Goal: Task Accomplishment & Management: Complete application form

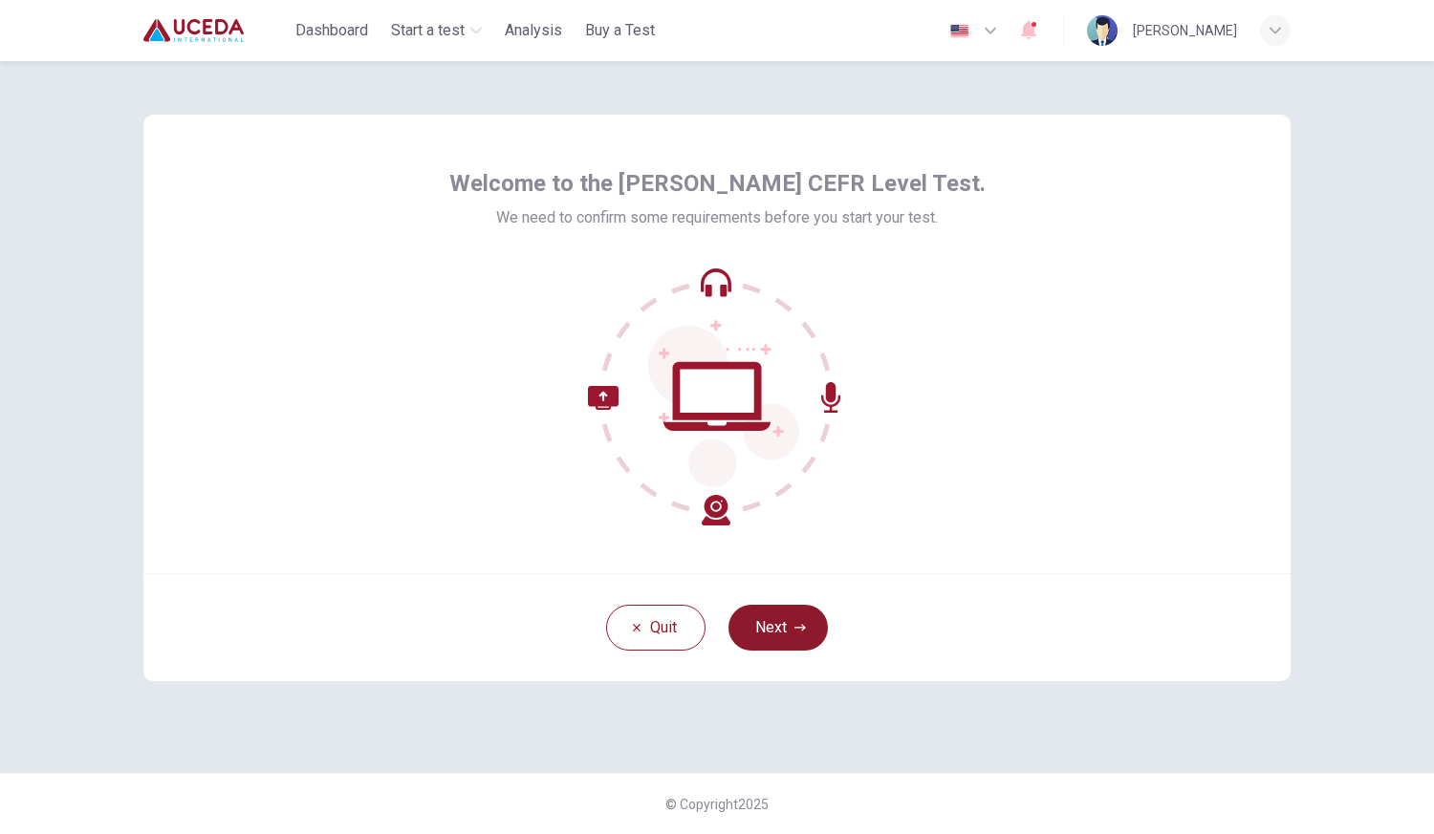
click at [804, 640] on button "Next" at bounding box center [777, 628] width 99 height 46
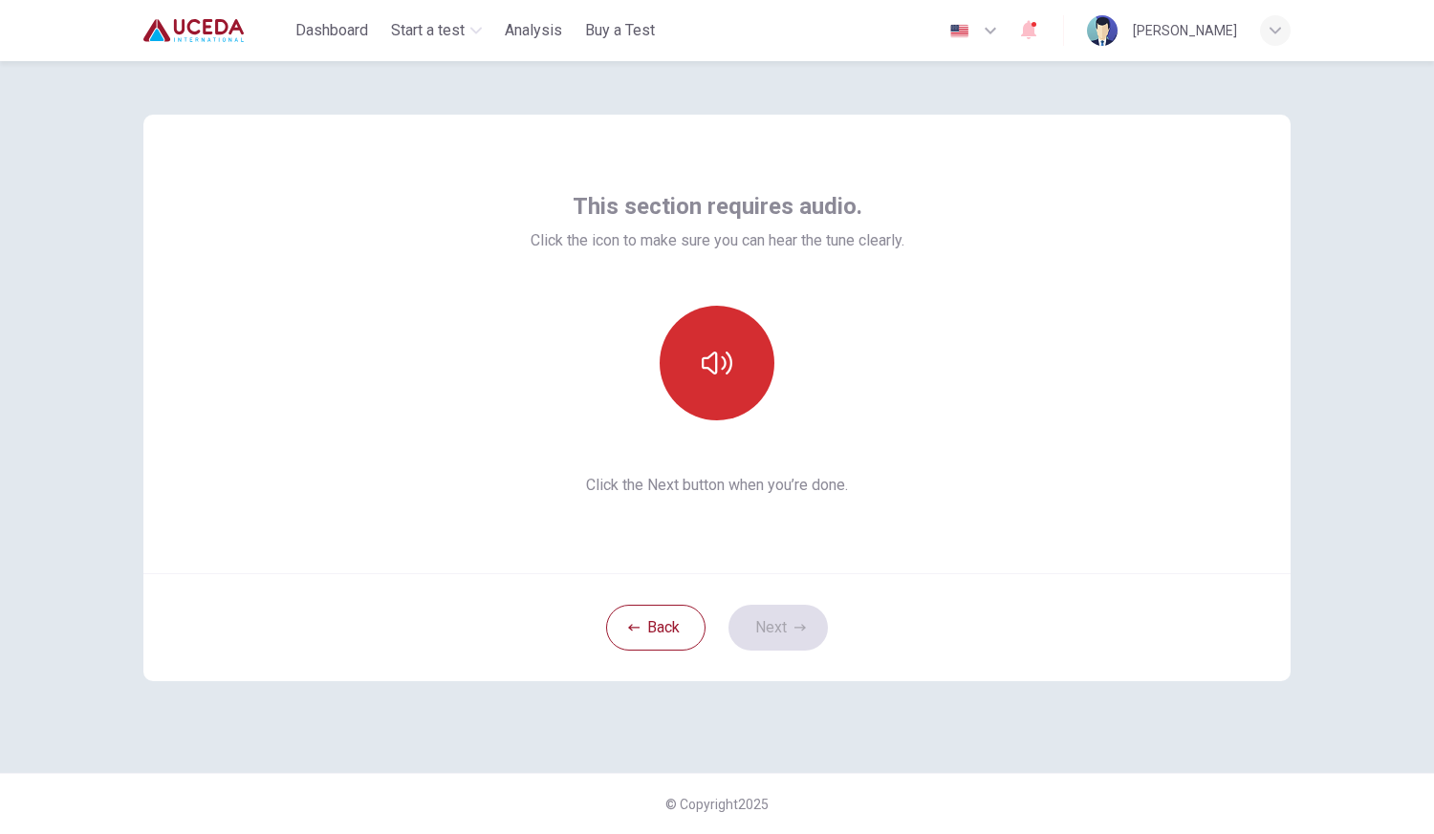
click at [724, 382] on button "button" at bounding box center [716, 363] width 115 height 115
click at [777, 622] on button "Next" at bounding box center [777, 628] width 99 height 46
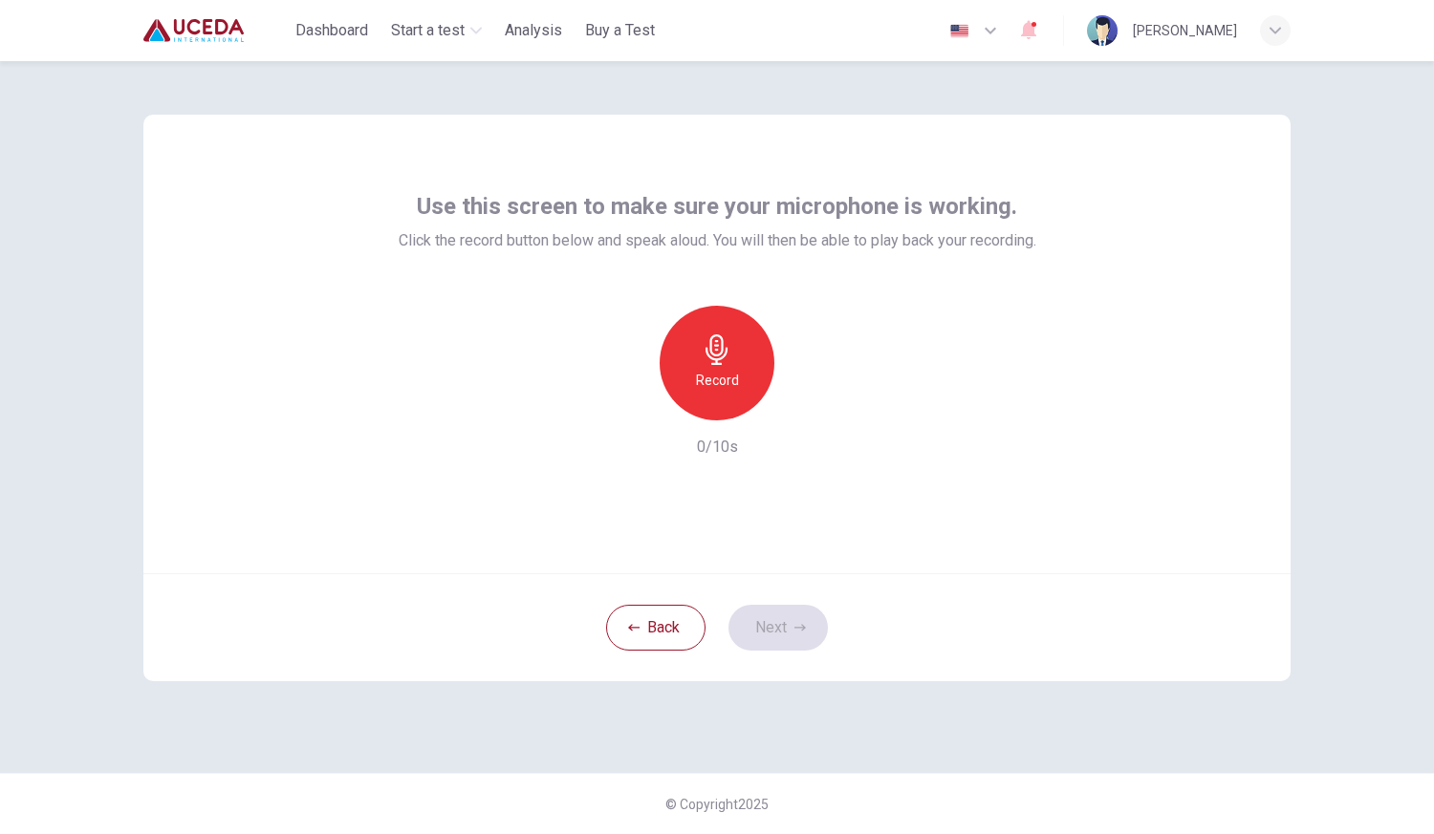
click at [709, 382] on h6 "Record" at bounding box center [717, 380] width 43 height 23
click at [812, 401] on icon "button" at bounding box center [804, 405] width 19 height 19
click at [765, 621] on button "Next" at bounding box center [777, 628] width 99 height 46
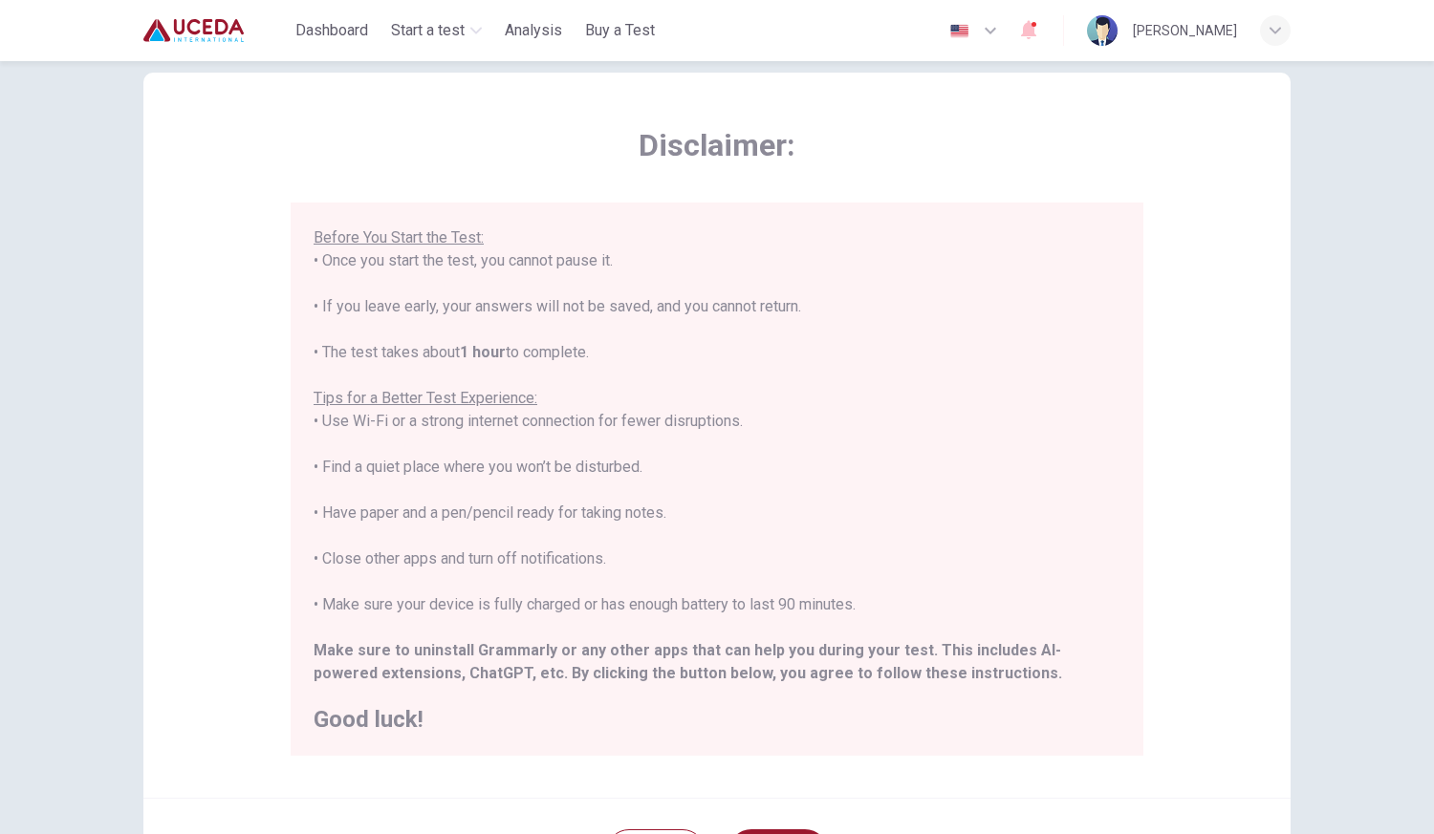
scroll to position [228, 0]
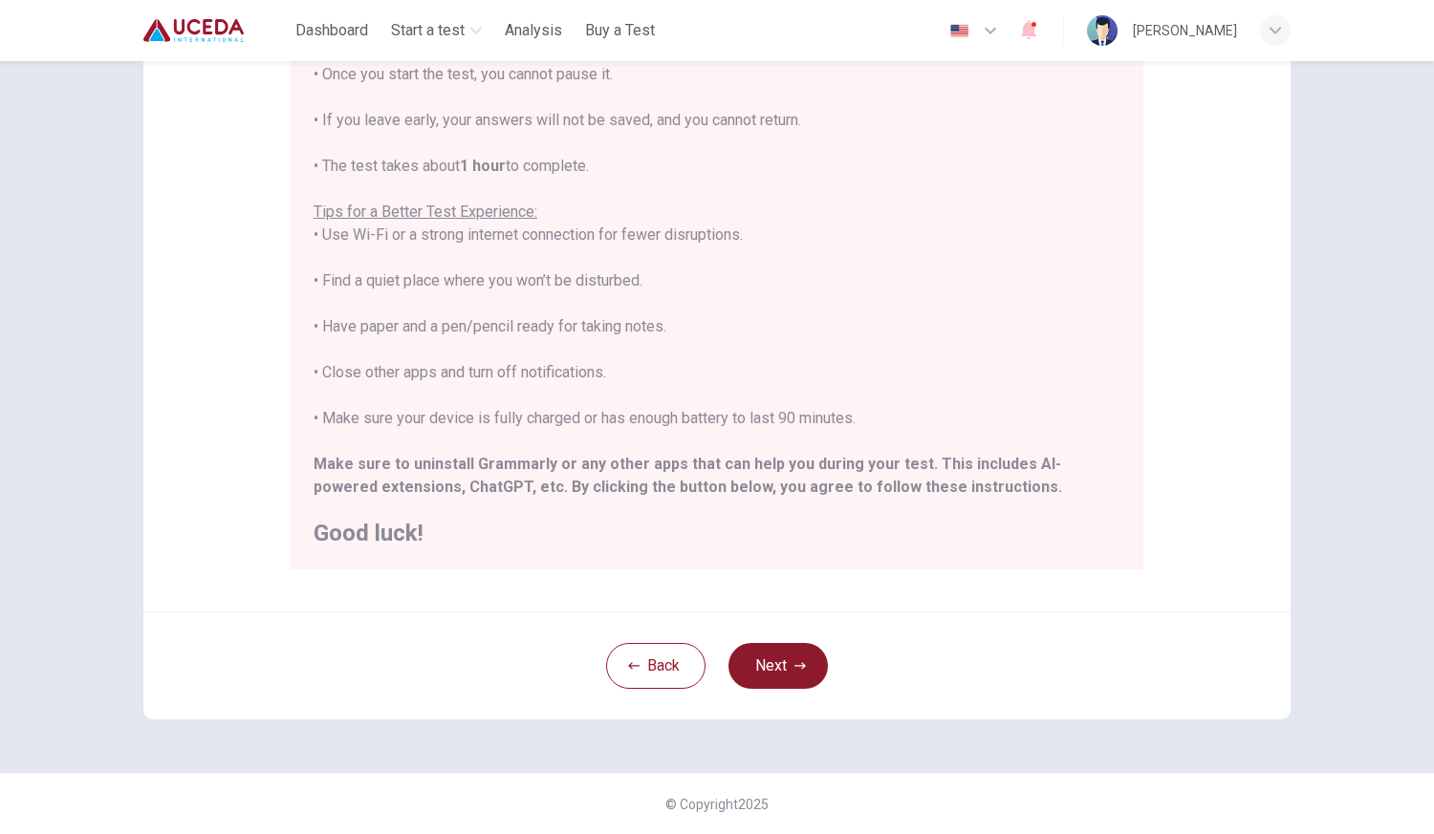
click at [763, 666] on button "Next" at bounding box center [777, 666] width 99 height 46
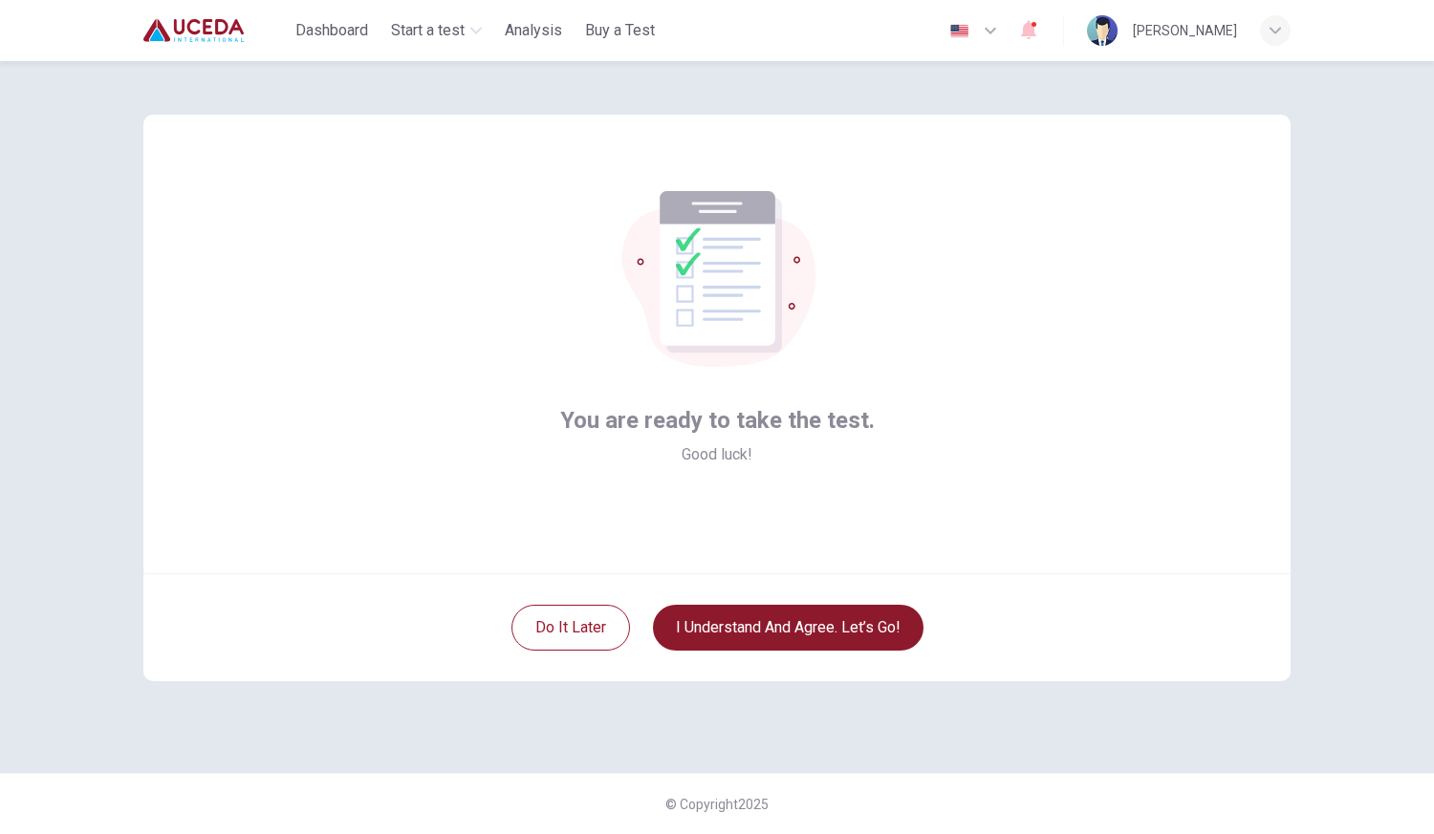
scroll to position [0, 0]
click at [768, 627] on button "I understand and agree. Let’s go!" at bounding box center [788, 628] width 270 height 46
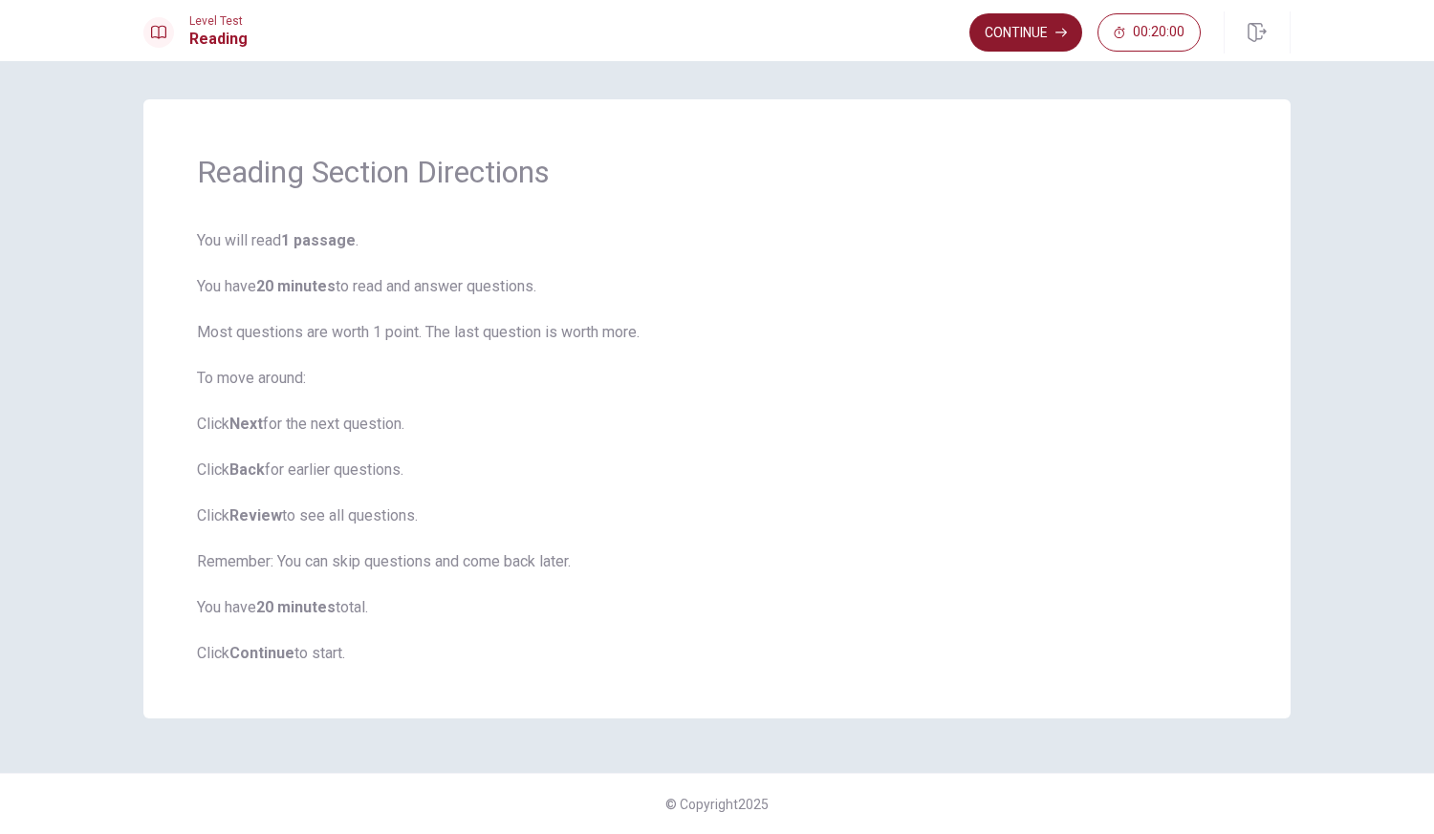
click at [1009, 38] on button "Continue" at bounding box center [1025, 32] width 113 height 38
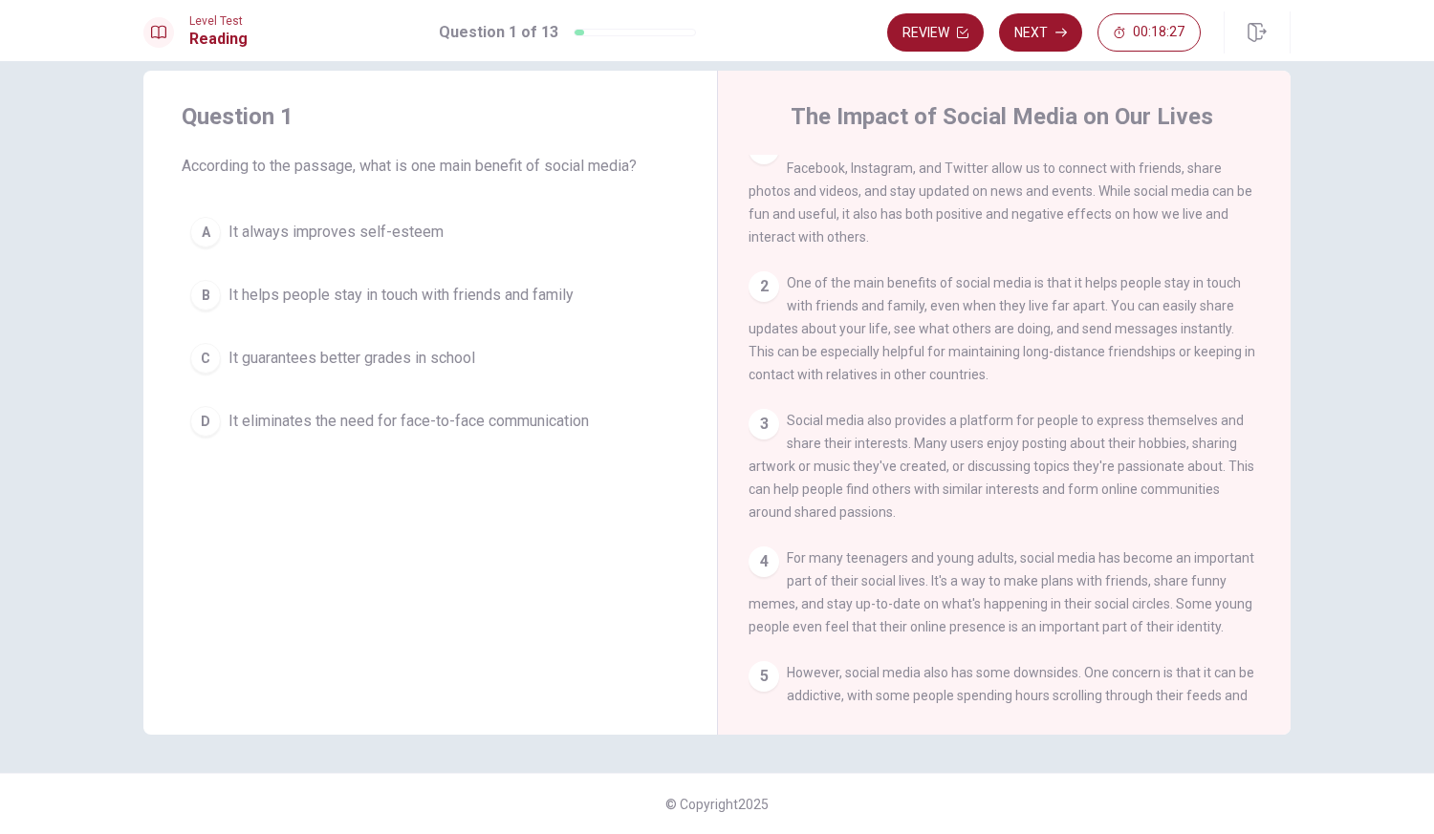
scroll to position [16, 0]
click at [202, 290] on div "B" at bounding box center [205, 295] width 31 height 31
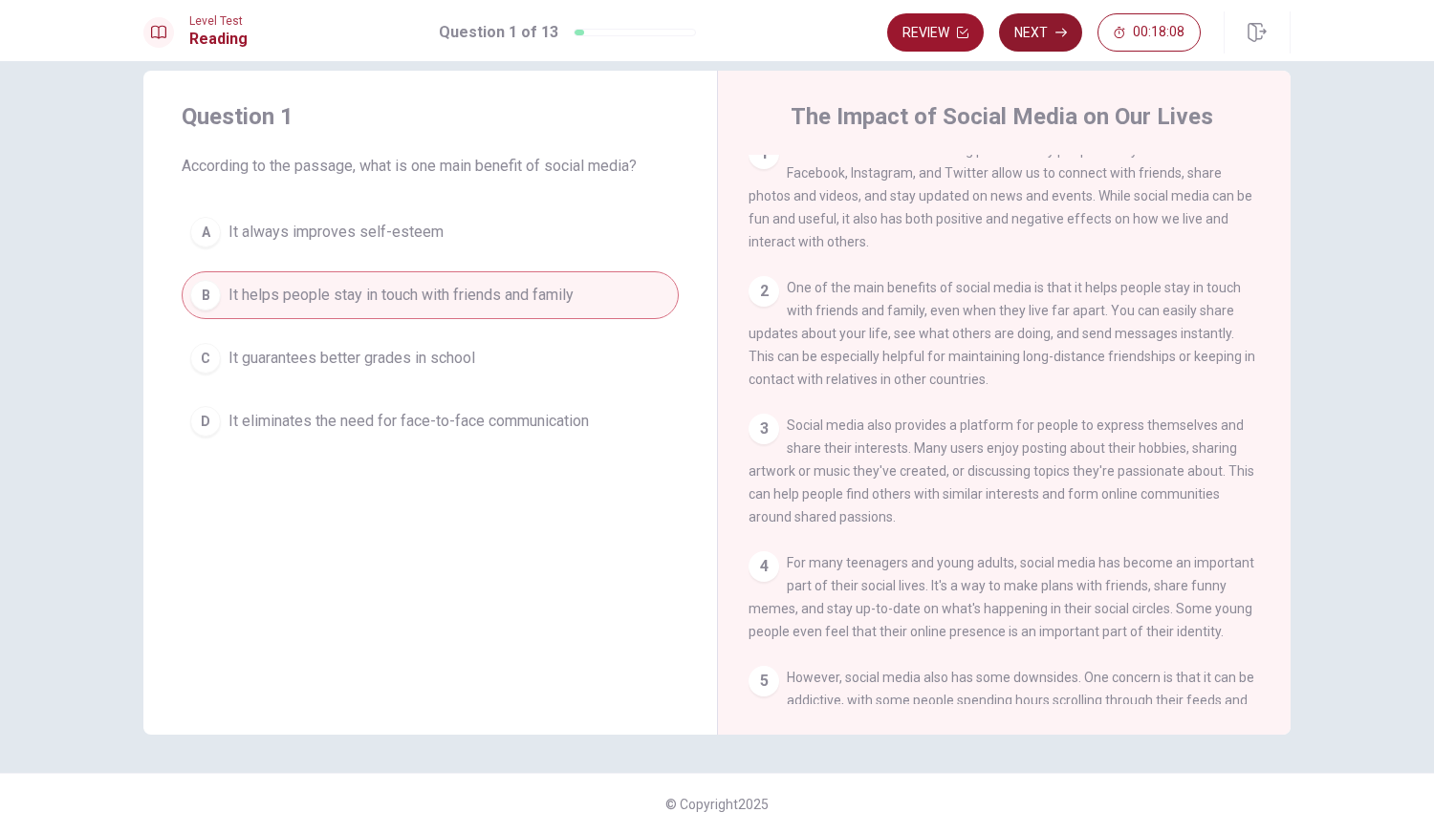
click at [1026, 39] on button "Next" at bounding box center [1040, 32] width 83 height 38
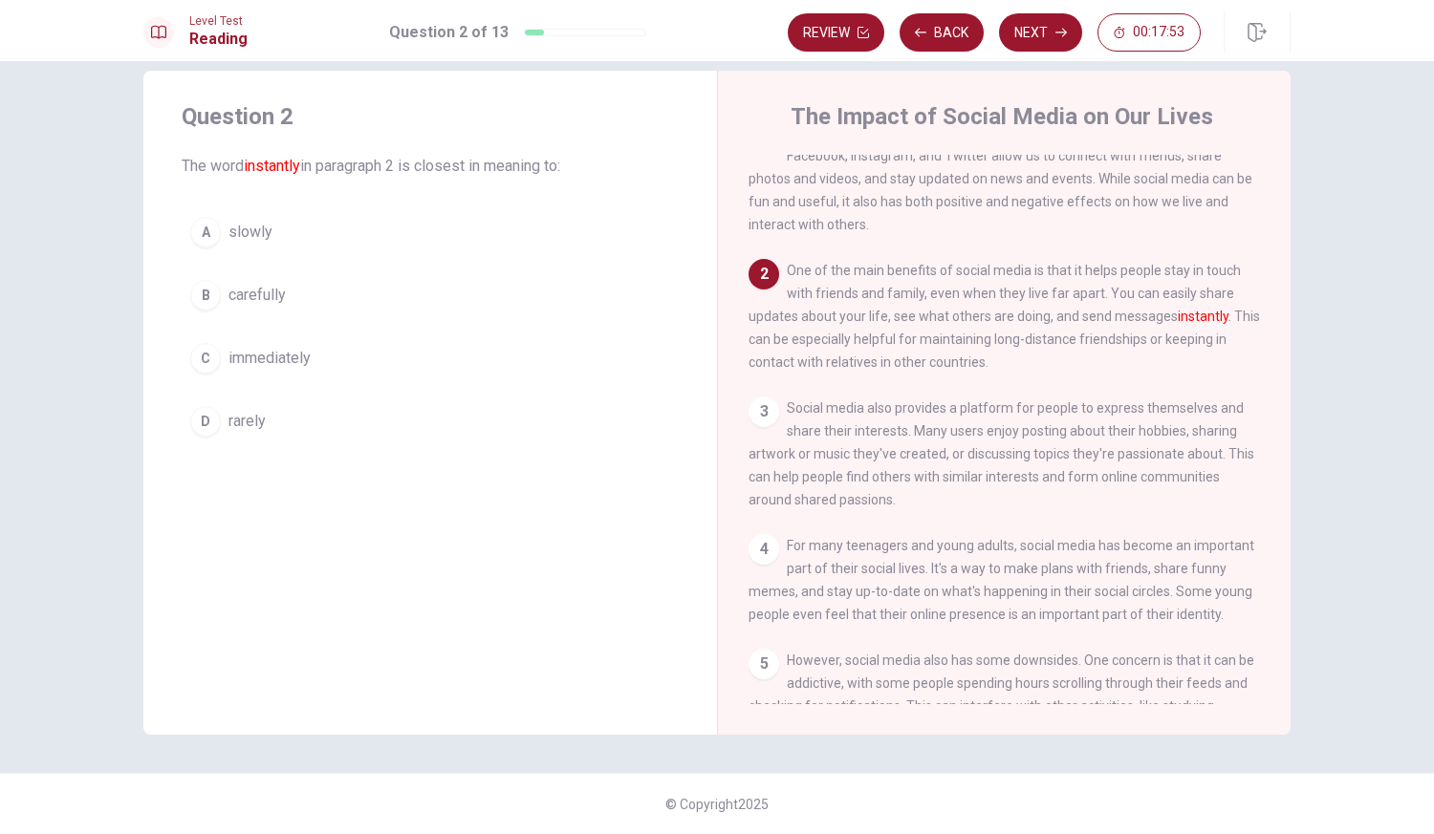
scroll to position [31, 0]
click at [205, 358] on div "C" at bounding box center [205, 358] width 31 height 31
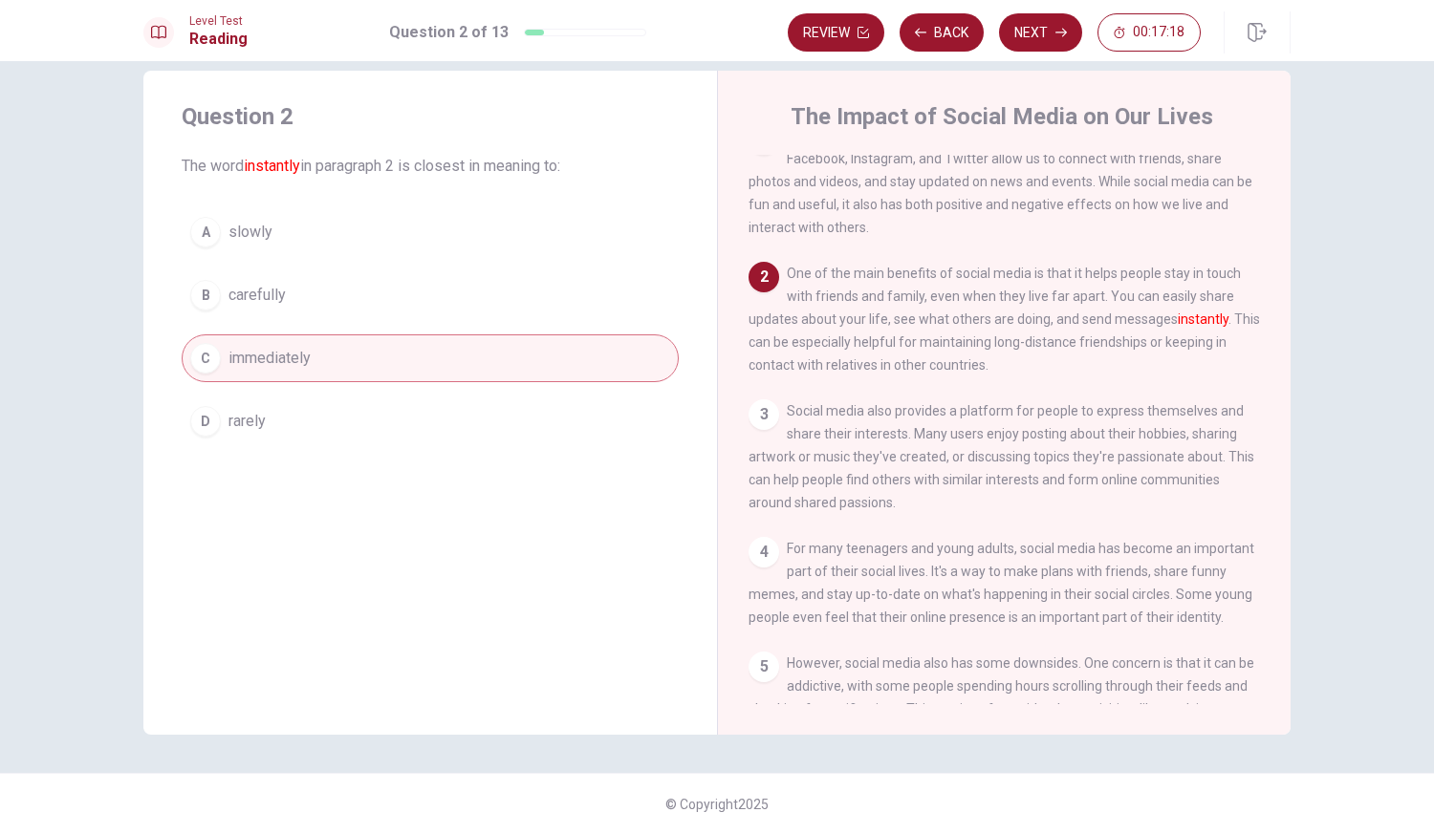
drag, startPoint x: 1031, startPoint y: 27, endPoint x: 1034, endPoint y: 16, distance: 10.9
click at [1034, 16] on button "Next" at bounding box center [1040, 32] width 83 height 38
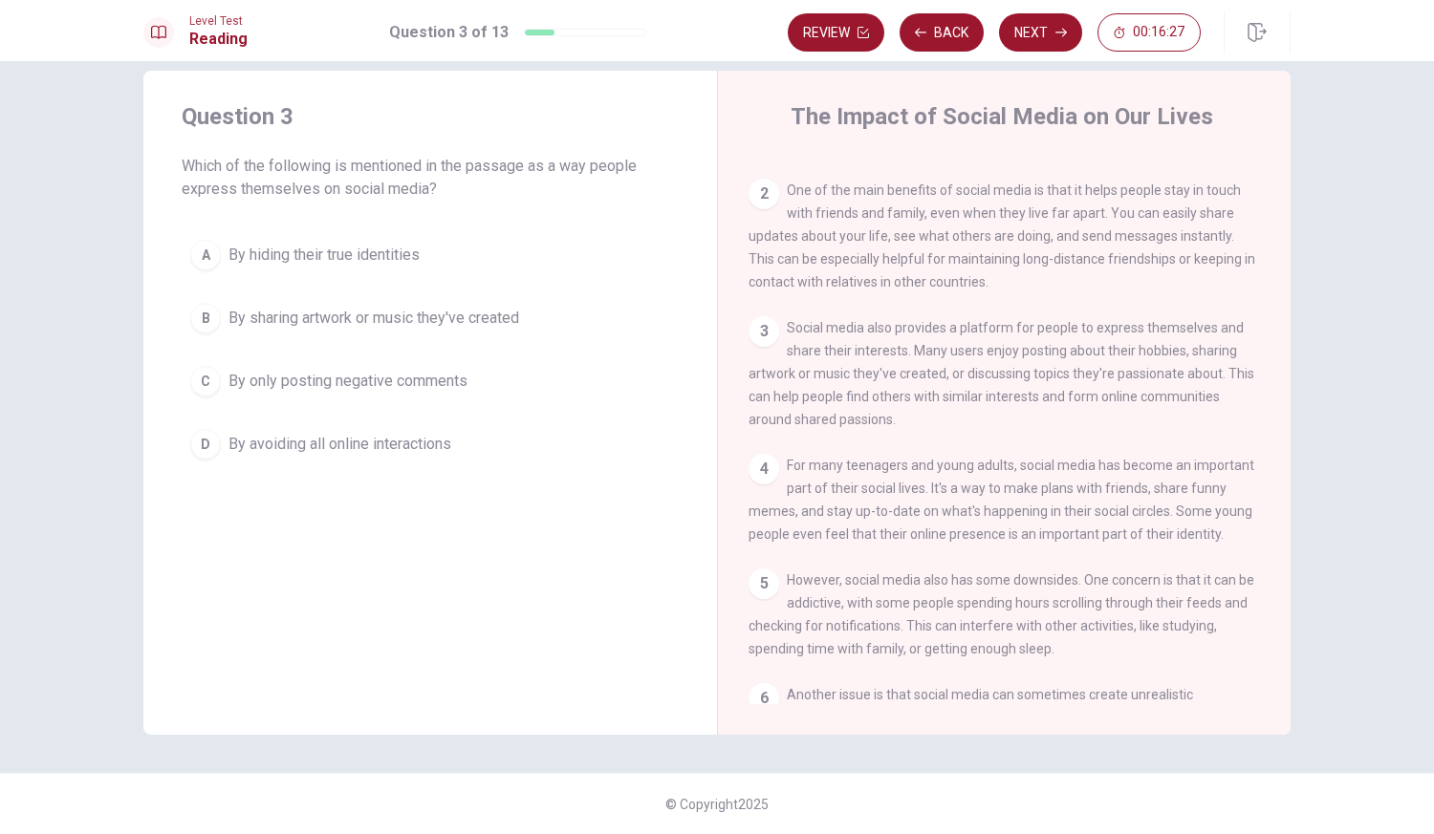
scroll to position [0, 0]
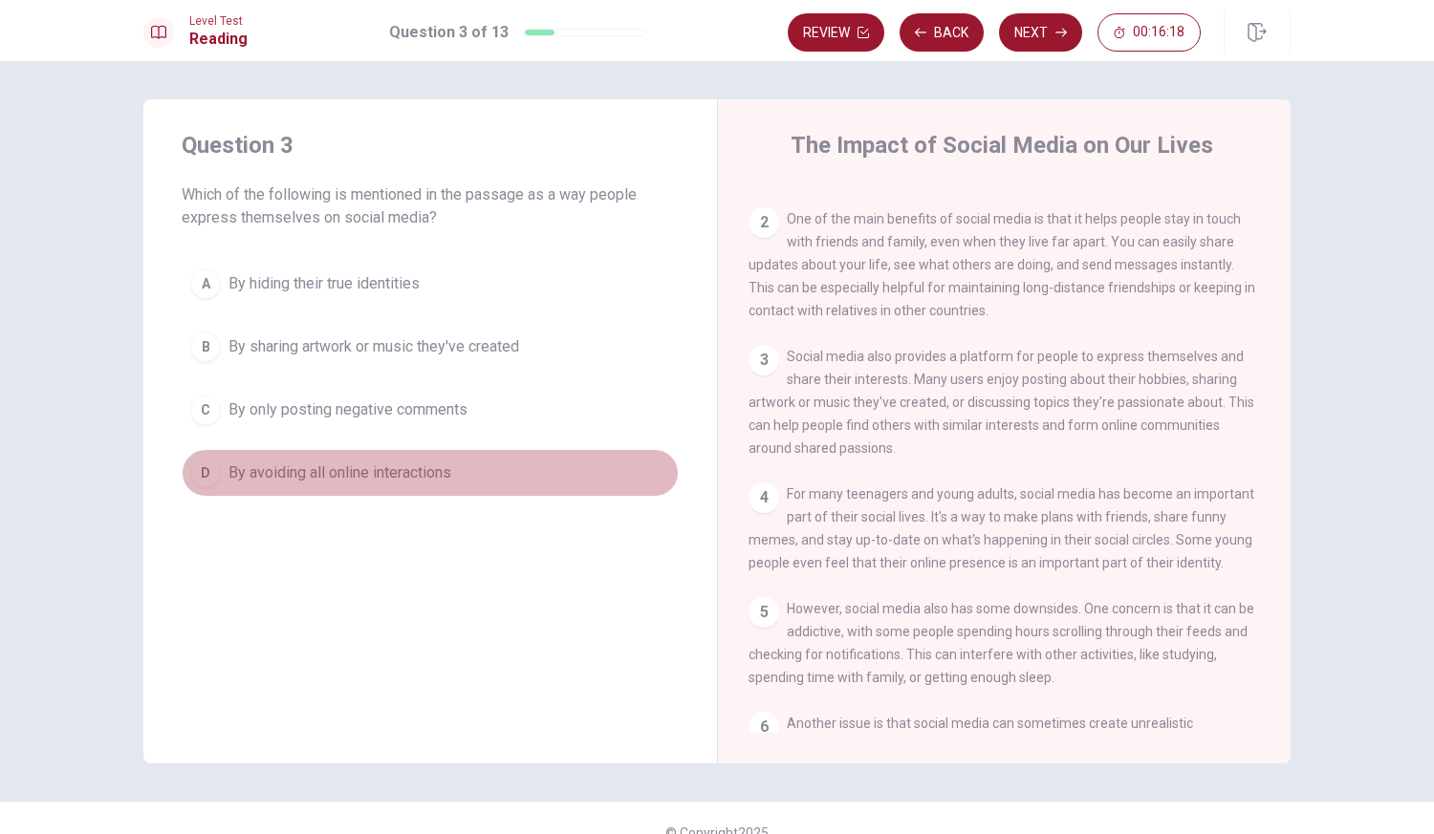
click at [604, 455] on button "D By avoiding all online interactions" at bounding box center [430, 473] width 497 height 48
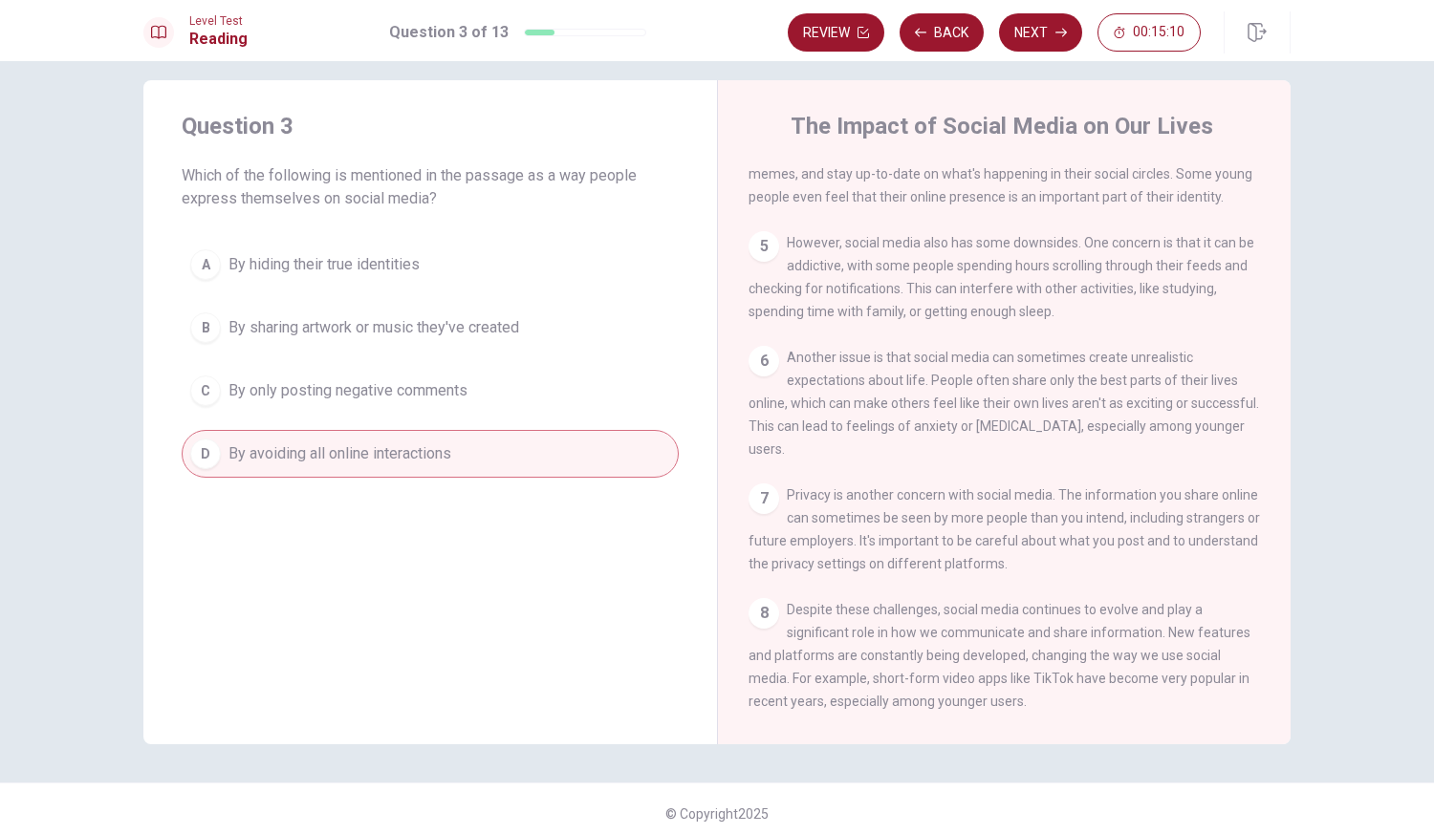
scroll to position [618, 0]
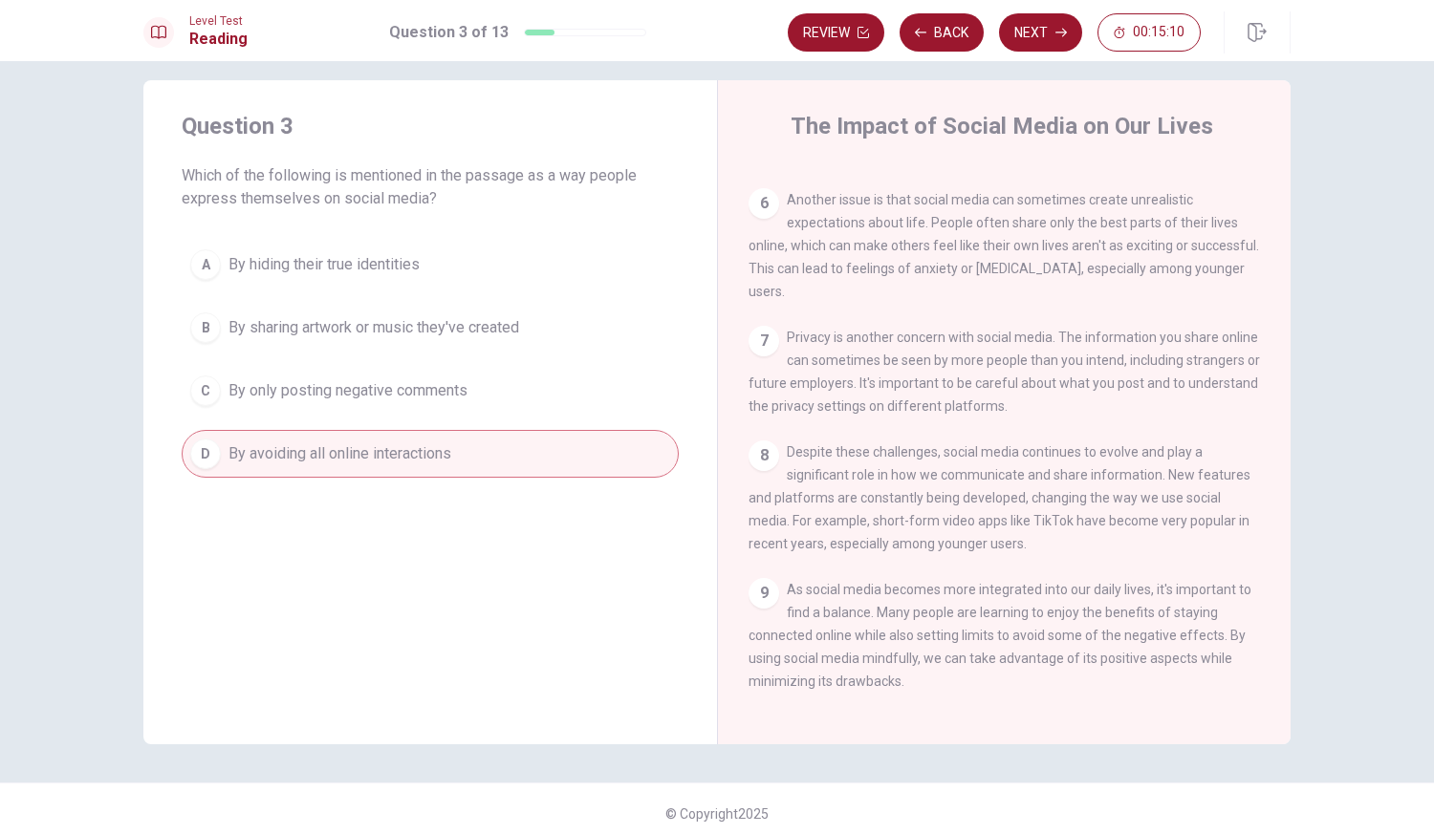
click at [784, 533] on span "Despite these challenges, social media continues to evolve and play a significa…" at bounding box center [999, 497] width 502 height 107
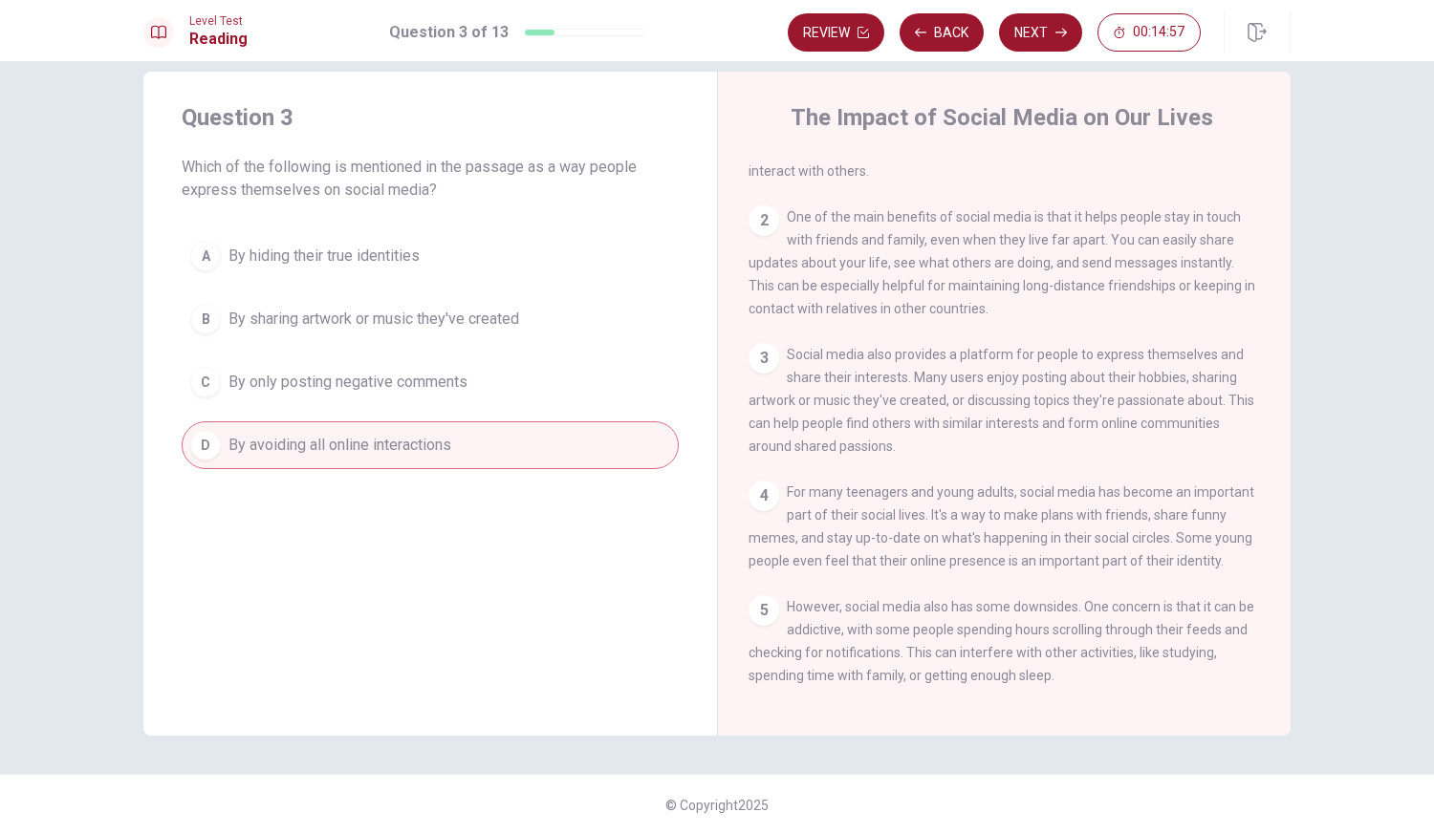
scroll to position [87, 0]
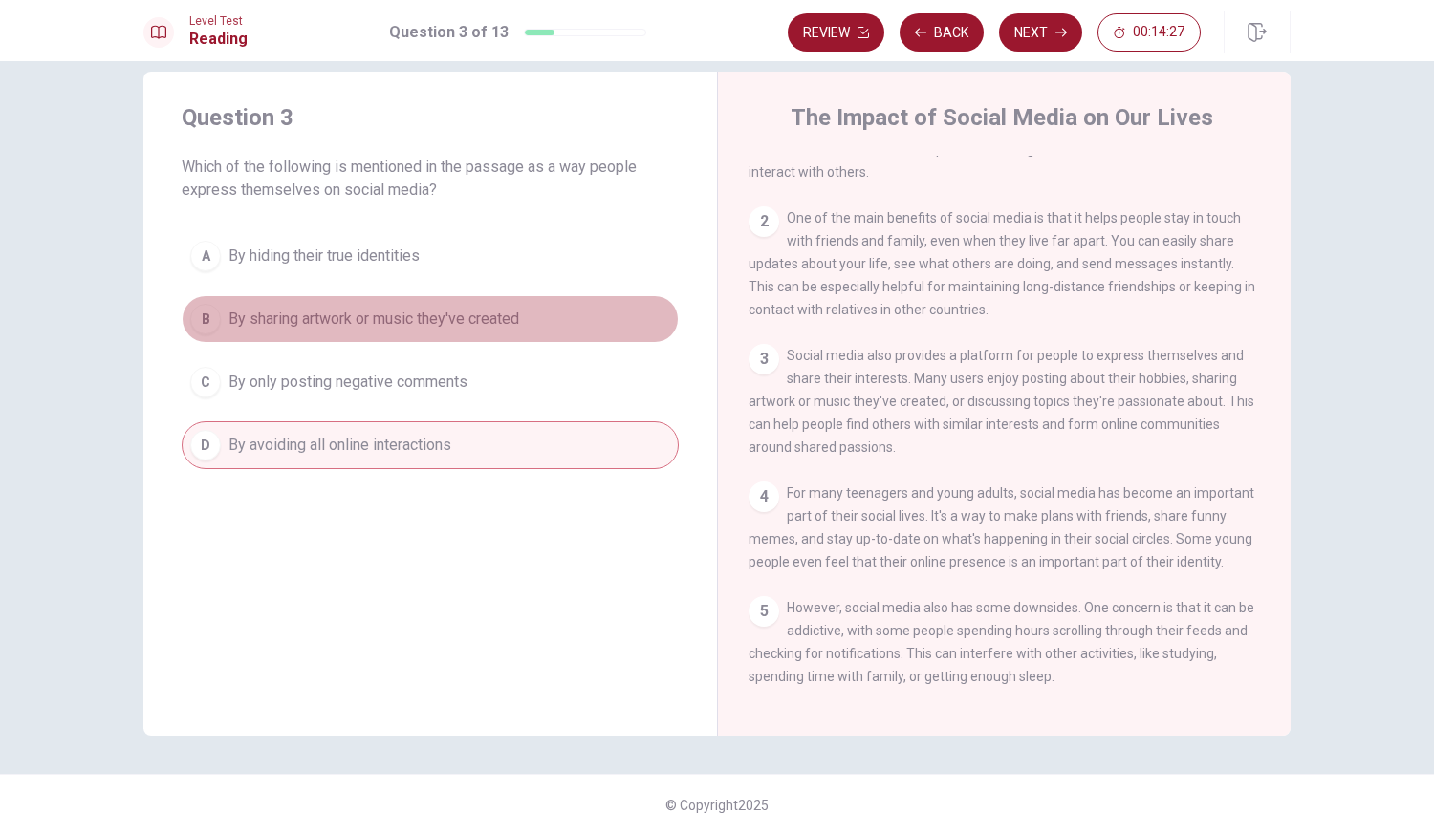
click at [207, 327] on div "B" at bounding box center [205, 319] width 31 height 31
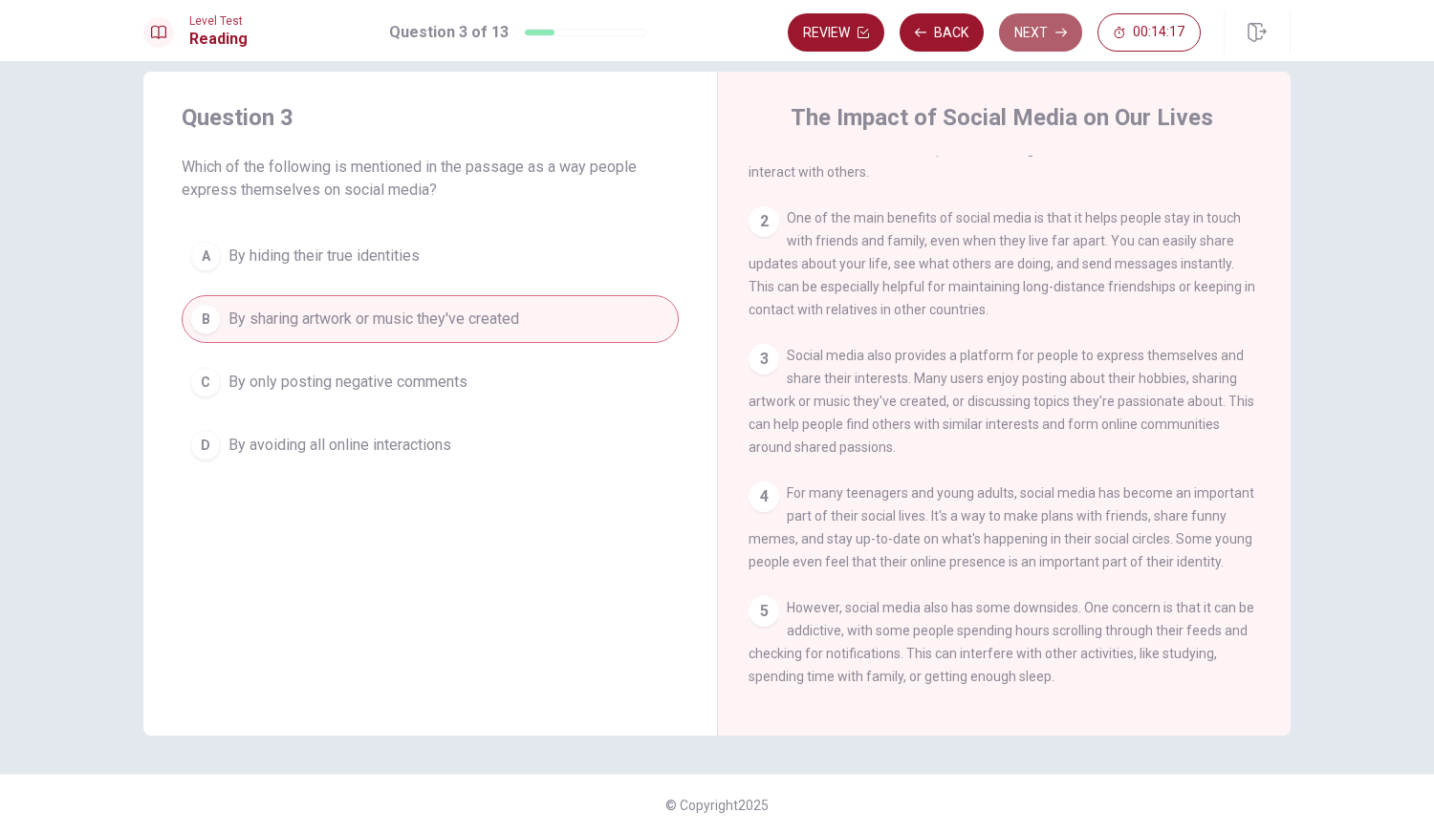
click at [1038, 32] on button "Next" at bounding box center [1040, 32] width 83 height 38
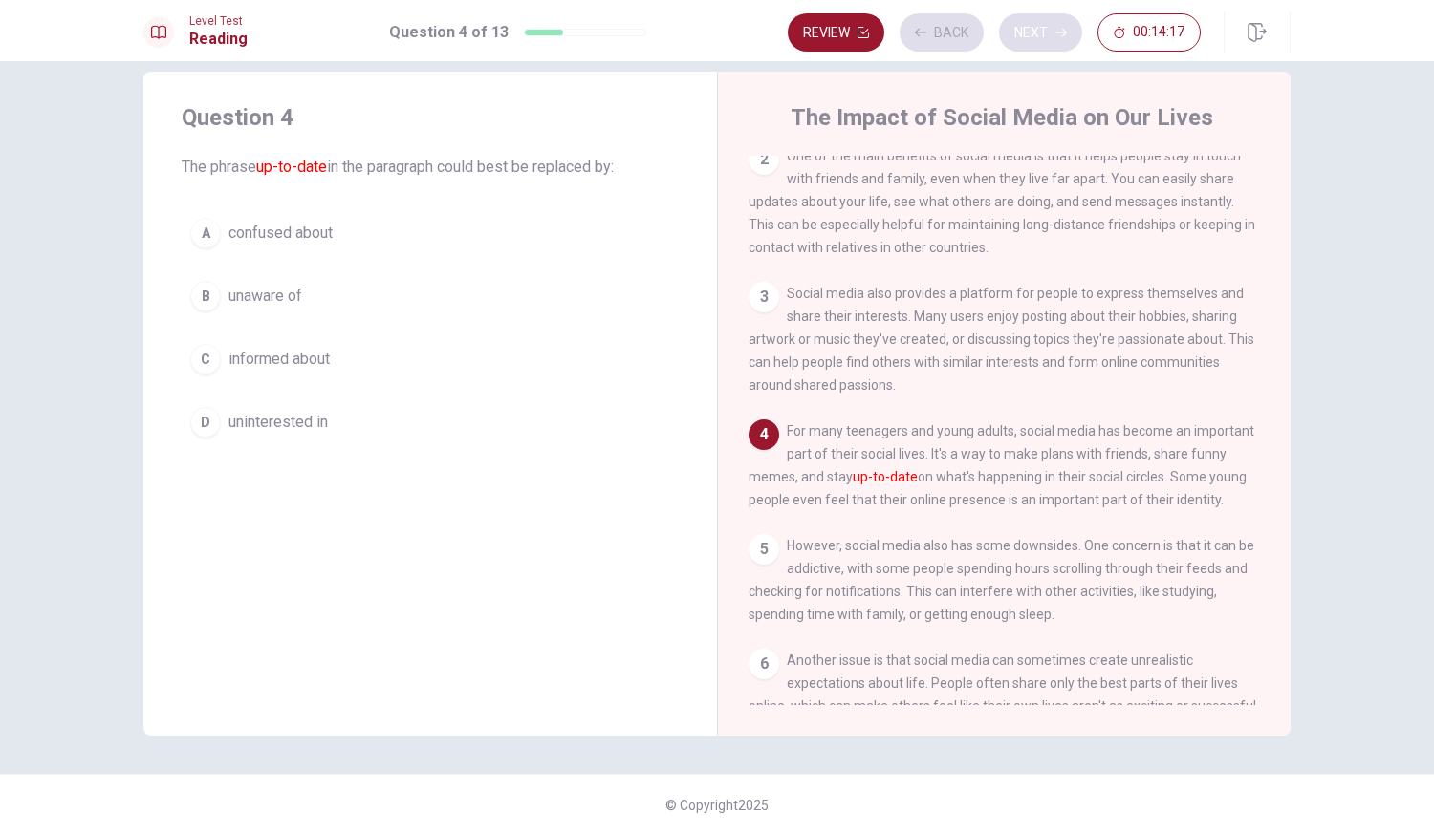
scroll to position [155, 0]
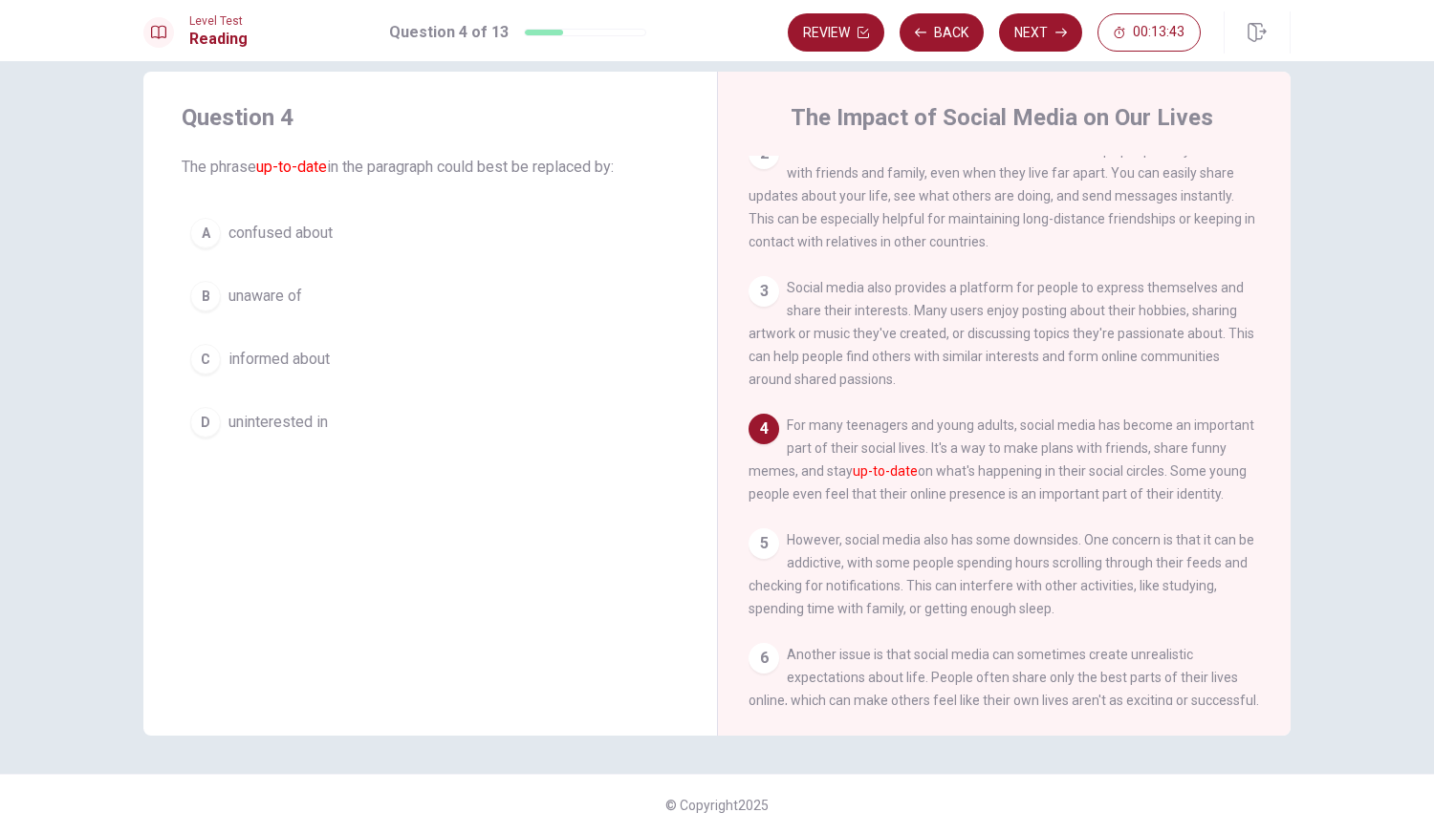
click at [203, 363] on div "C" at bounding box center [205, 359] width 31 height 31
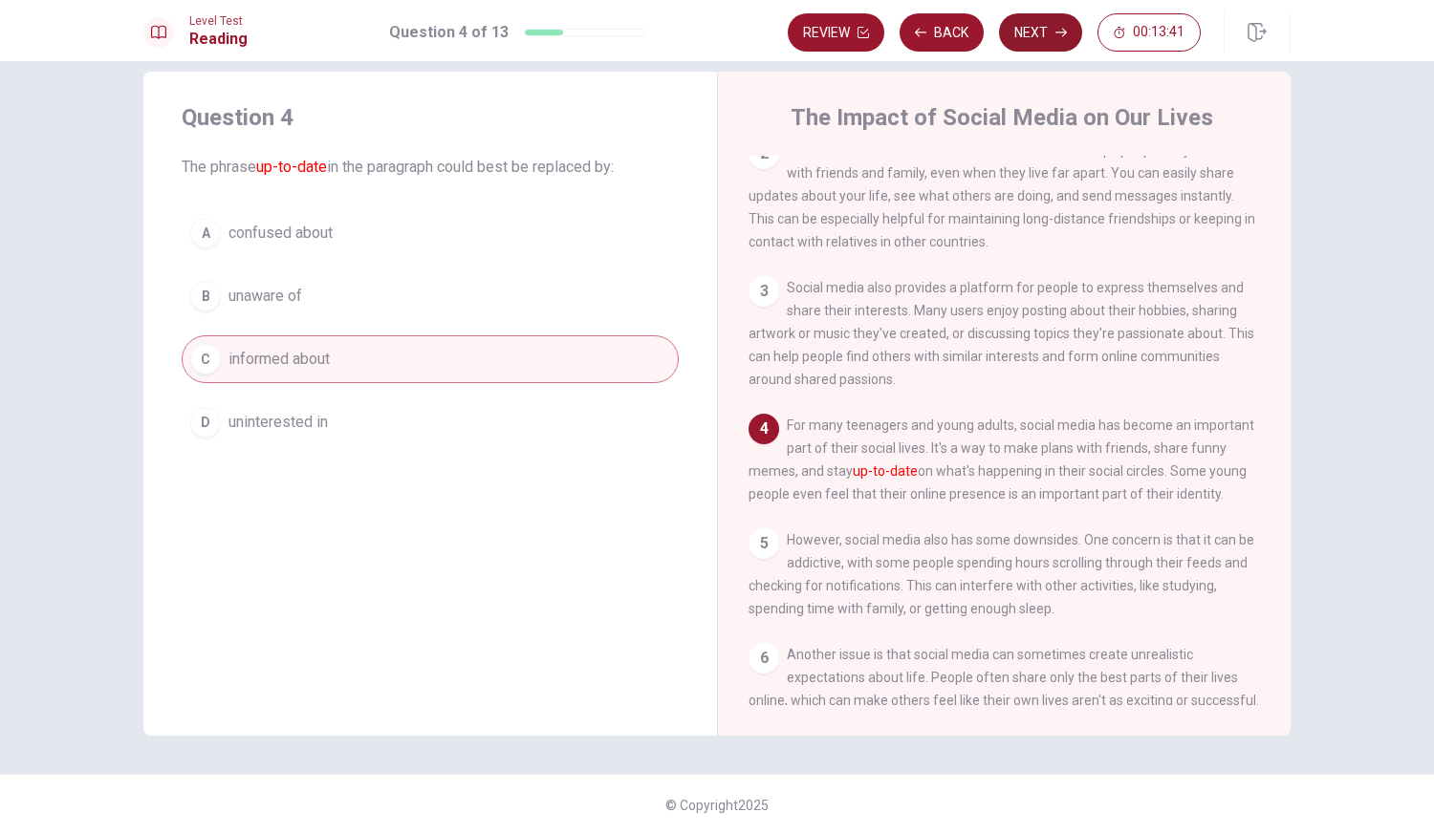
click at [1055, 40] on button "Next" at bounding box center [1040, 32] width 83 height 38
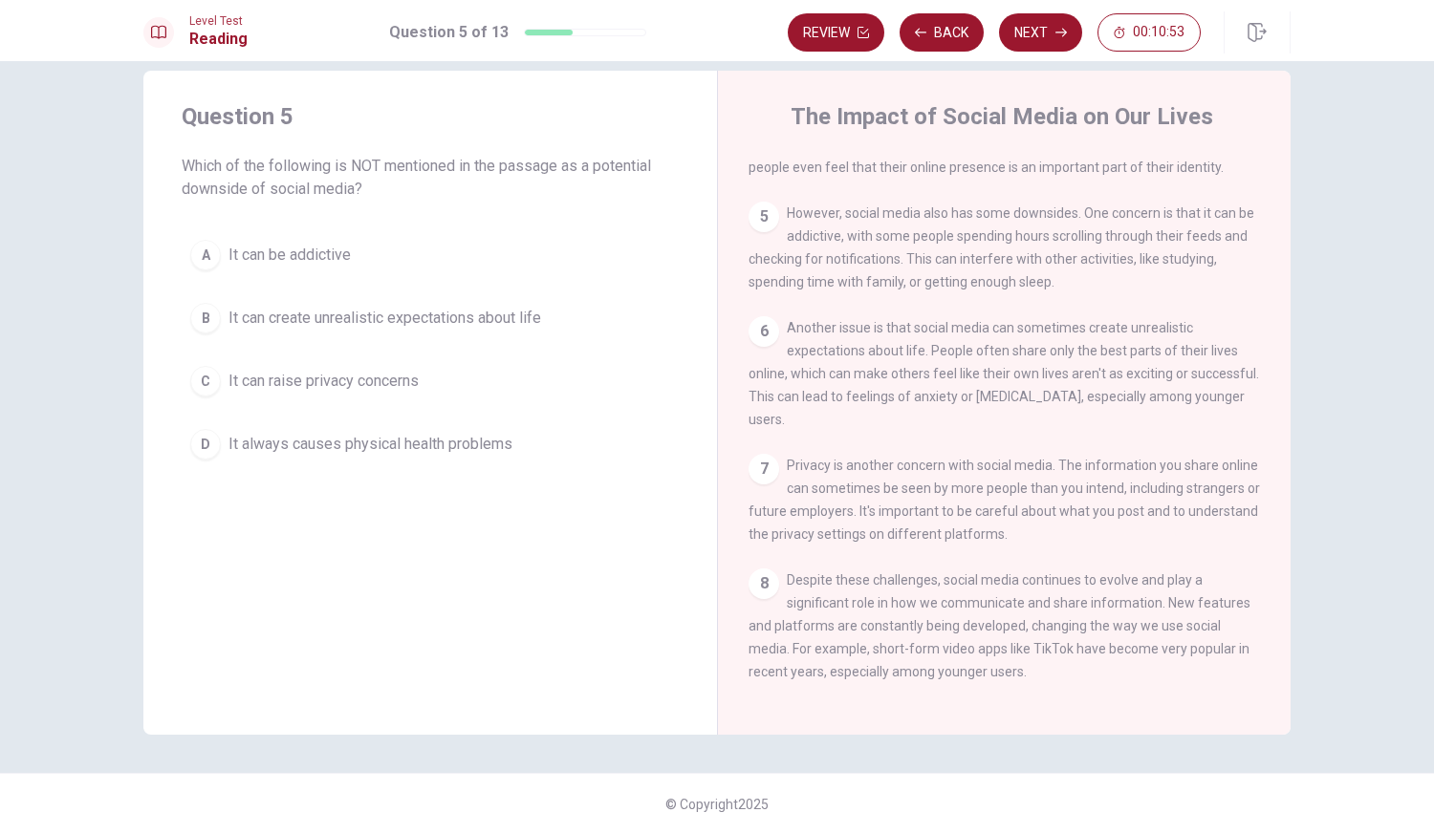
scroll to position [480, 0]
click at [197, 383] on div "C" at bounding box center [205, 381] width 31 height 31
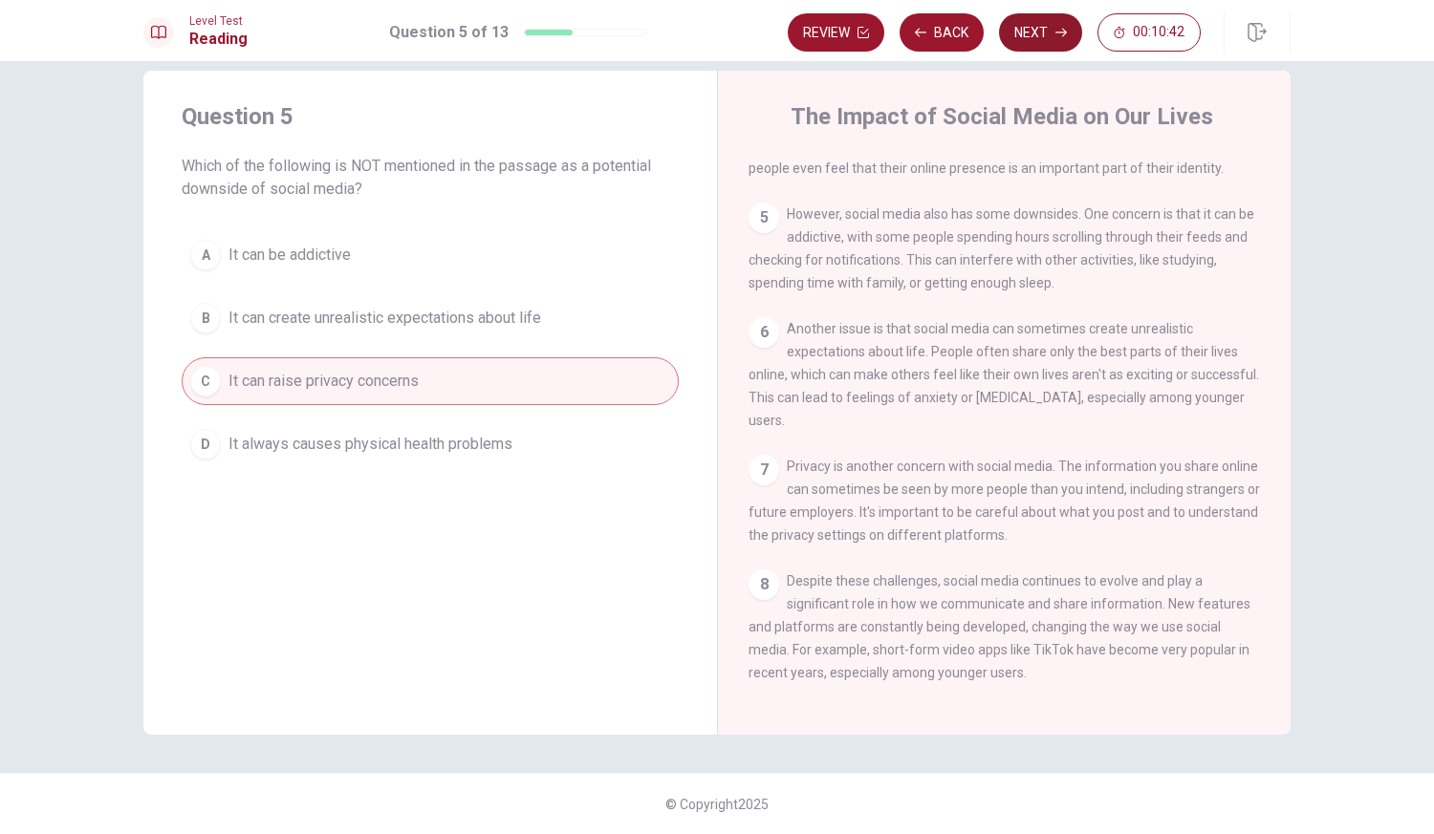
click at [1011, 28] on button "Next" at bounding box center [1040, 32] width 83 height 38
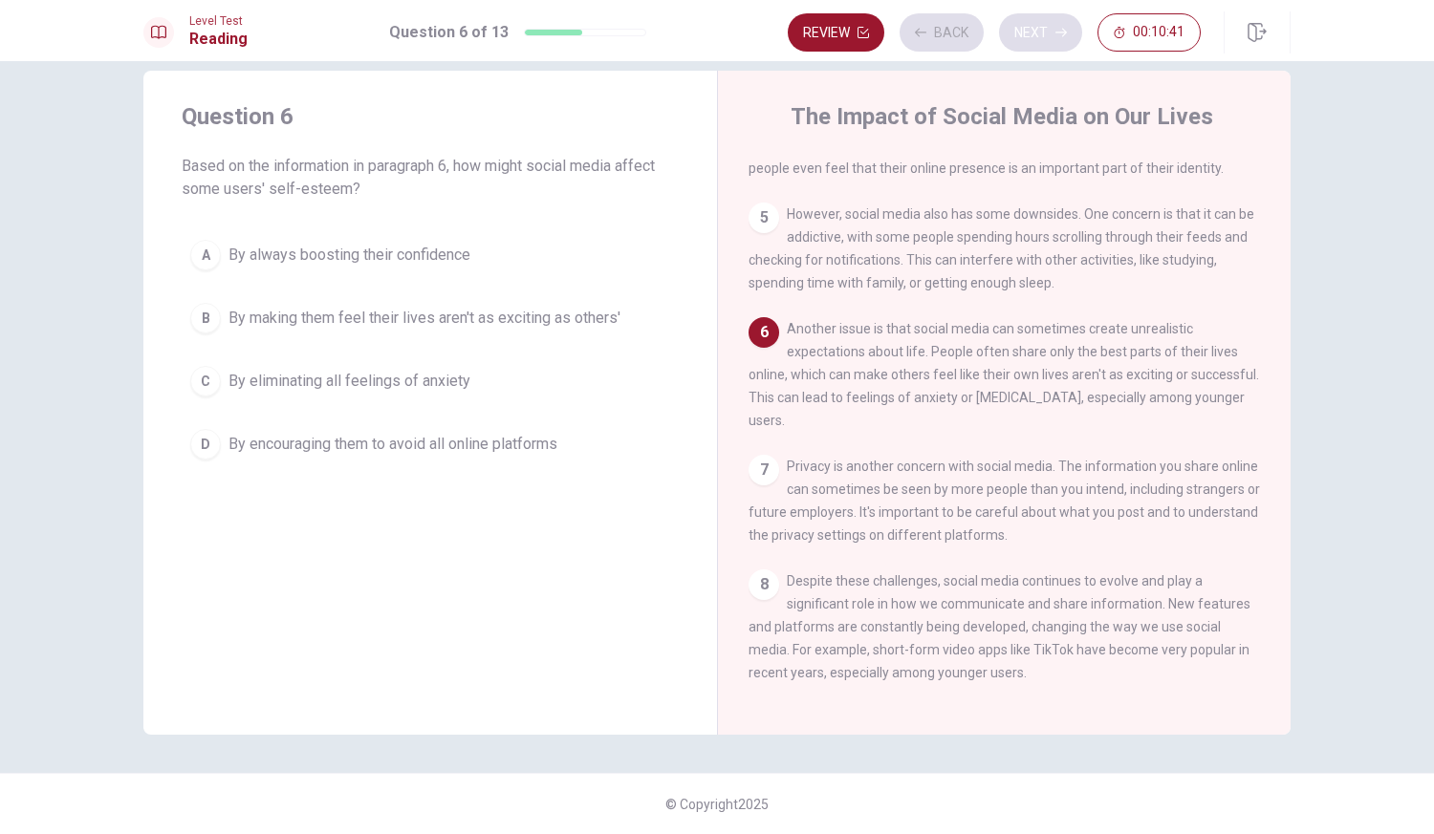
scroll to position [640, 0]
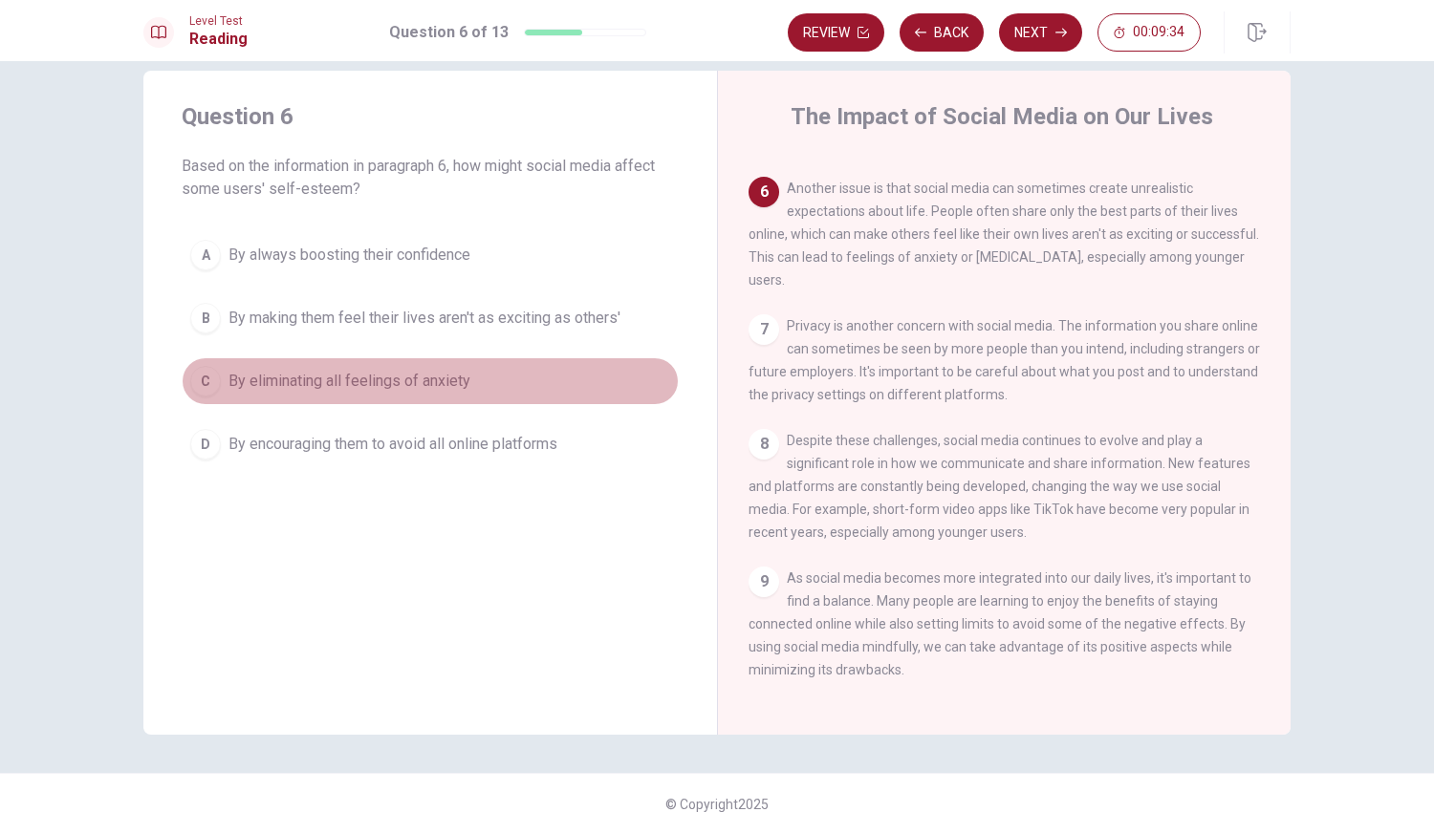
click at [203, 384] on div "C" at bounding box center [205, 381] width 31 height 31
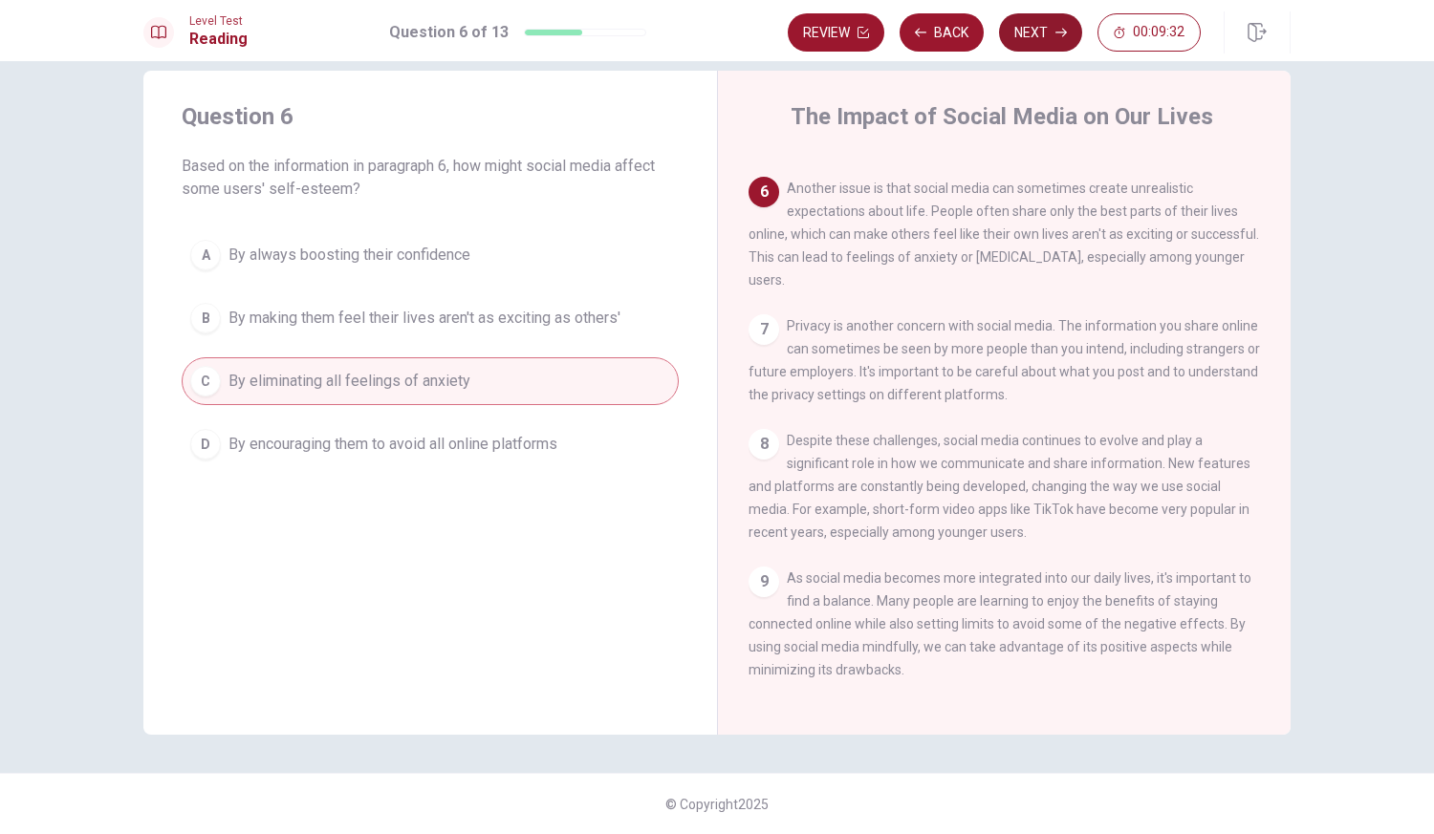
click at [1054, 43] on button "Next" at bounding box center [1040, 32] width 83 height 38
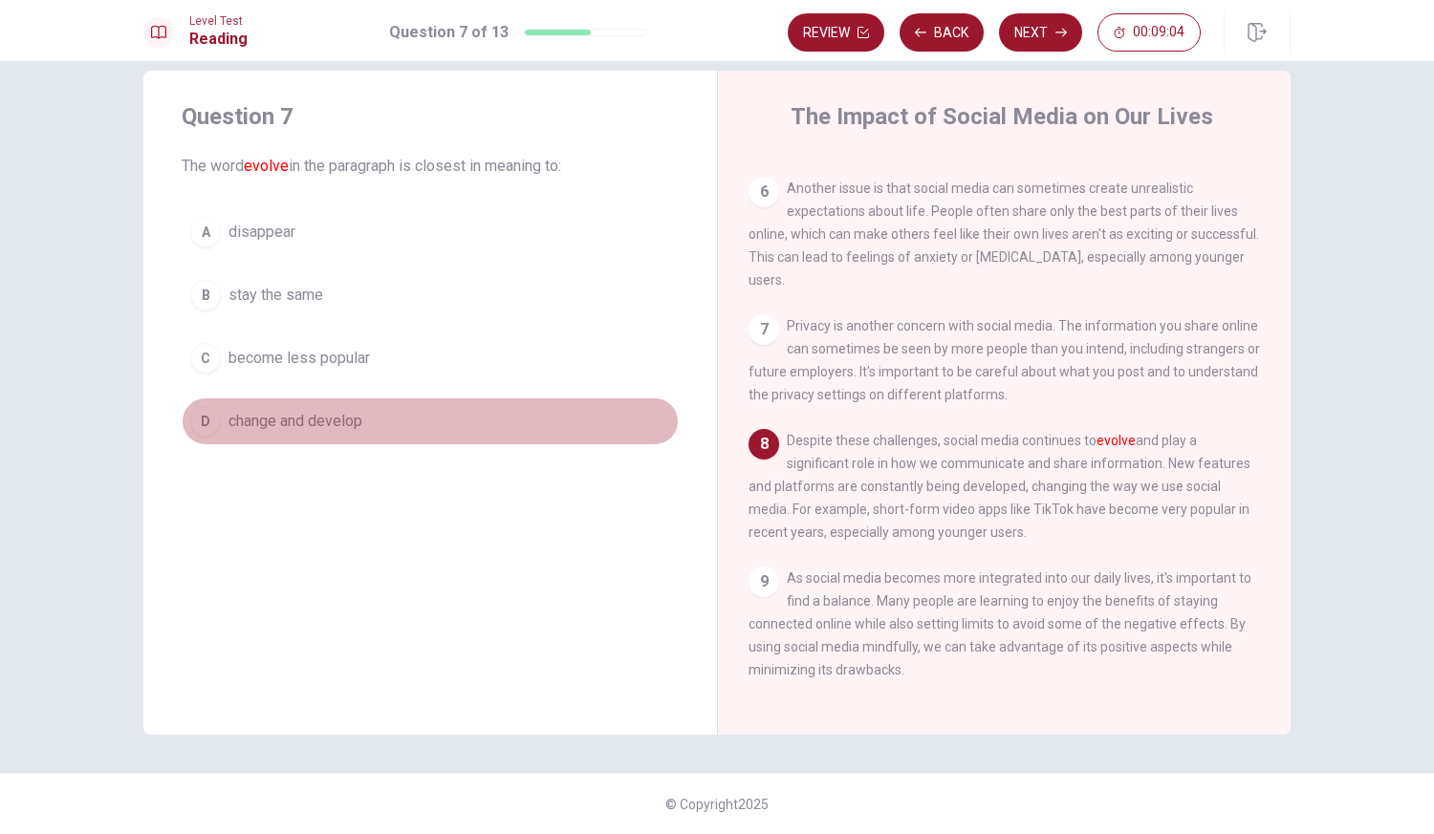
click at [183, 425] on button "D change and develop" at bounding box center [430, 422] width 497 height 48
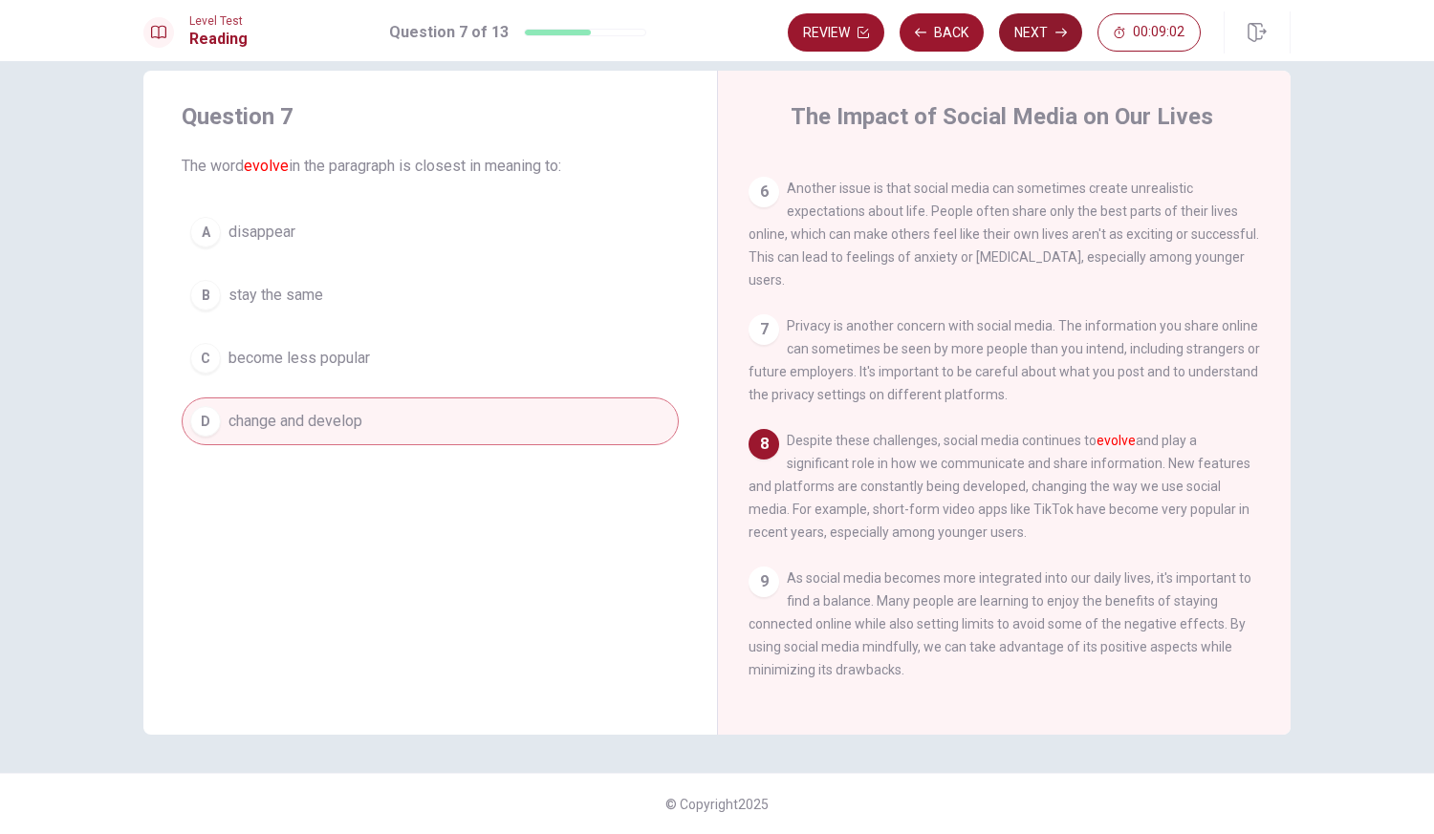
click at [1042, 25] on button "Next" at bounding box center [1040, 32] width 83 height 38
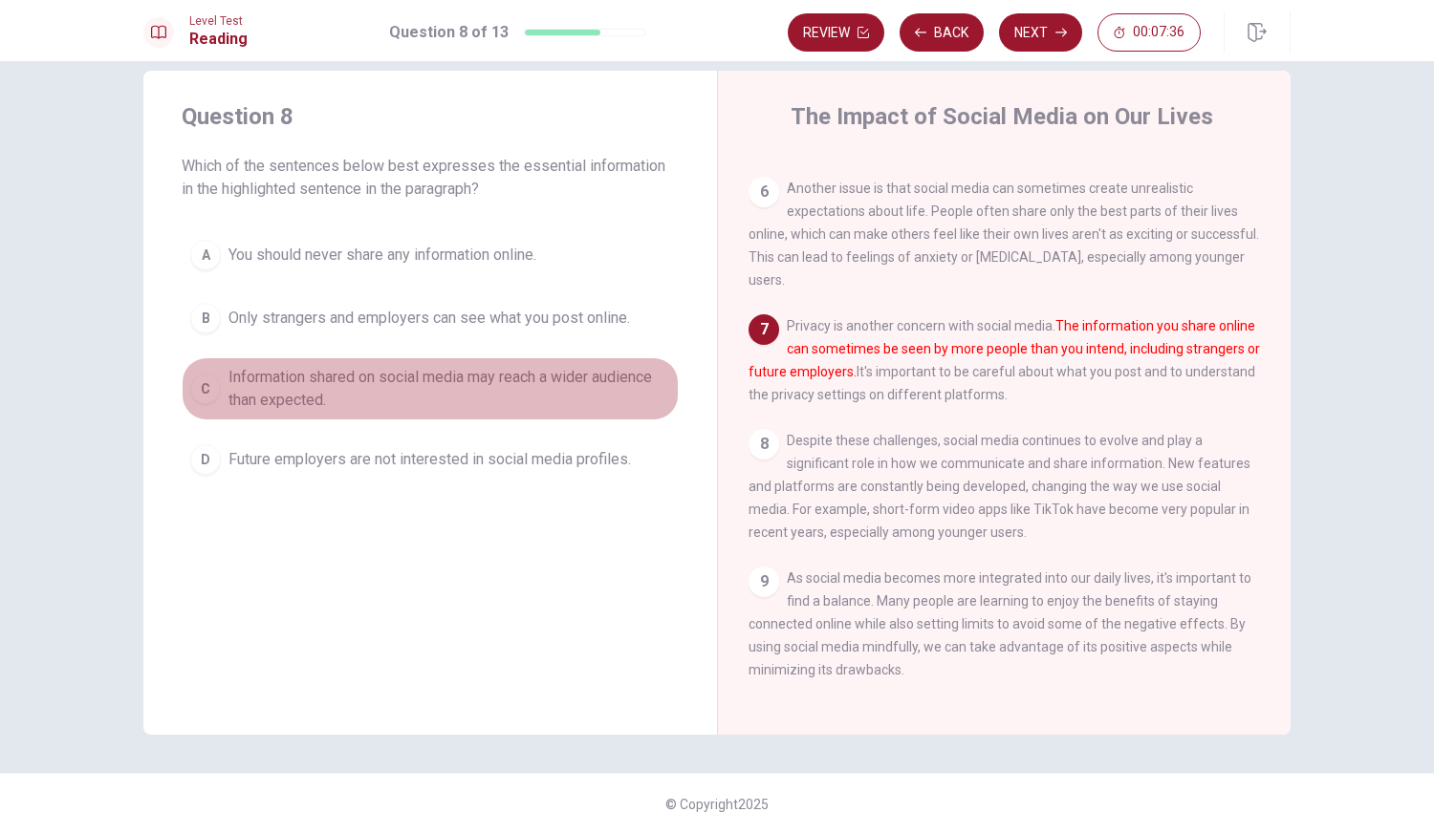
click at [200, 390] on div "C" at bounding box center [205, 389] width 31 height 31
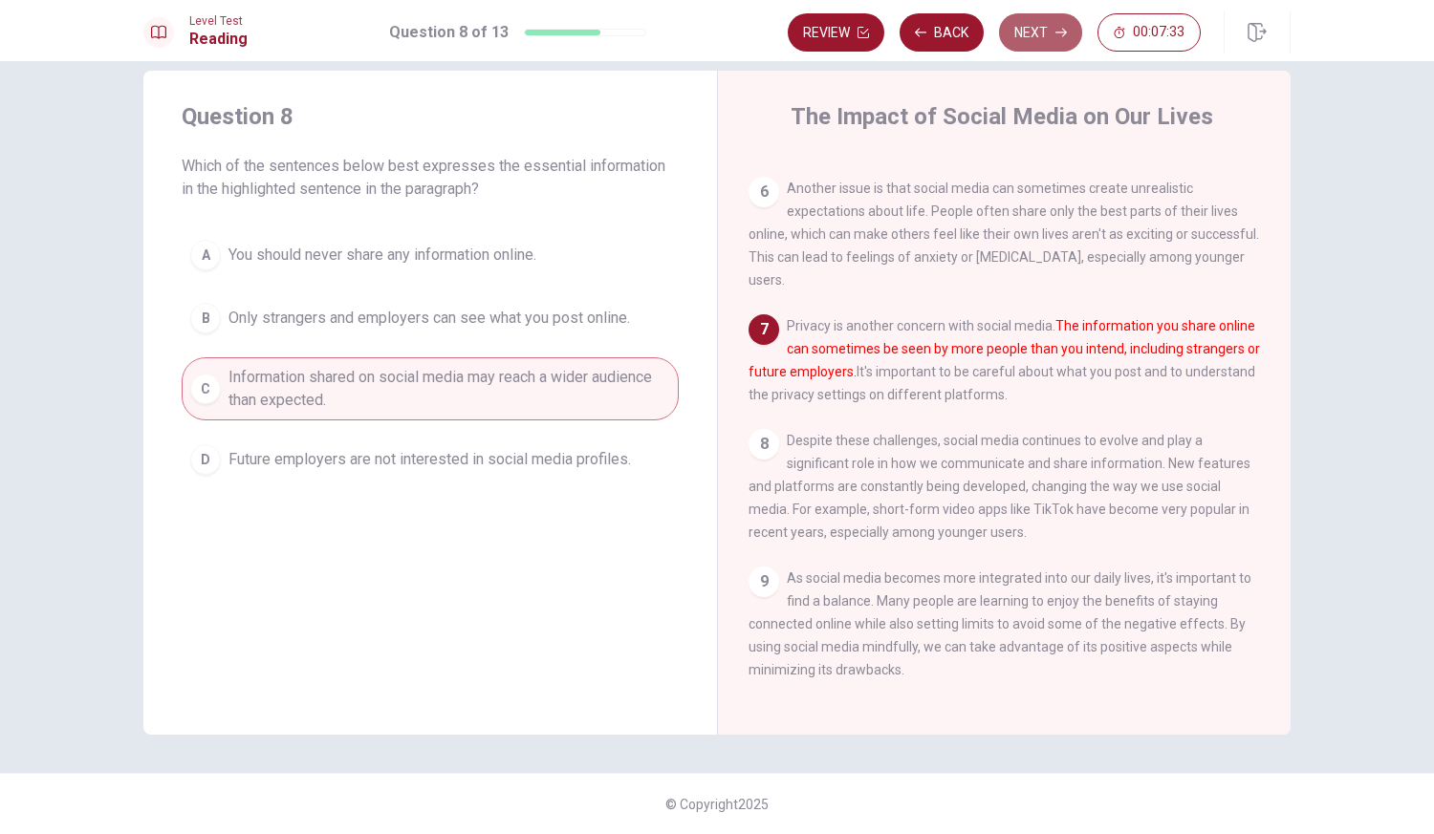
click at [1038, 40] on button "Next" at bounding box center [1040, 32] width 83 height 38
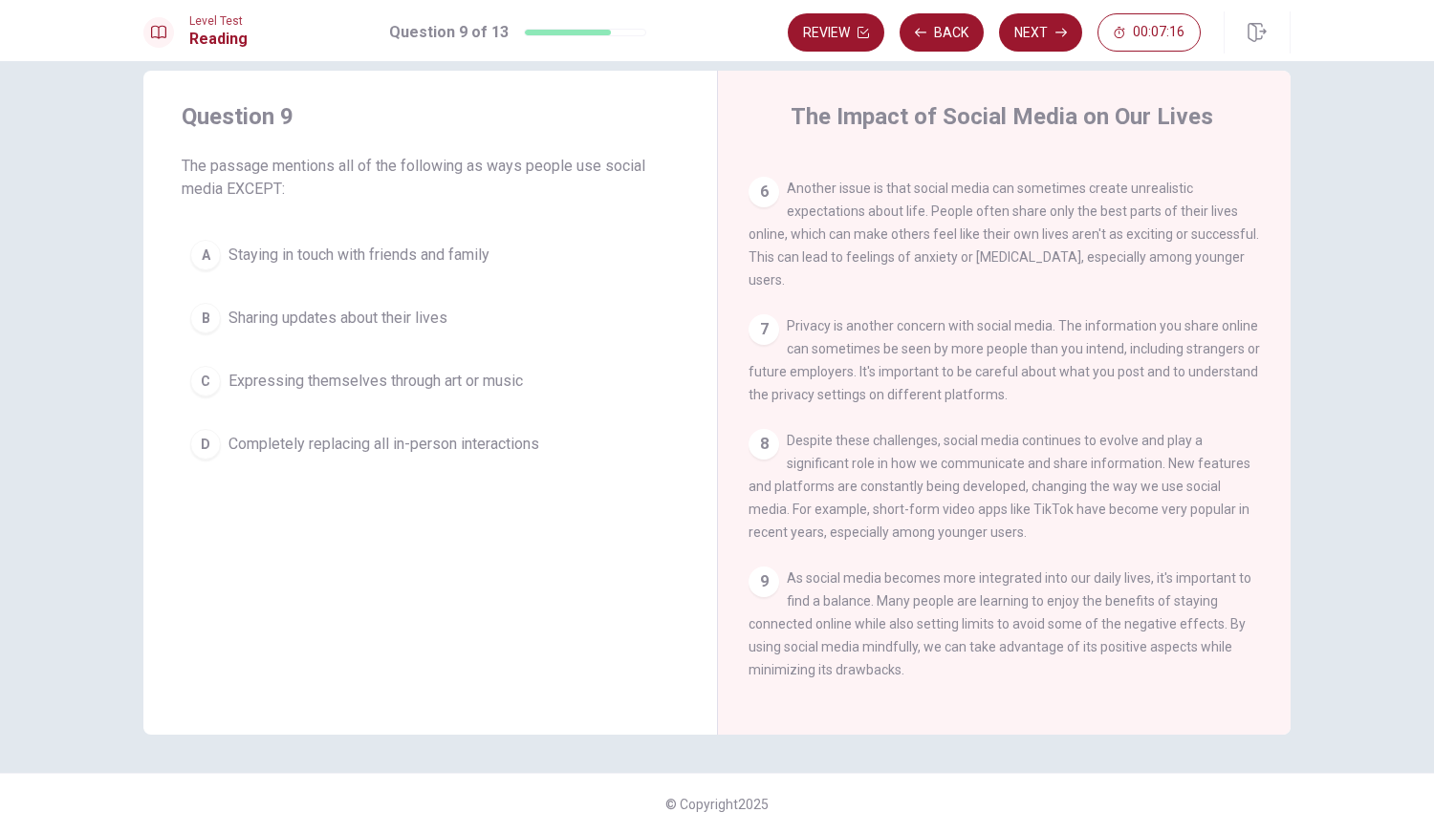
click at [441, 557] on div "Question 9 The passage mentions all of the following as ways people use social …" at bounding box center [429, 403] width 573 height 664
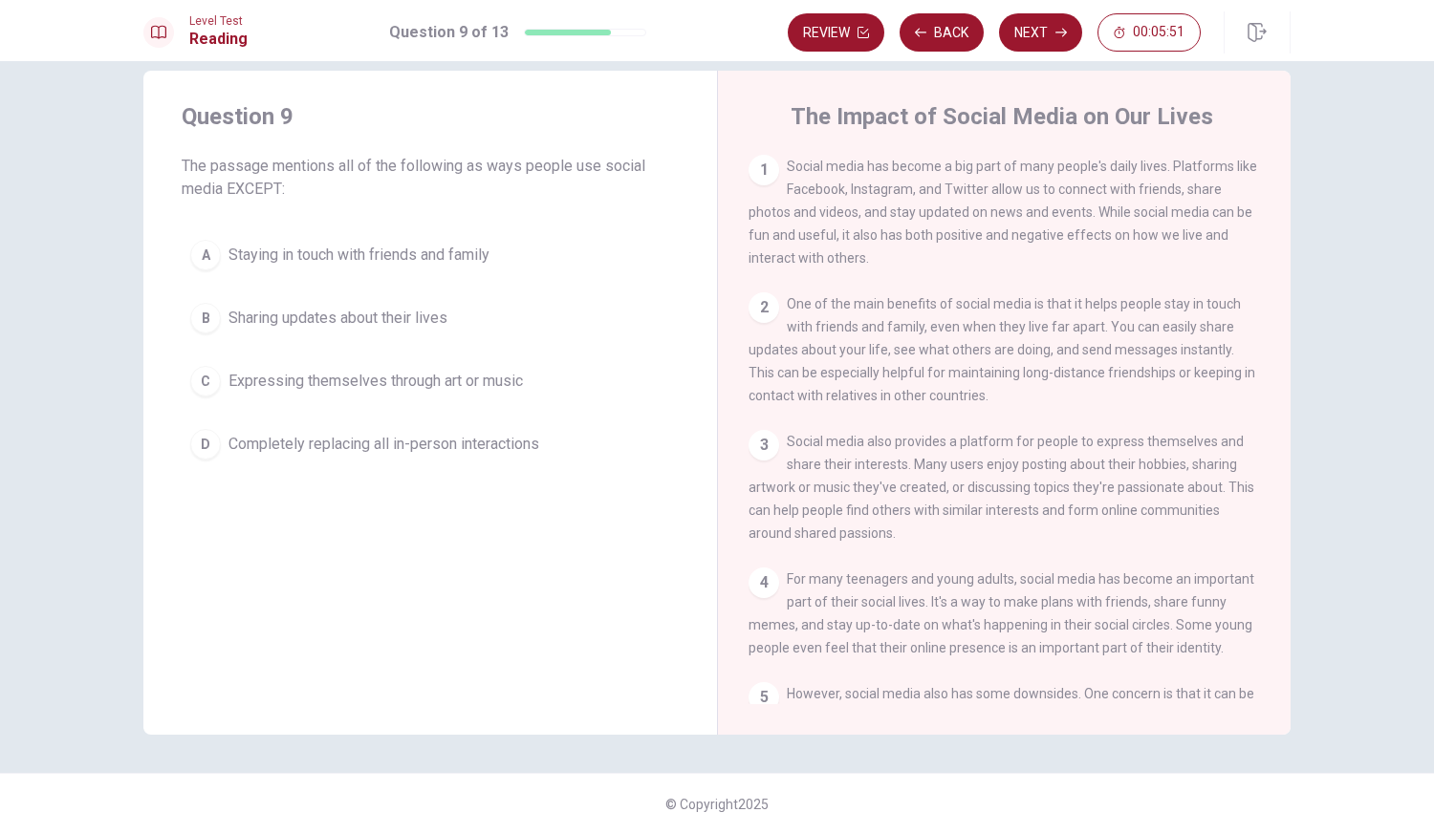
click at [210, 438] on div "D" at bounding box center [205, 444] width 31 height 31
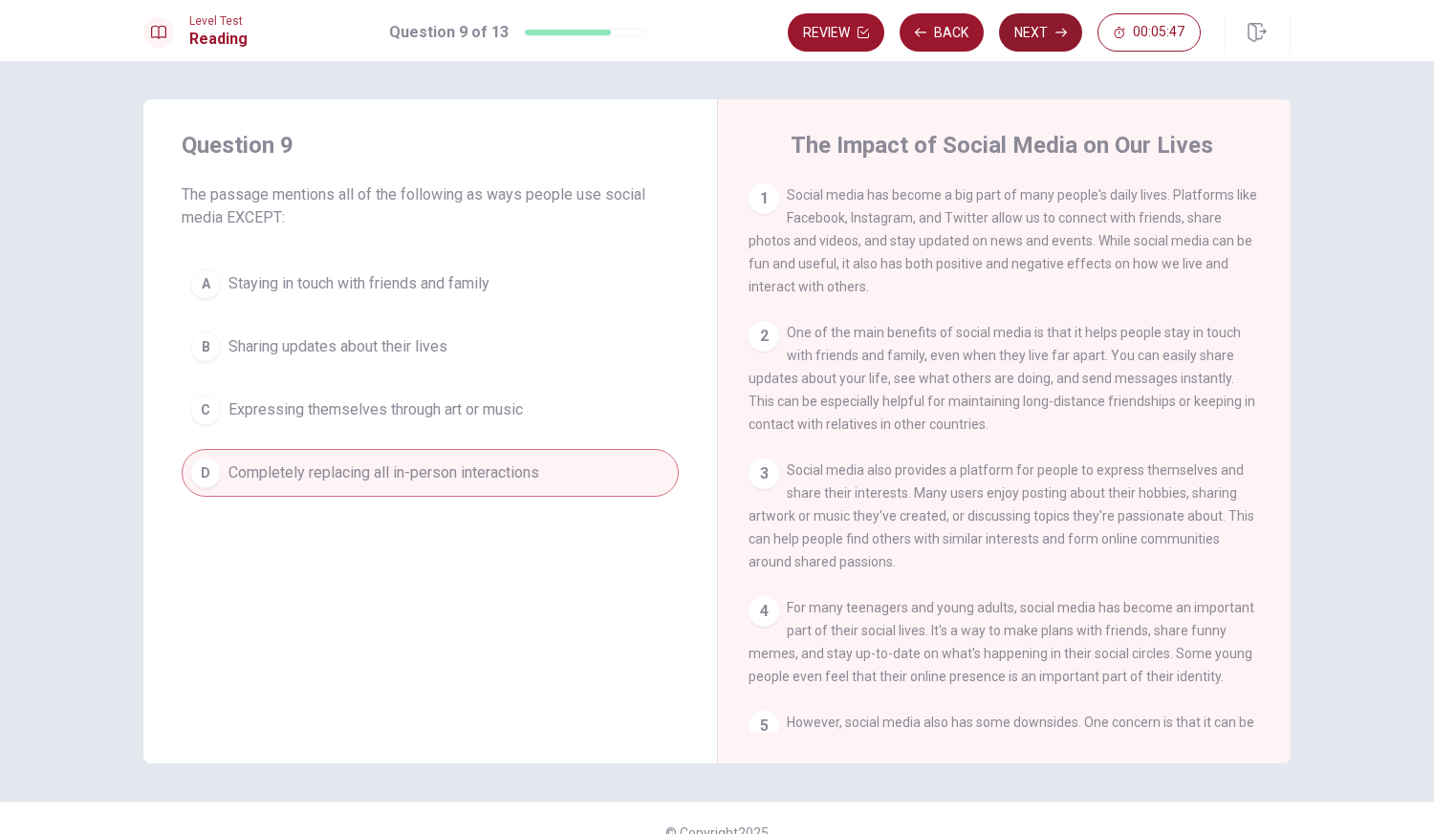
click at [1050, 36] on button "Next" at bounding box center [1040, 32] width 83 height 38
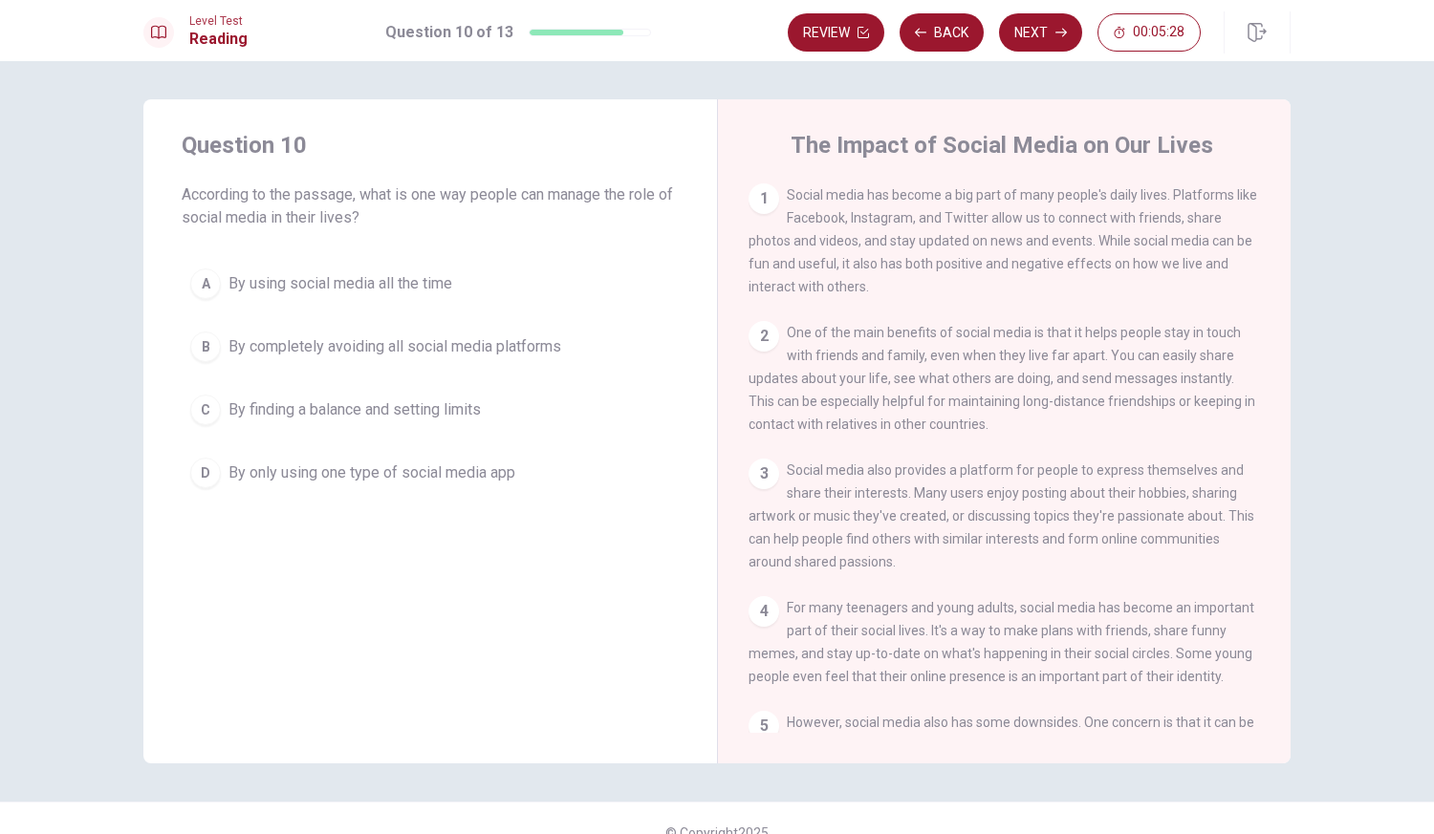
drag, startPoint x: 411, startPoint y: 194, endPoint x: 470, endPoint y: 208, distance: 61.0
click at [470, 208] on span "According to the passage, what is one way people can manage the role of social …" at bounding box center [430, 207] width 497 height 46
drag, startPoint x: 415, startPoint y: 190, endPoint x: 499, endPoint y: 188, distance: 84.1
click at [499, 188] on span "According to the passage, what is one way people can manage the role of social …" at bounding box center [430, 207] width 497 height 46
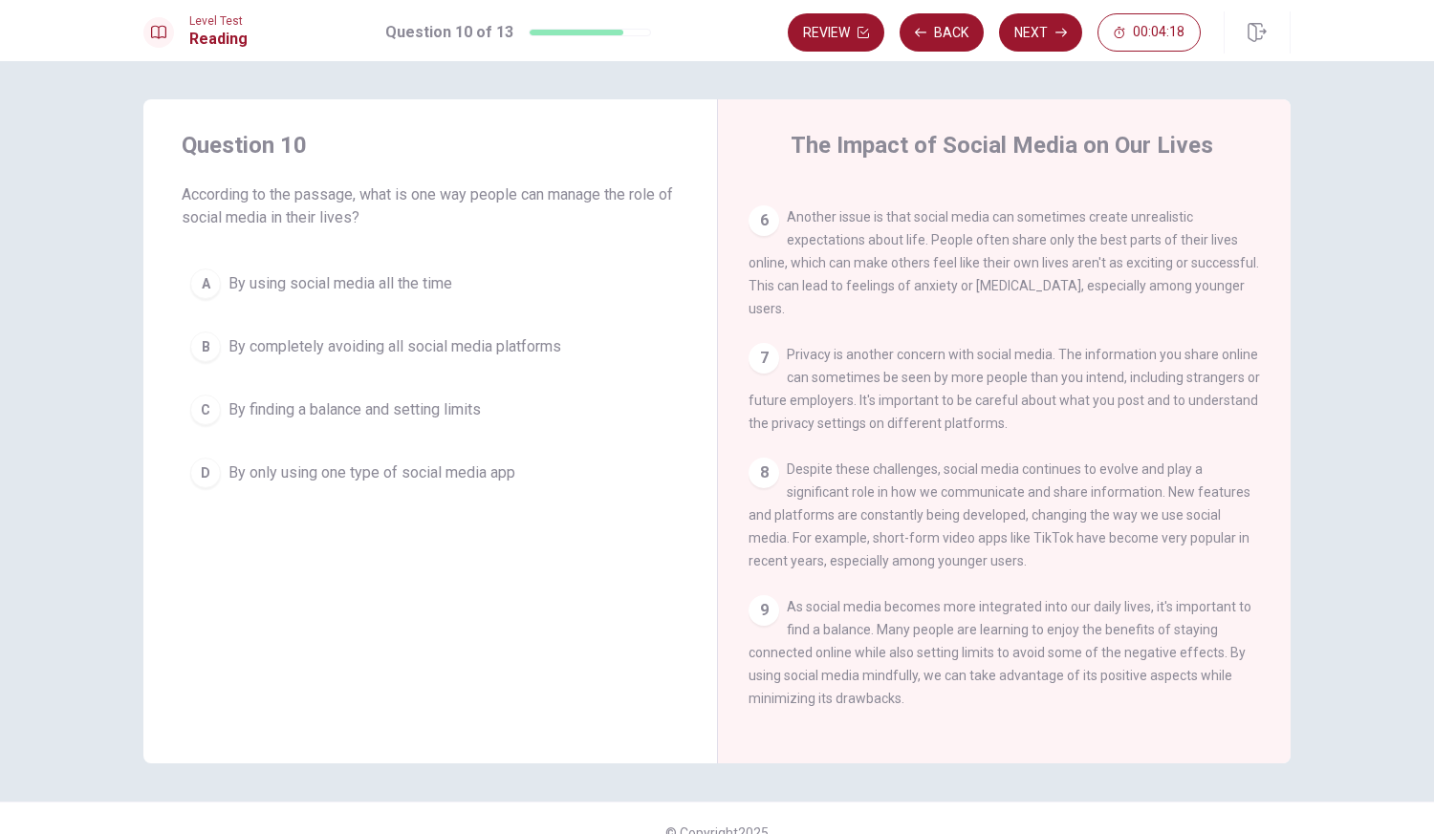
scroll to position [29, 0]
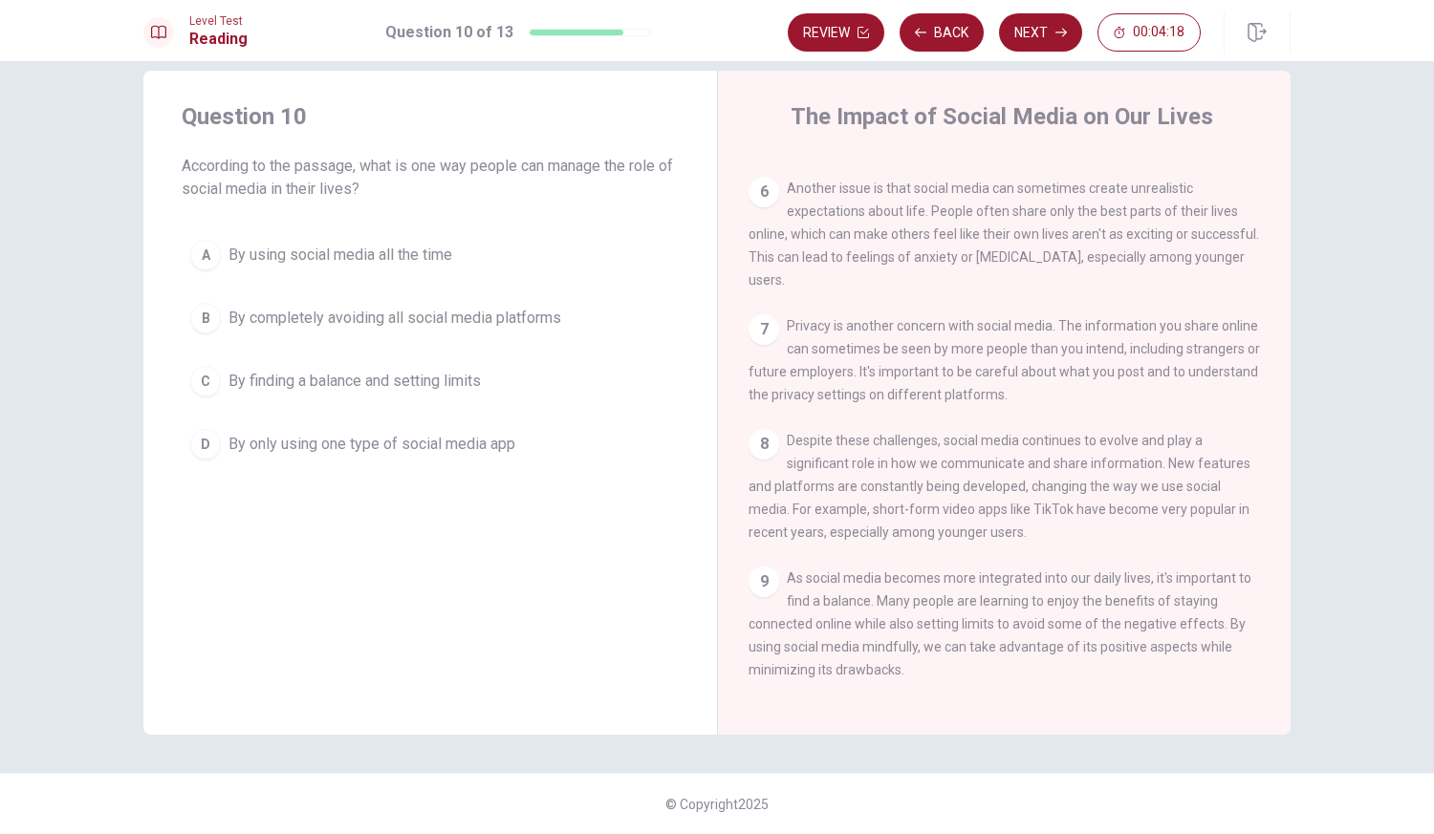
click at [809, 396] on span "Privacy is another concern with social media. The information you share online …" at bounding box center [1003, 360] width 511 height 84
click at [811, 455] on span "Despite these challenges, social media continues to evolve and play a significa…" at bounding box center [999, 486] width 502 height 107
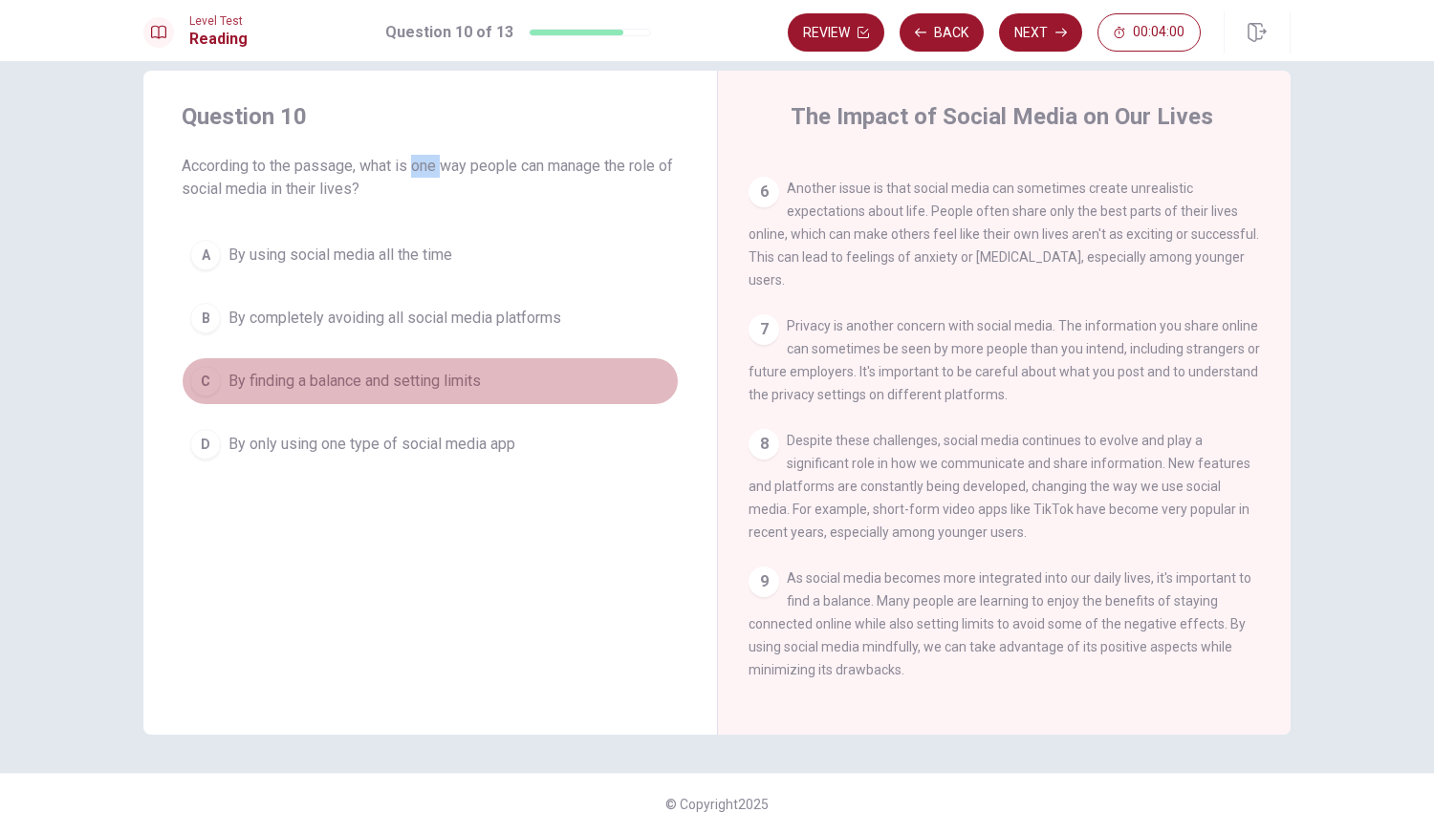
click at [209, 394] on div "C" at bounding box center [205, 381] width 31 height 31
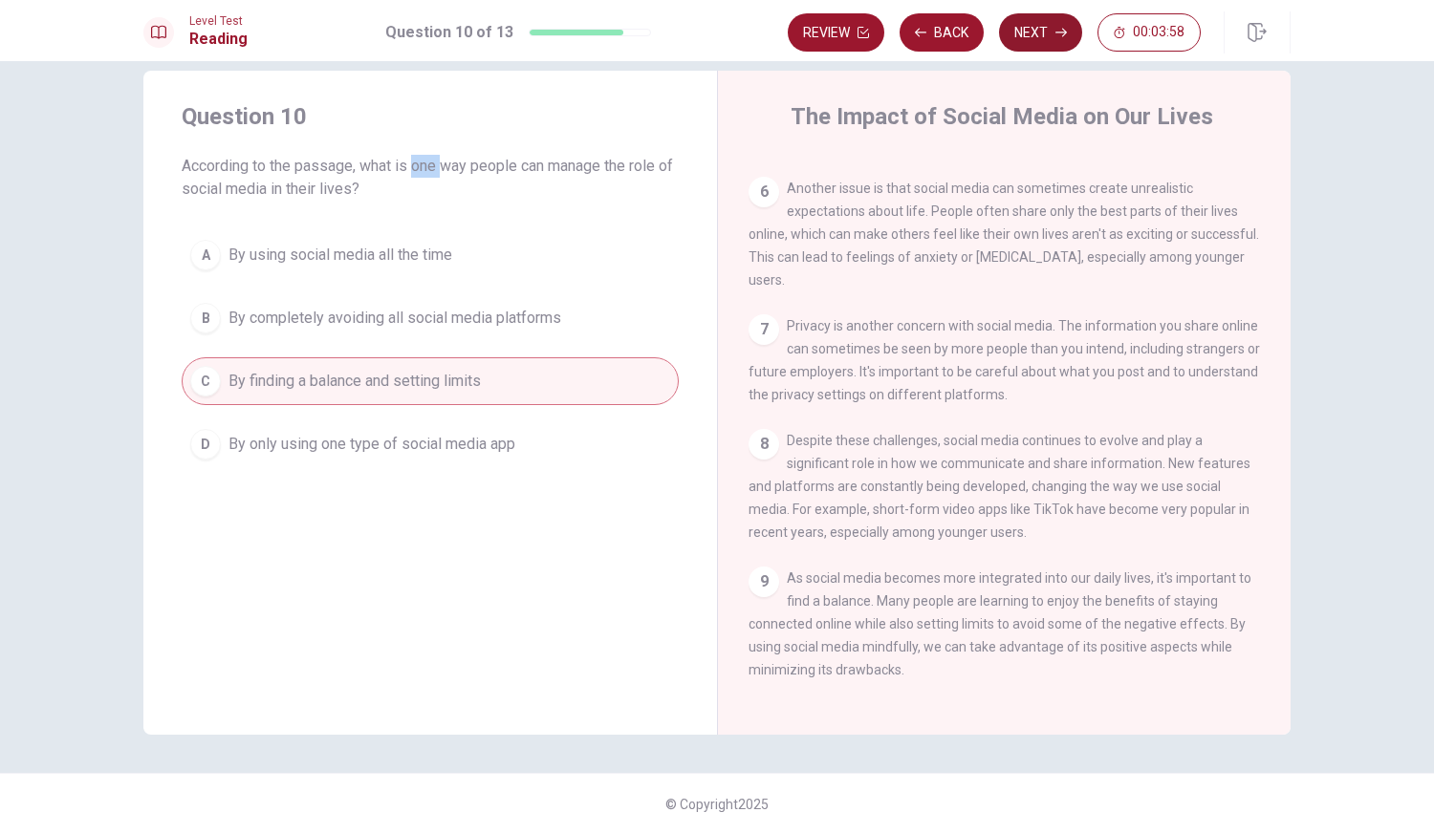
click at [1051, 40] on button "Next" at bounding box center [1040, 32] width 83 height 38
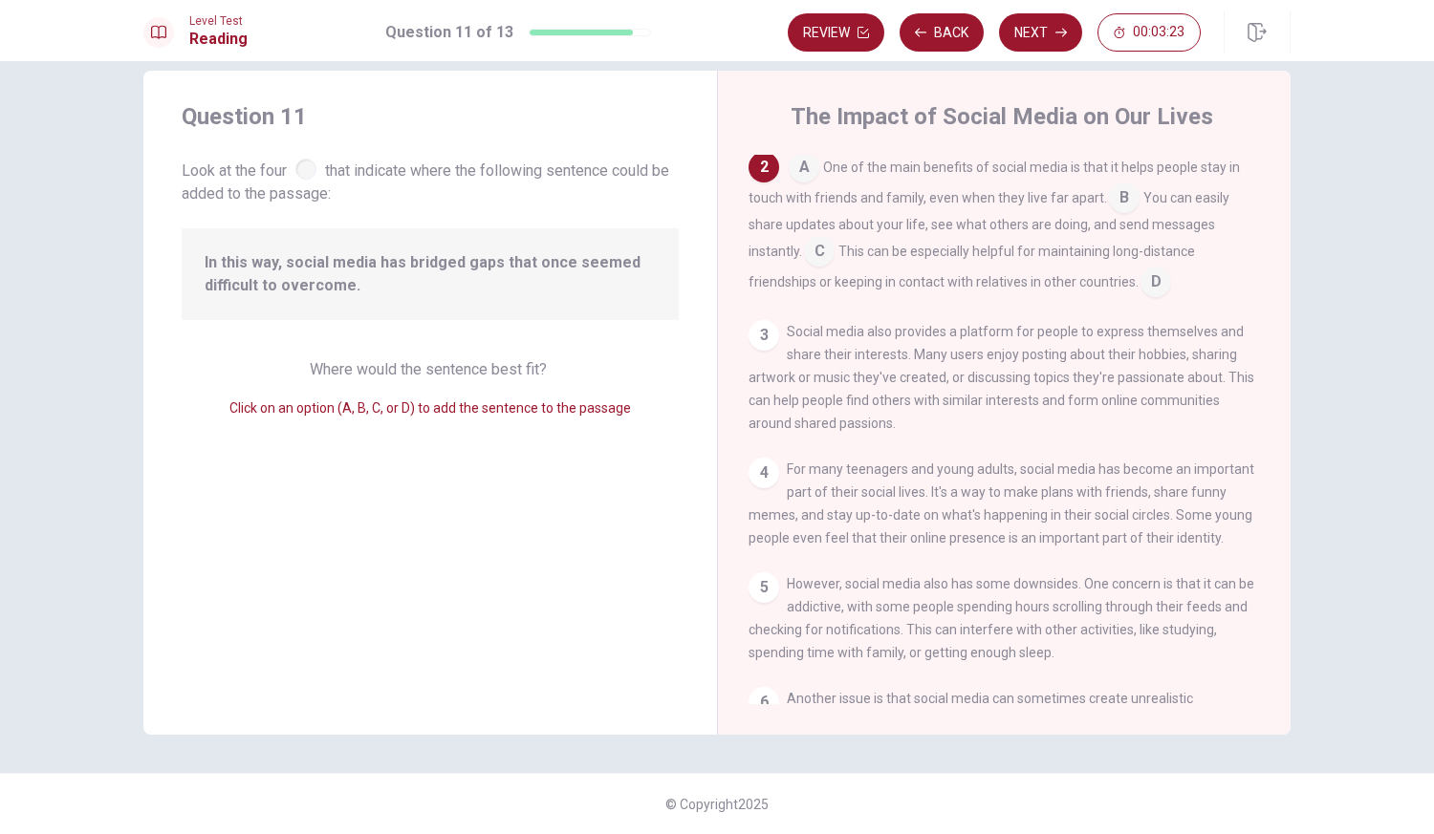
scroll to position [0, 0]
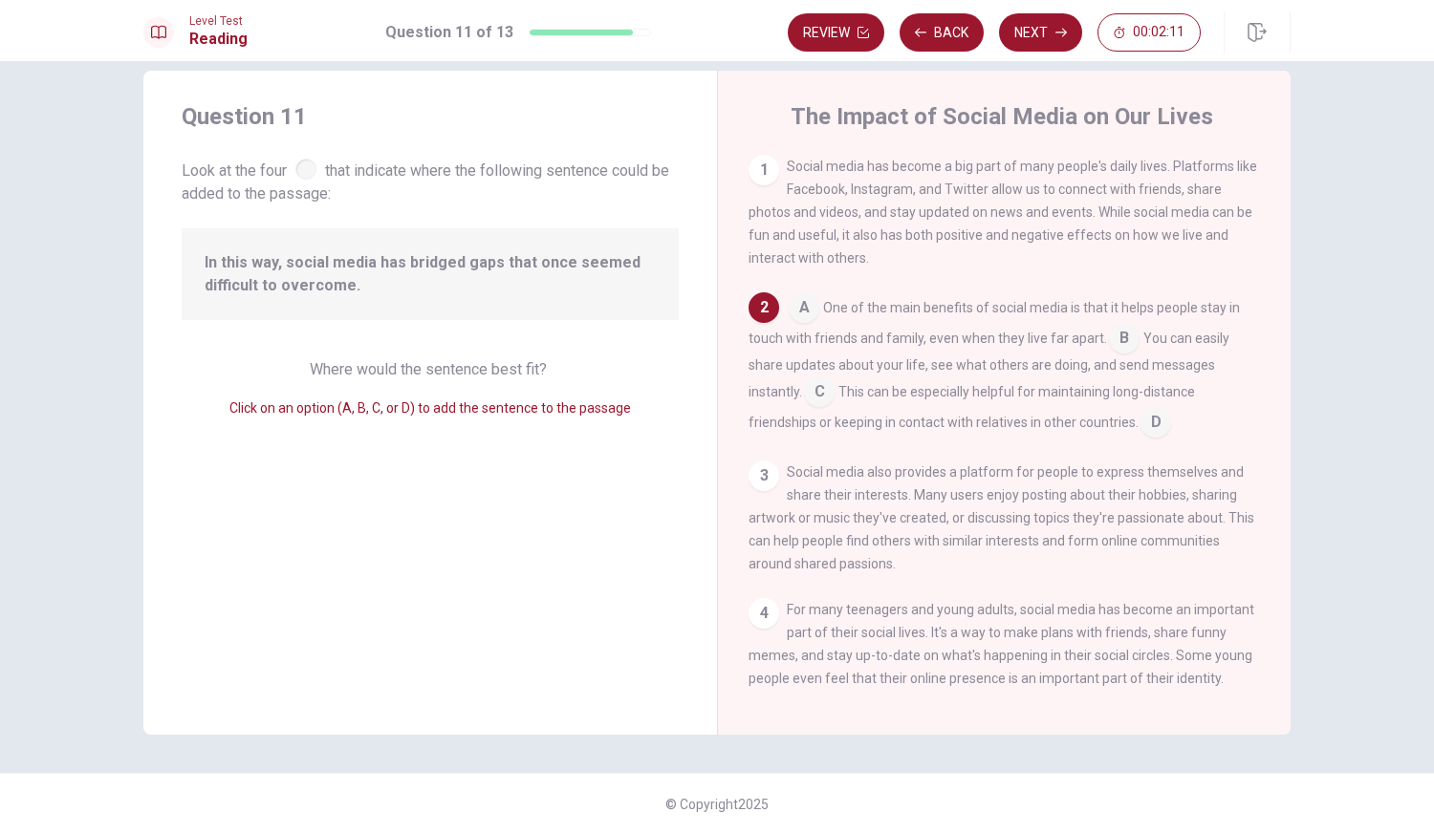
click at [755, 476] on div "3" at bounding box center [763, 476] width 31 height 31
click at [802, 320] on input at bounding box center [804, 309] width 31 height 31
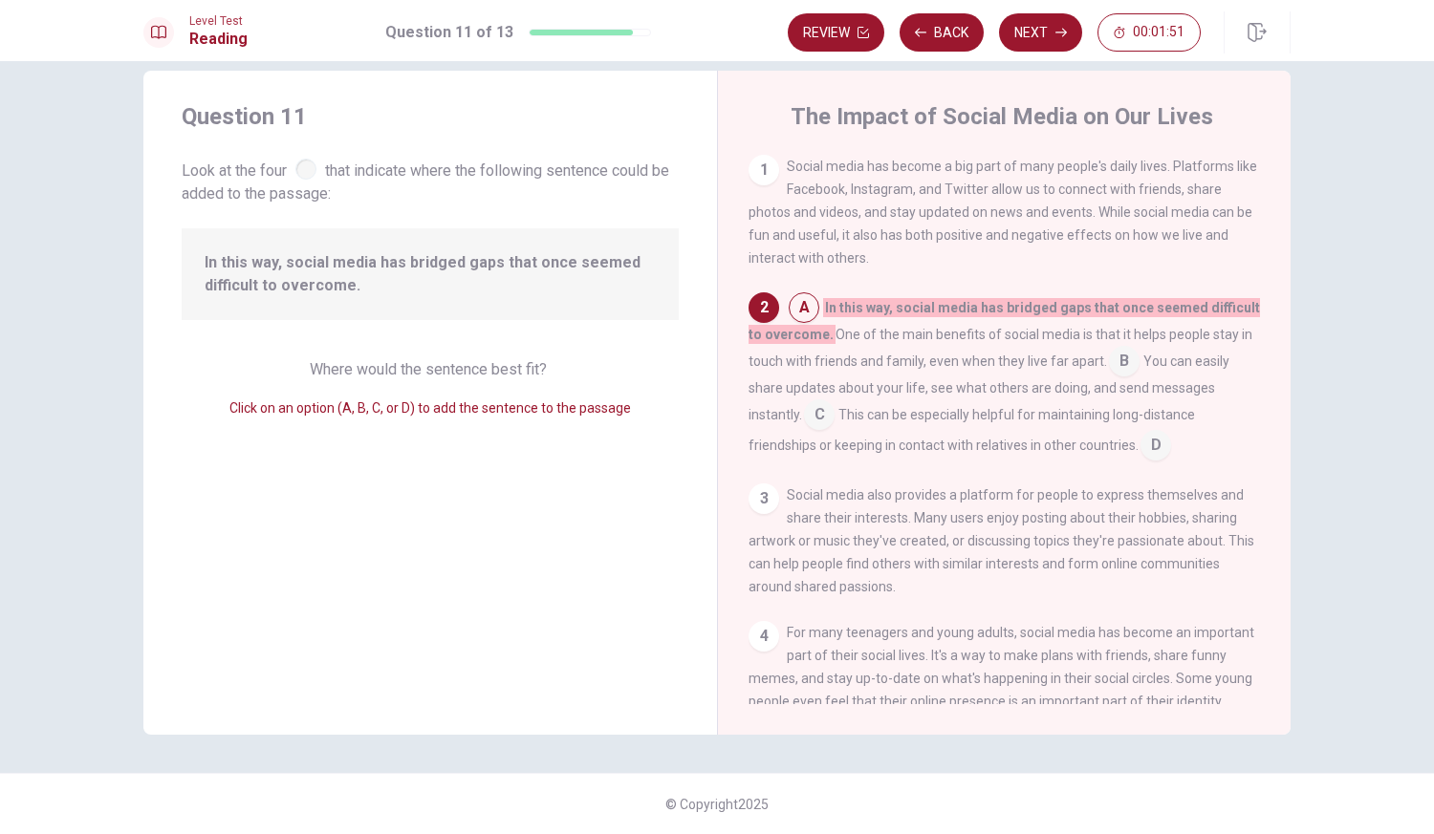
click at [1113, 360] on input at bounding box center [1124, 363] width 31 height 31
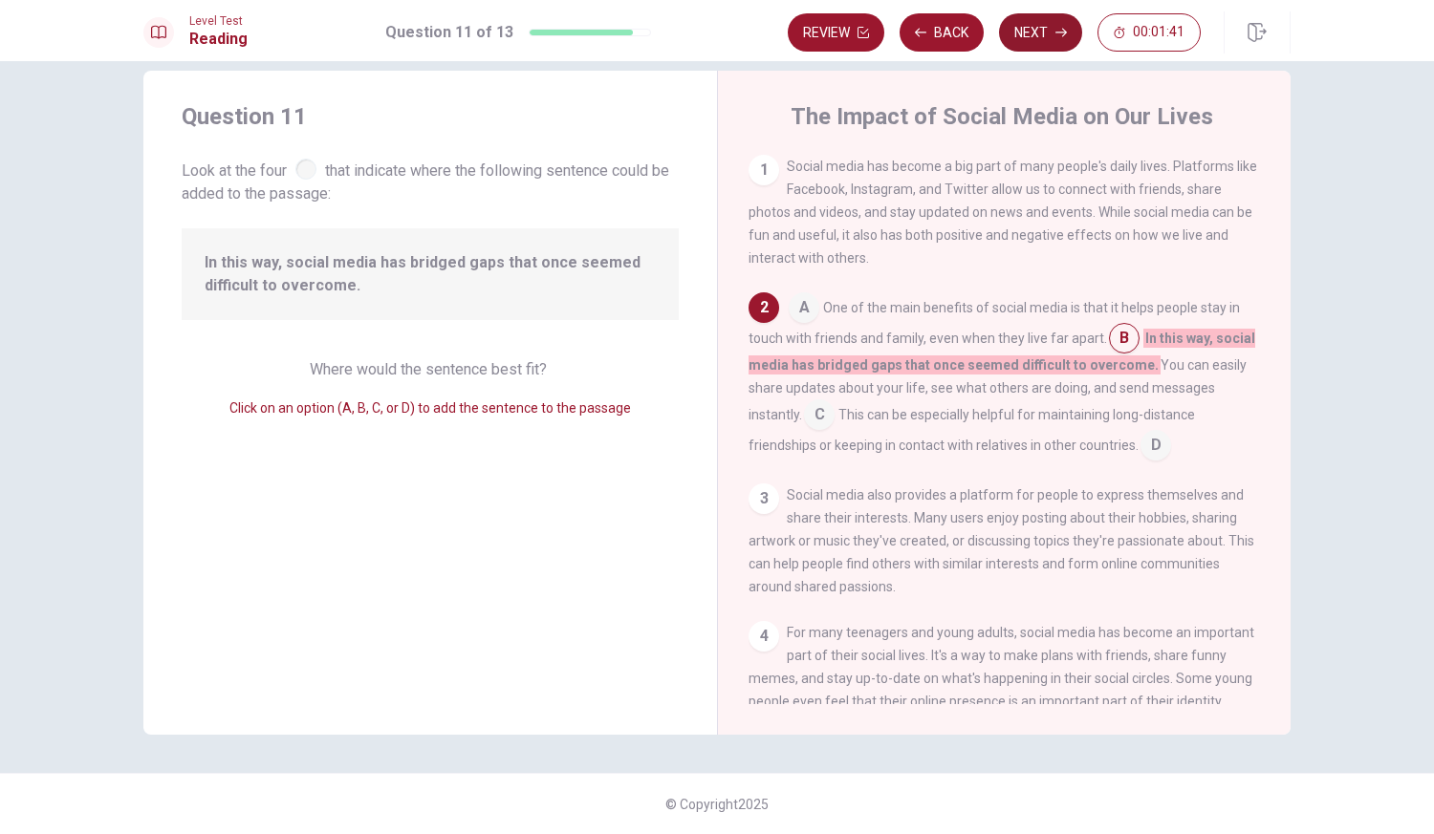
click at [1054, 21] on button "Next" at bounding box center [1040, 32] width 83 height 38
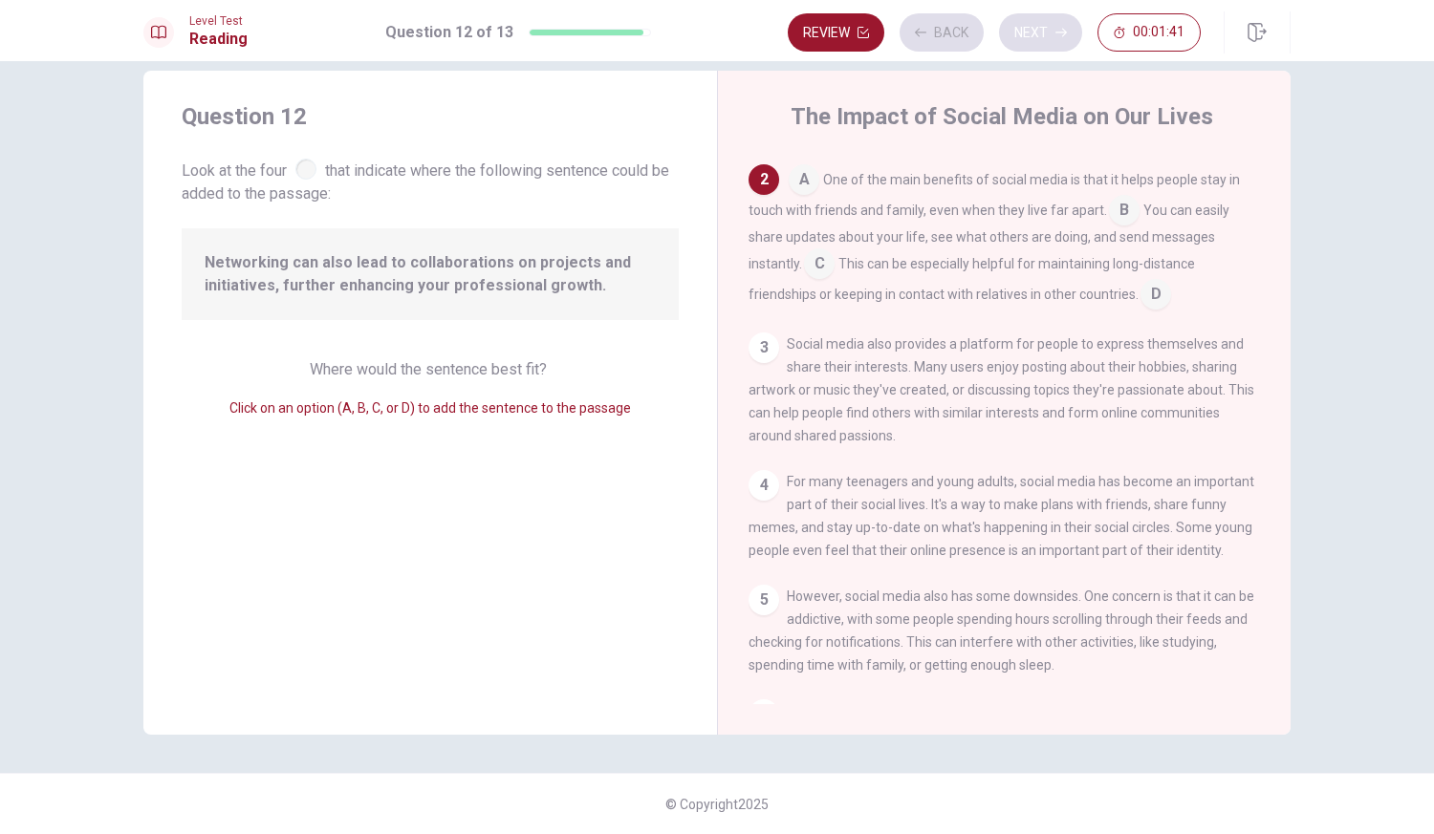
scroll to position [140, 0]
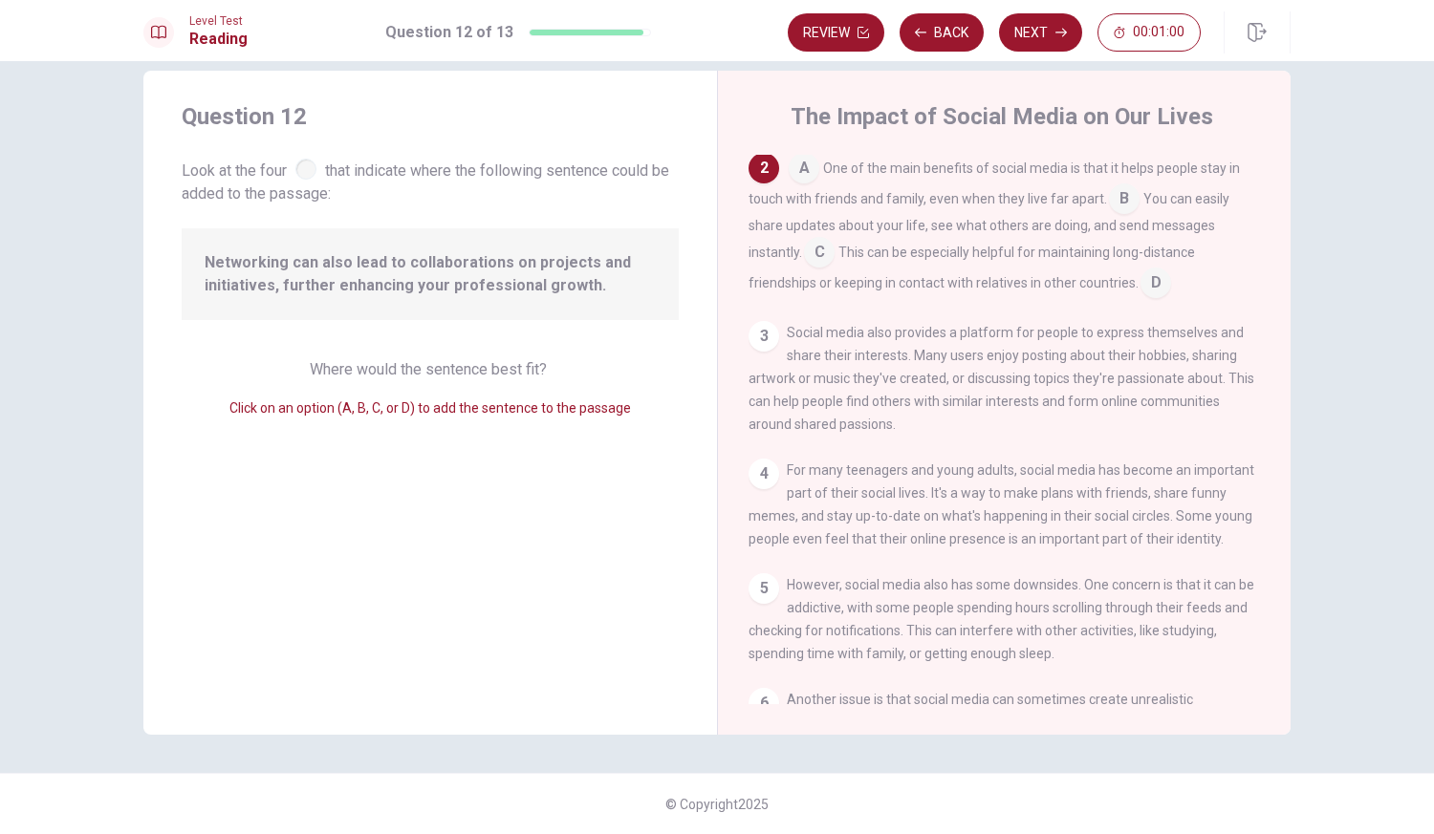
click at [795, 179] on input at bounding box center [804, 170] width 31 height 31
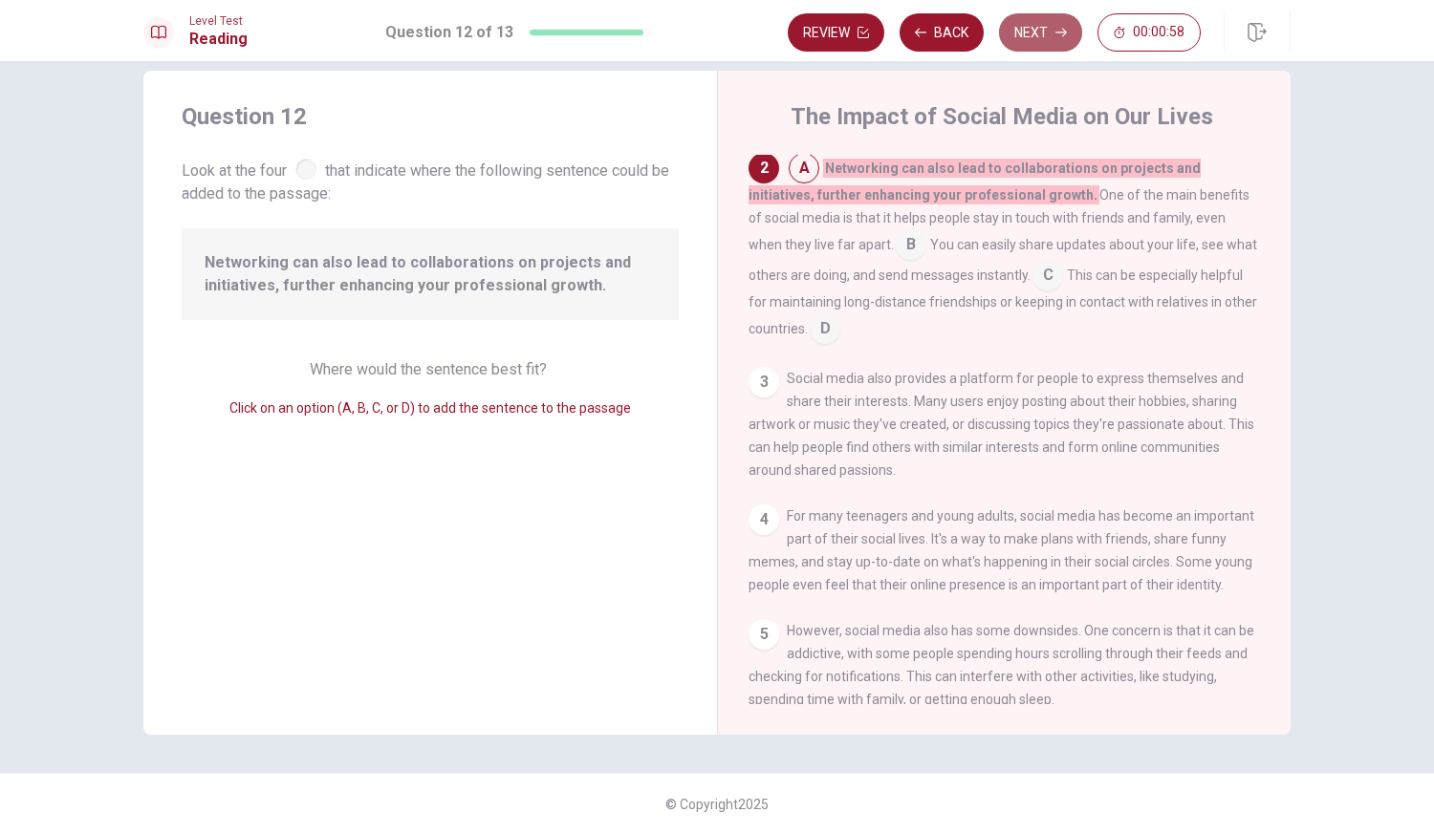
click at [1054, 23] on button "Next" at bounding box center [1040, 32] width 83 height 38
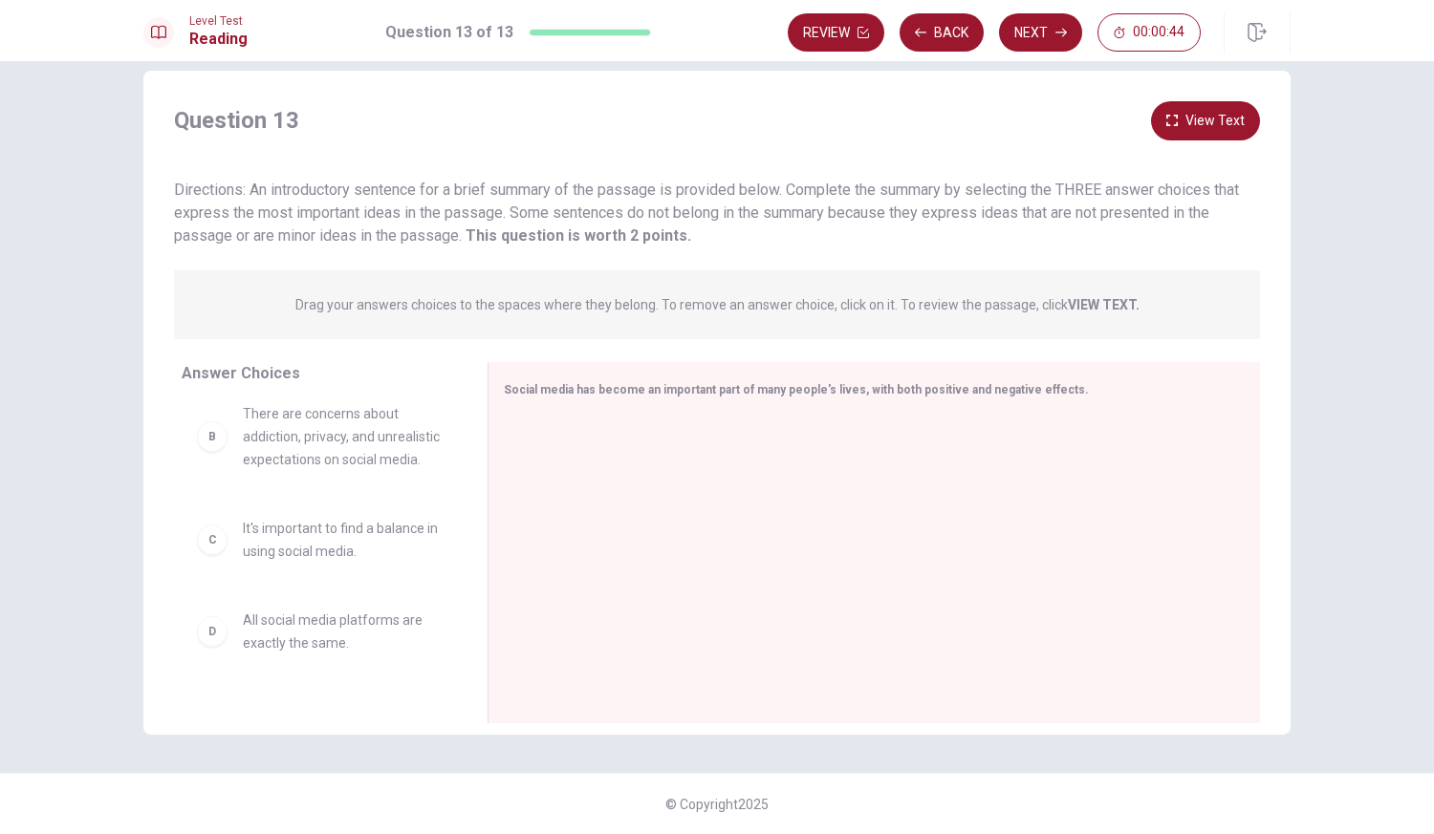
scroll to position [0, 0]
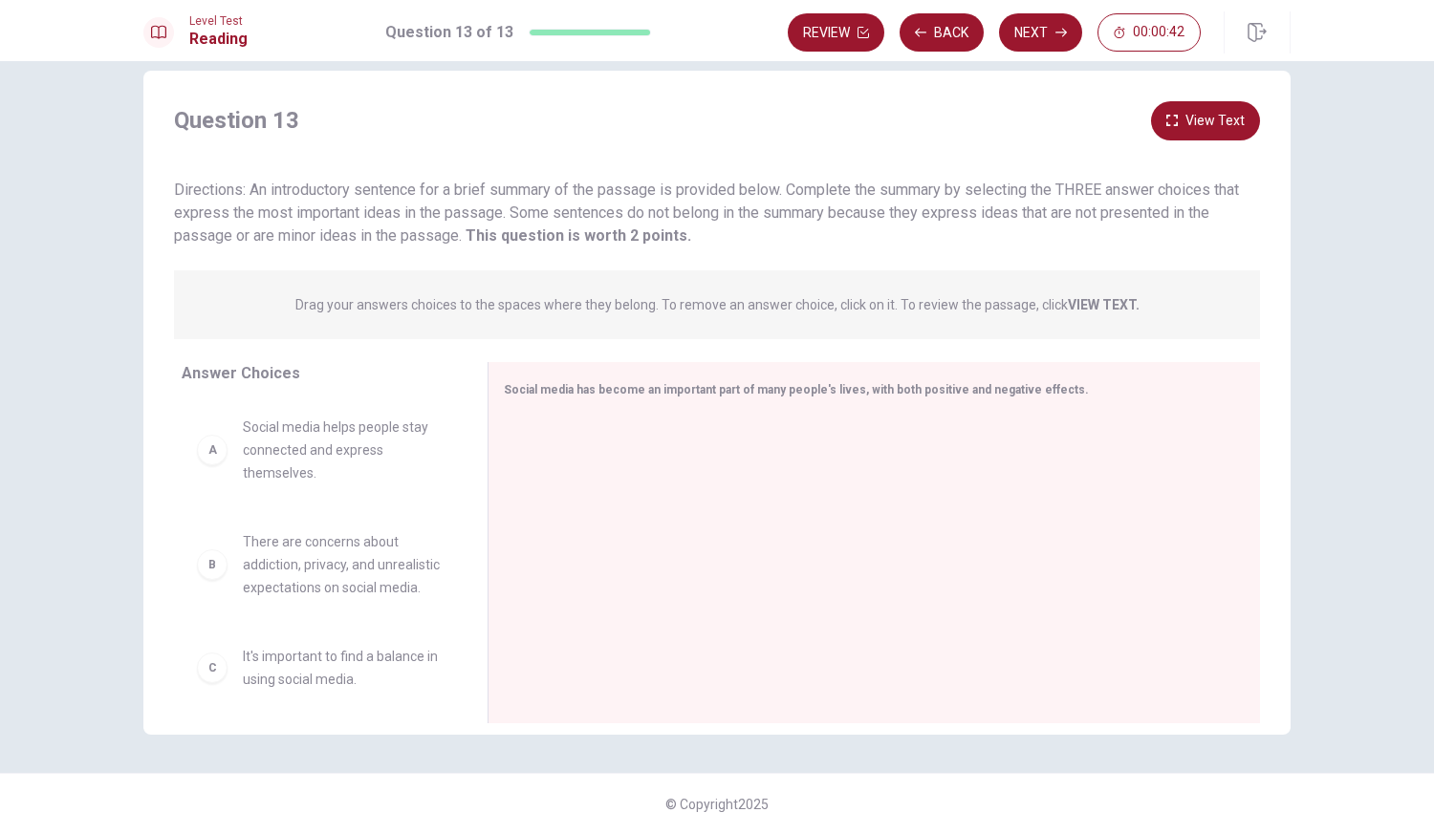
click at [1101, 306] on strong "VIEW TEXT." at bounding box center [1104, 304] width 72 height 15
click at [1102, 302] on strong "VIEW TEXT." at bounding box center [1104, 304] width 72 height 15
click at [925, 414] on div "Social media has become an important part of many people's lives, with both pos…" at bounding box center [873, 542] width 772 height 361
click at [882, 588] on div at bounding box center [866, 545] width 725 height 256
click at [211, 465] on div "A Social media helps people stay connected and express themselves." at bounding box center [319, 450] width 245 height 69
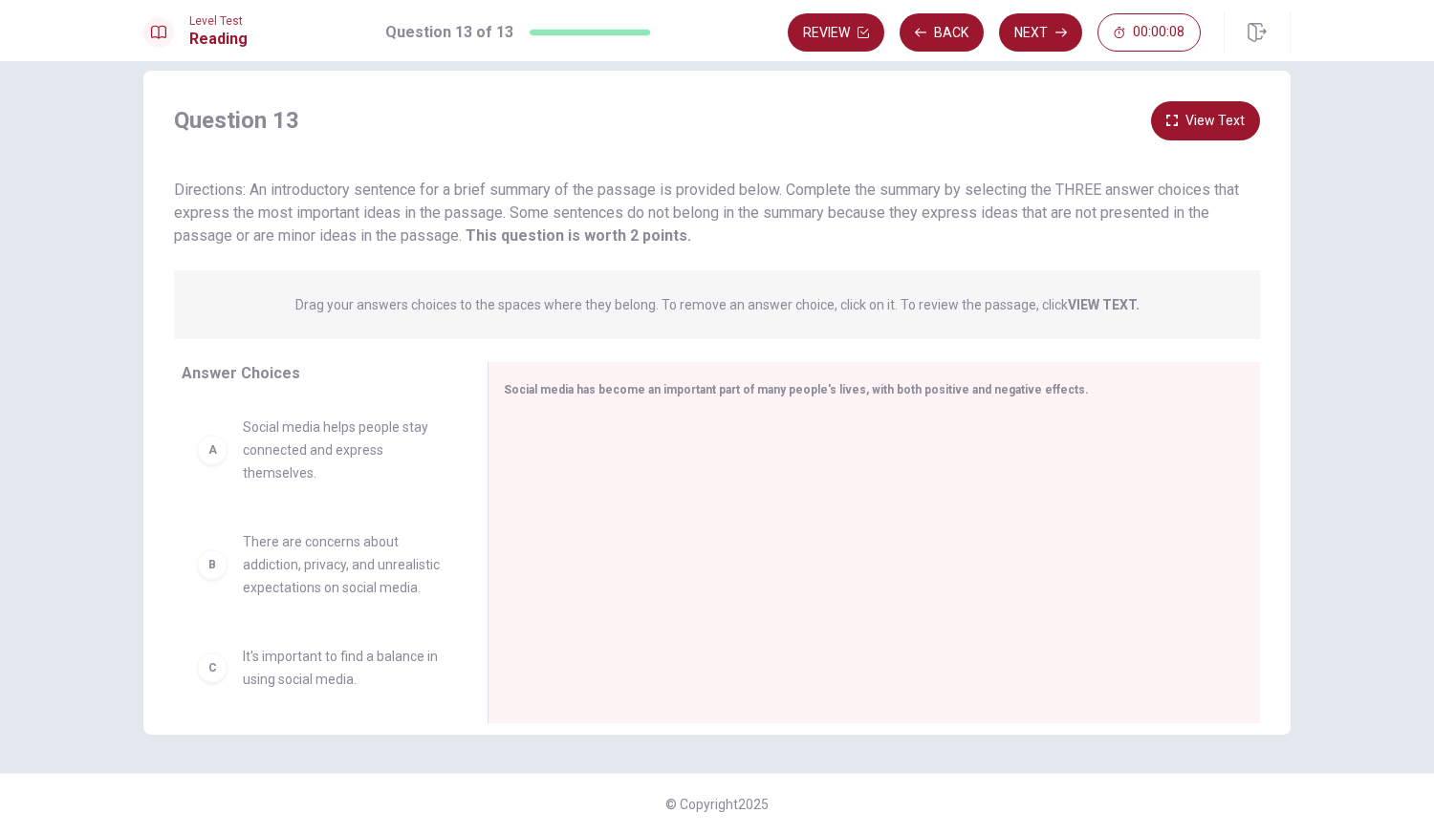
click at [209, 468] on div "A Social media helps people stay connected and express themselves." at bounding box center [319, 450] width 245 height 69
click at [210, 462] on div "A" at bounding box center [212, 450] width 31 height 31
click at [1039, 43] on button "Next" at bounding box center [1040, 32] width 83 height 38
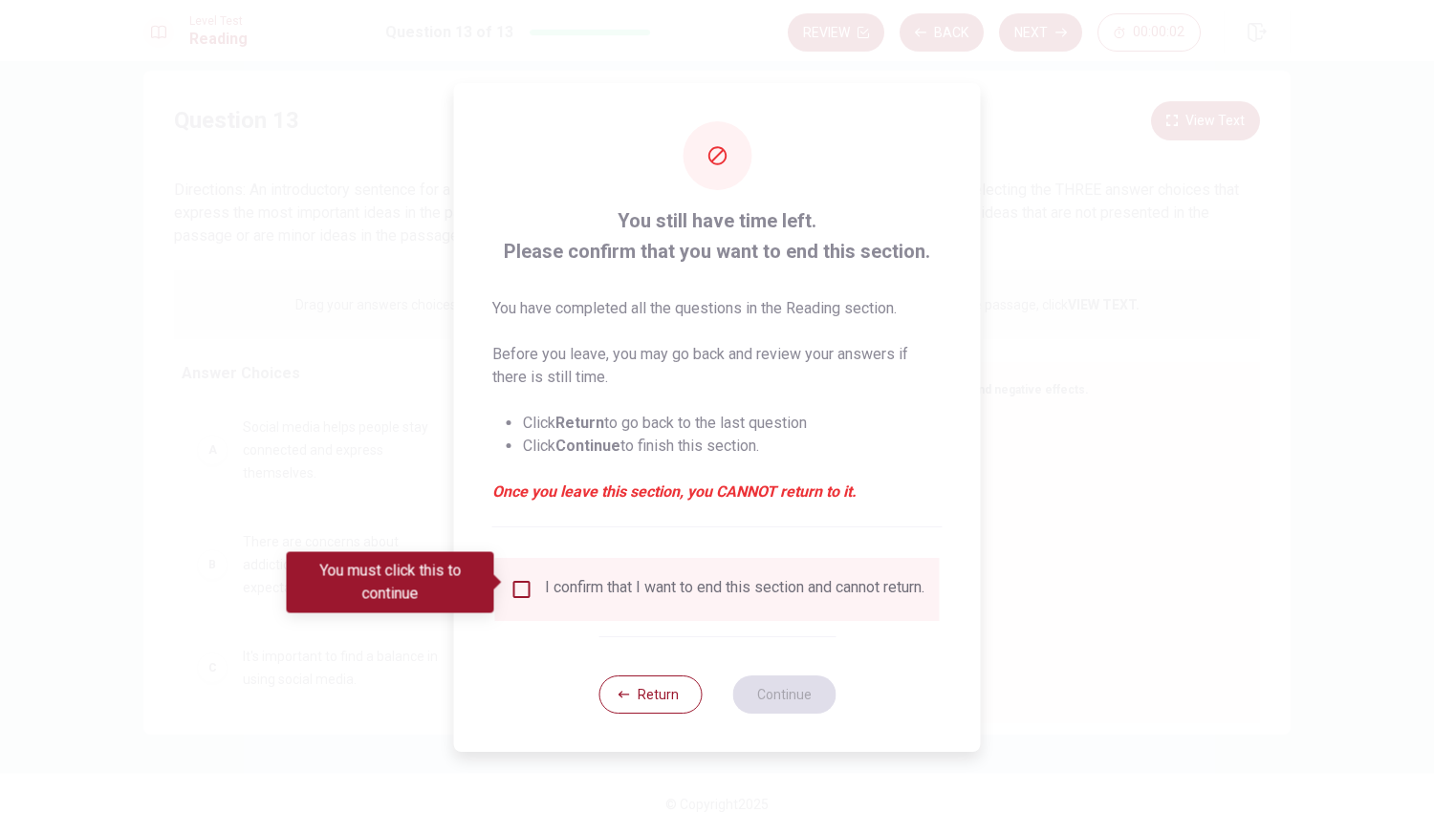
click at [526, 584] on input "You must click this to continue" at bounding box center [521, 589] width 23 height 23
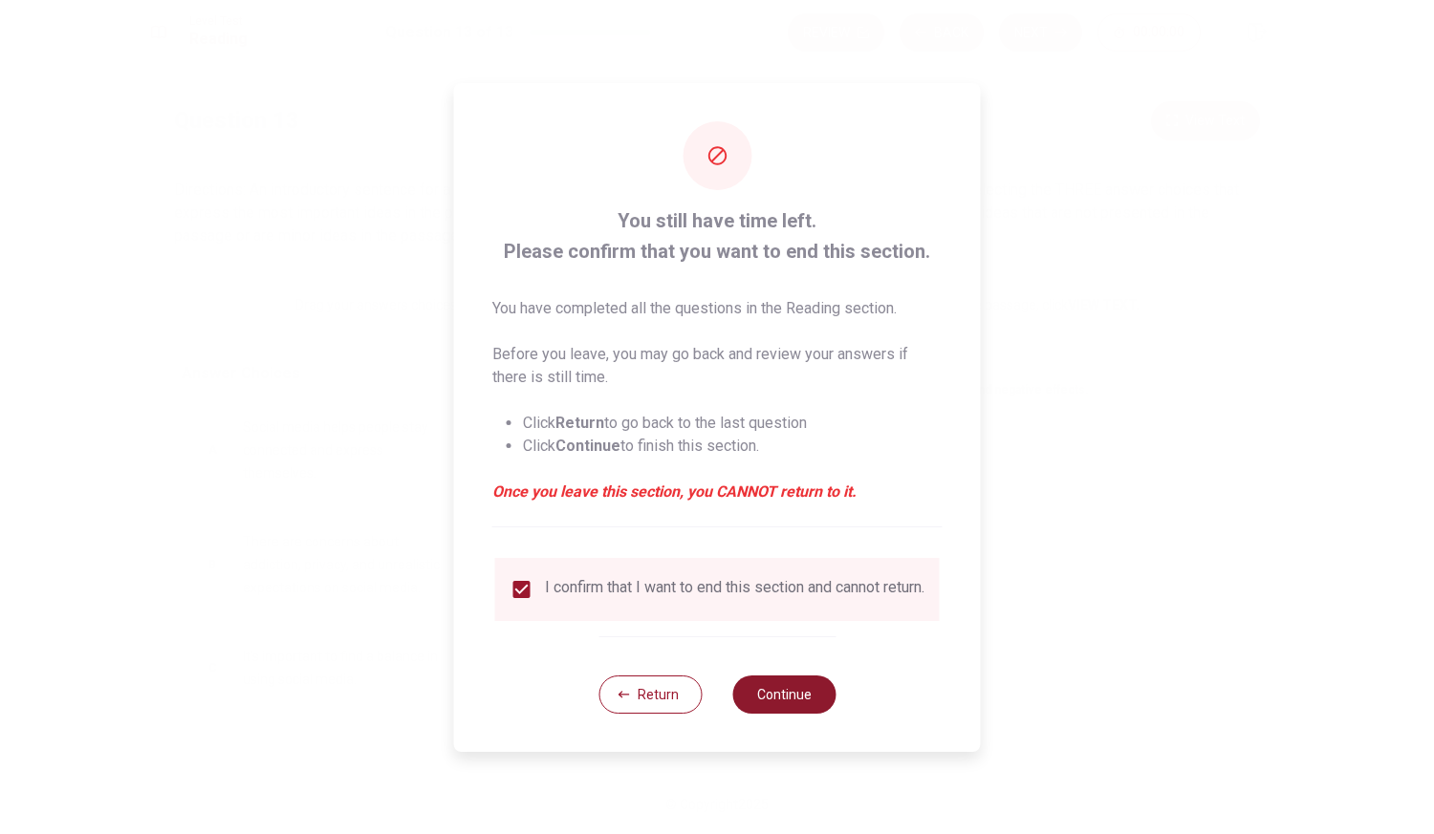
click at [790, 704] on button "Continue" at bounding box center [783, 695] width 103 height 38
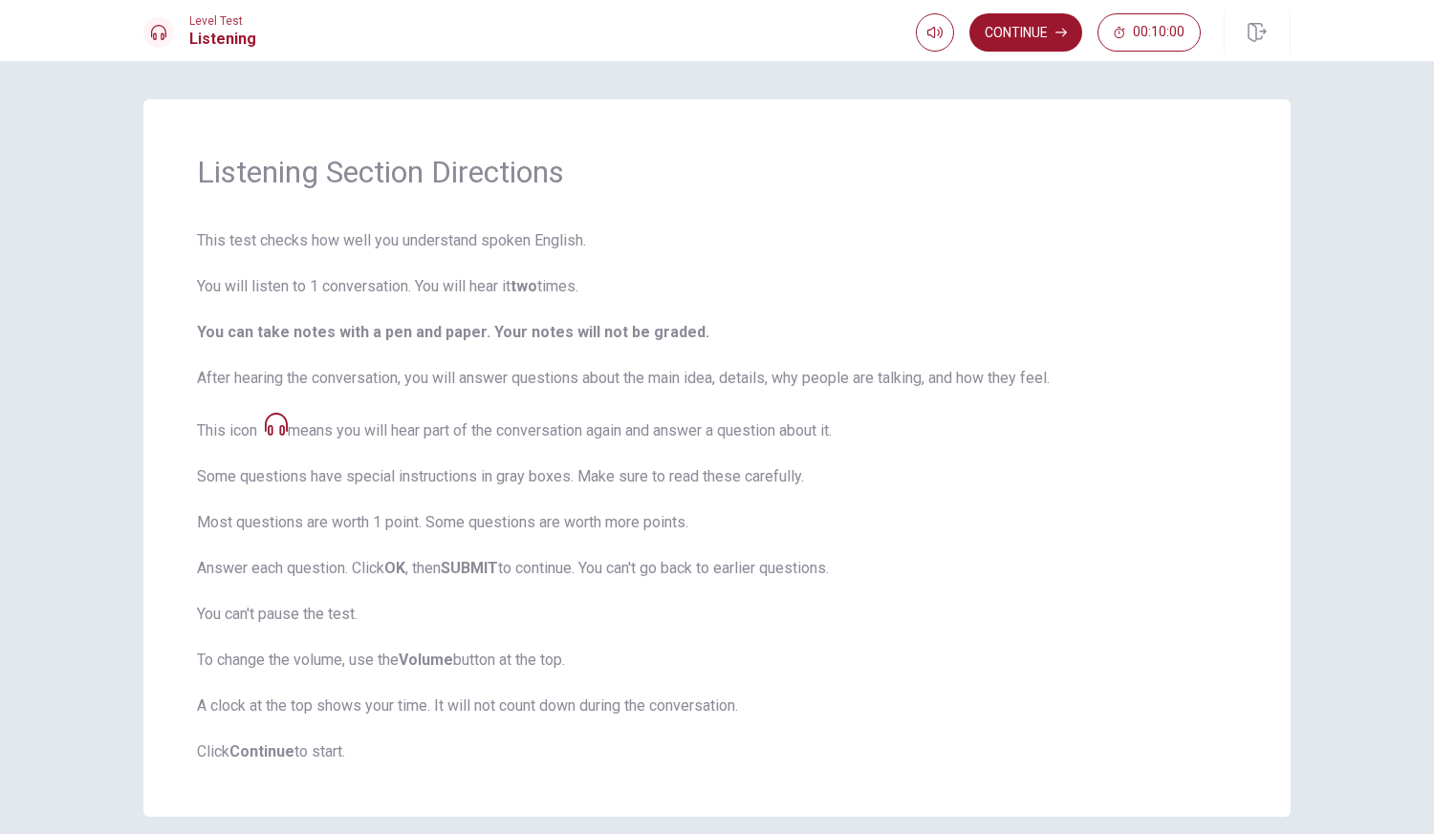
scroll to position [81, 0]
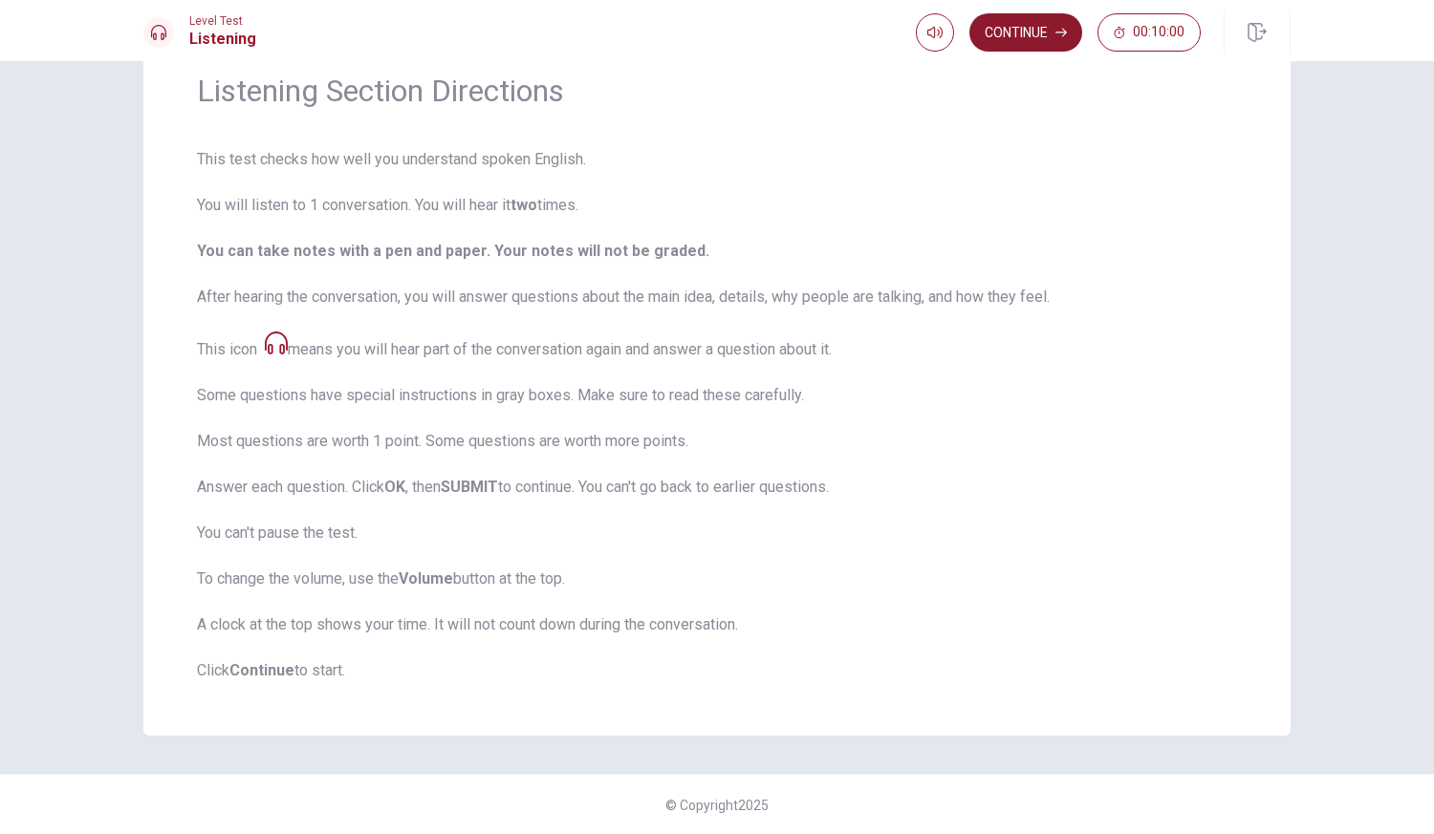
click at [1041, 32] on button "Continue" at bounding box center [1025, 32] width 113 height 38
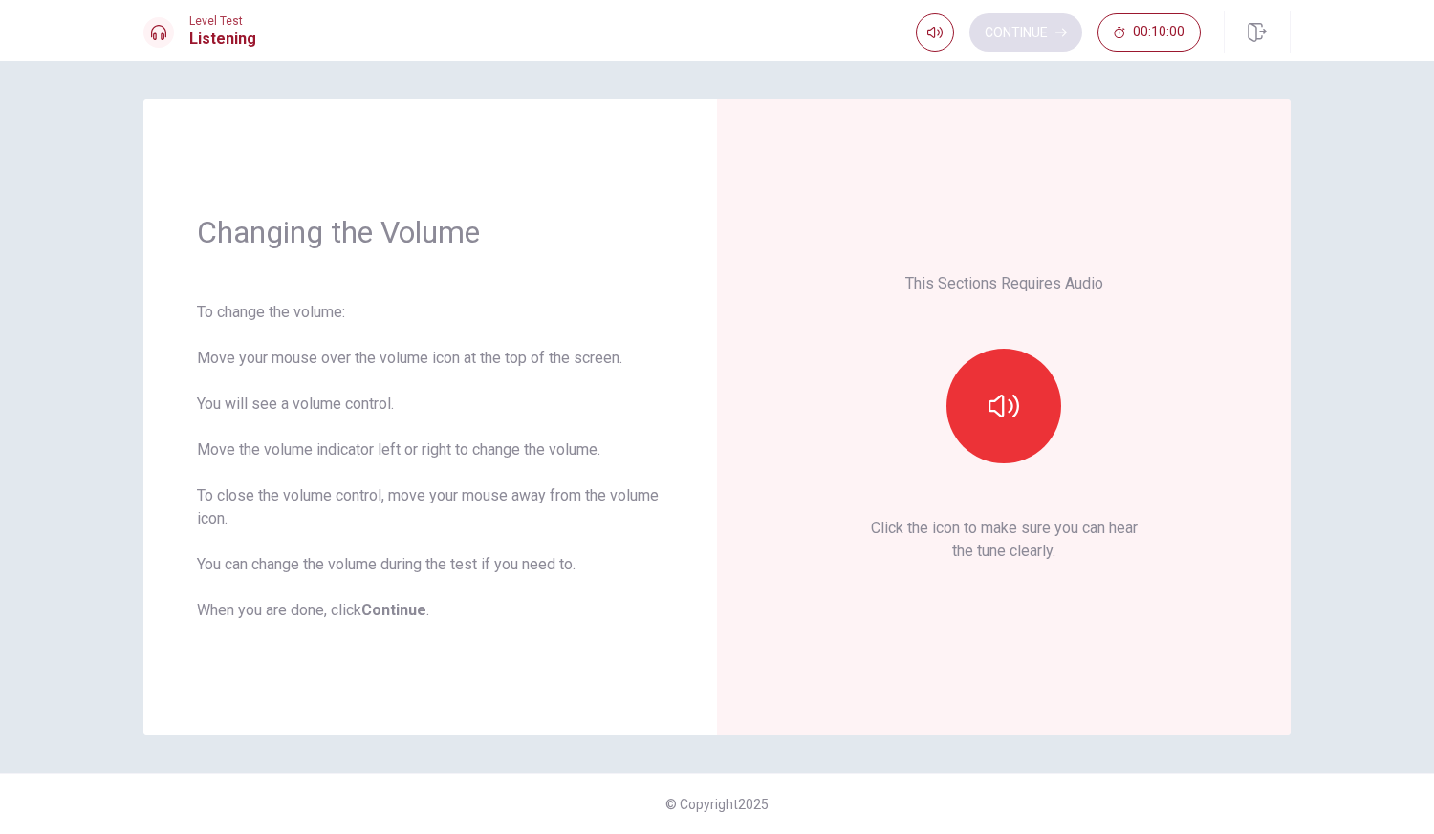
scroll to position [0, 0]
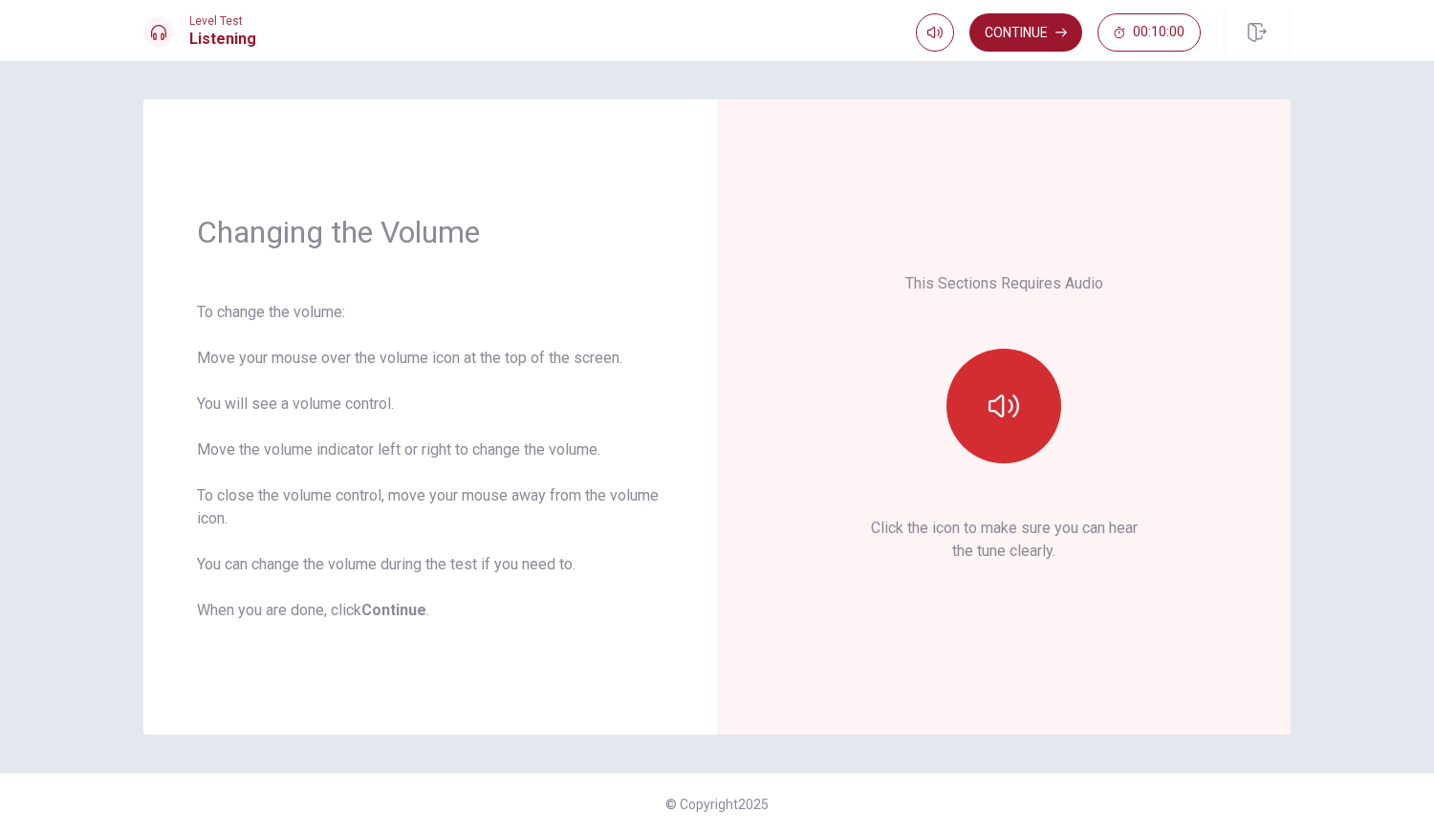
click at [1031, 391] on button "button" at bounding box center [1003, 406] width 115 height 115
click at [1021, 29] on button "Continue" at bounding box center [1025, 32] width 113 height 38
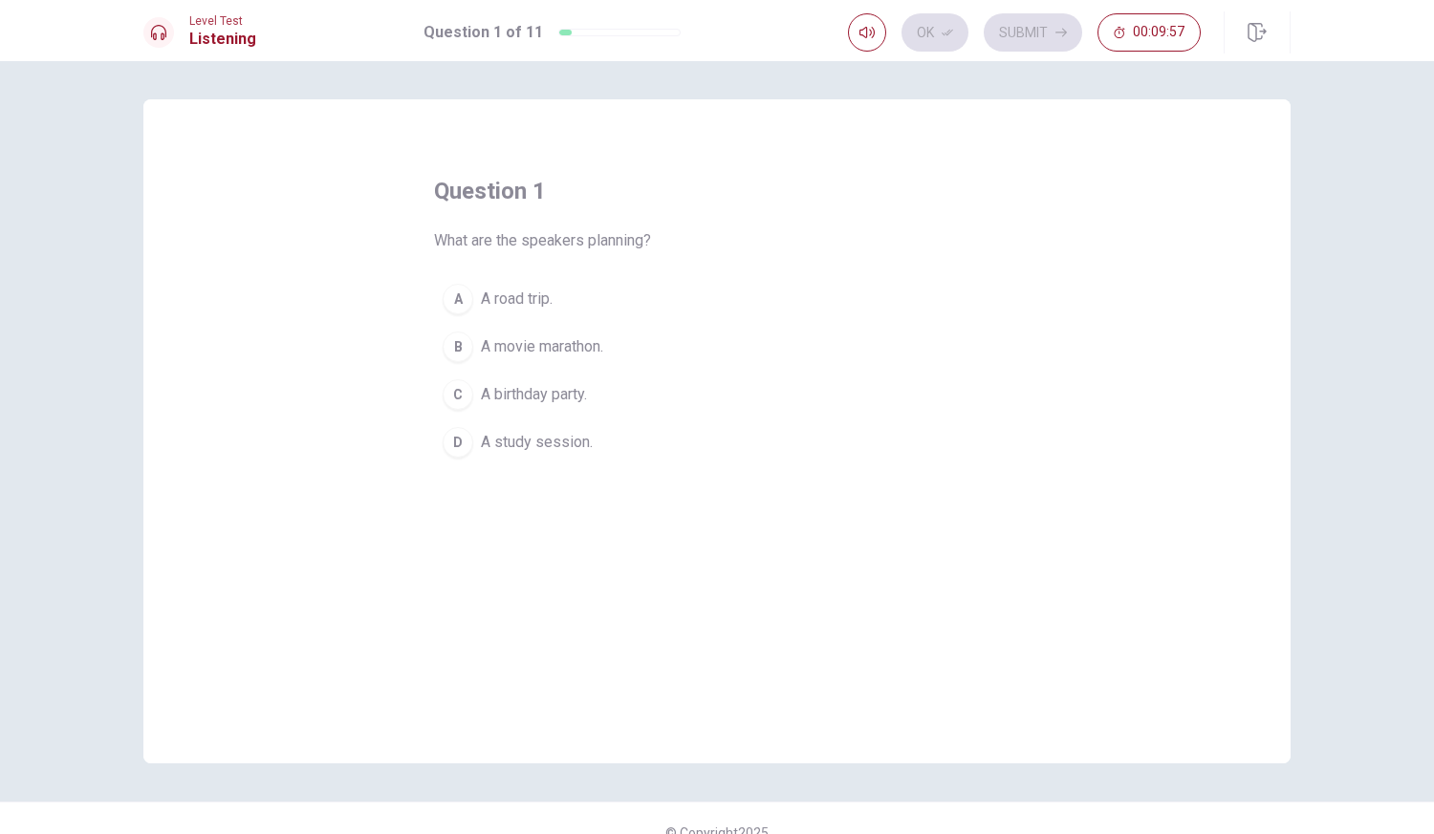
click at [458, 308] on div "A" at bounding box center [458, 299] width 31 height 31
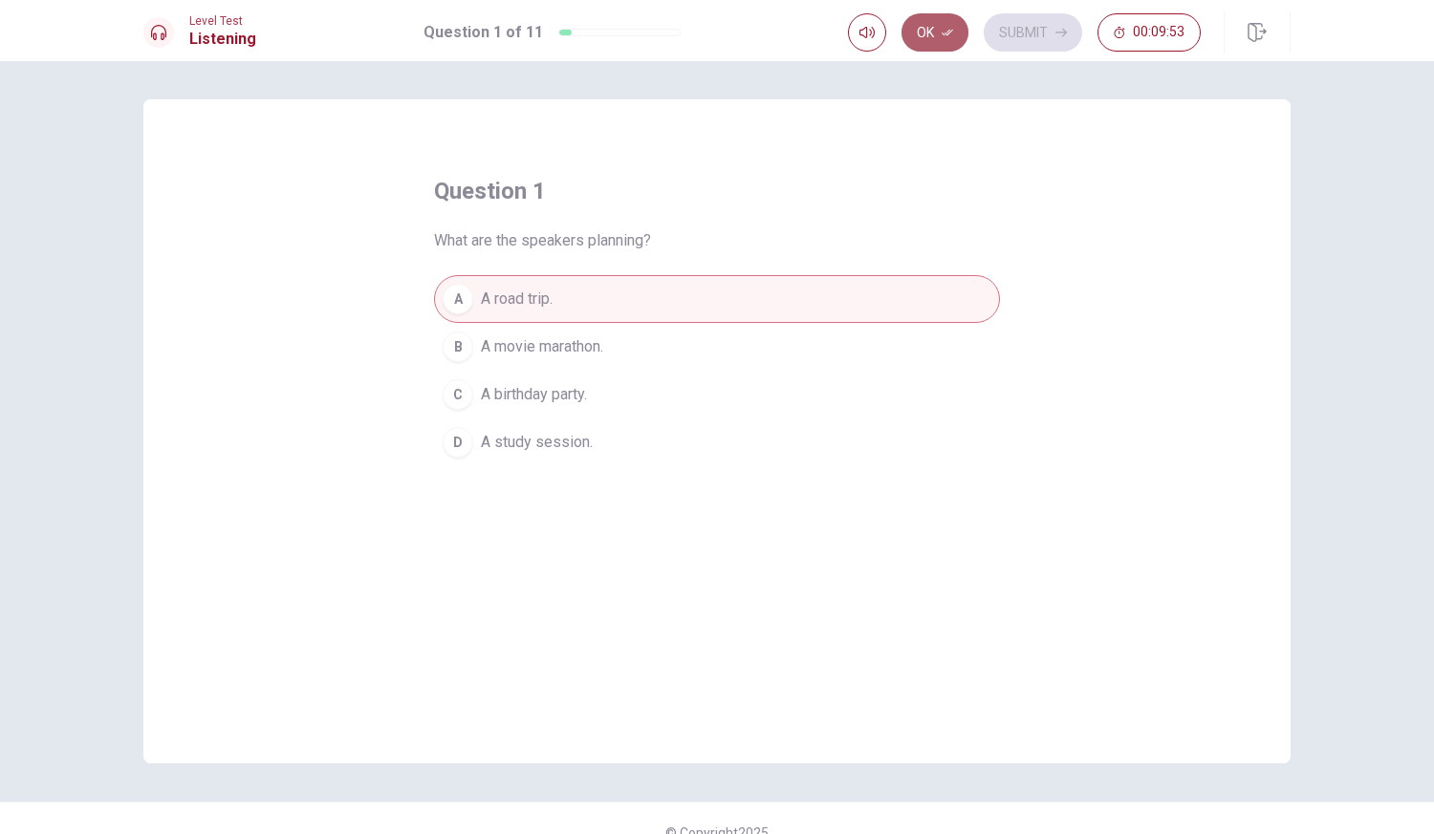
click at [945, 34] on icon "button" at bounding box center [946, 32] width 11 height 11
click at [1044, 30] on button "Submit" at bounding box center [1033, 32] width 98 height 38
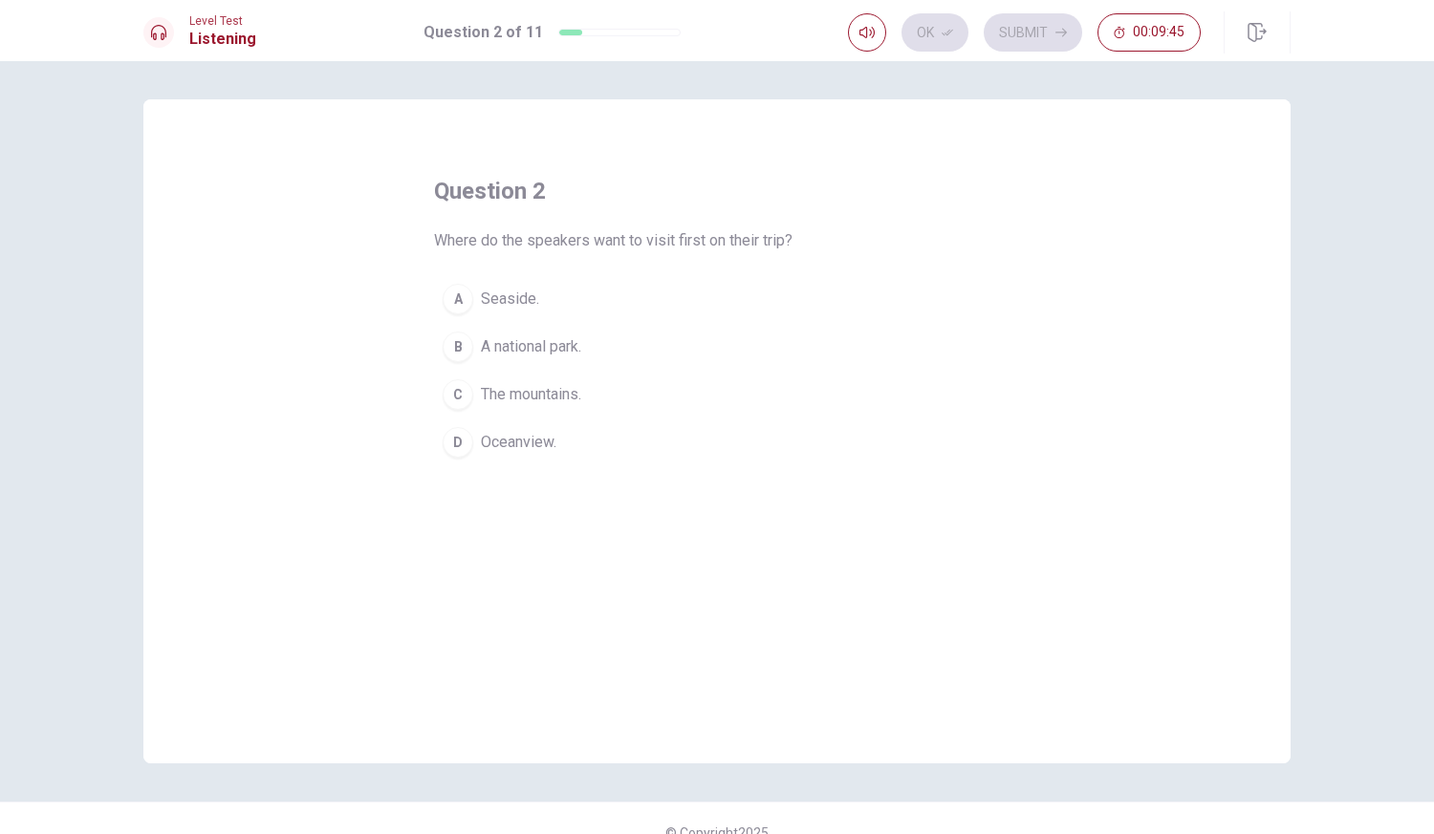
click at [465, 447] on div "D" at bounding box center [458, 442] width 31 height 31
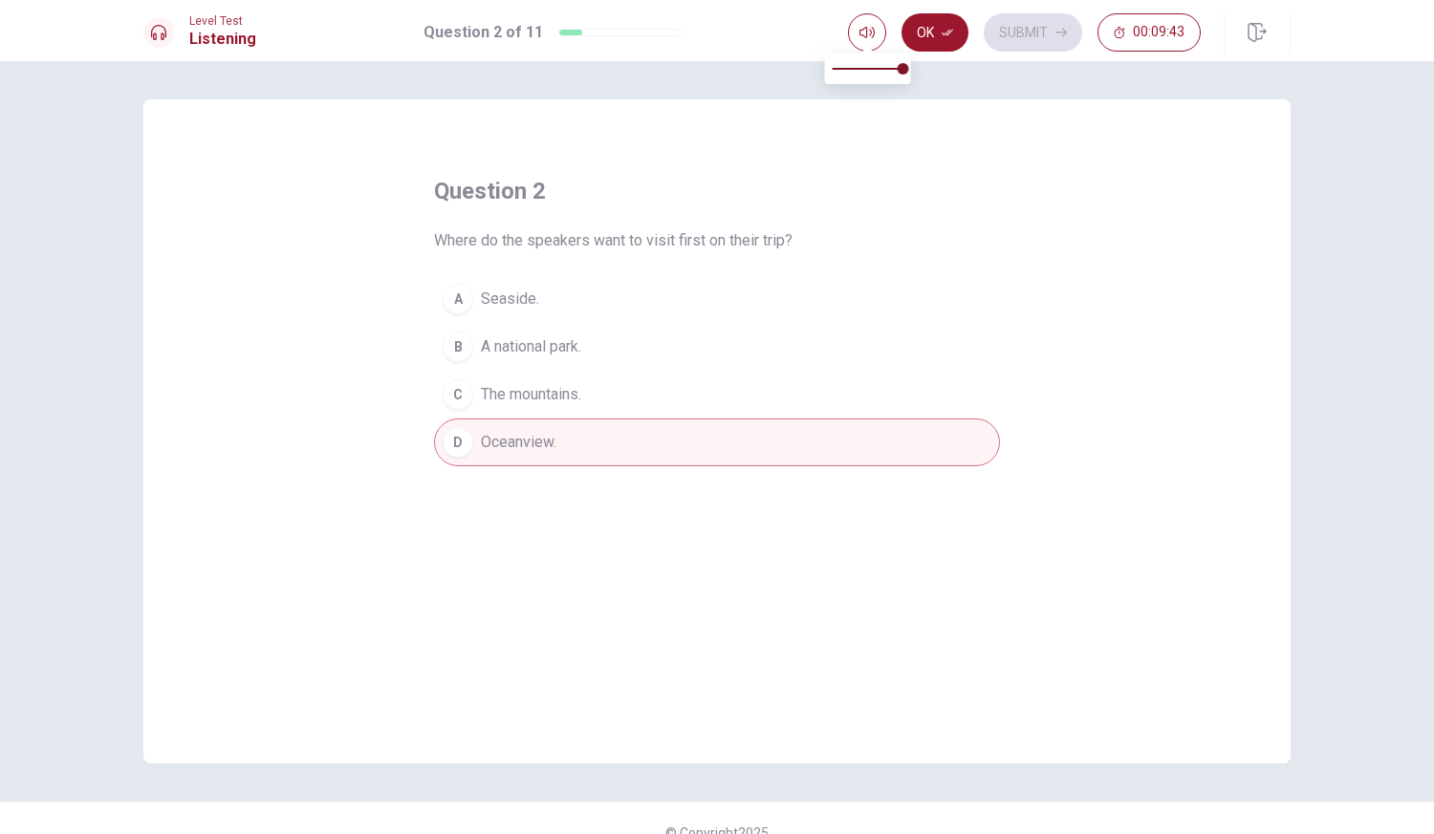
click at [930, 57] on div "Level Test Listening Question 2 of 11 Ok Submit 00:09:43" at bounding box center [717, 30] width 1434 height 61
click at [879, 41] on button "button" at bounding box center [867, 32] width 38 height 38
click at [943, 34] on icon "button" at bounding box center [946, 32] width 11 height 11
click at [1030, 33] on button "Submit" at bounding box center [1033, 32] width 98 height 38
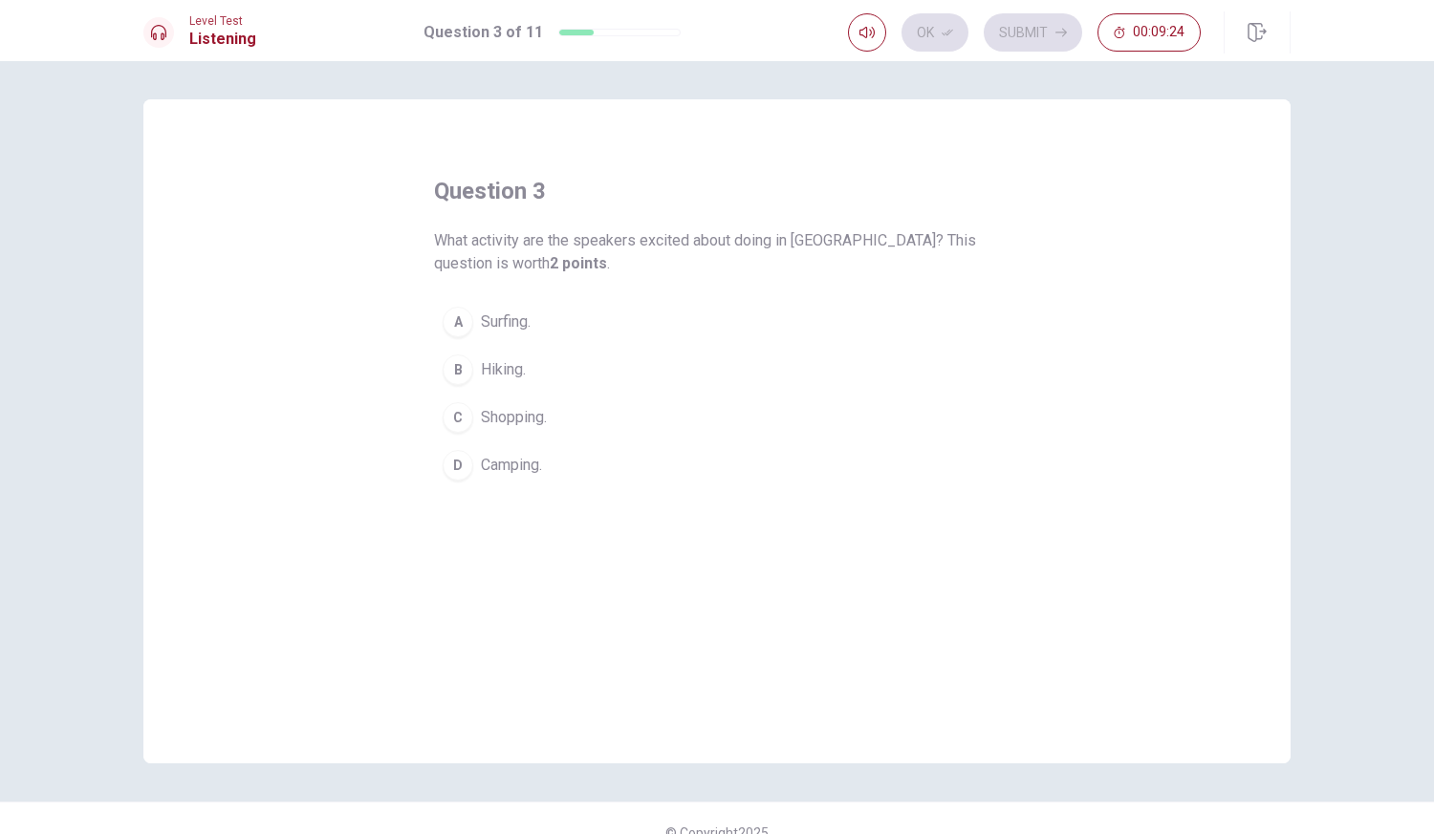
click at [459, 319] on div "A" at bounding box center [458, 322] width 31 height 31
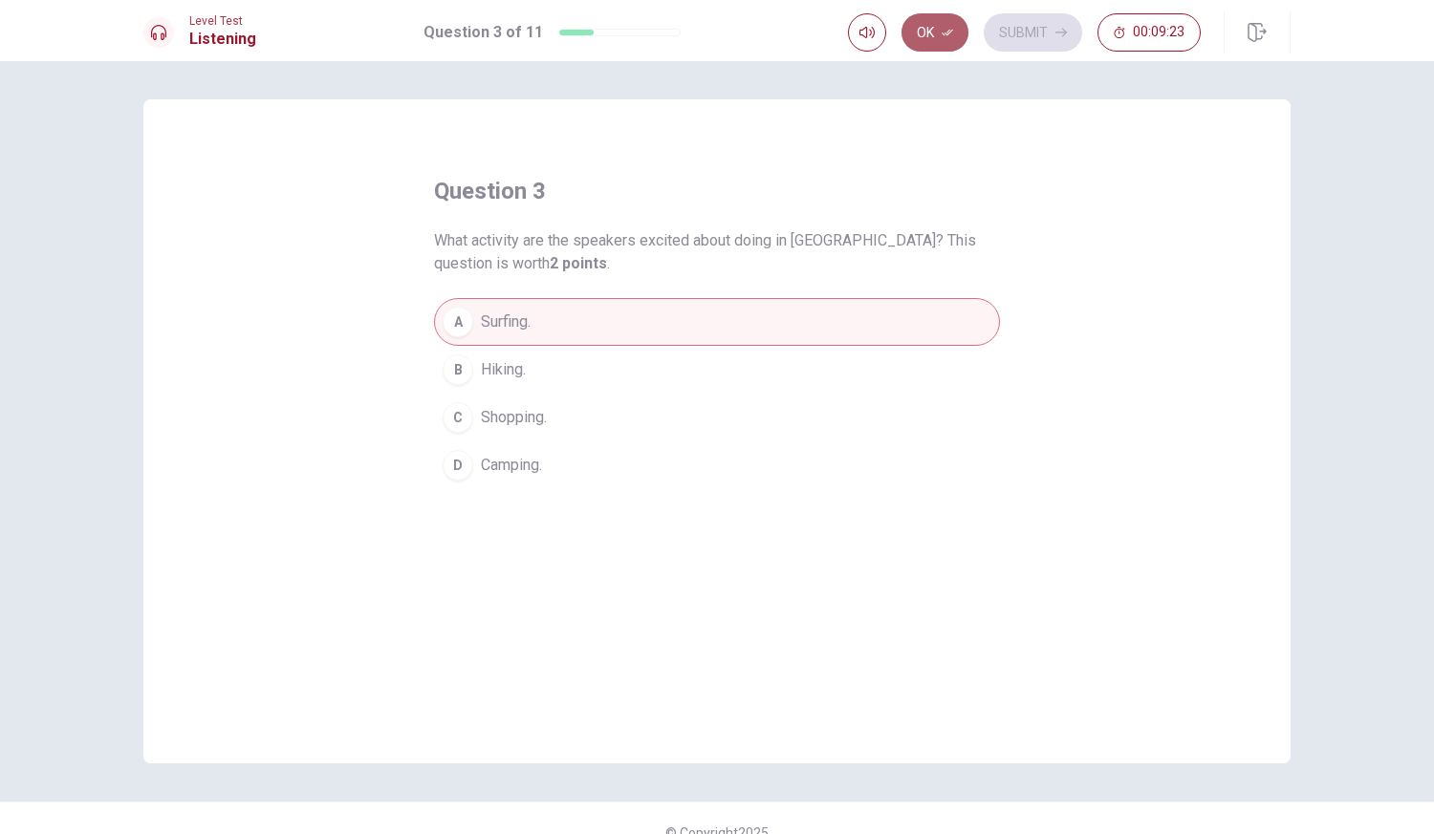
click at [938, 29] on button "Ok" at bounding box center [934, 32] width 67 height 38
click at [1006, 44] on button "Submit" at bounding box center [1033, 32] width 98 height 38
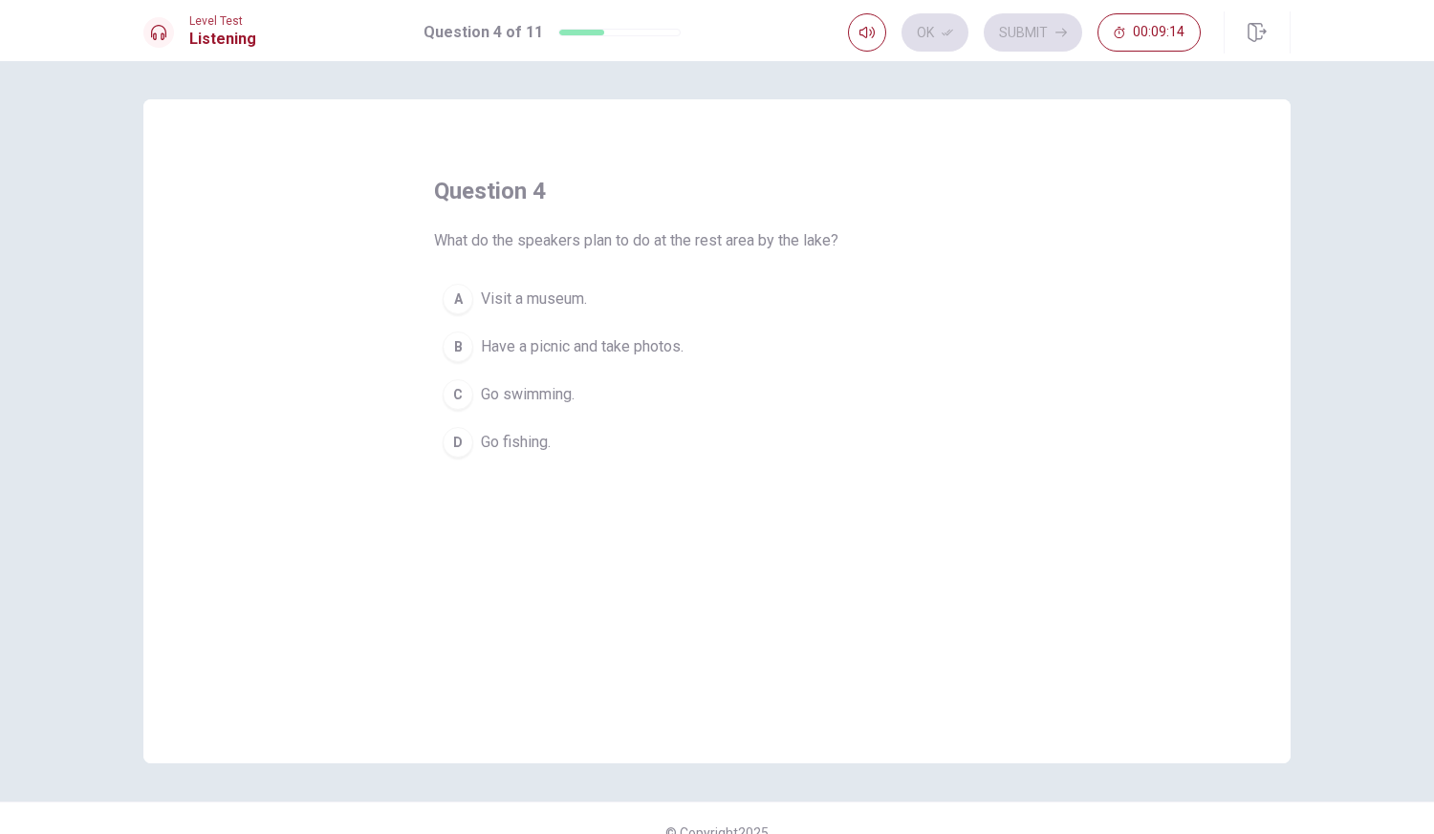
click at [454, 348] on div "B" at bounding box center [458, 347] width 31 height 31
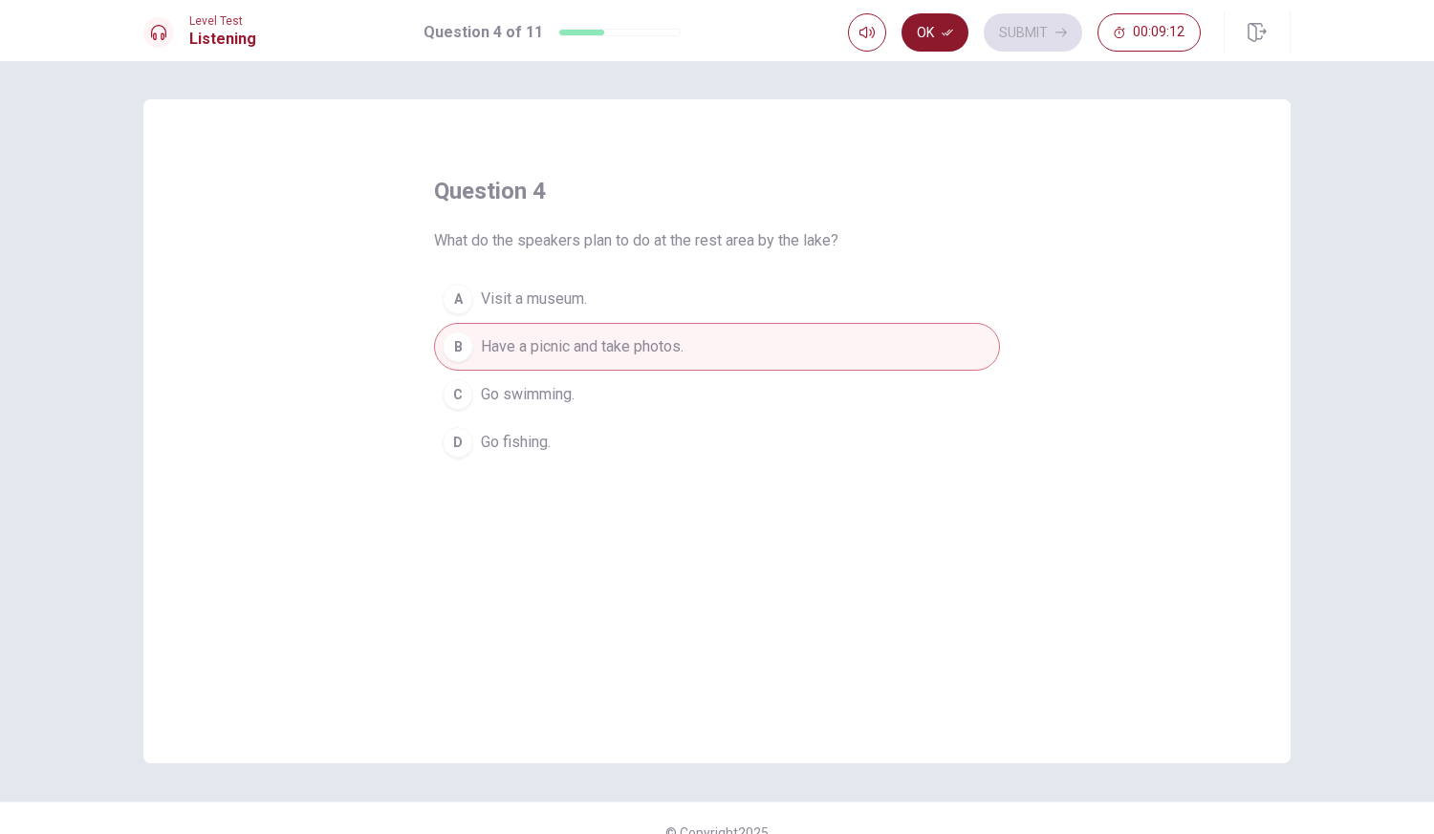
click at [936, 38] on button "Ok" at bounding box center [934, 32] width 67 height 38
click at [1016, 40] on button "Submit" at bounding box center [1033, 32] width 98 height 38
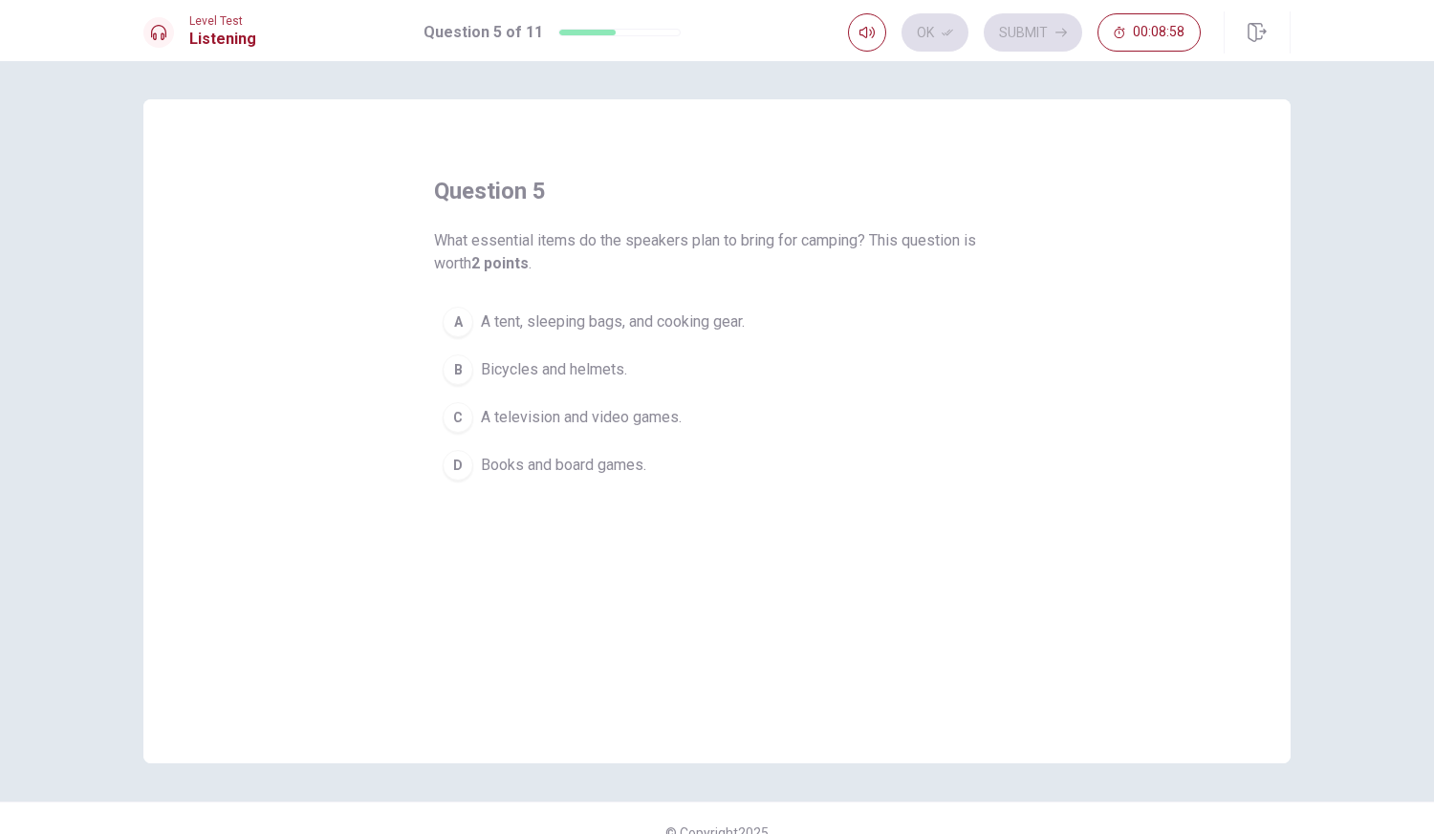
click at [451, 329] on div "A" at bounding box center [458, 322] width 31 height 31
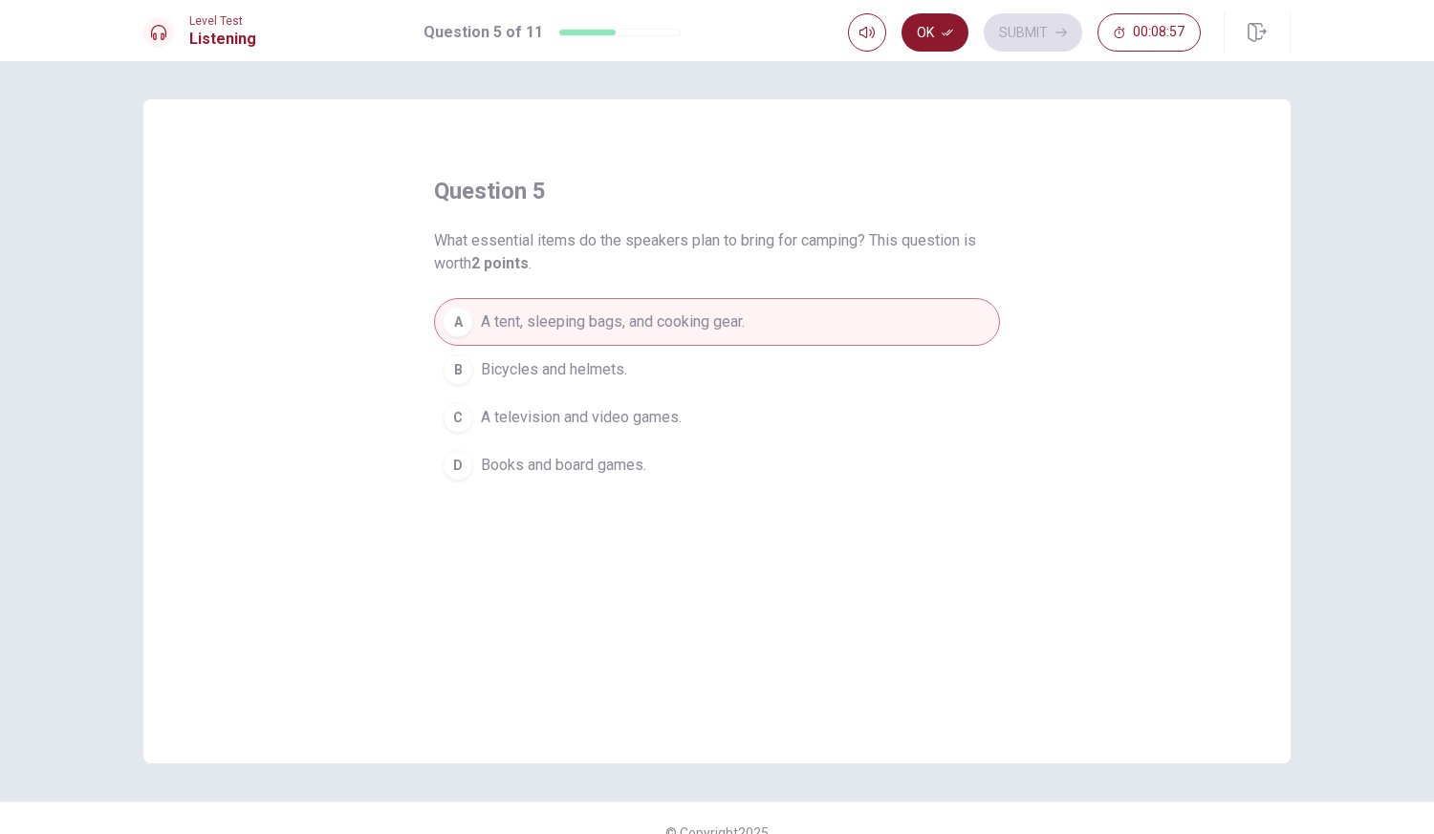
click at [934, 40] on button "Ok" at bounding box center [934, 32] width 67 height 38
click at [1010, 39] on button "Submit" at bounding box center [1033, 32] width 98 height 38
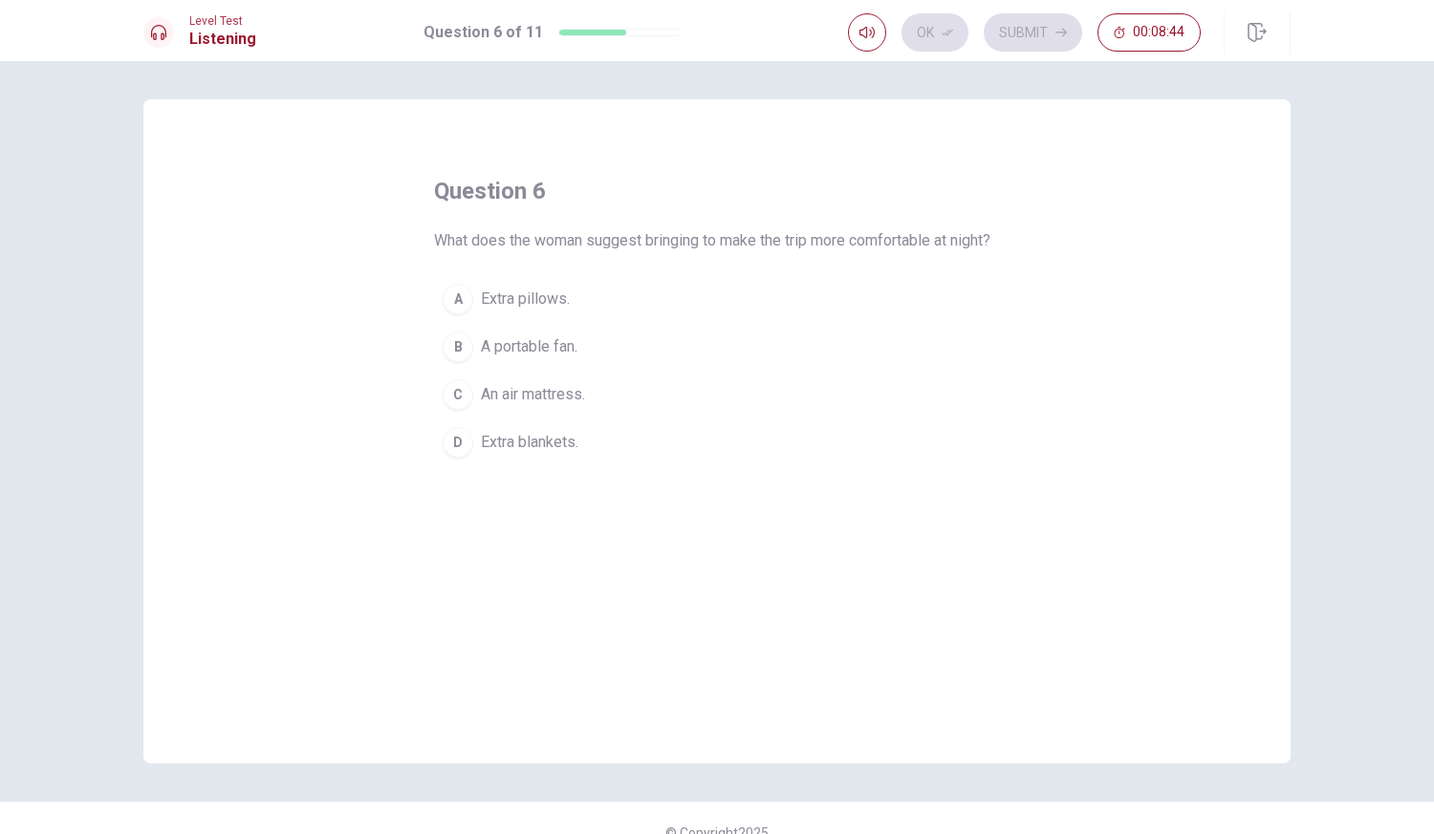
click at [456, 362] on div "B" at bounding box center [458, 347] width 31 height 31
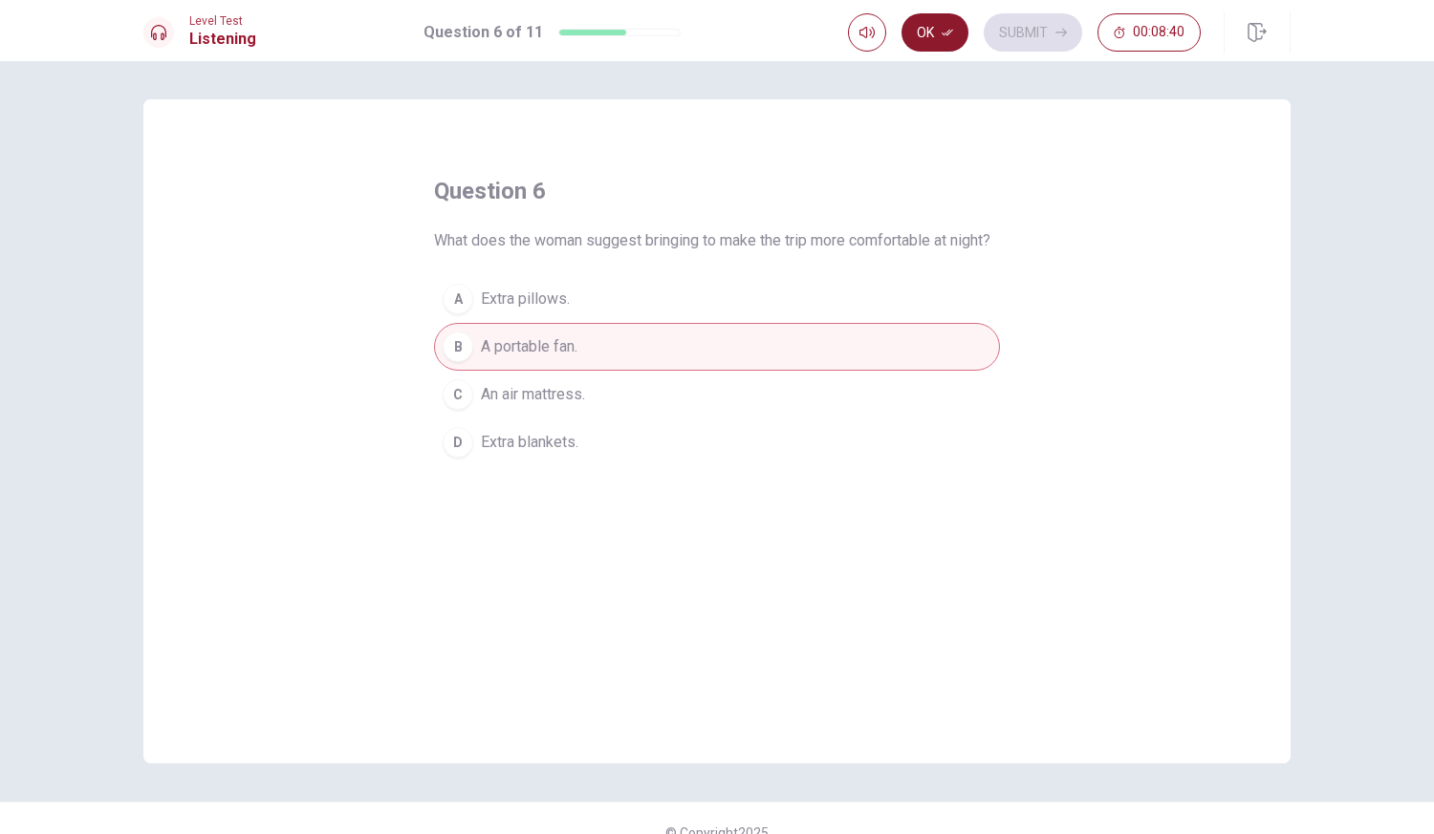
click at [945, 37] on icon "button" at bounding box center [946, 32] width 11 height 11
click at [1026, 42] on button "Submit" at bounding box center [1033, 32] width 98 height 38
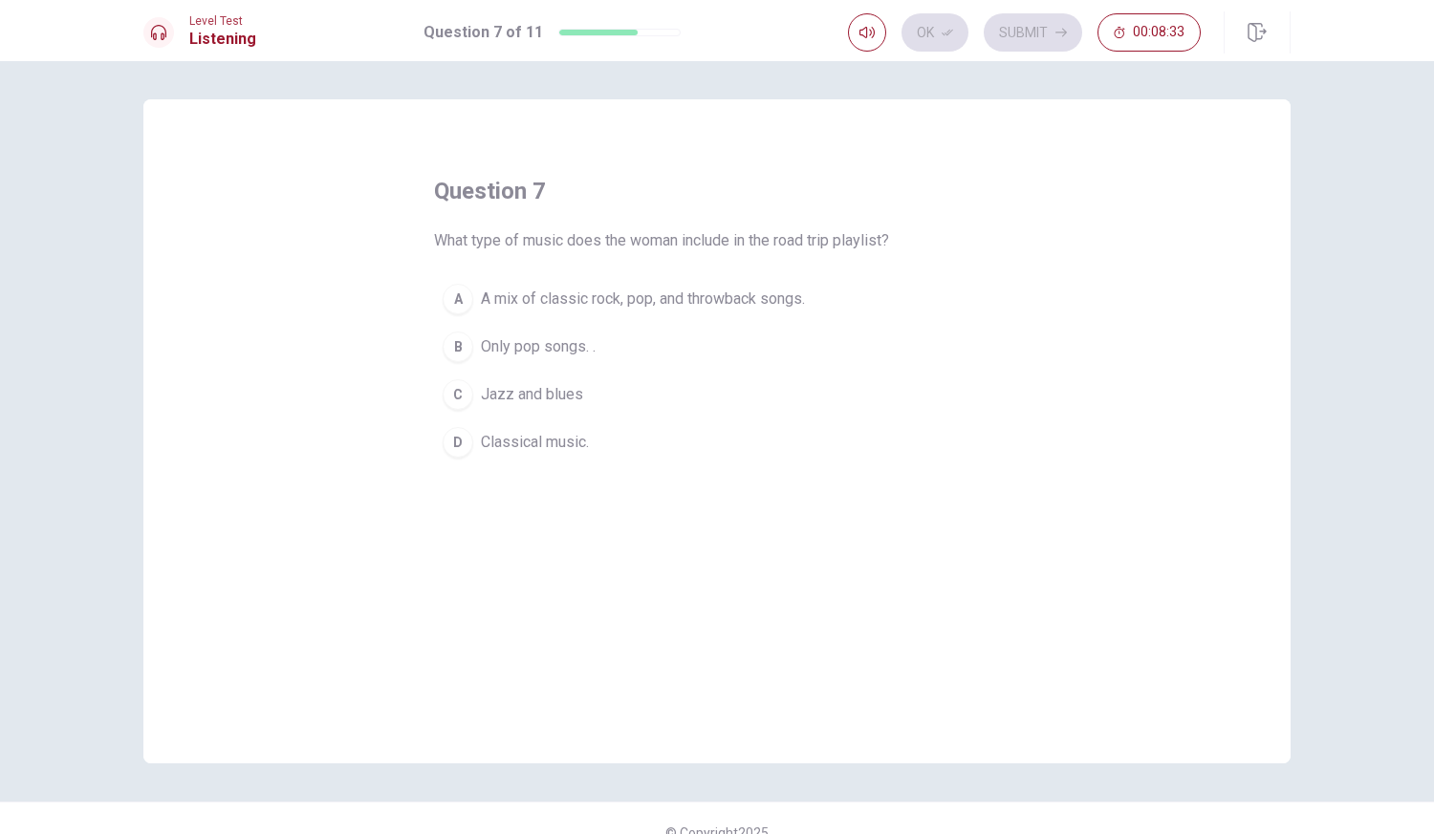
click at [455, 299] on div "A" at bounding box center [458, 299] width 31 height 31
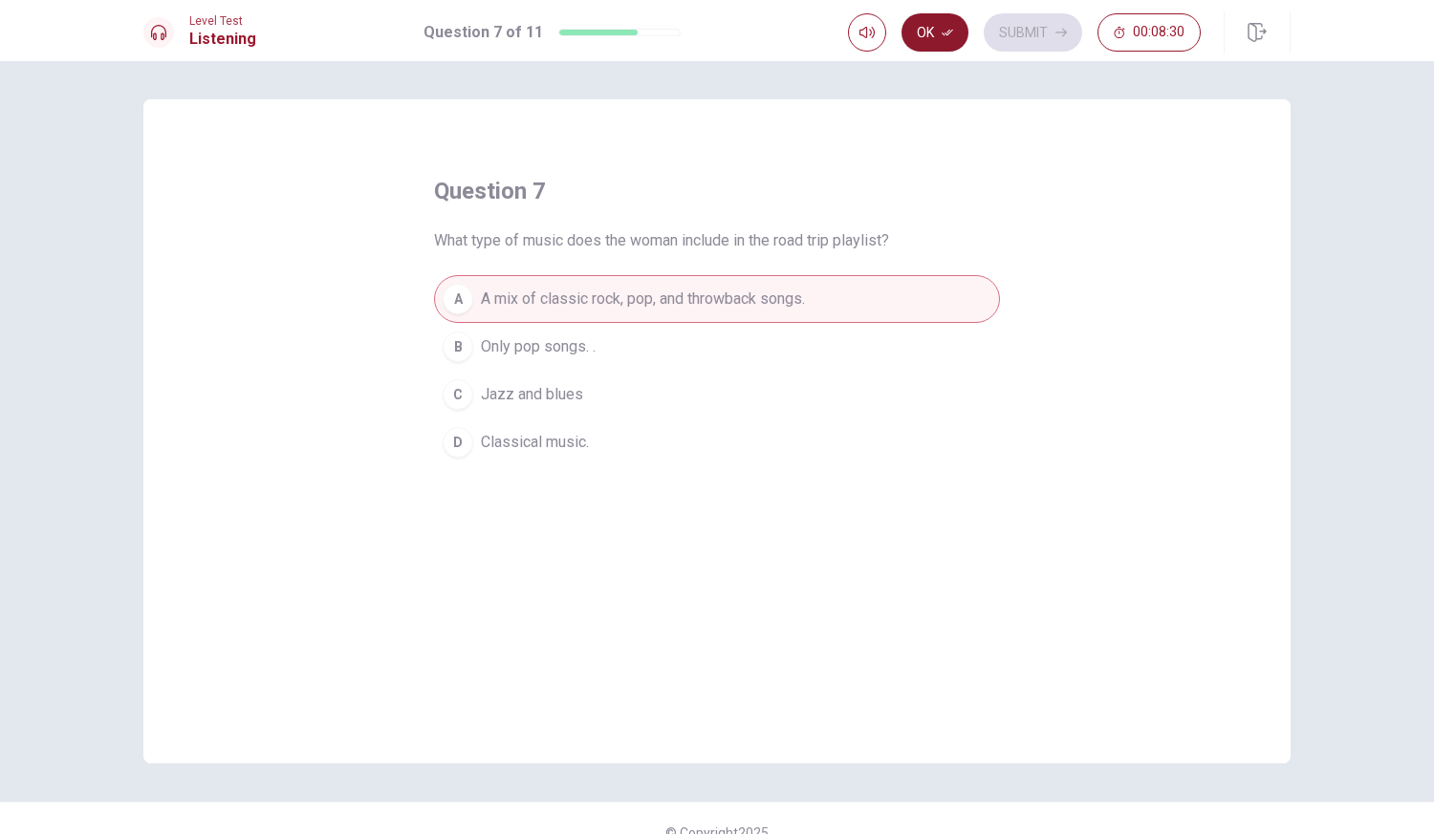
click at [937, 37] on button "Ok" at bounding box center [934, 32] width 67 height 38
click at [1028, 34] on button "Submit" at bounding box center [1033, 32] width 98 height 38
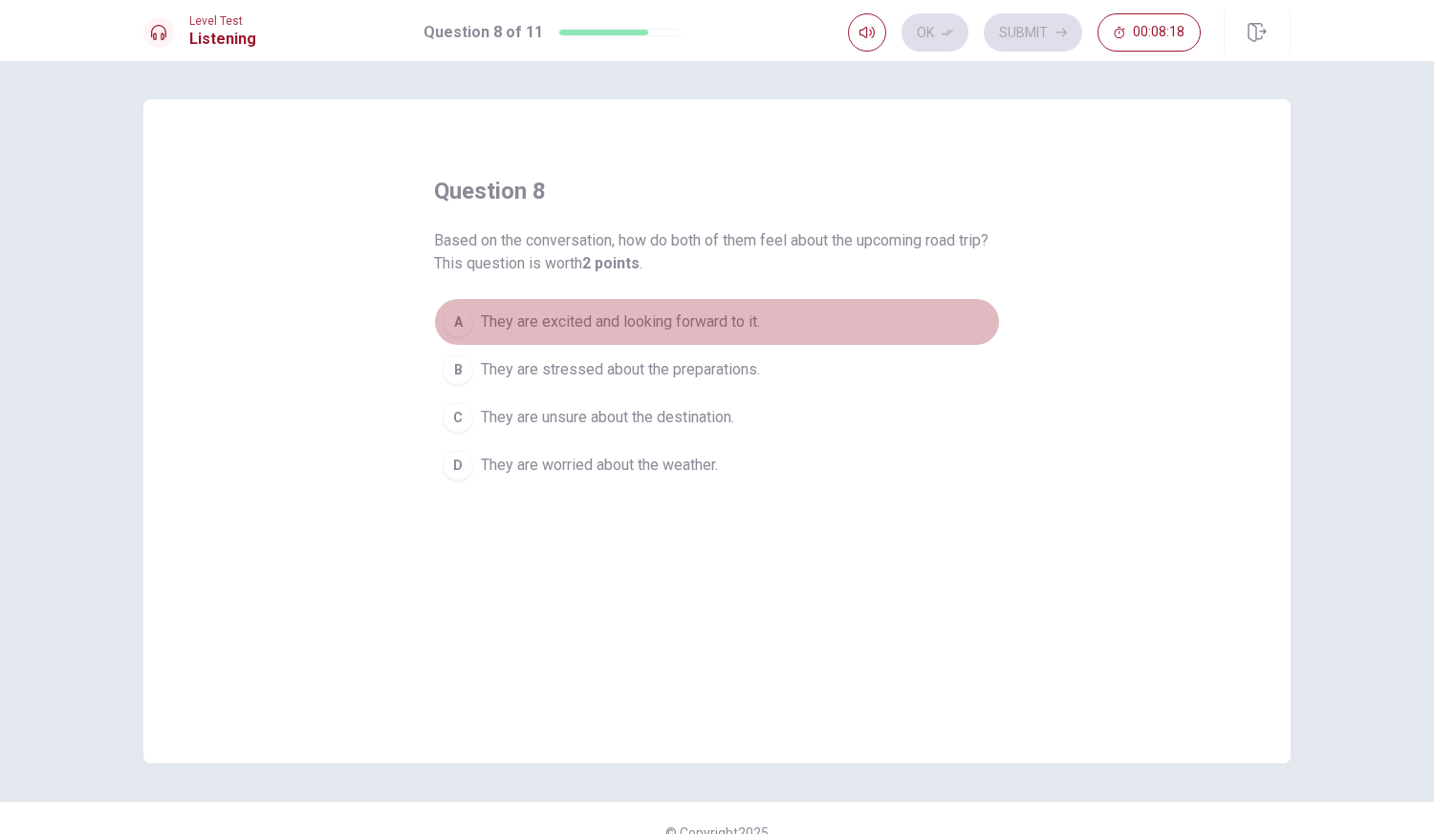
click at [451, 321] on div "A" at bounding box center [458, 322] width 31 height 31
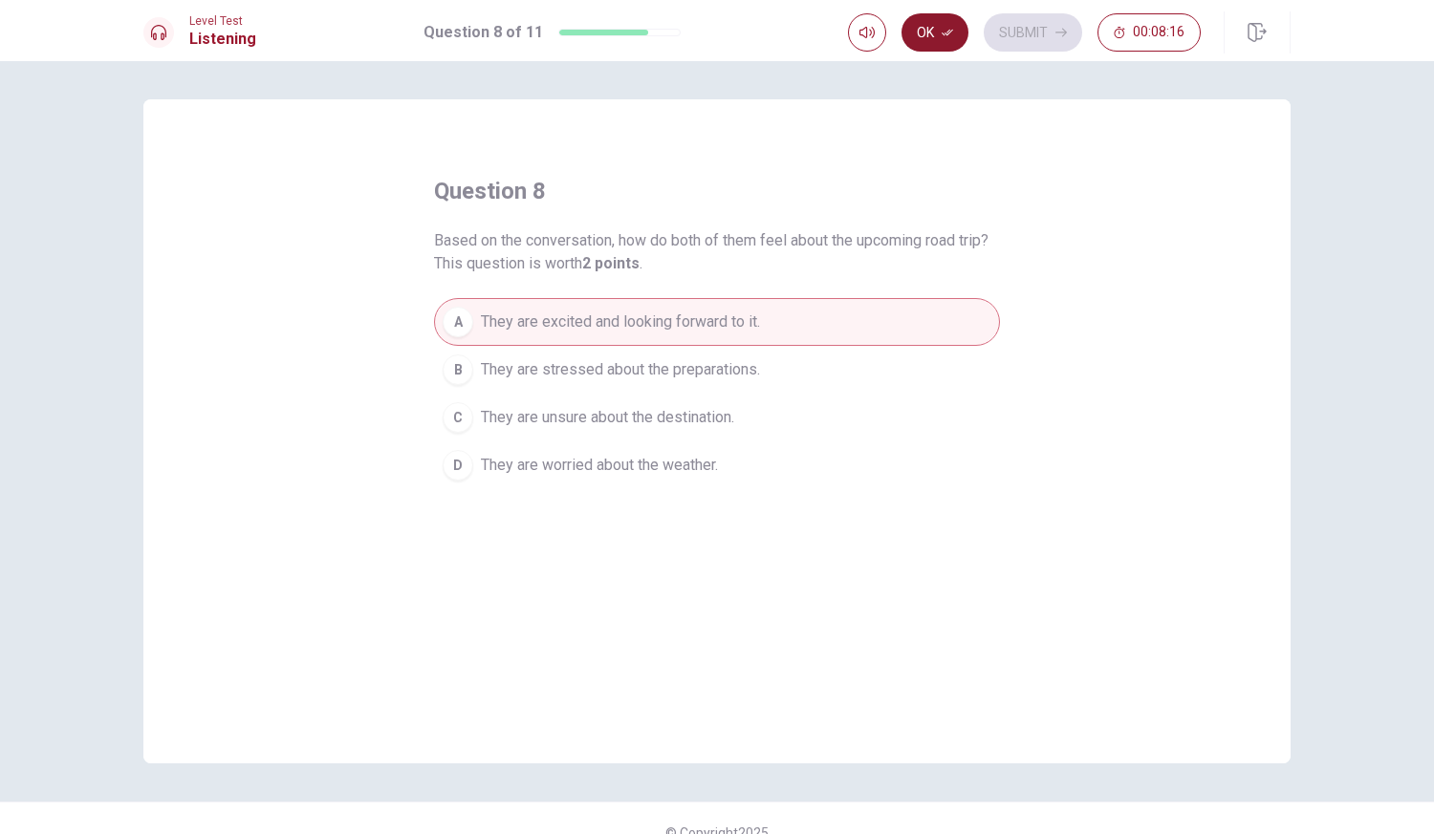
click at [939, 47] on button "Ok" at bounding box center [934, 32] width 67 height 38
click at [1027, 50] on button "Submit" at bounding box center [1033, 32] width 98 height 38
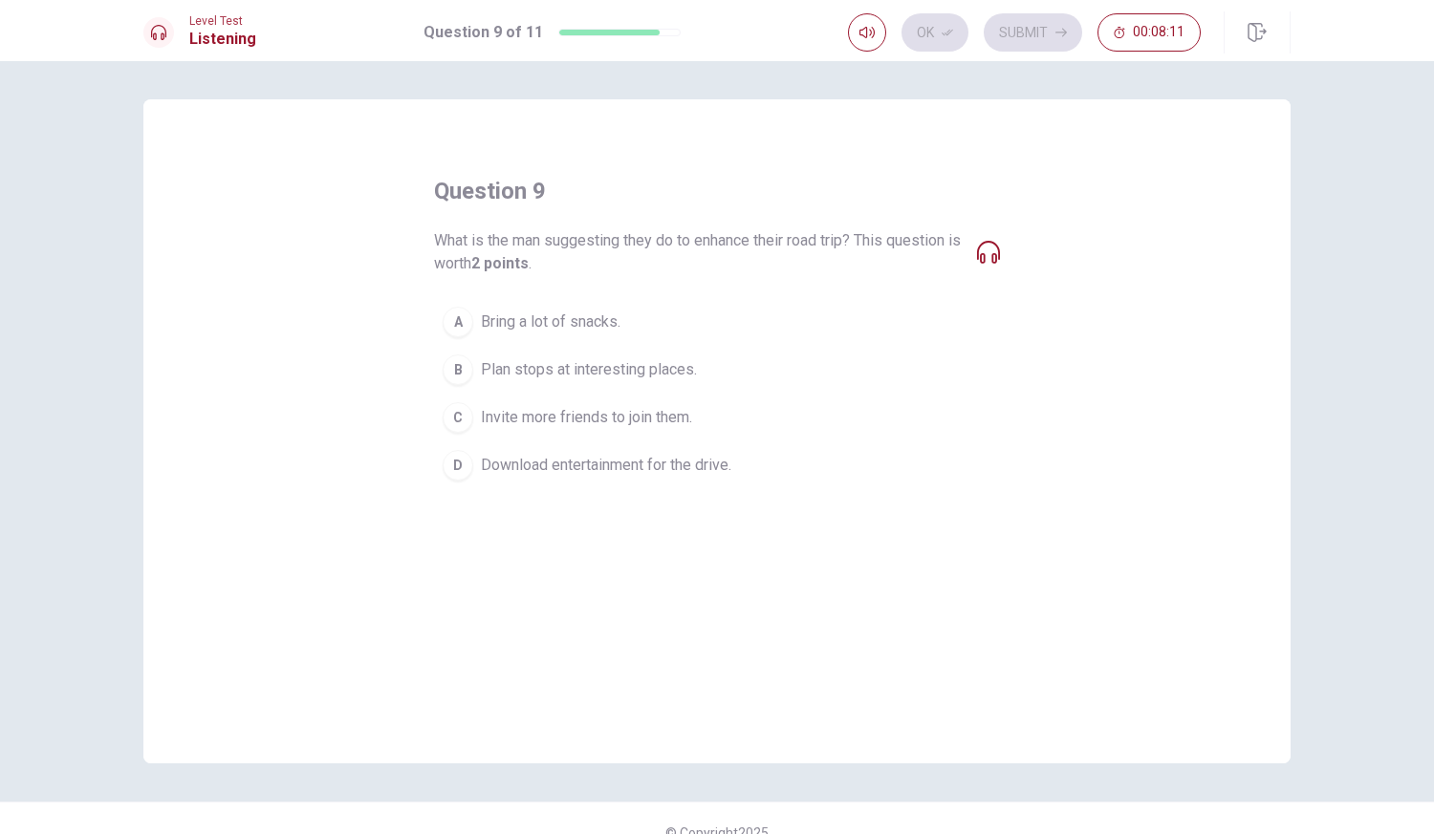
click at [977, 252] on icon at bounding box center [988, 252] width 23 height 23
click at [868, 38] on icon "button" at bounding box center [866, 32] width 15 height 15
click at [854, 65] on span at bounding box center [867, 68] width 71 height 27
drag, startPoint x: 854, startPoint y: 65, endPoint x: 906, endPoint y: 69, distance: 51.8
click at [859, 69] on span at bounding box center [853, 68] width 11 height 11
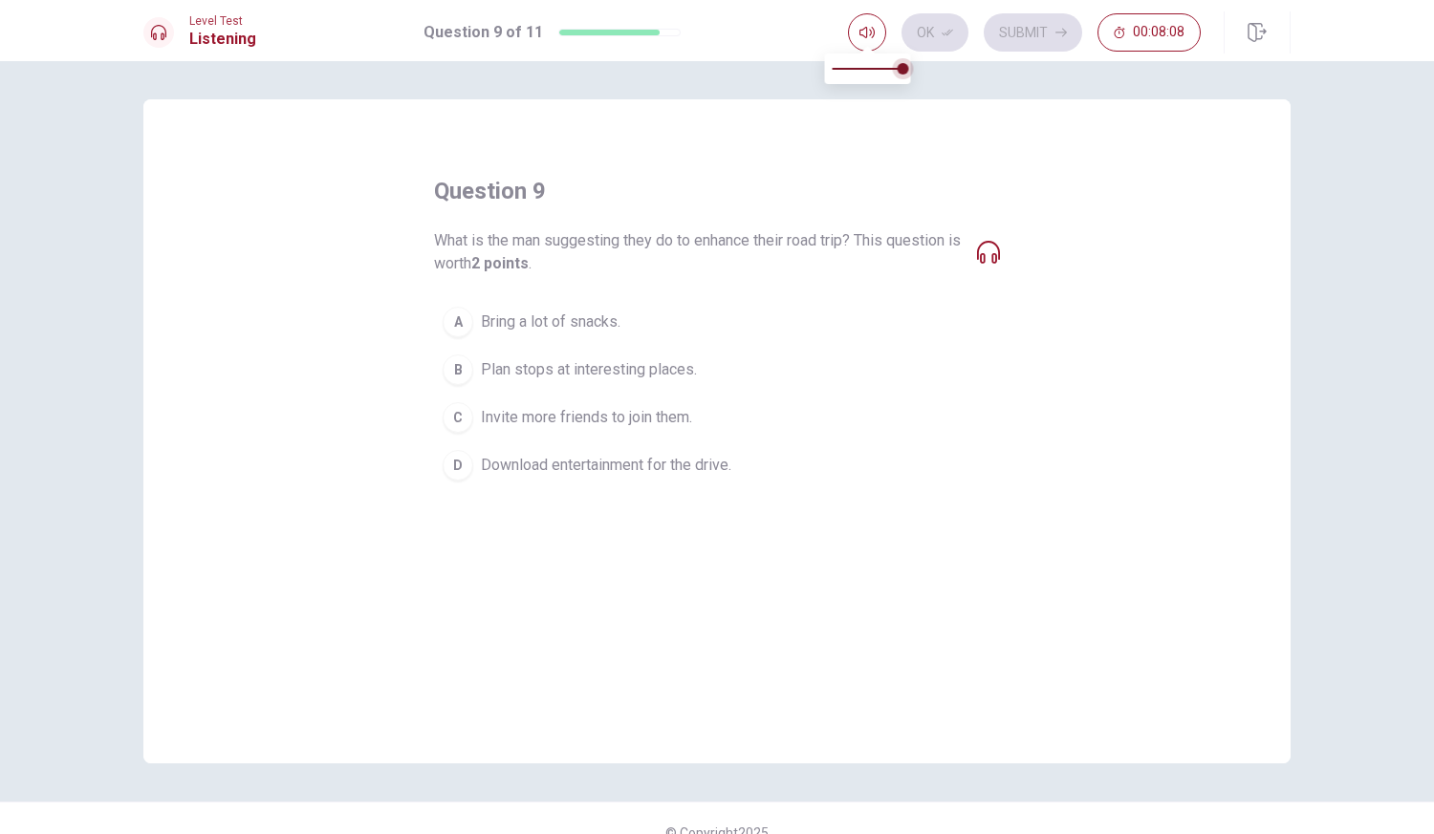
type input "1"
click at [1058, 193] on div "question 9 What is the man suggesting they do to enhance their road trip? This …" at bounding box center [716, 431] width 1147 height 664
click at [468, 317] on button "A Bring a lot of snacks." at bounding box center [717, 322] width 566 height 48
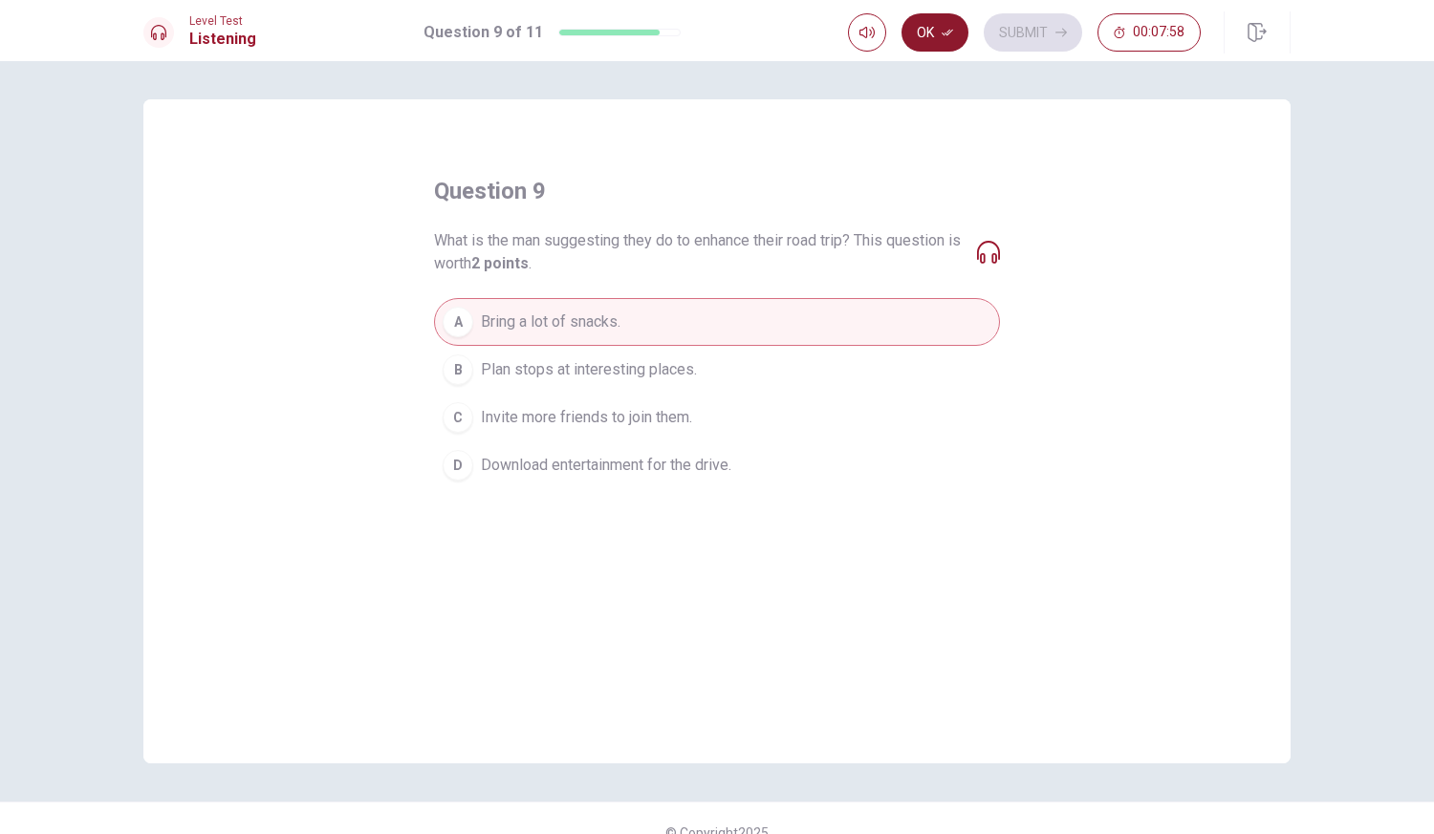
click at [941, 28] on button "Ok" at bounding box center [934, 32] width 67 height 38
click at [1028, 40] on button "Submit" at bounding box center [1033, 32] width 98 height 38
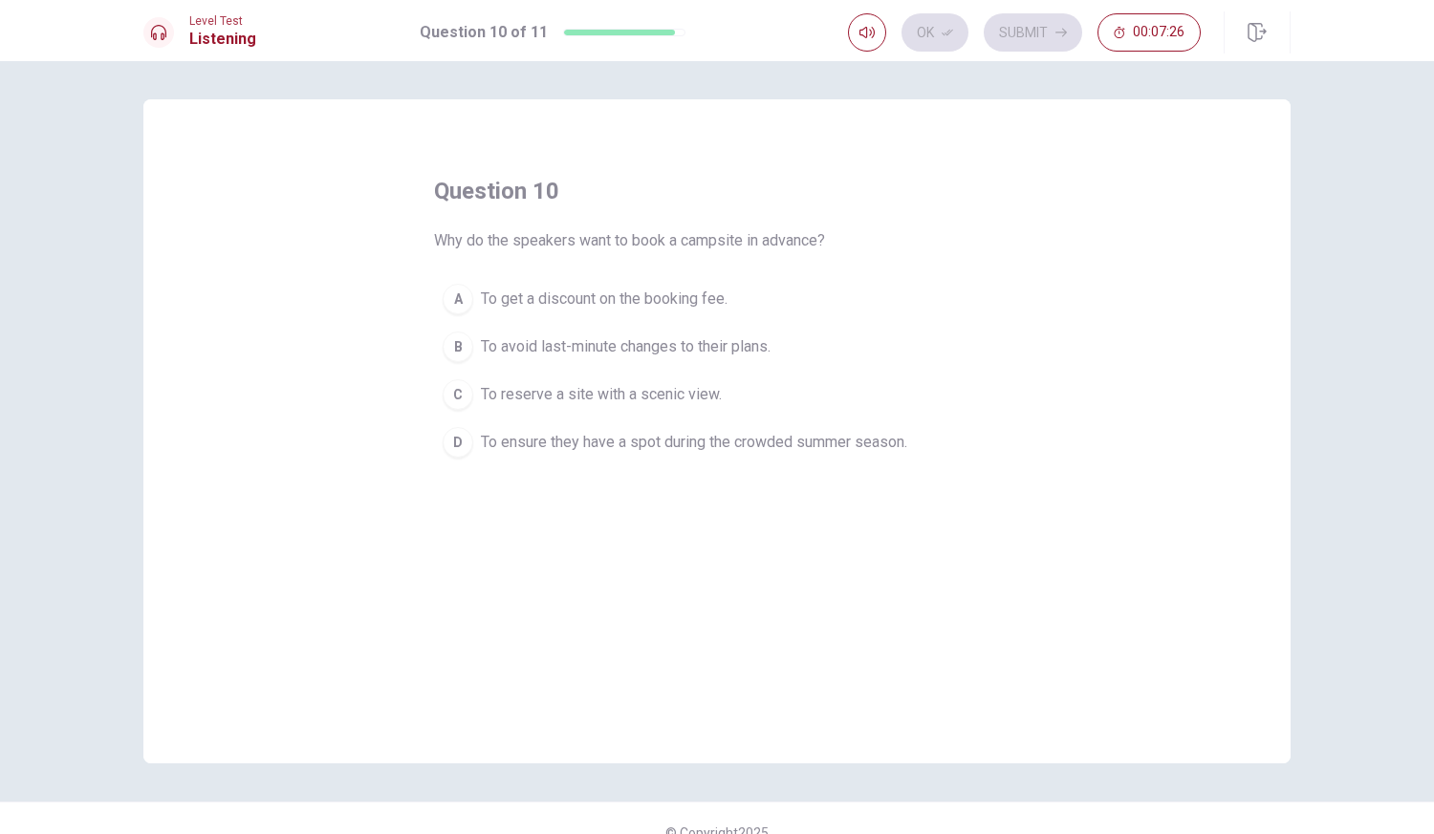
click at [457, 344] on div "B" at bounding box center [458, 347] width 31 height 31
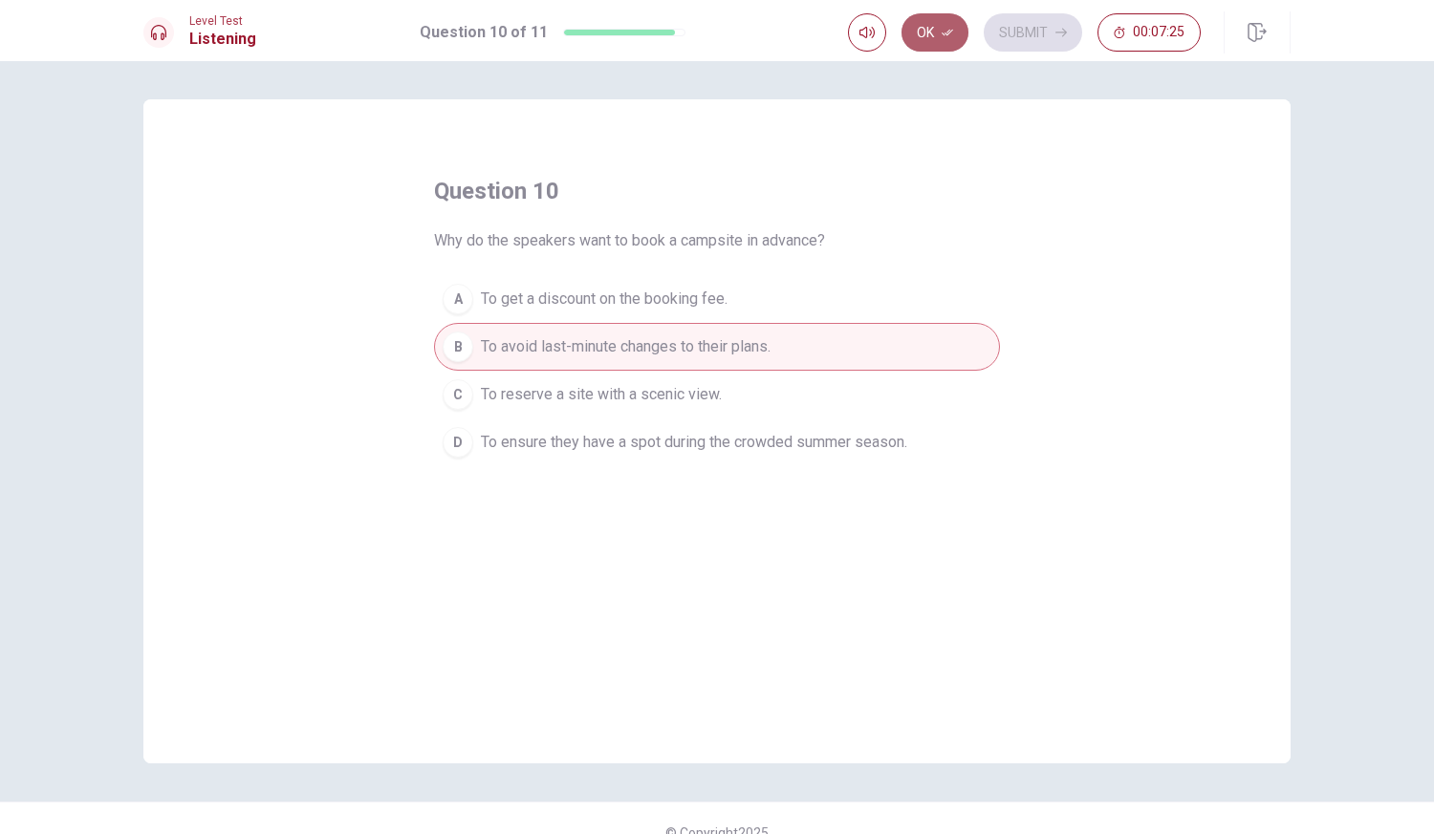
click at [941, 29] on icon "button" at bounding box center [946, 32] width 11 height 11
click at [1013, 39] on button "Submit" at bounding box center [1033, 32] width 98 height 38
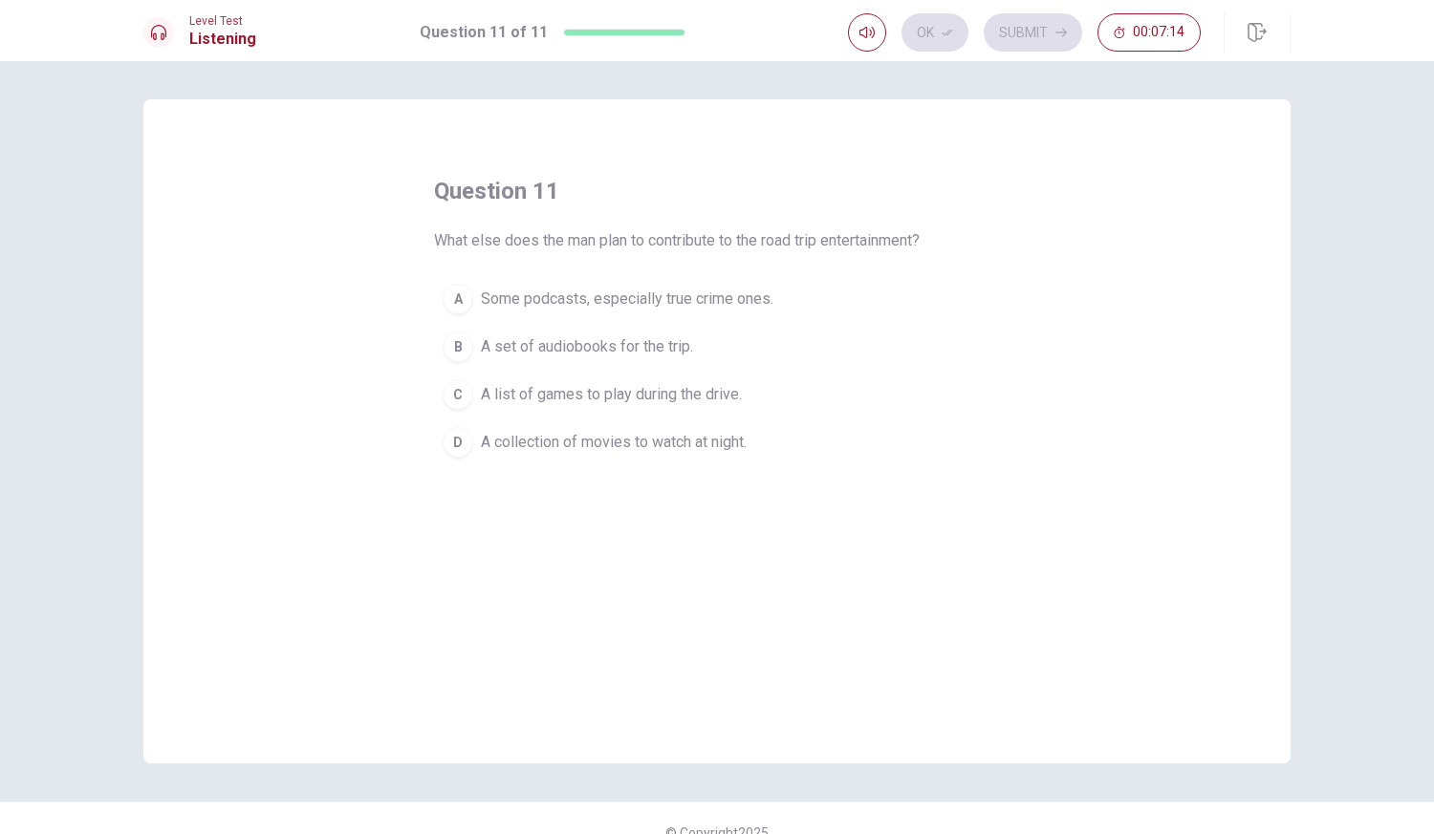
click at [454, 304] on div "A" at bounding box center [458, 299] width 31 height 31
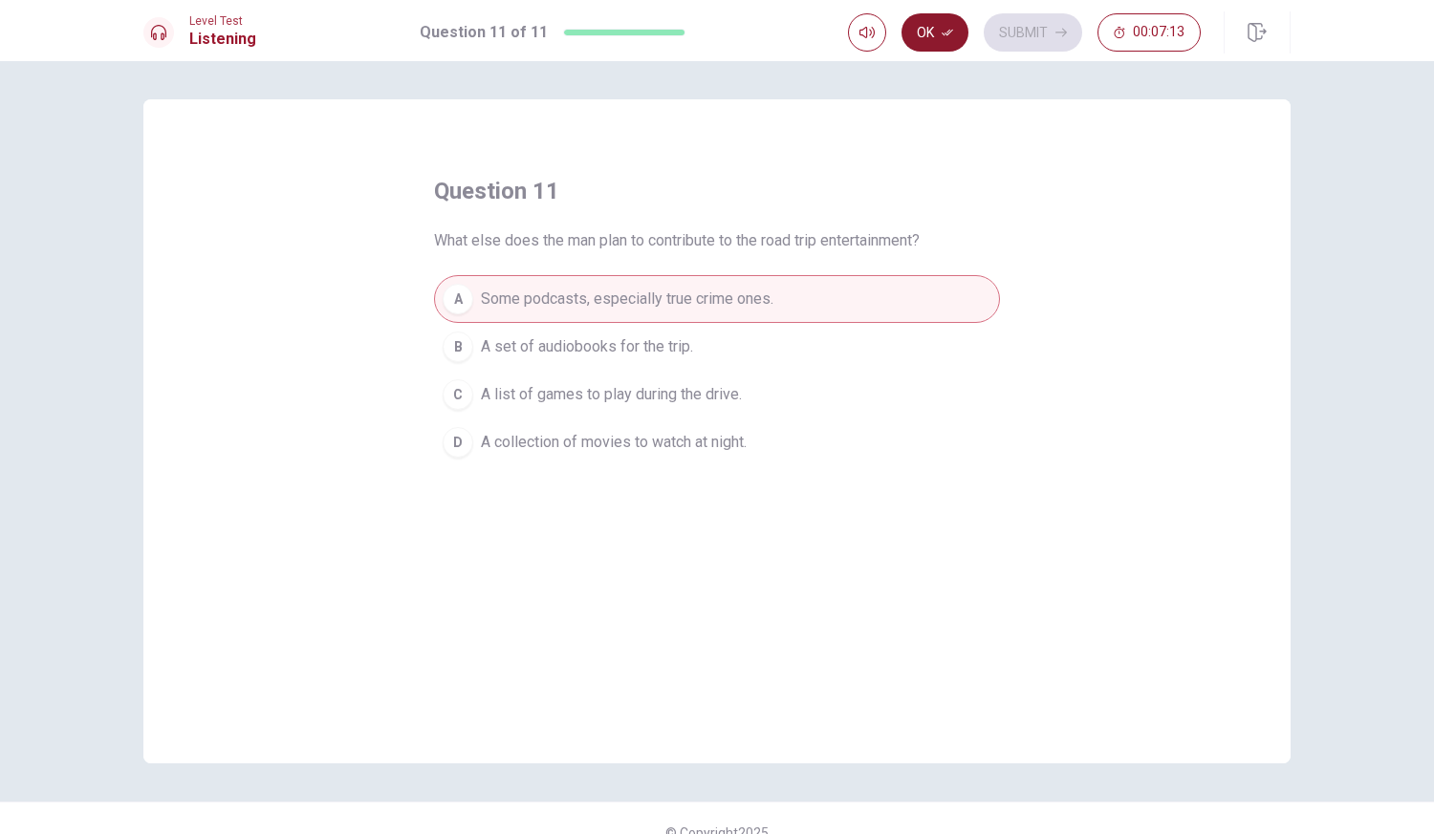
click at [936, 28] on button "Ok" at bounding box center [934, 32] width 67 height 38
click at [1022, 34] on button "Submit" at bounding box center [1033, 32] width 98 height 38
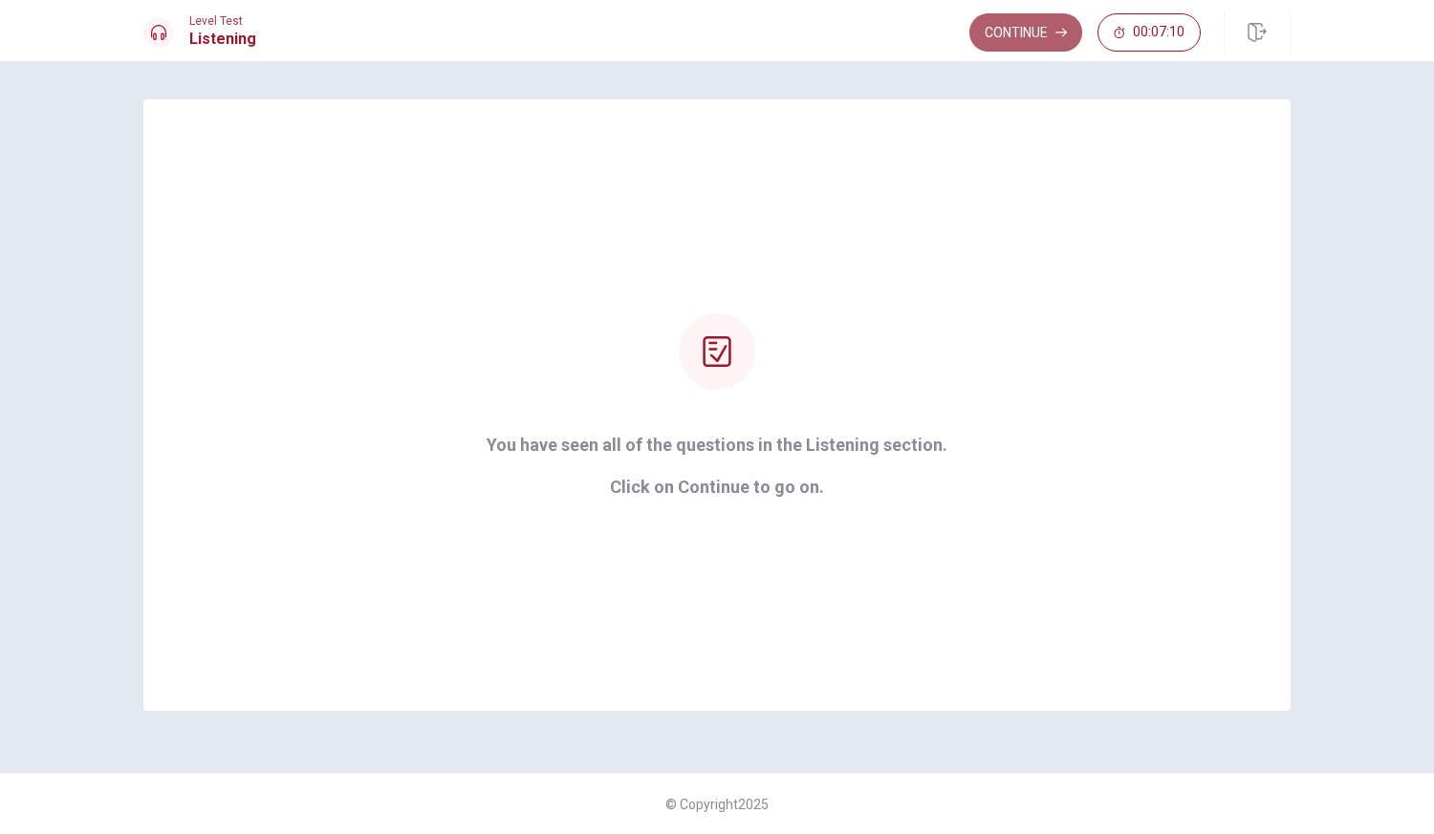
click at [1016, 31] on button "Continue" at bounding box center [1025, 32] width 113 height 38
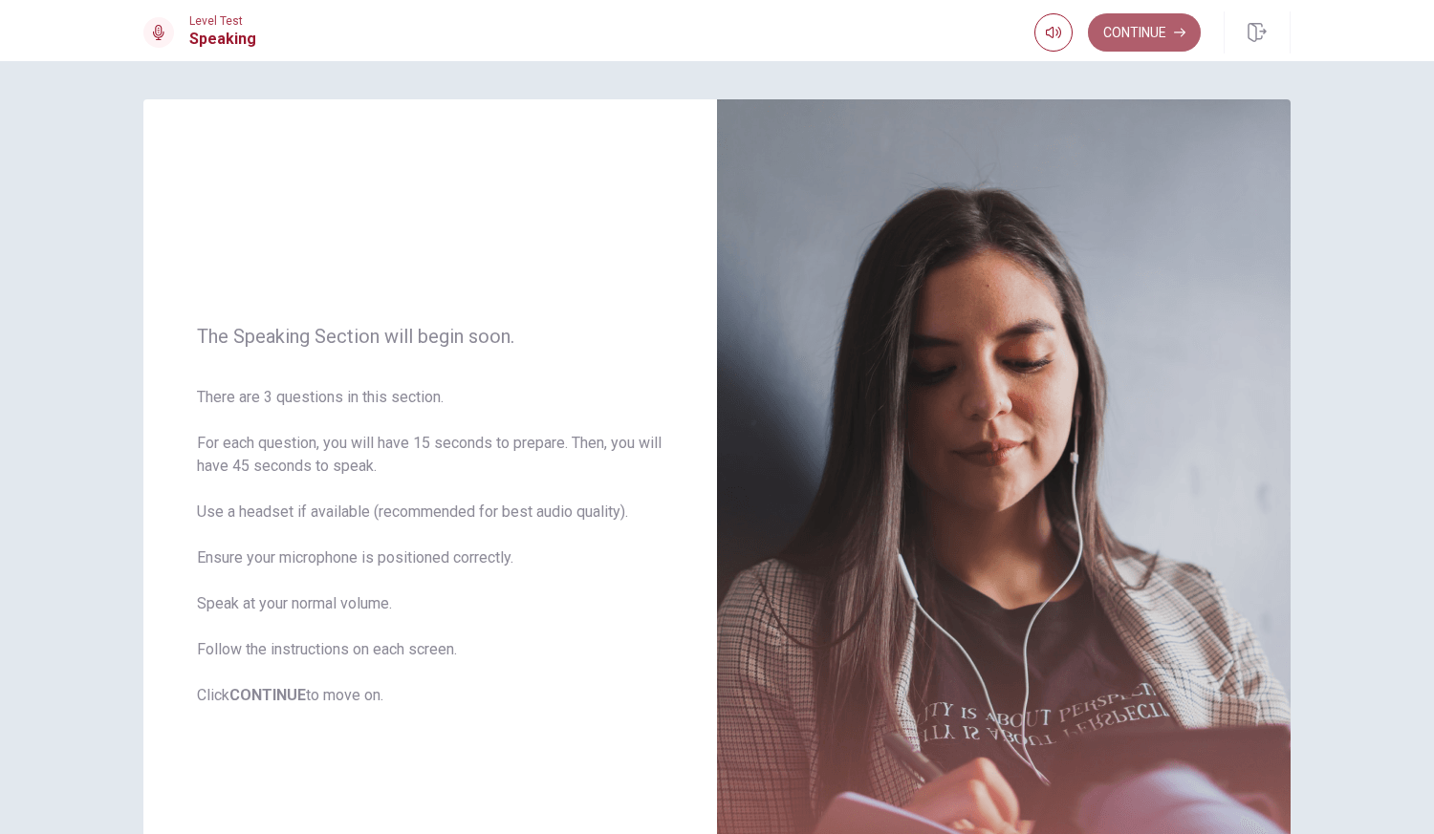
click at [1182, 35] on icon "button" at bounding box center [1179, 32] width 11 height 11
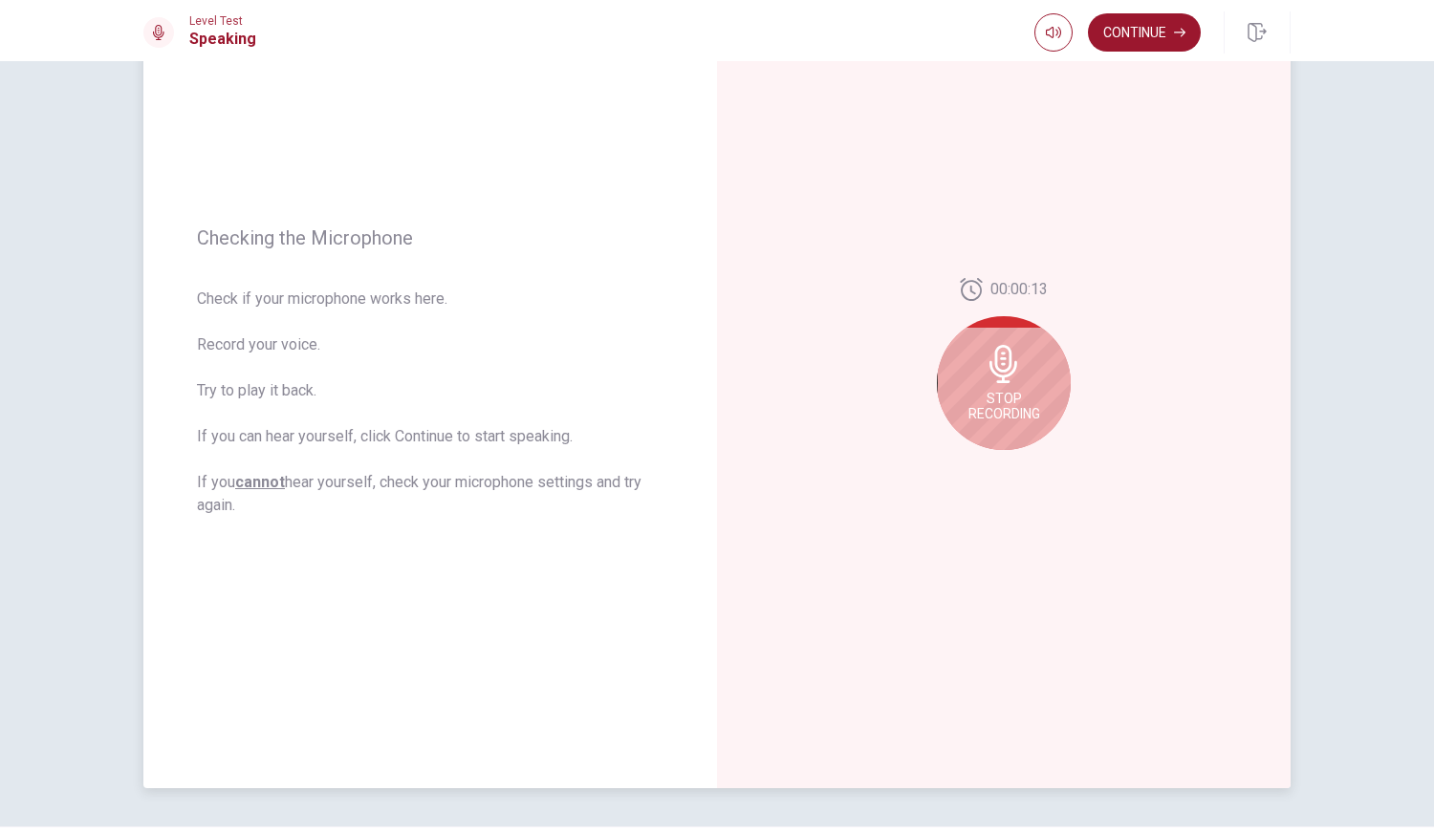
scroll to position [142, 0]
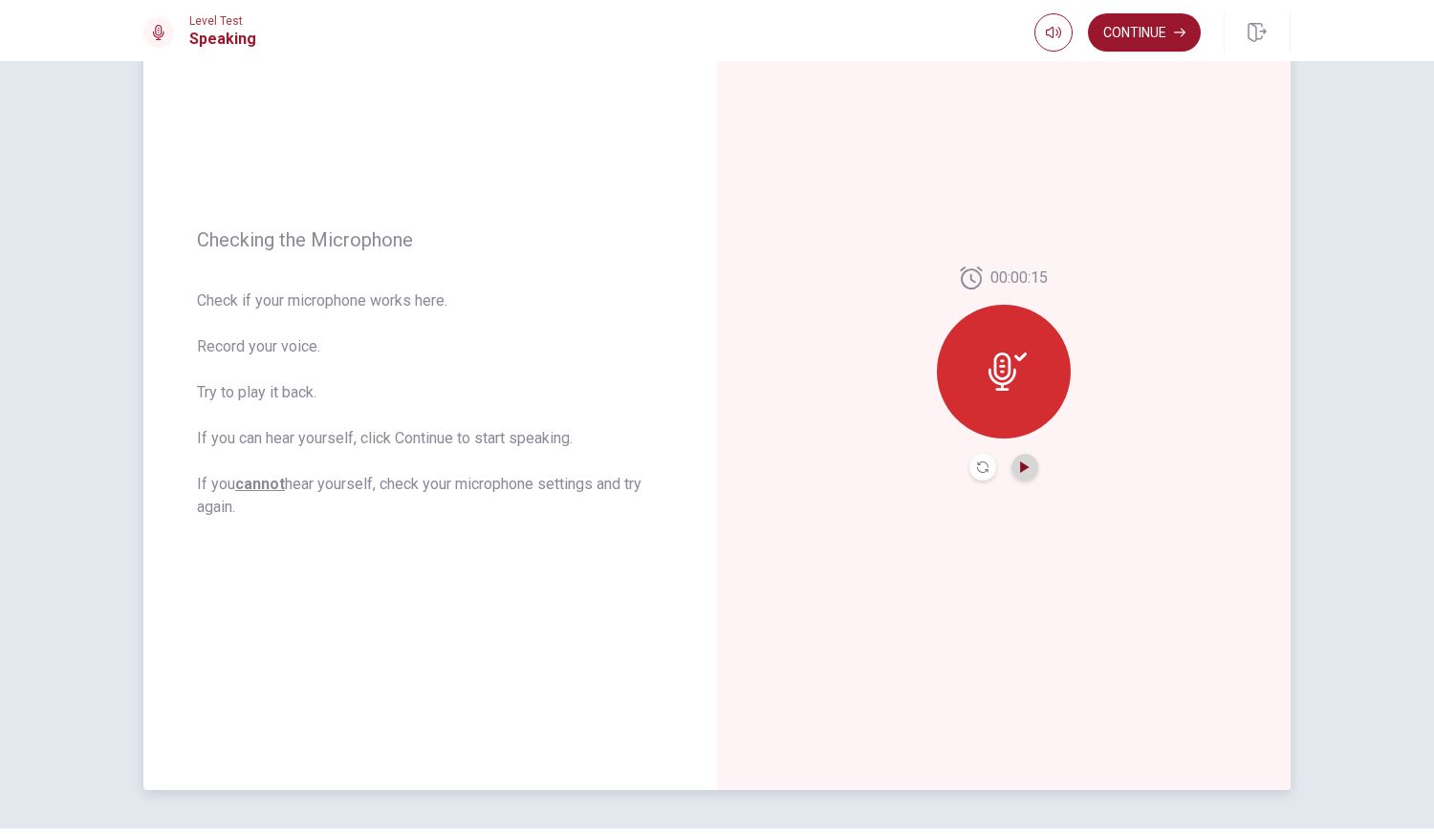
click at [1020, 465] on icon "Play Audio" at bounding box center [1024, 467] width 9 height 11
click at [1019, 465] on icon "Pause Audio" at bounding box center [1024, 467] width 11 height 11
click at [1175, 33] on icon "button" at bounding box center [1179, 32] width 11 height 11
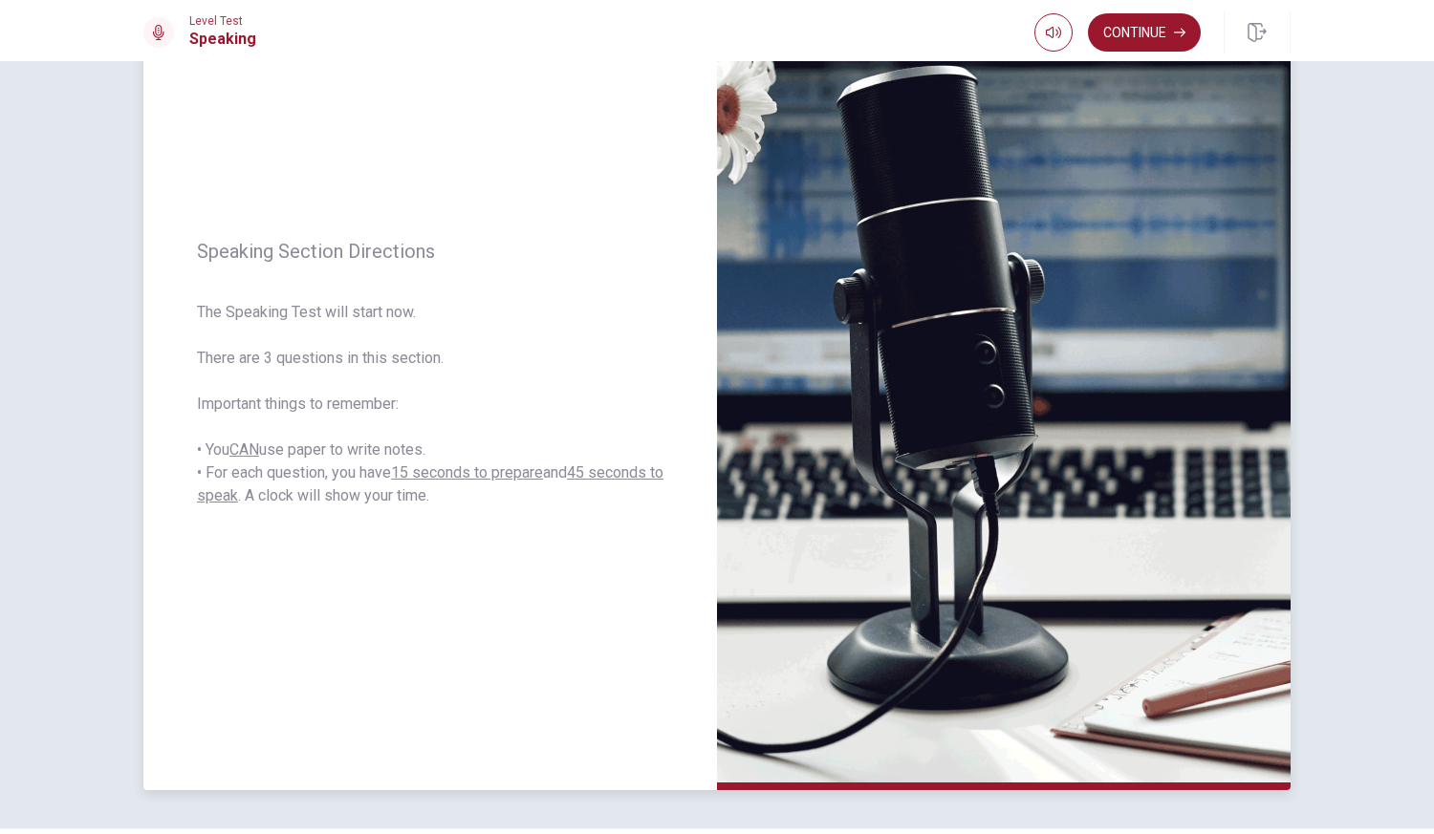
scroll to position [171, 0]
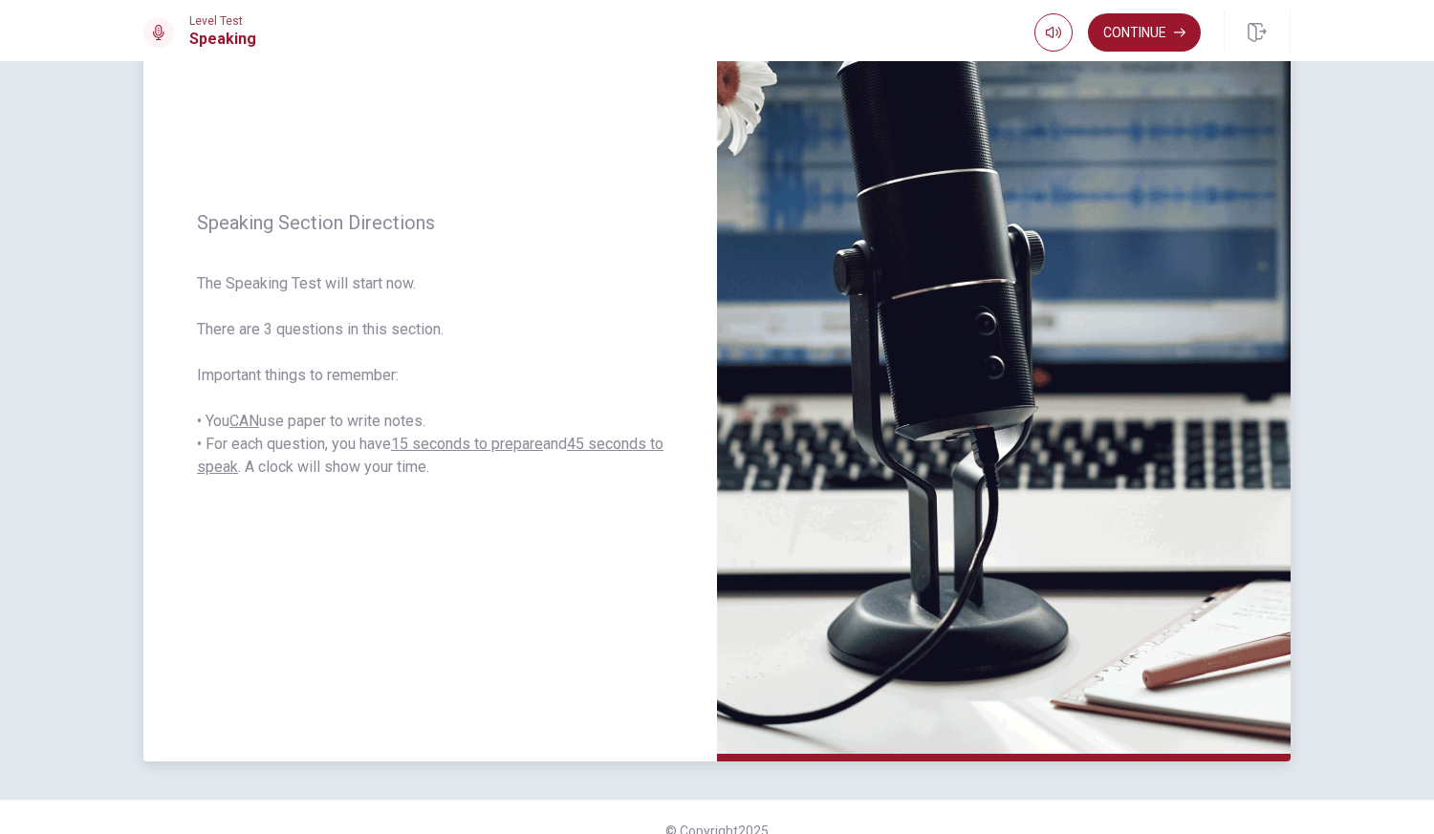
click at [509, 223] on span "Speaking Section Directions" at bounding box center [430, 222] width 466 height 23
click at [1136, 29] on button "Continue" at bounding box center [1144, 32] width 113 height 38
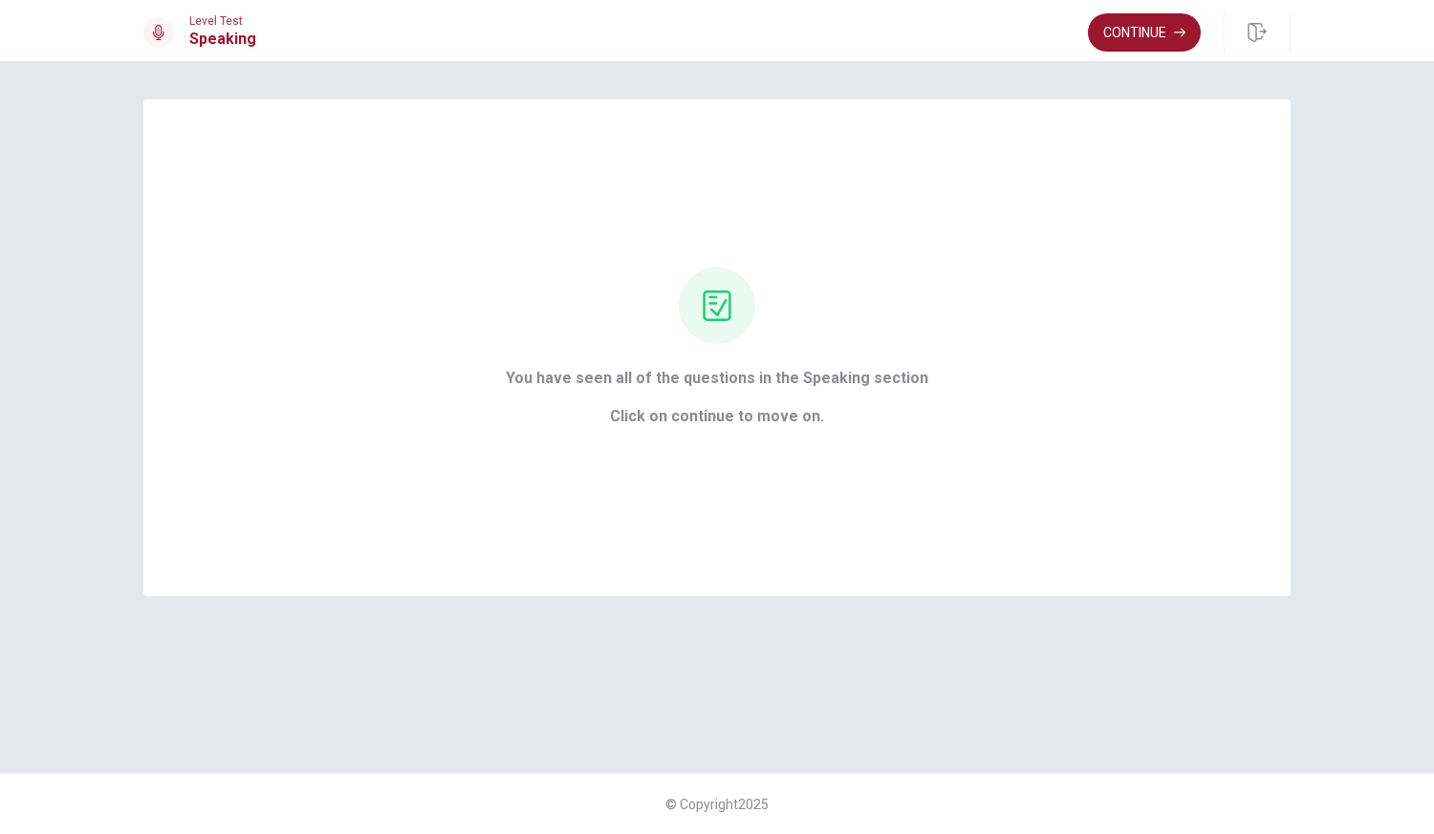
scroll to position [0, 0]
click at [1135, 41] on button "Continue" at bounding box center [1144, 32] width 113 height 38
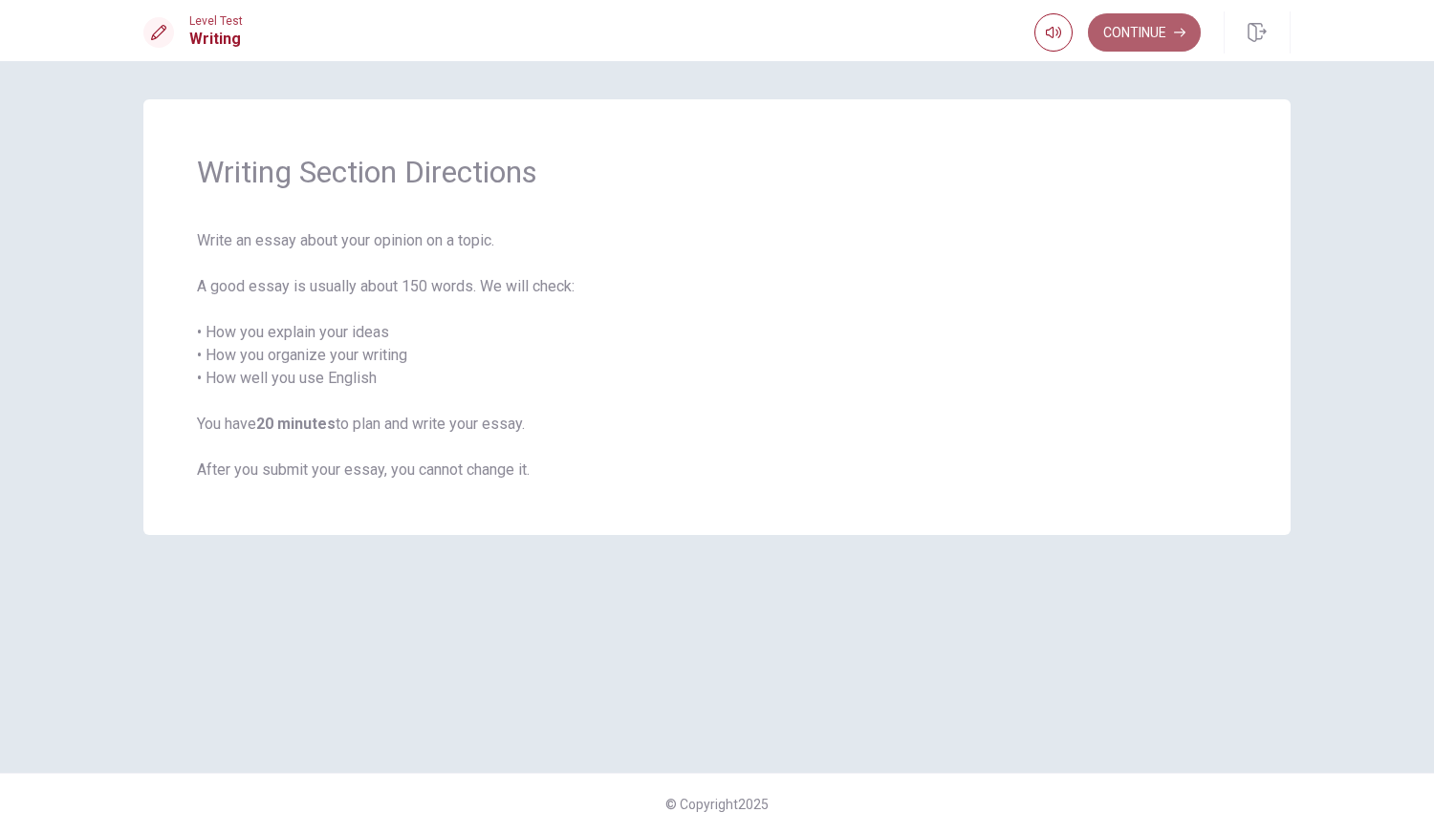
click at [1137, 39] on button "Continue" at bounding box center [1144, 32] width 113 height 38
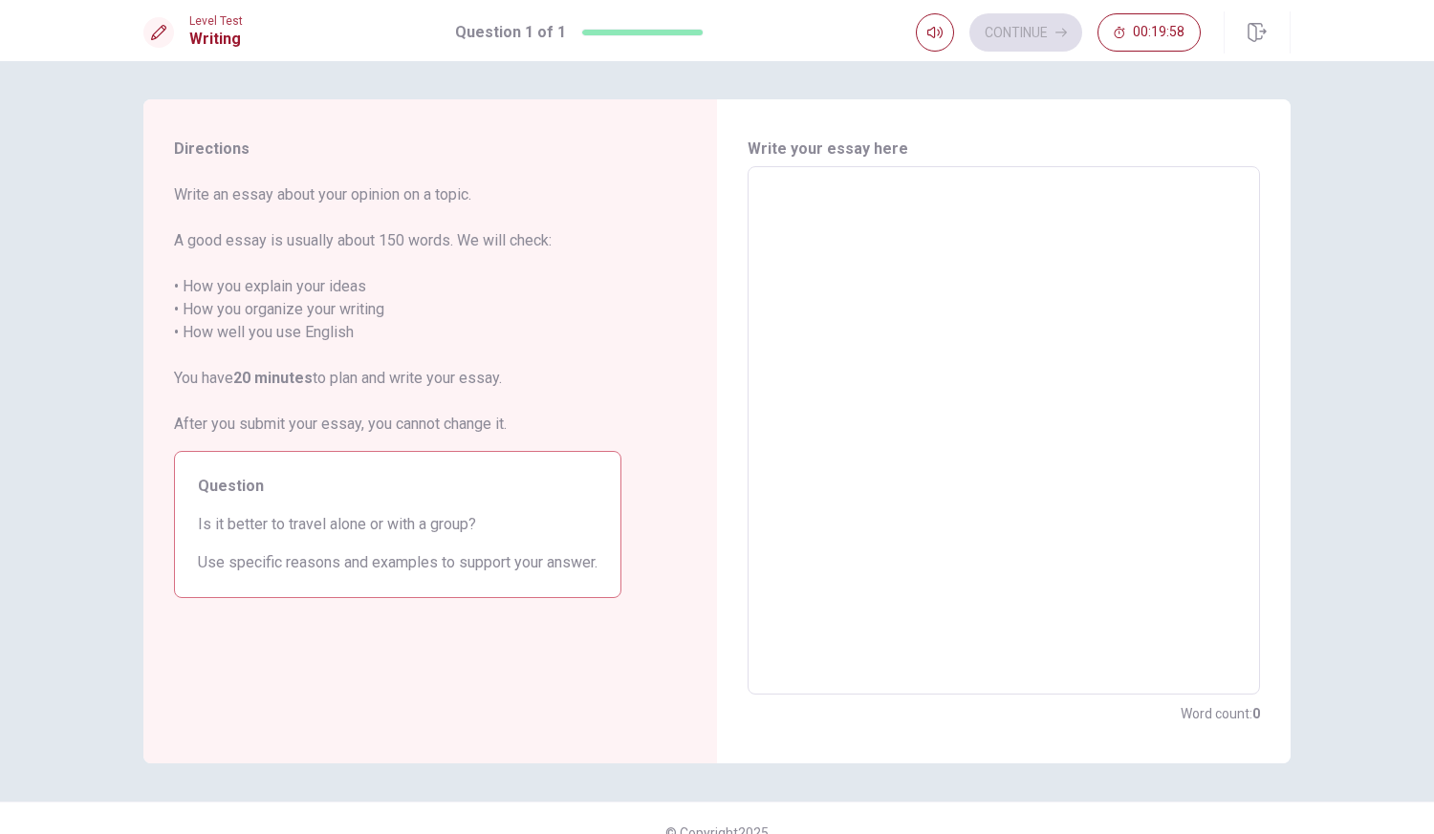
scroll to position [29, 0]
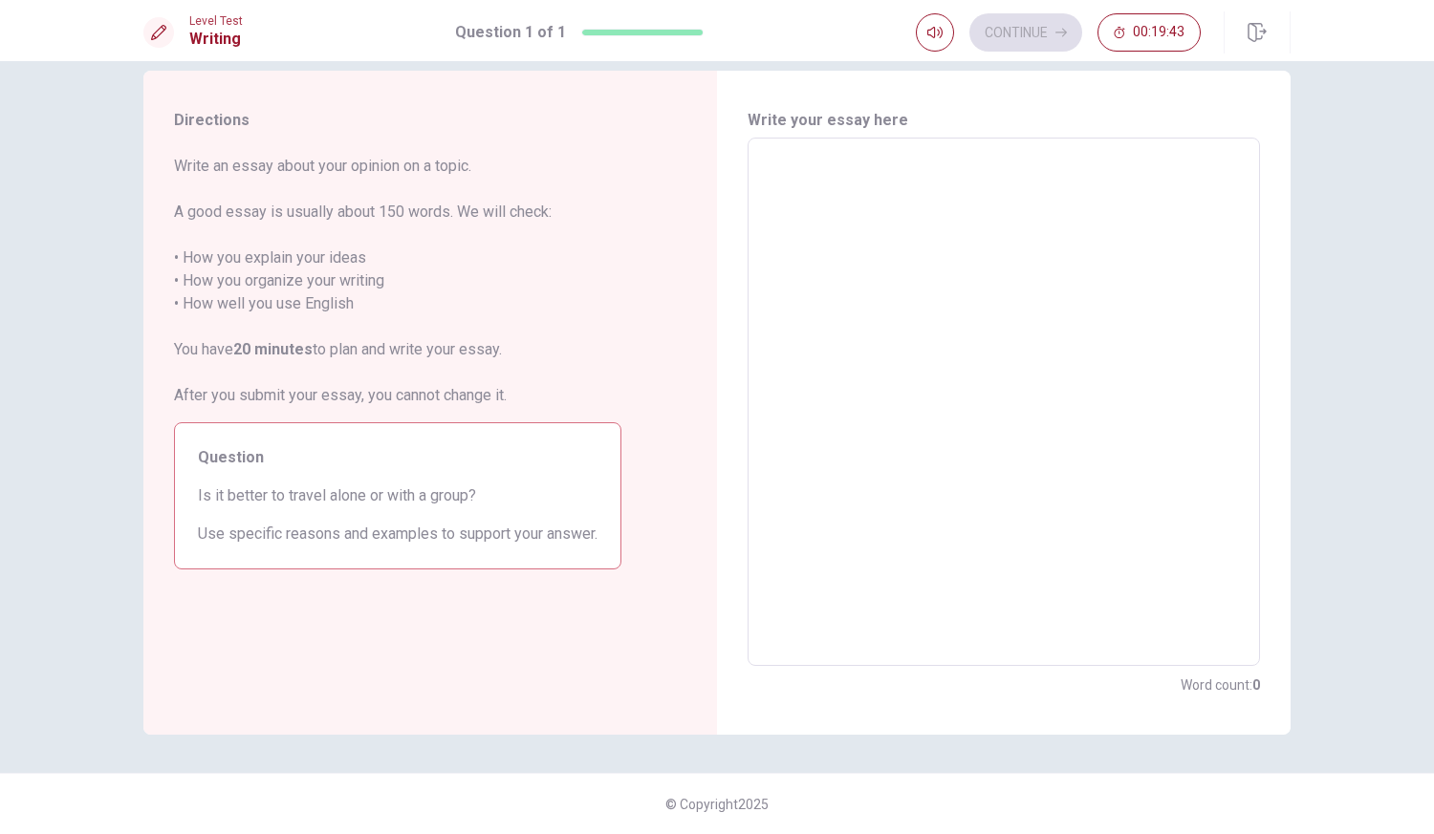
click at [854, 181] on textarea at bounding box center [1004, 402] width 486 height 497
type textarea "tr"
type textarea "x"
type textarea "tra"
type textarea "x"
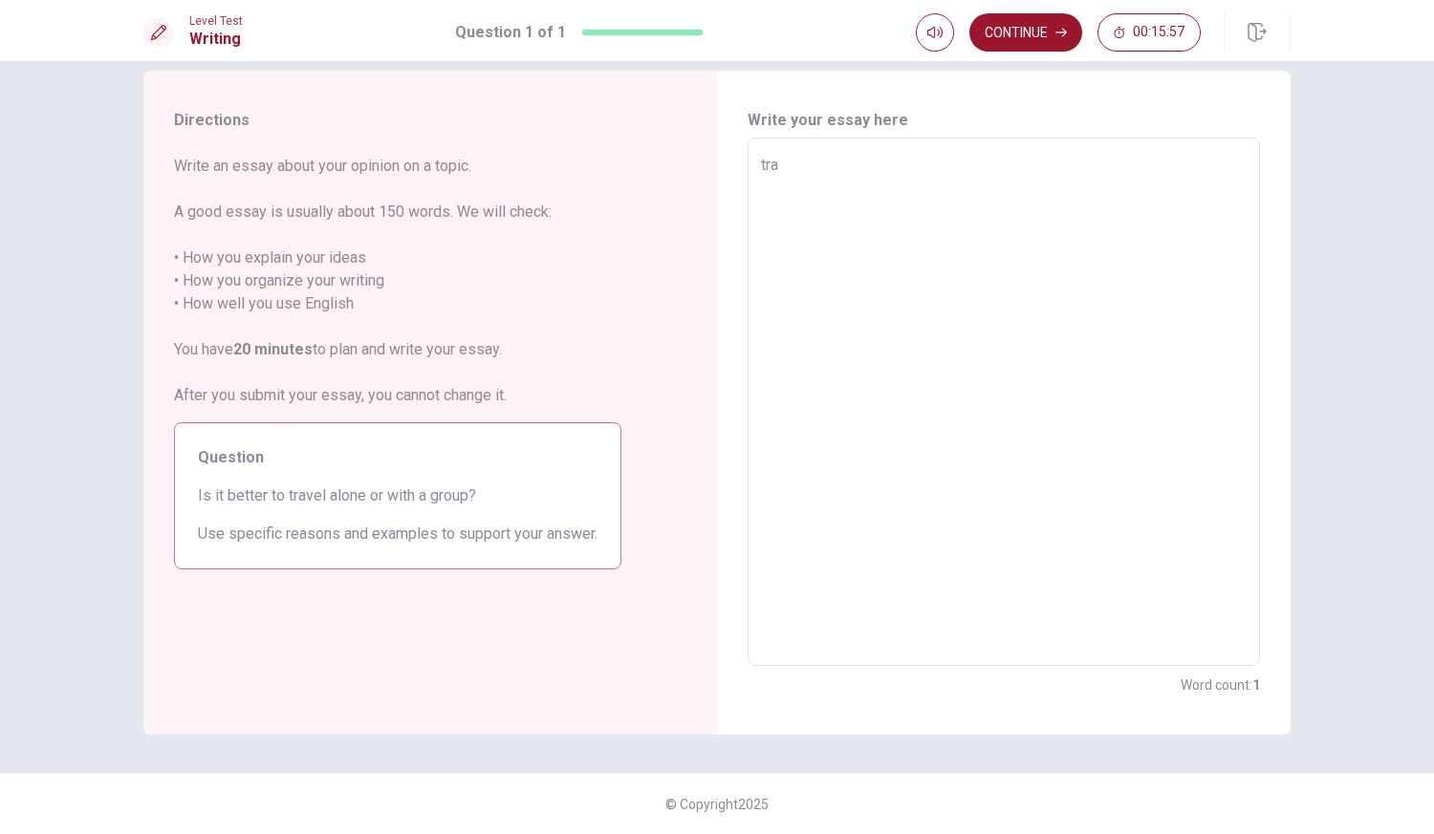
type textarea "trav"
type textarea "x"
type textarea "trave"
type textarea "x"
type textarea "travel"
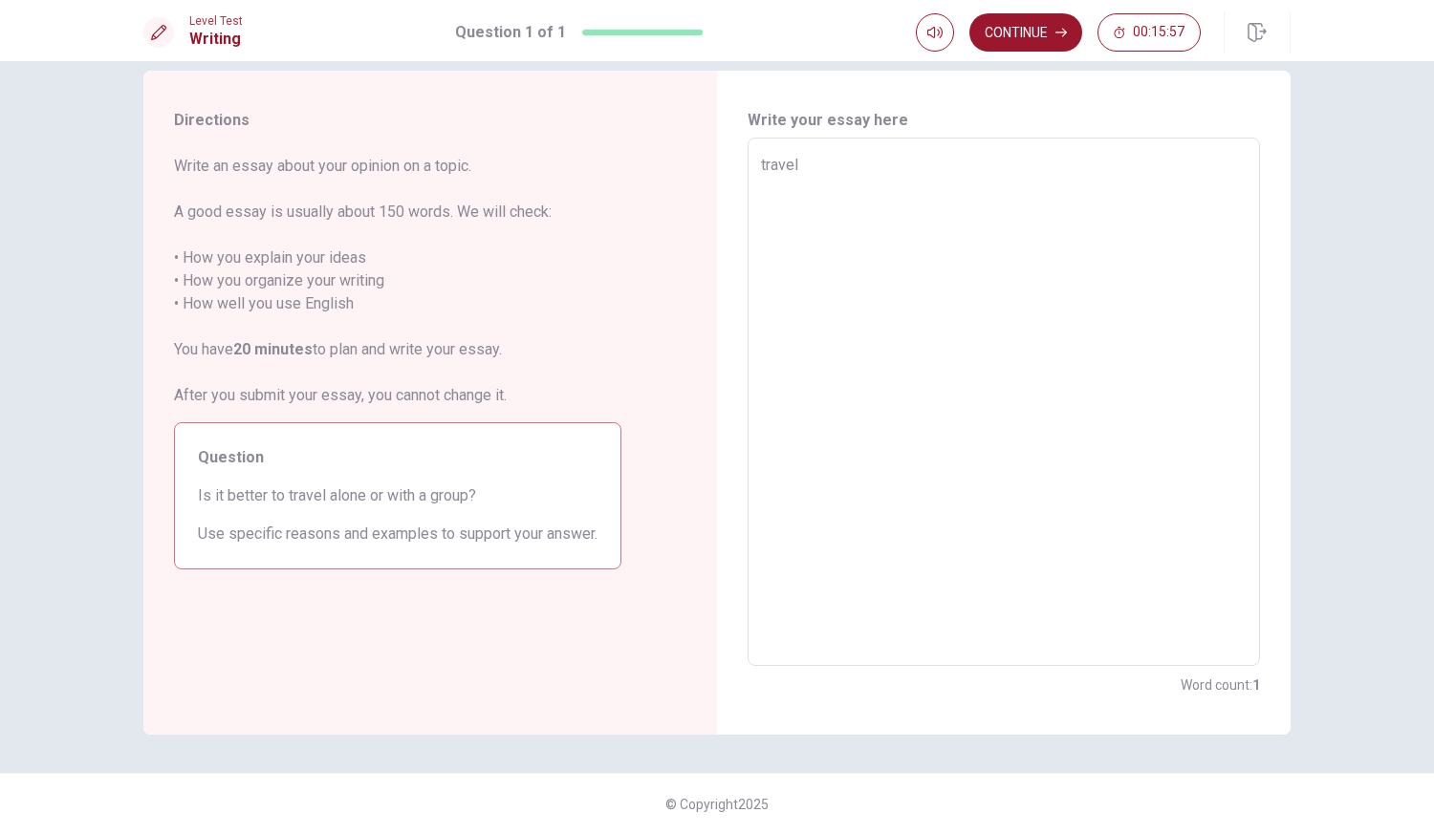
type textarea "x"
type textarea "traveli"
type textarea "x"
type textarea "travelin"
type textarea "x"
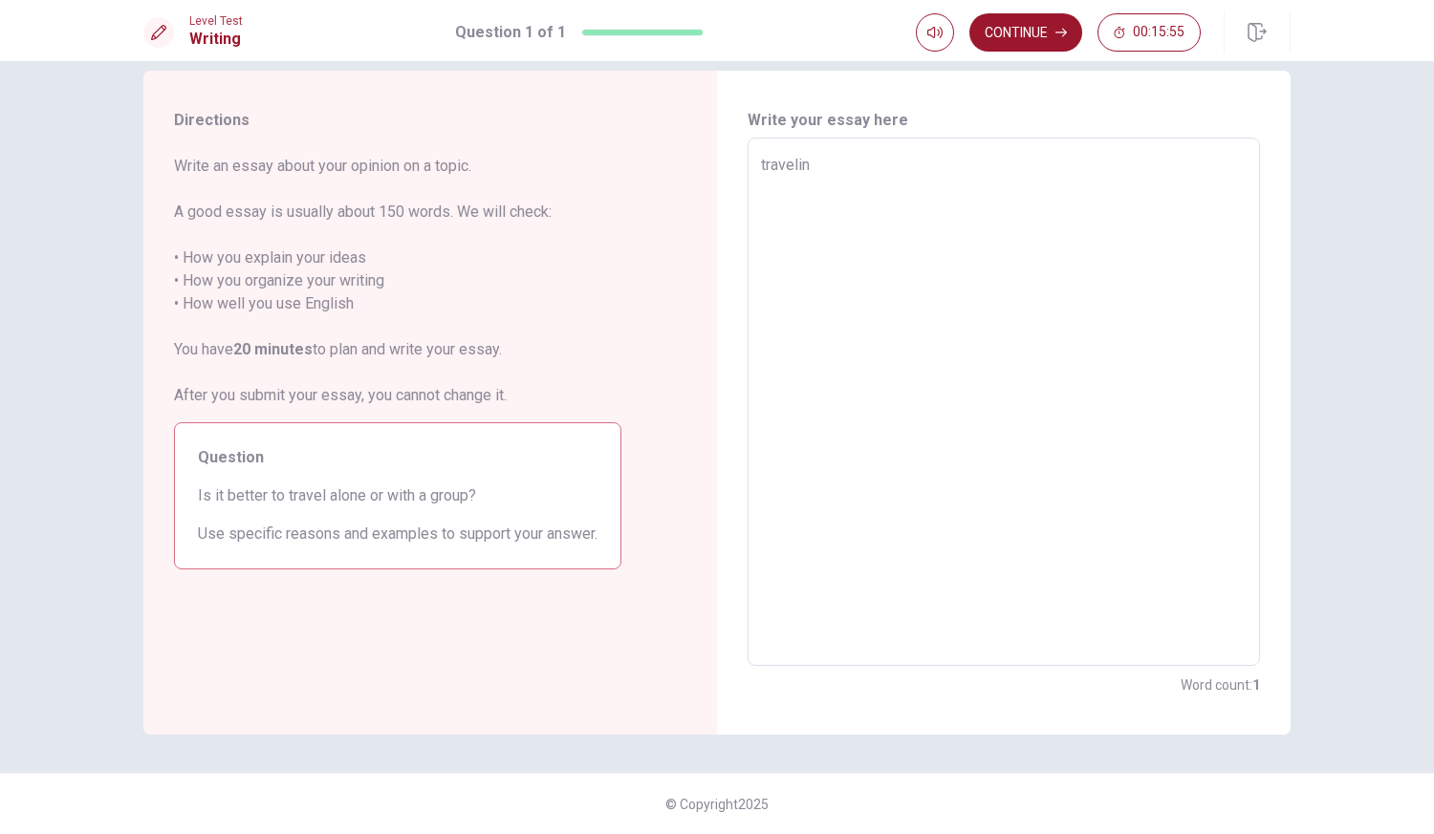
type textarea "travelin"
type textarea "x"
type textarea "travelin"
type textarea "x"
type textarea "traveling"
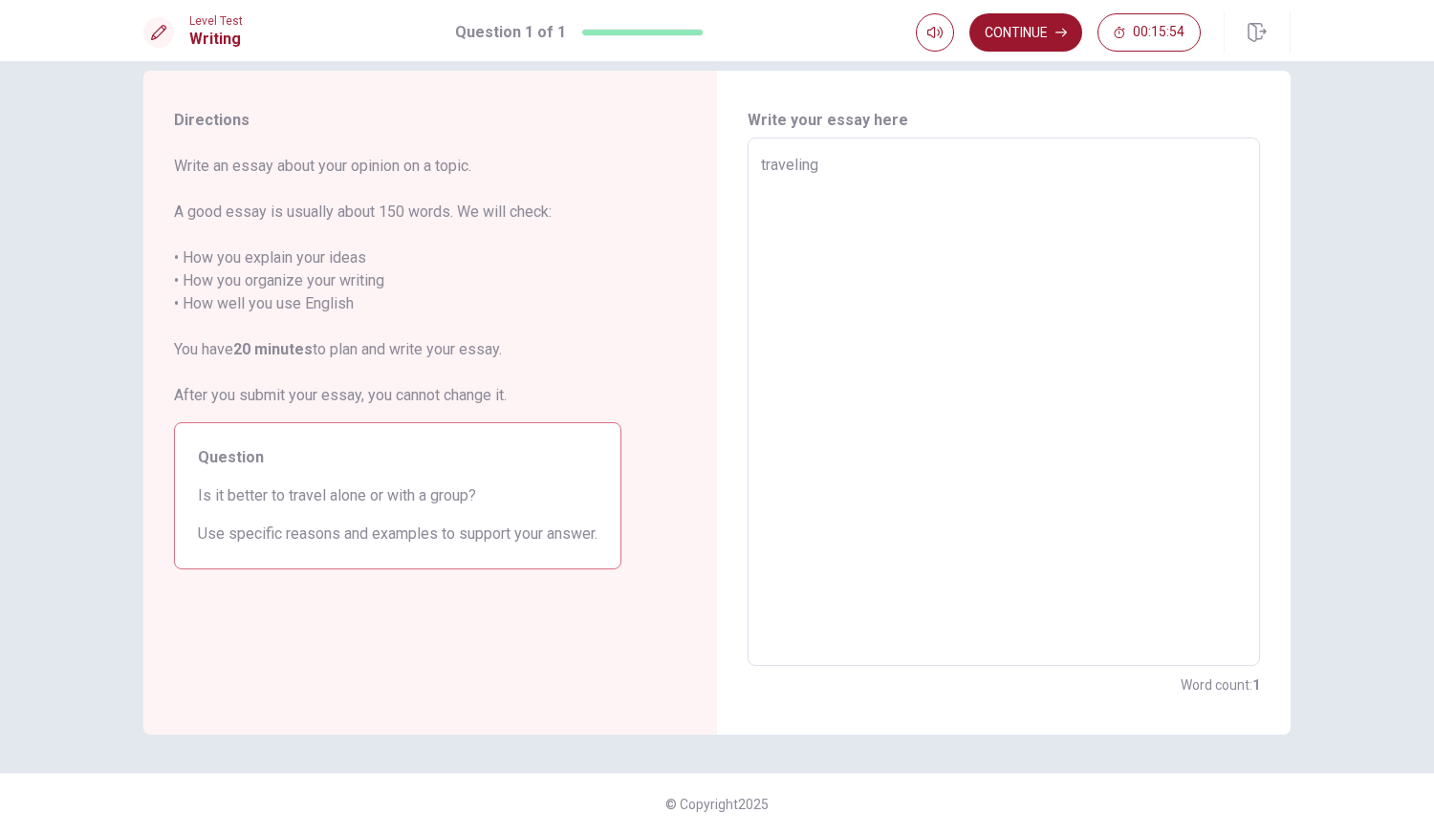
type textarea "x"
type textarea "traveling"
type textarea "x"
type textarea "traveling c"
type textarea "x"
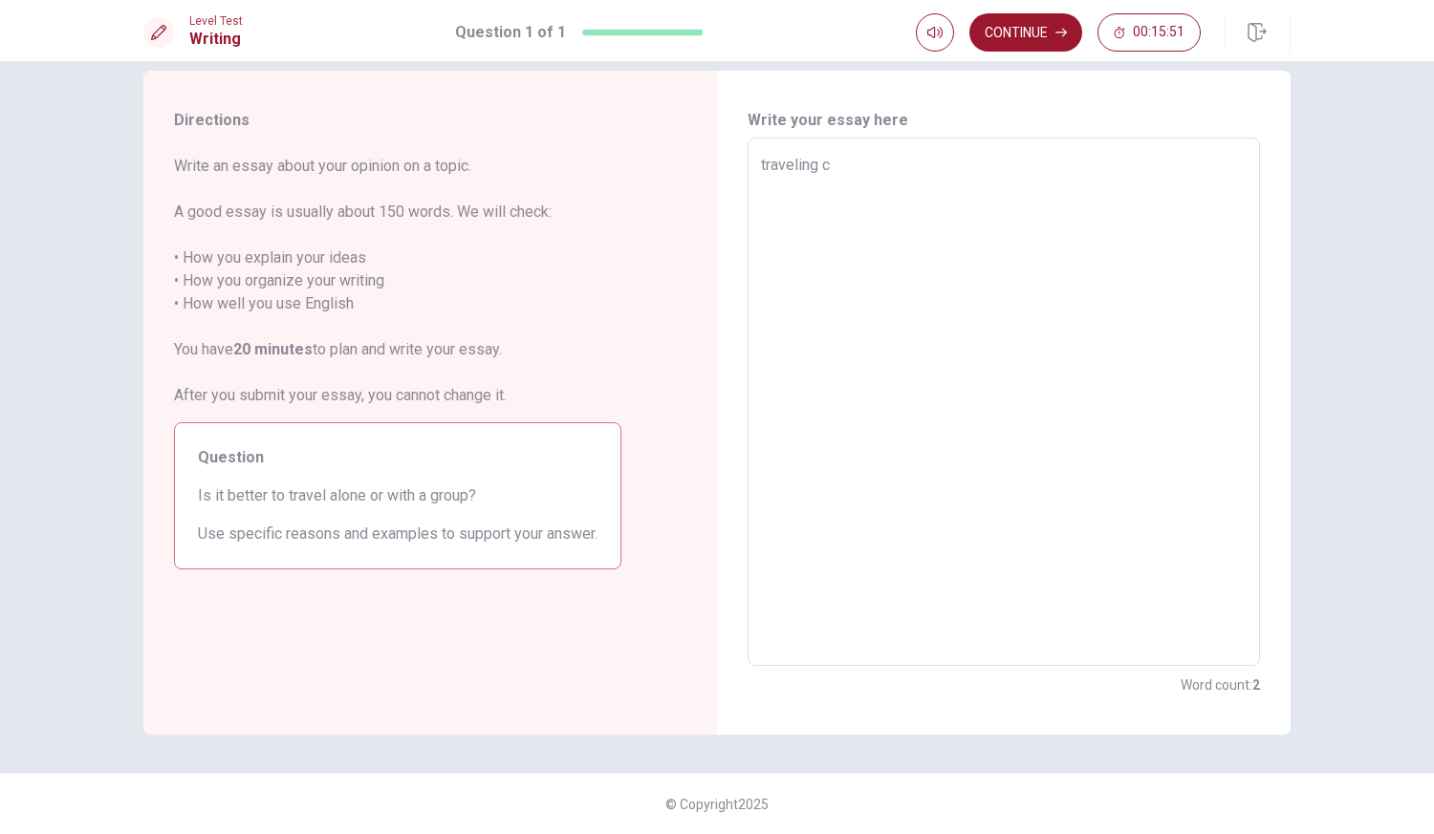
type textarea "traveling ca"
type textarea "x"
type textarea "traveling can"
type textarea "x"
type textarea "traveling can"
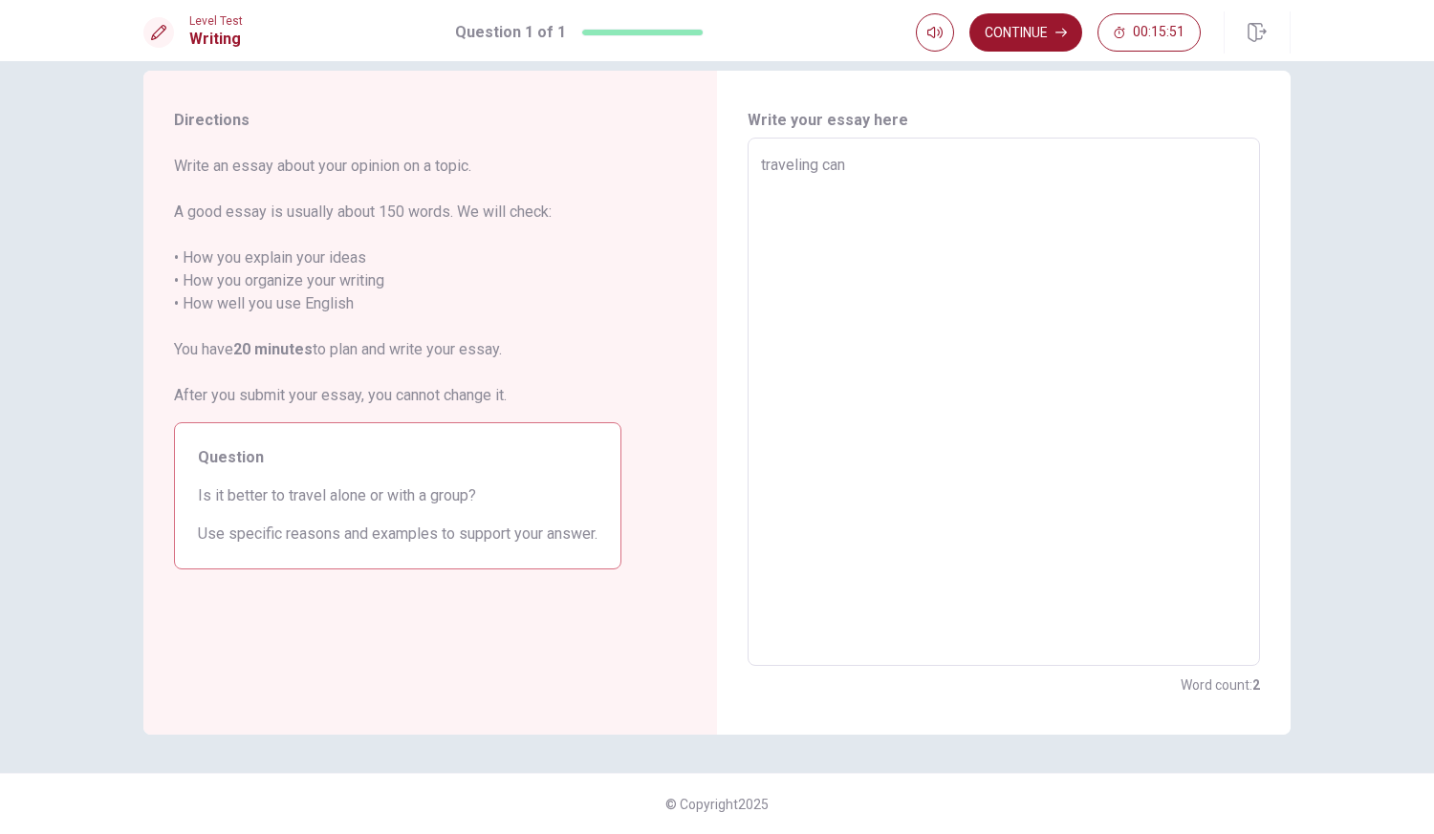
type textarea "x"
type textarea "traveling can b"
type textarea "x"
type textarea "traveling can be"
type textarea "x"
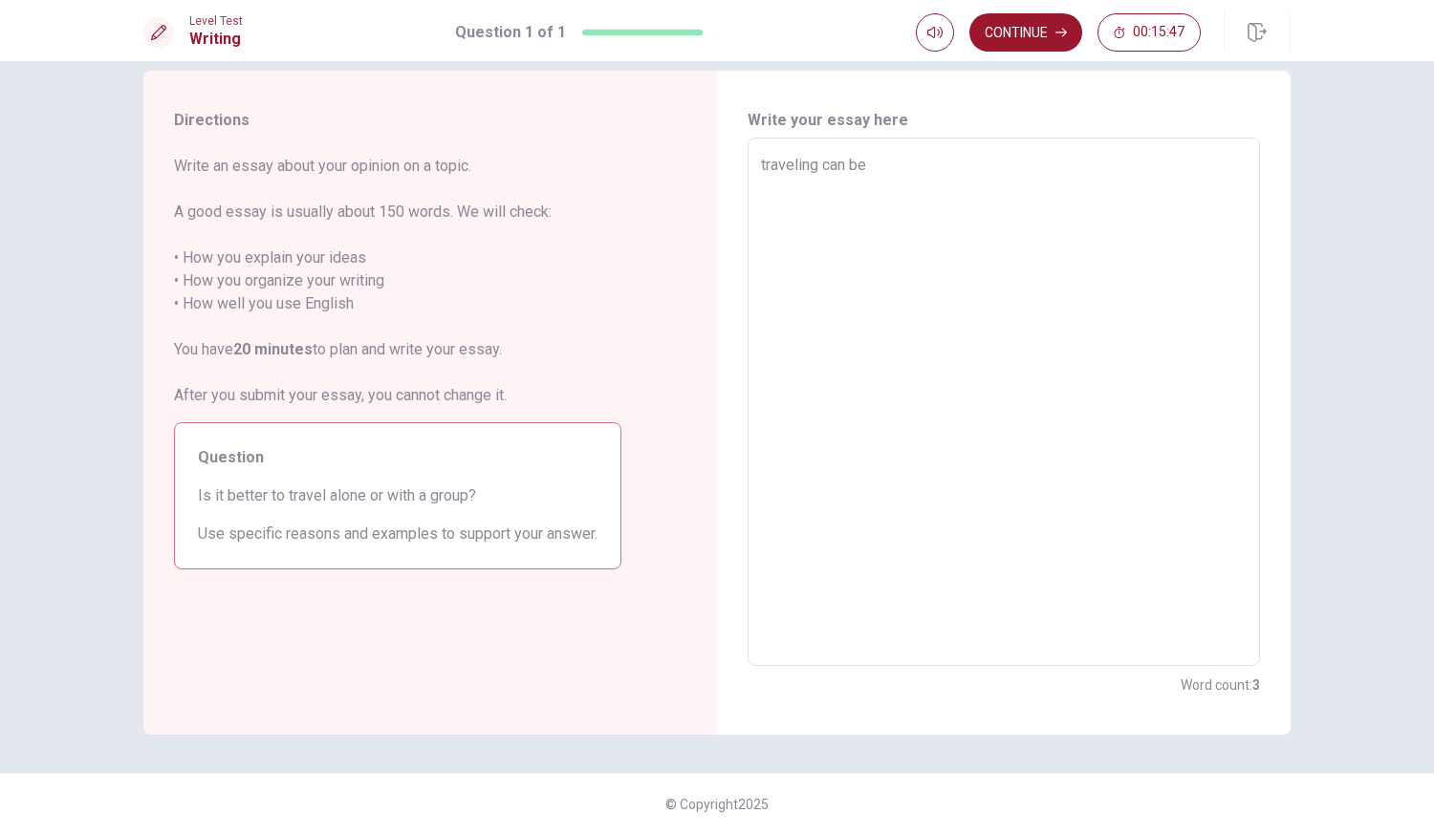
type textarea "traveling can be o"
type textarea "x"
type textarea "traveling can be on"
type textarea "x"
type textarea "traveling can be one"
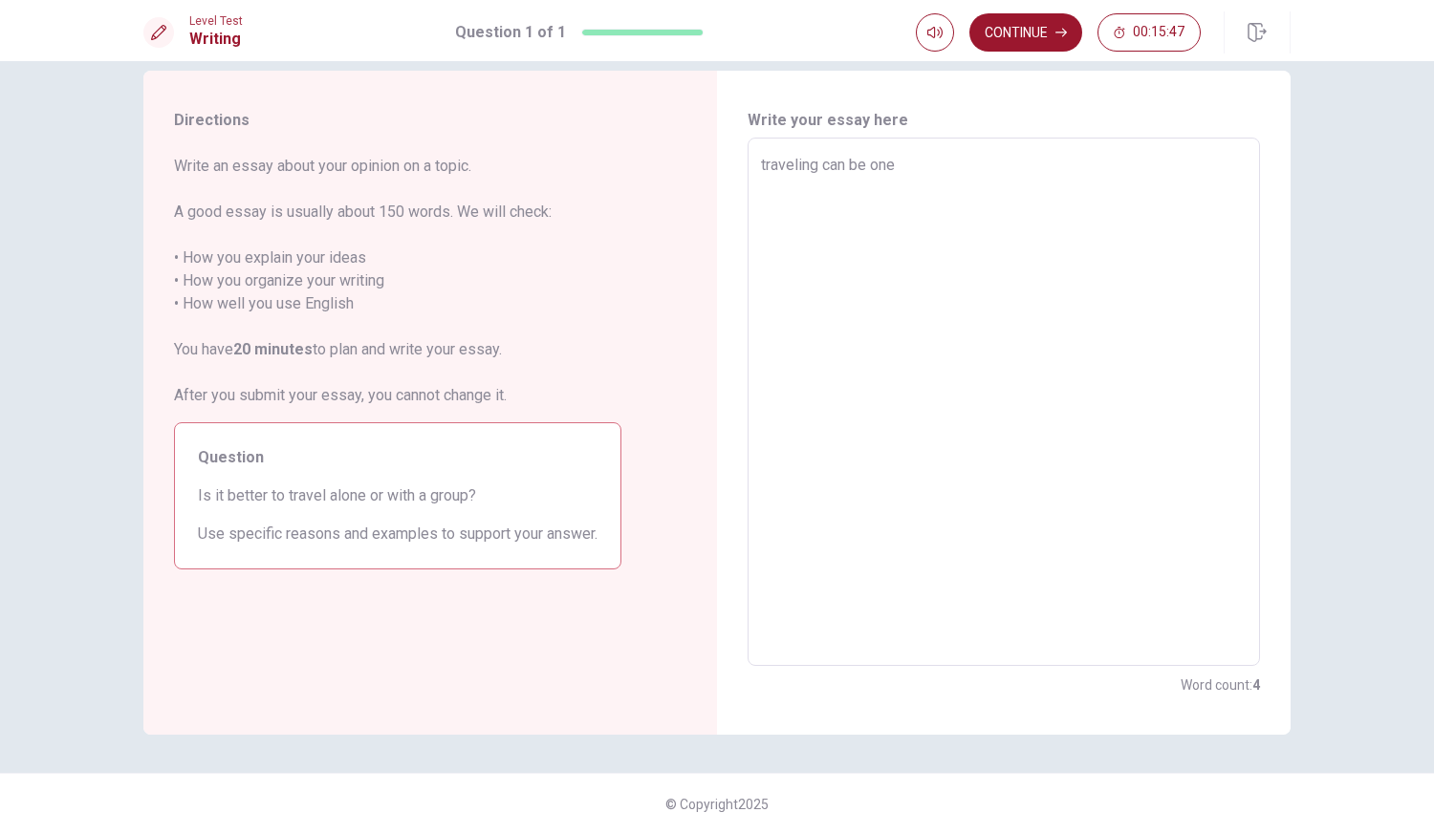
type textarea "x"
type textarea "traveling can be one t"
type textarea "x"
type textarea "traveling can be one th"
type textarea "x"
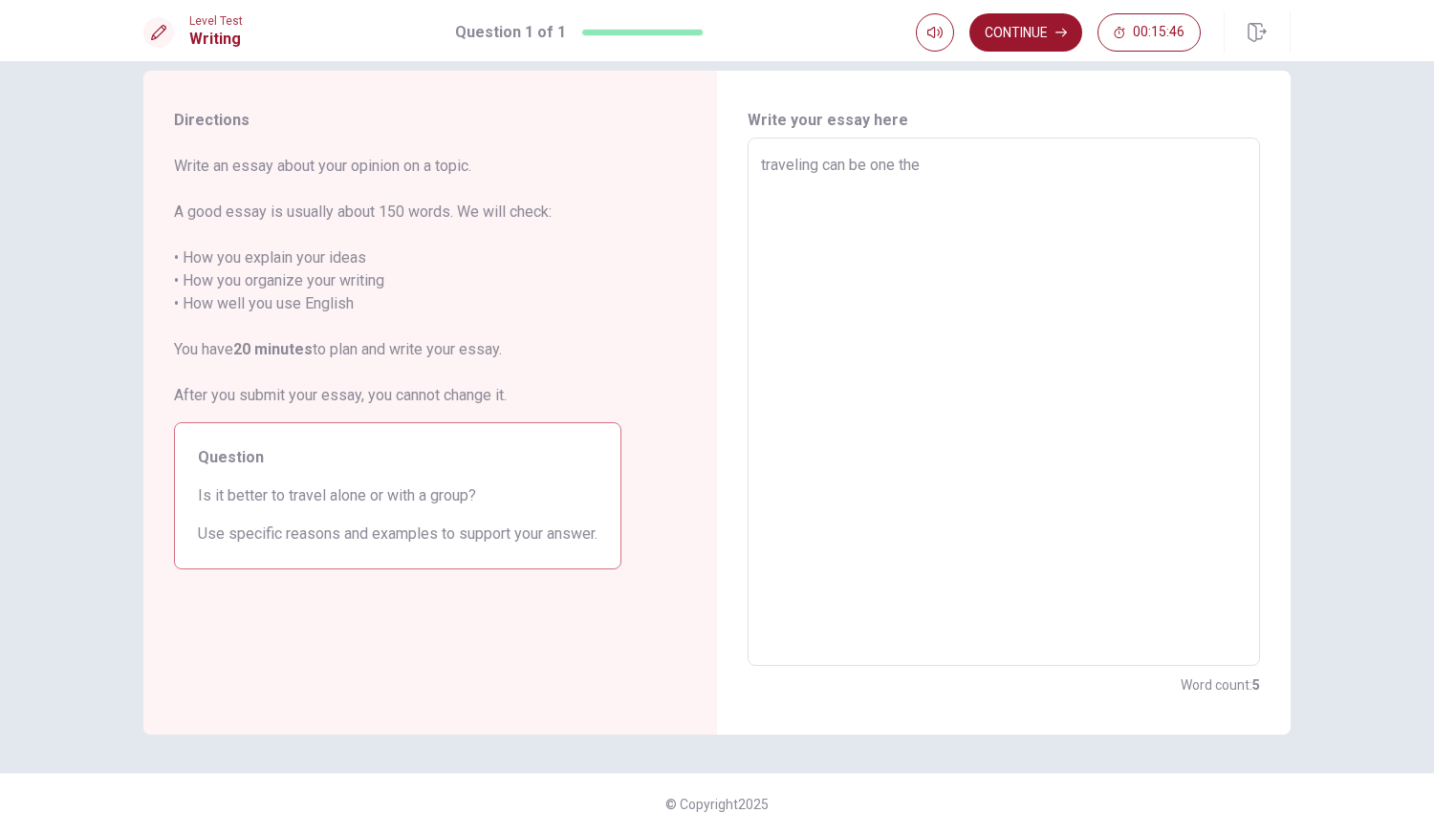
type textarea "traveling can be one the"
type textarea "x"
type textarea "traveling can be one the m"
type textarea "x"
type textarea "traveling can be one the mso"
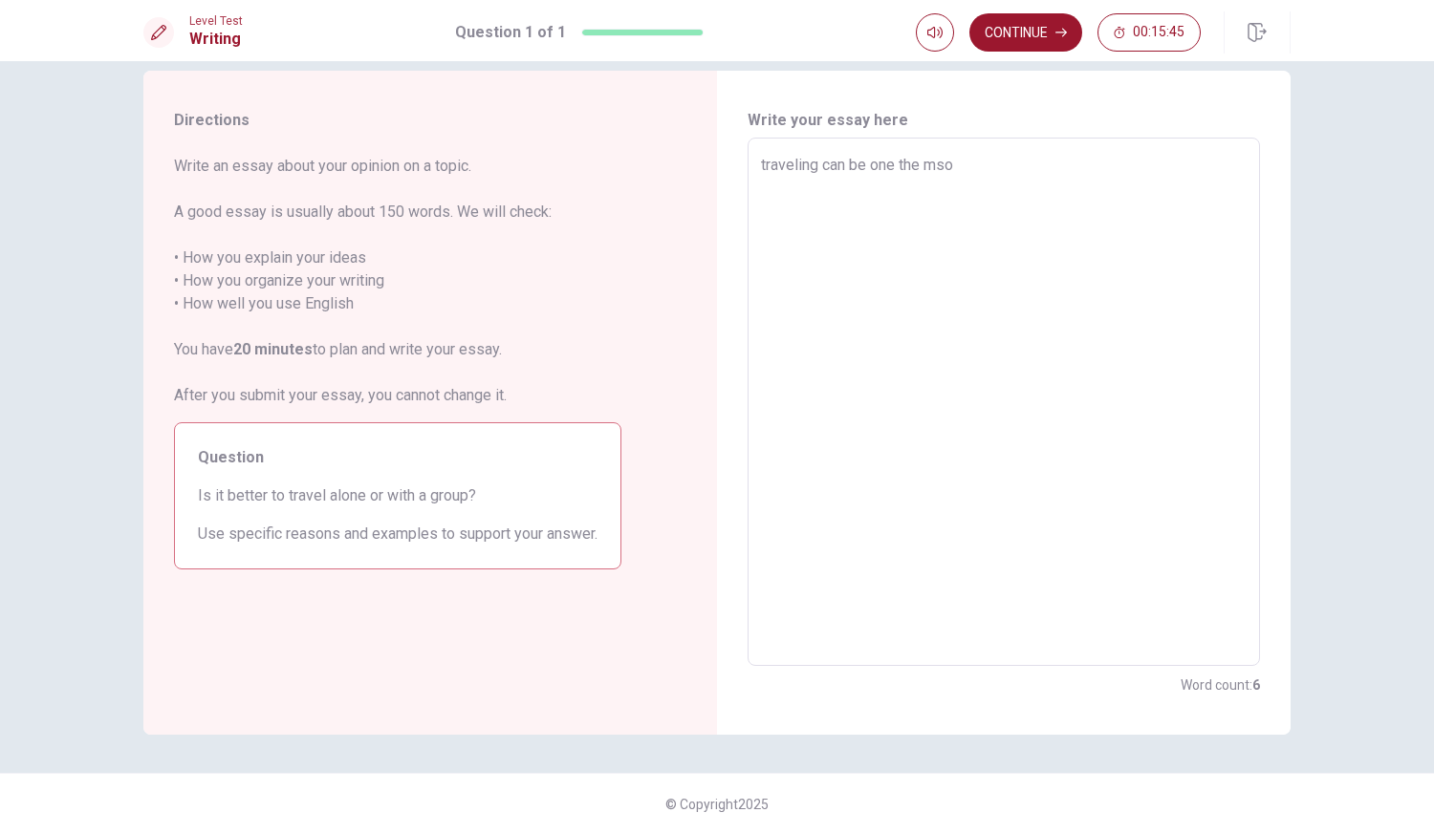
type textarea "x"
type textarea "traveling can be one the msot"
type textarea "x"
type textarea "traveling can be one the msot"
type textarea "x"
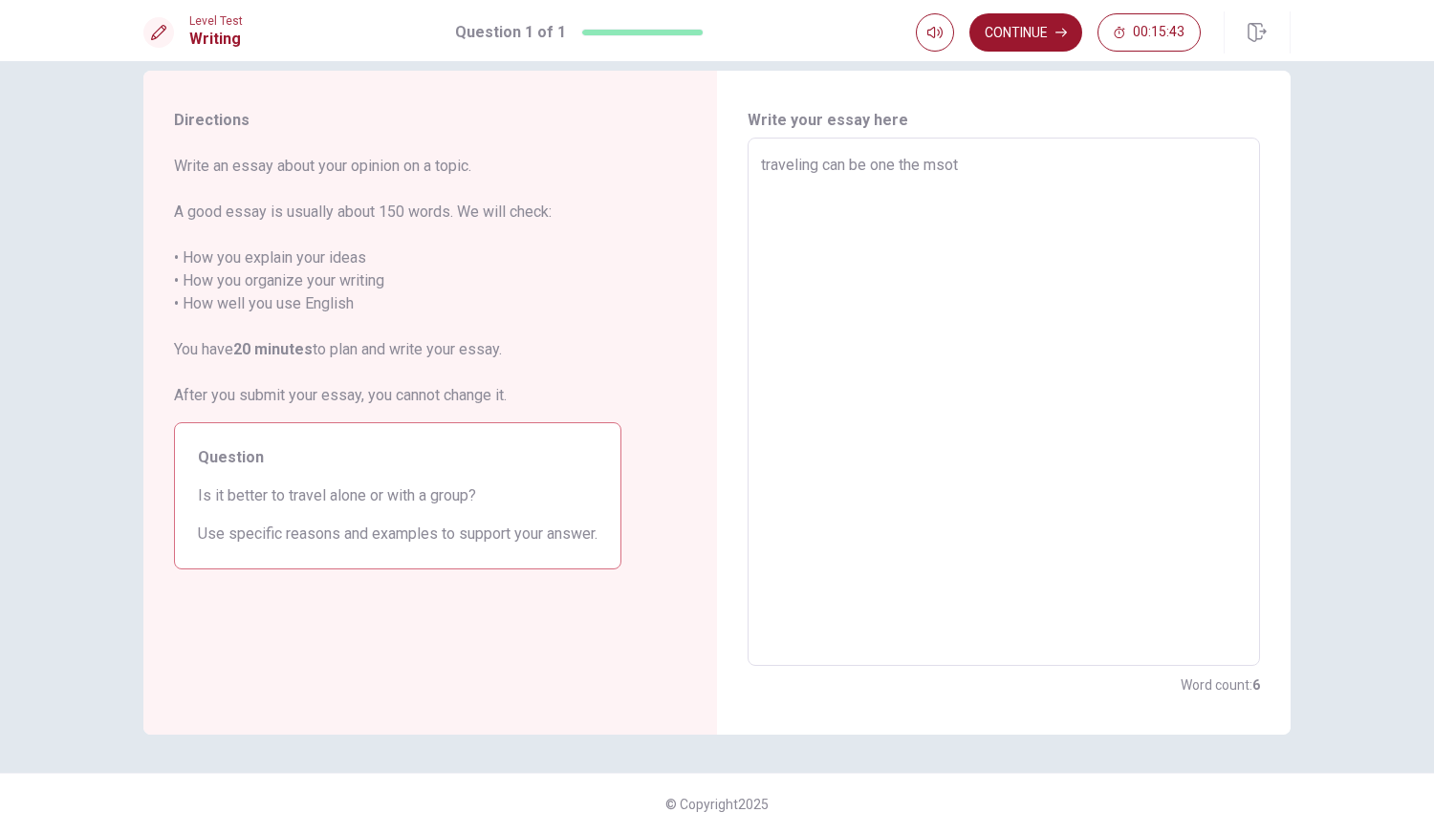
type textarea "traveling can be one the msot"
type textarea "x"
type textarea "traveling can be one the ms"
type textarea "x"
type textarea "traveling can be one the m"
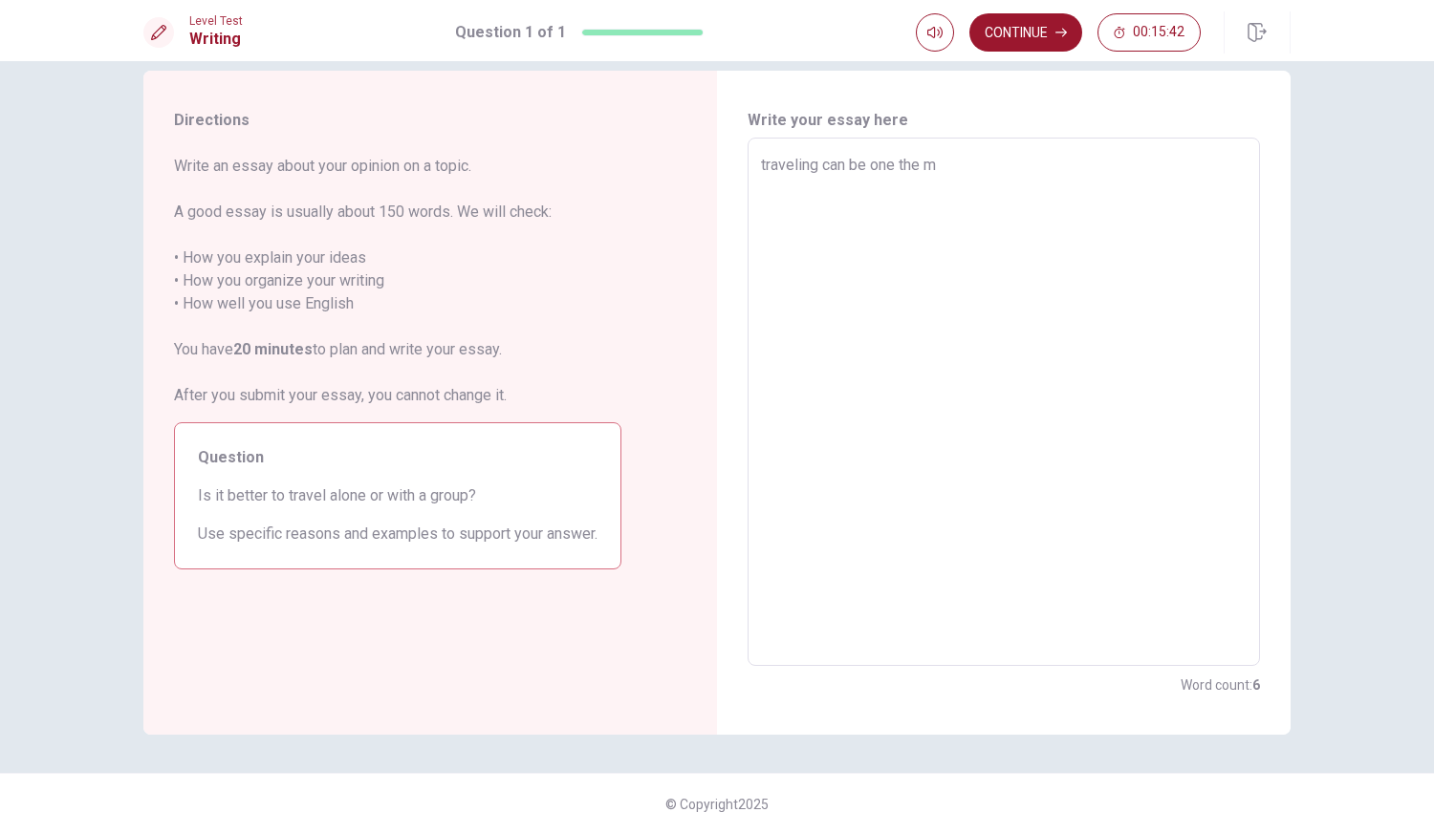
type textarea "x"
type textarea "traveling can be one the mo"
type textarea "x"
type textarea "traveling can be one the mos"
type textarea "x"
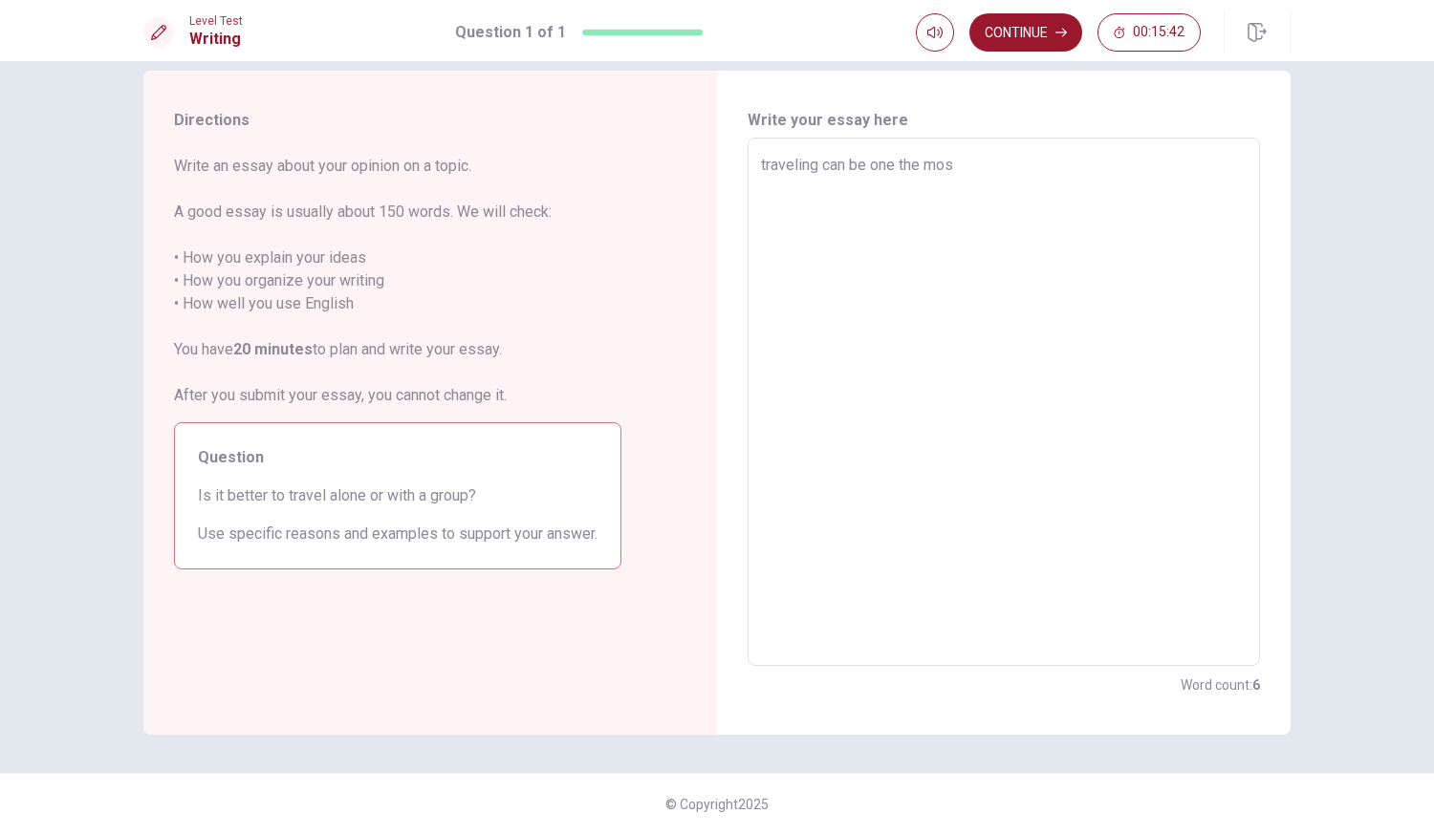
type textarea "traveling can be one the most"
type textarea "x"
type textarea "traveling can be one the most"
type textarea "x"
type textarea "traveling can be one the most r"
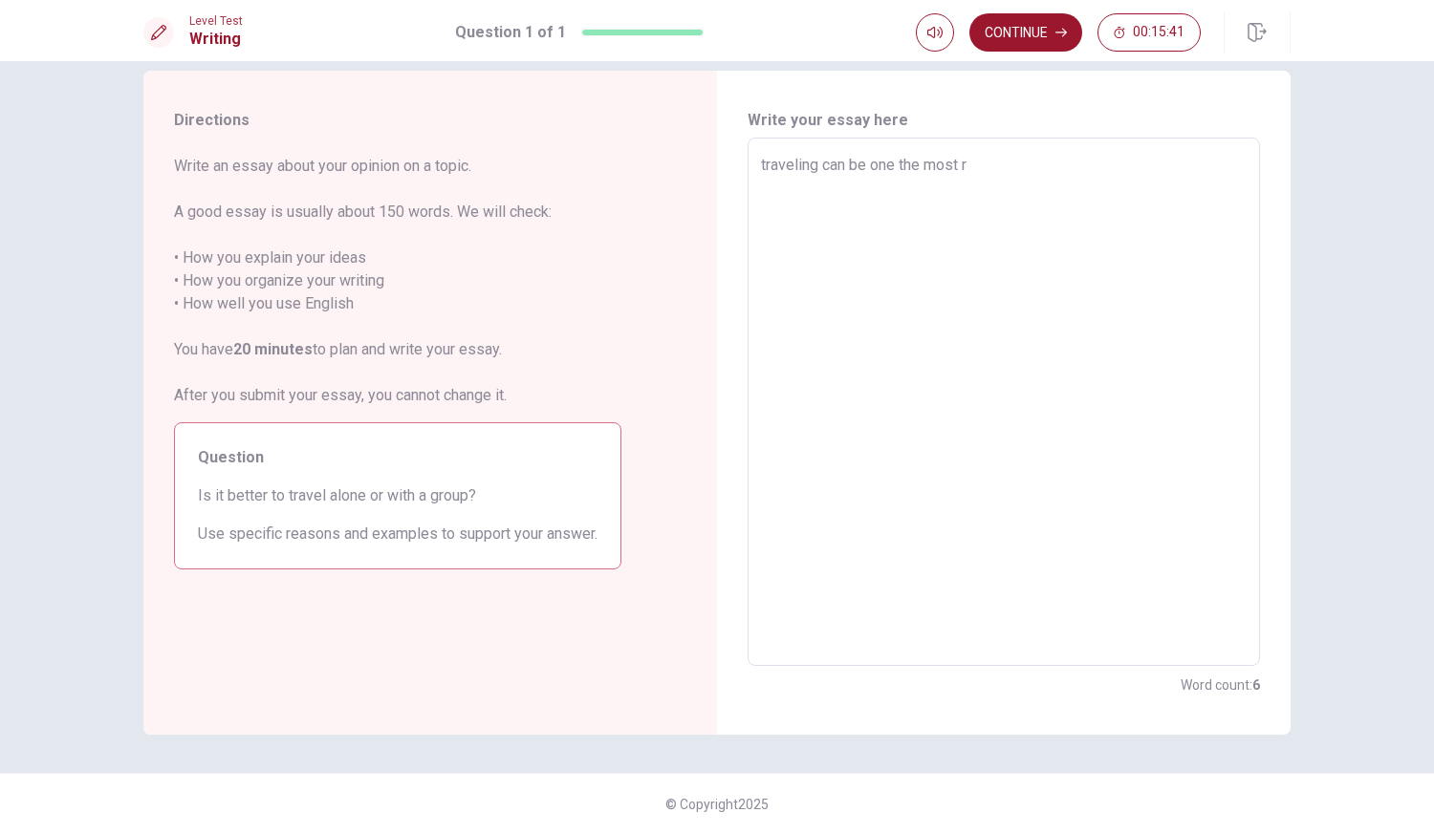
type textarea "x"
type textarea "traveling can be one the most re"
type textarea "x"
type textarea "traveling can be one the most rew"
type textarea "x"
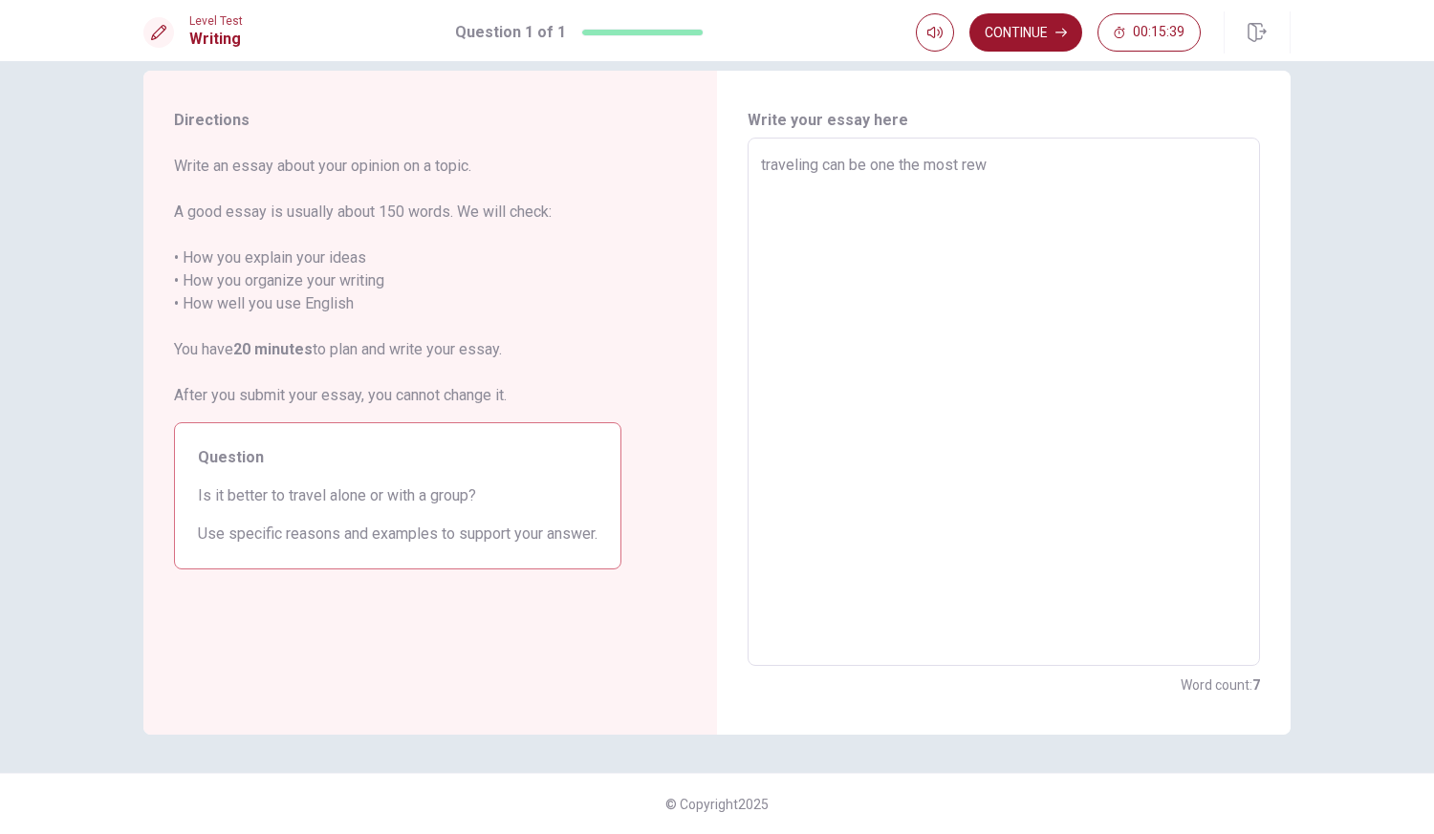
type textarea "traveling can be one the most rewa"
type textarea "x"
type textarea "traveling can be one the most rewar"
type textarea "x"
type textarea "traveling can be one the most reward"
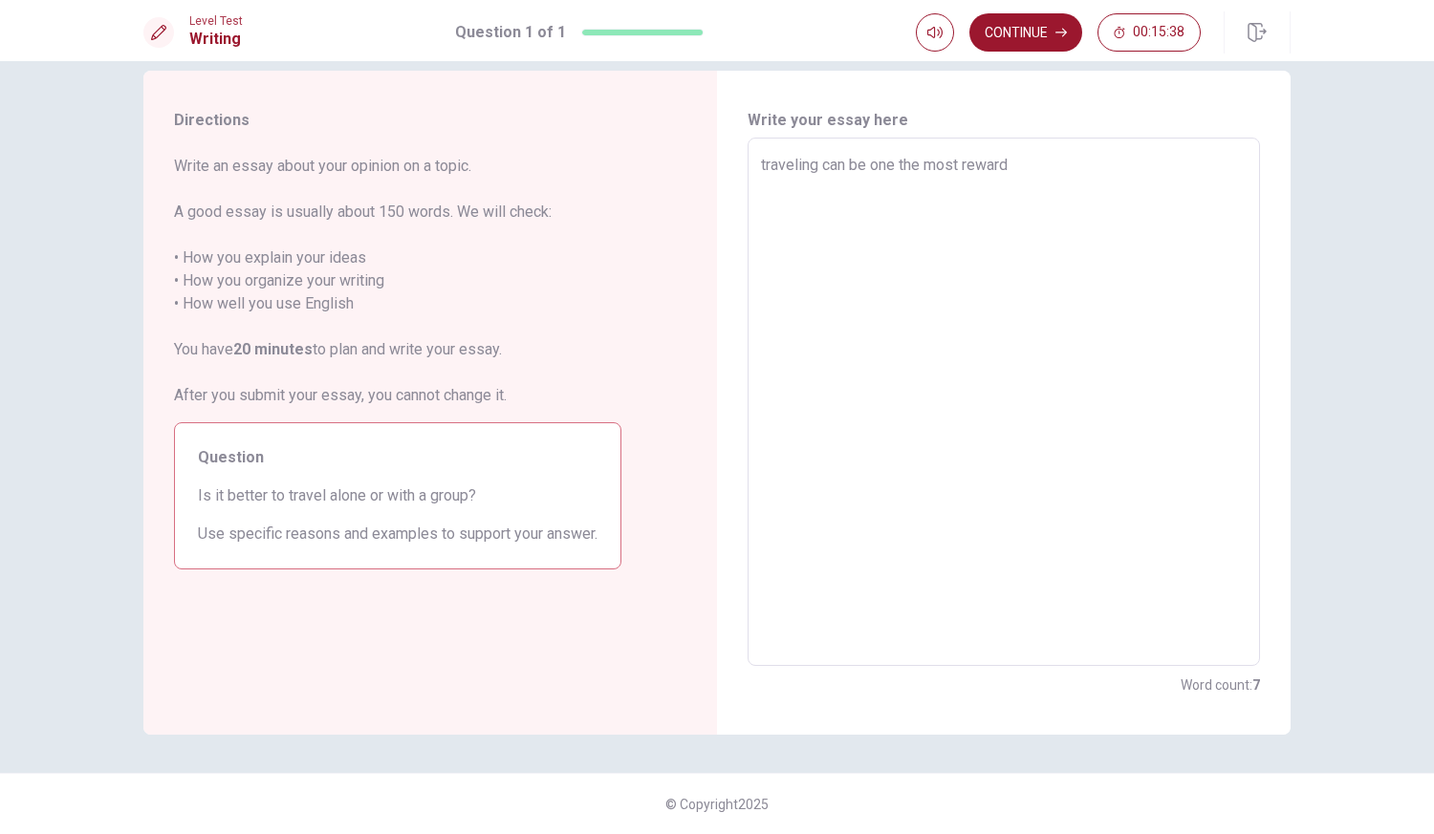
type textarea "x"
type textarea "traveling can be one the most rewardi"
type textarea "x"
type textarea "traveling can be one the most rewardin"
type textarea "x"
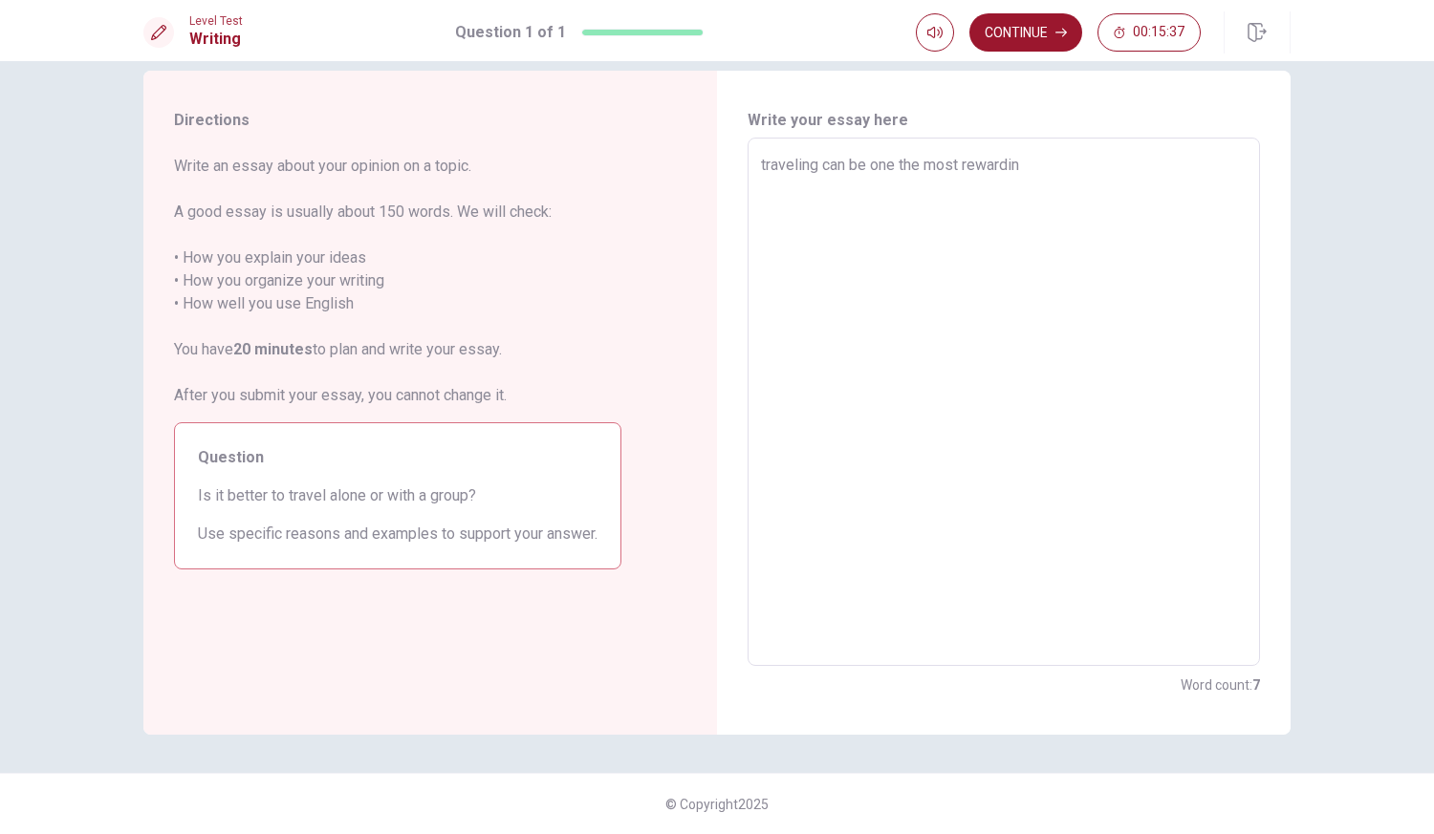
type textarea "traveling can be one the most rewardinf"
type textarea "x"
type textarea "traveling can be one the most rewardin"
type textarea "x"
type textarea "traveling can be one the most rewarding"
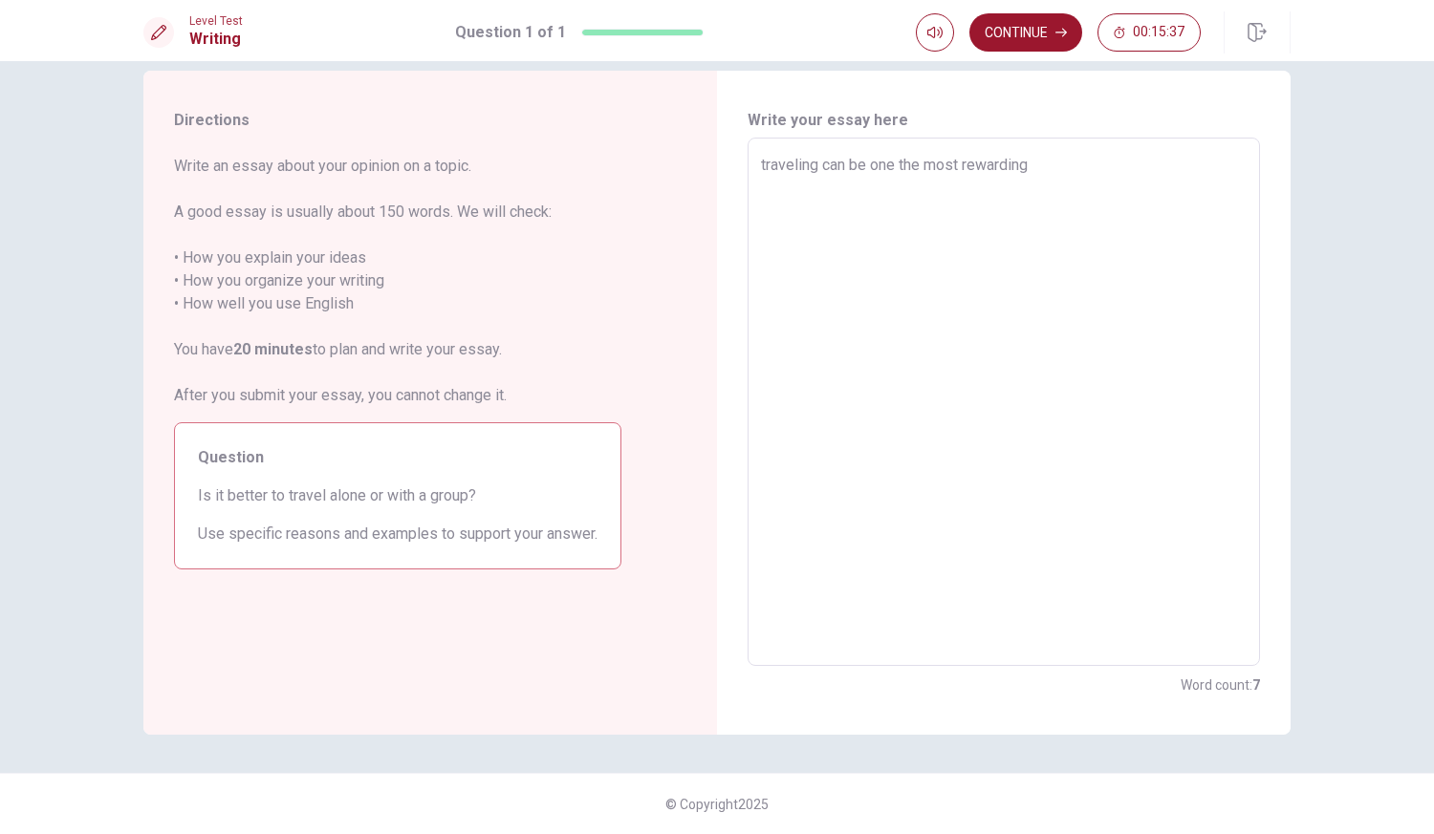
type textarea "x"
type textarea "traveling can be one the most rewarding"
type textarea "x"
type textarea "traveling can be one the most rewarding e"
type textarea "x"
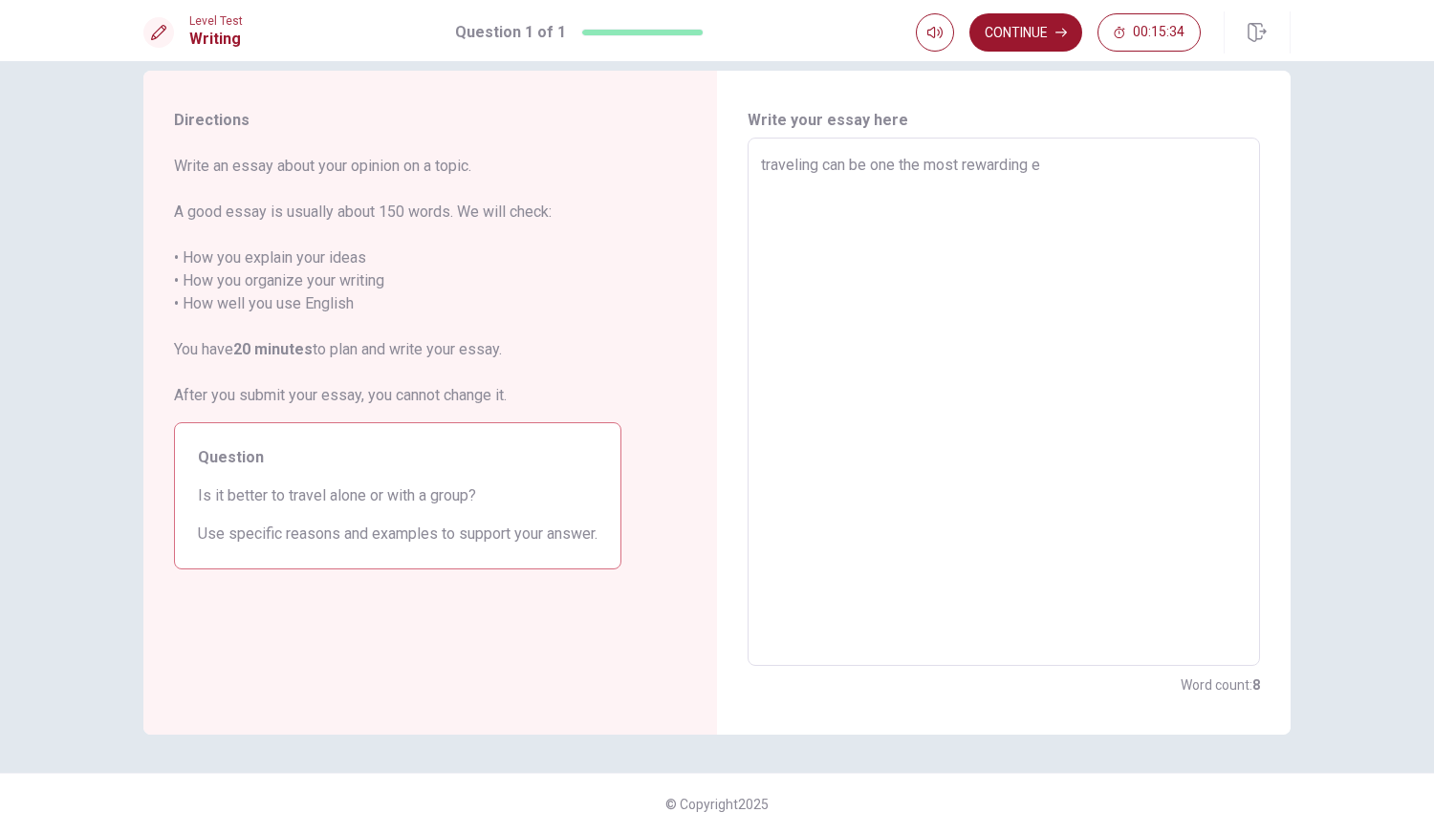
type textarea "traveling can be one the most rewarding ex"
type textarea "x"
type textarea "traveling can be one the most rewarding exp"
type textarea "x"
type textarea "traveling can be one the most rewarding expe"
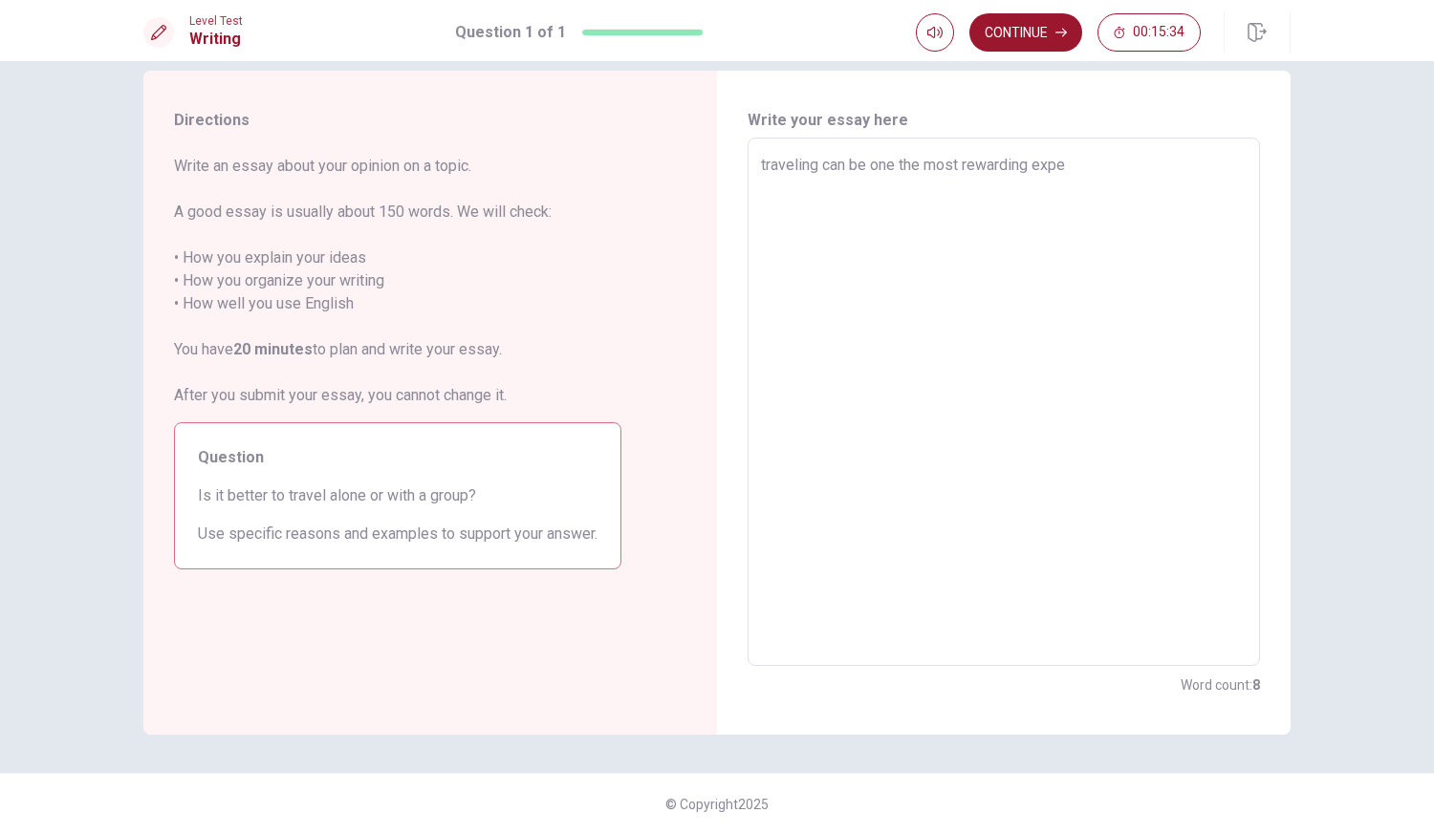
type textarea "x"
type textarea "traveling can be one the most rewarding exper"
type textarea "x"
type textarea "traveling can be one the most rewarding experi"
type textarea "x"
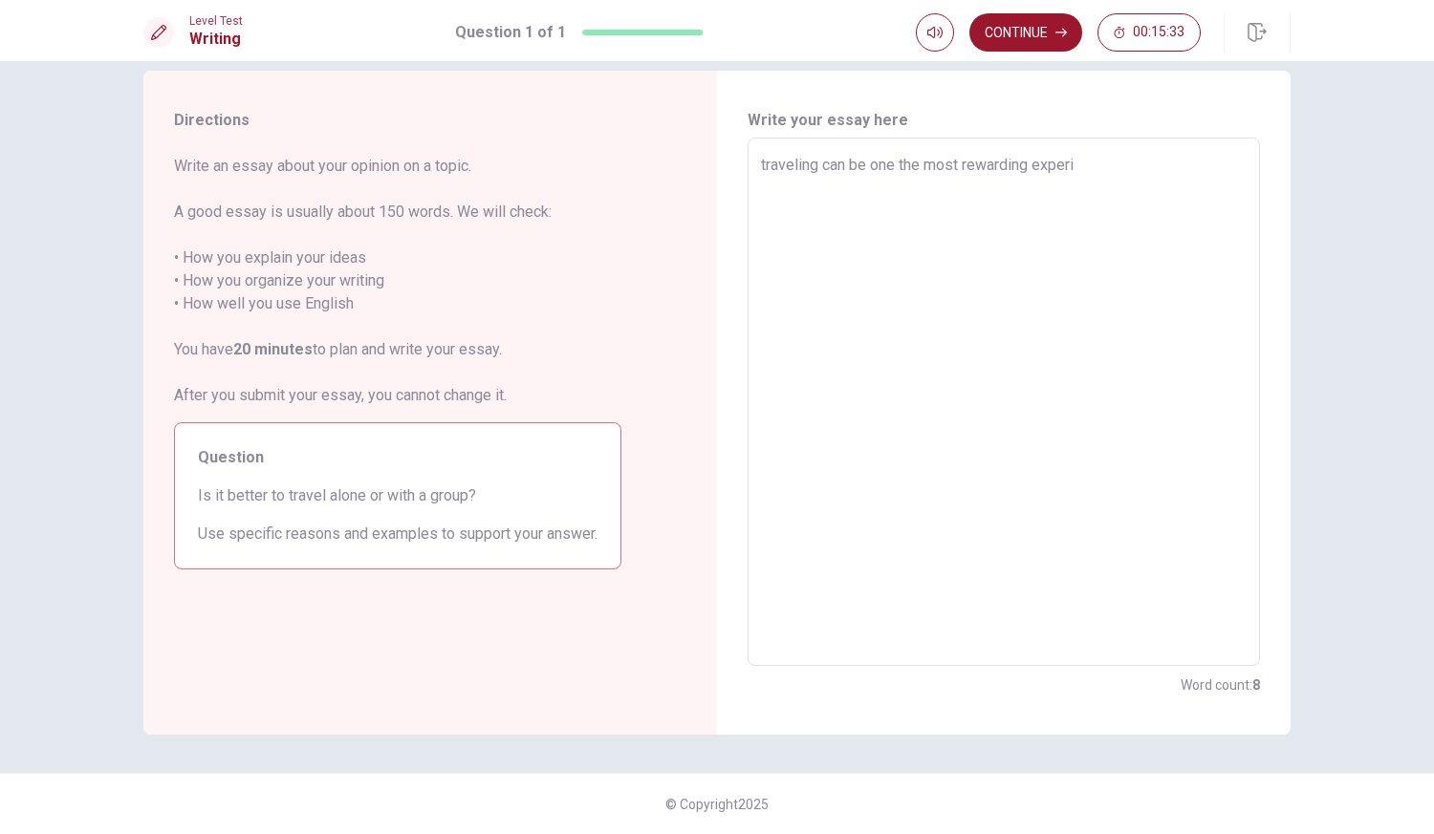
type textarea "traveling can be one the most rewarding experie"
type textarea "x"
type textarea "traveling can be one the most rewarding experien"
type textarea "x"
type textarea "traveling can be one the most rewarding experience"
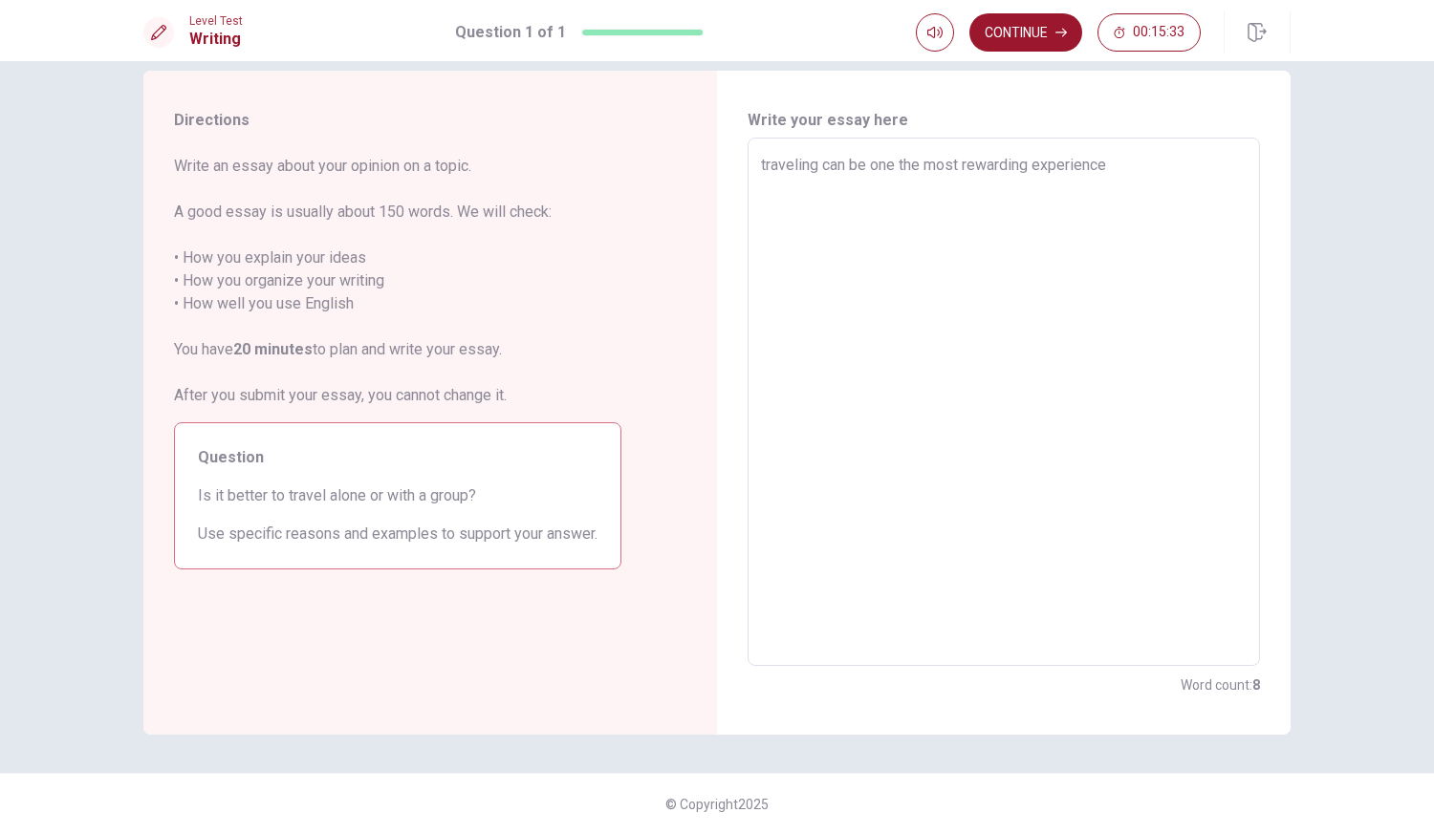
type textarea "x"
type textarea "traveling can be one the most rewarding experiences"
type textarea "x"
type textarea "traveling can be one the most rewarding experiences"
type textarea "x"
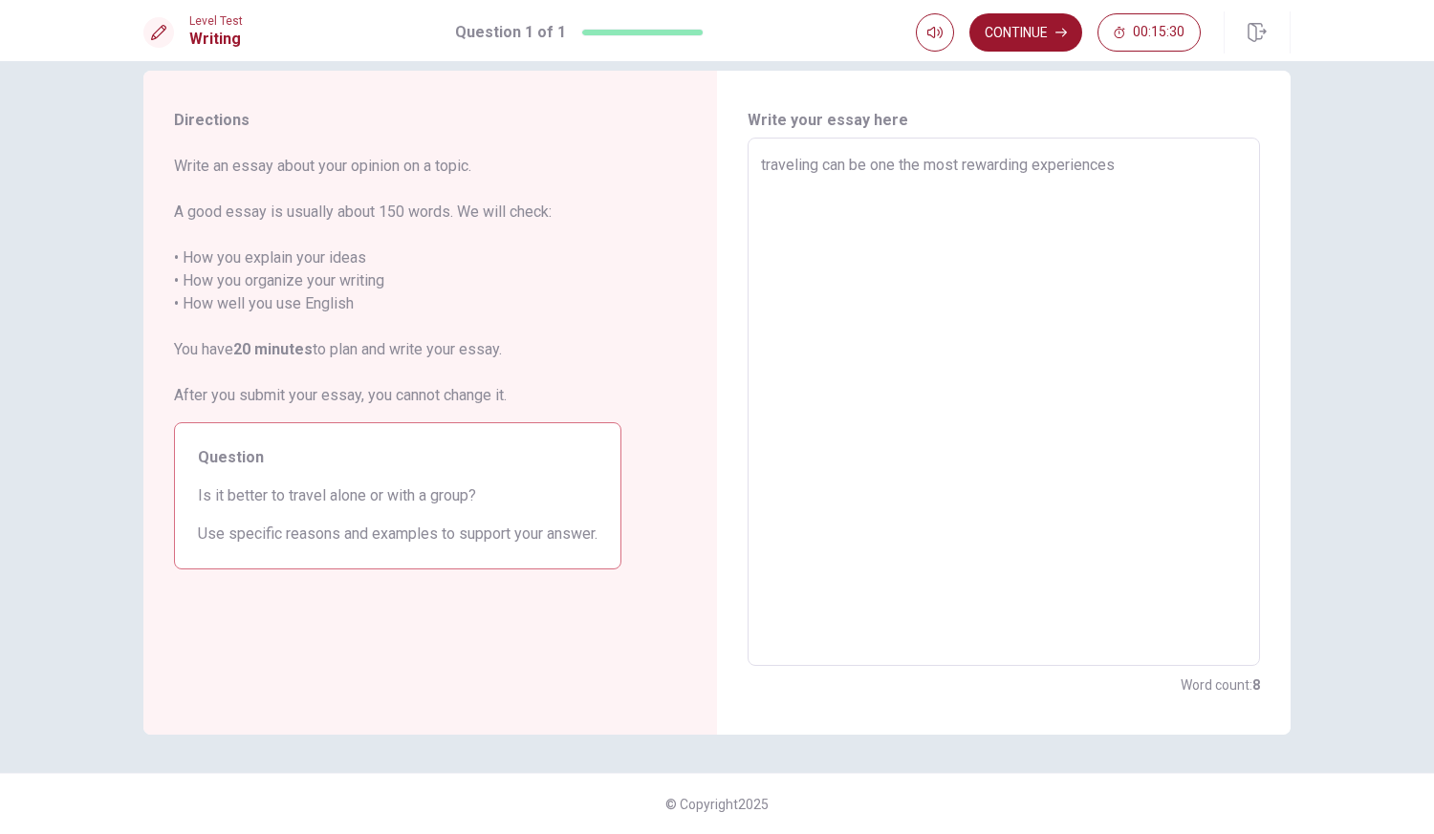
type textarea "traveling can be one the most rewarding experiences ,"
type textarea "x"
type textarea "traveling can be one the most rewarding experiences ,"
type textarea "x"
type textarea "traveling can be one the most rewarding experiences , b"
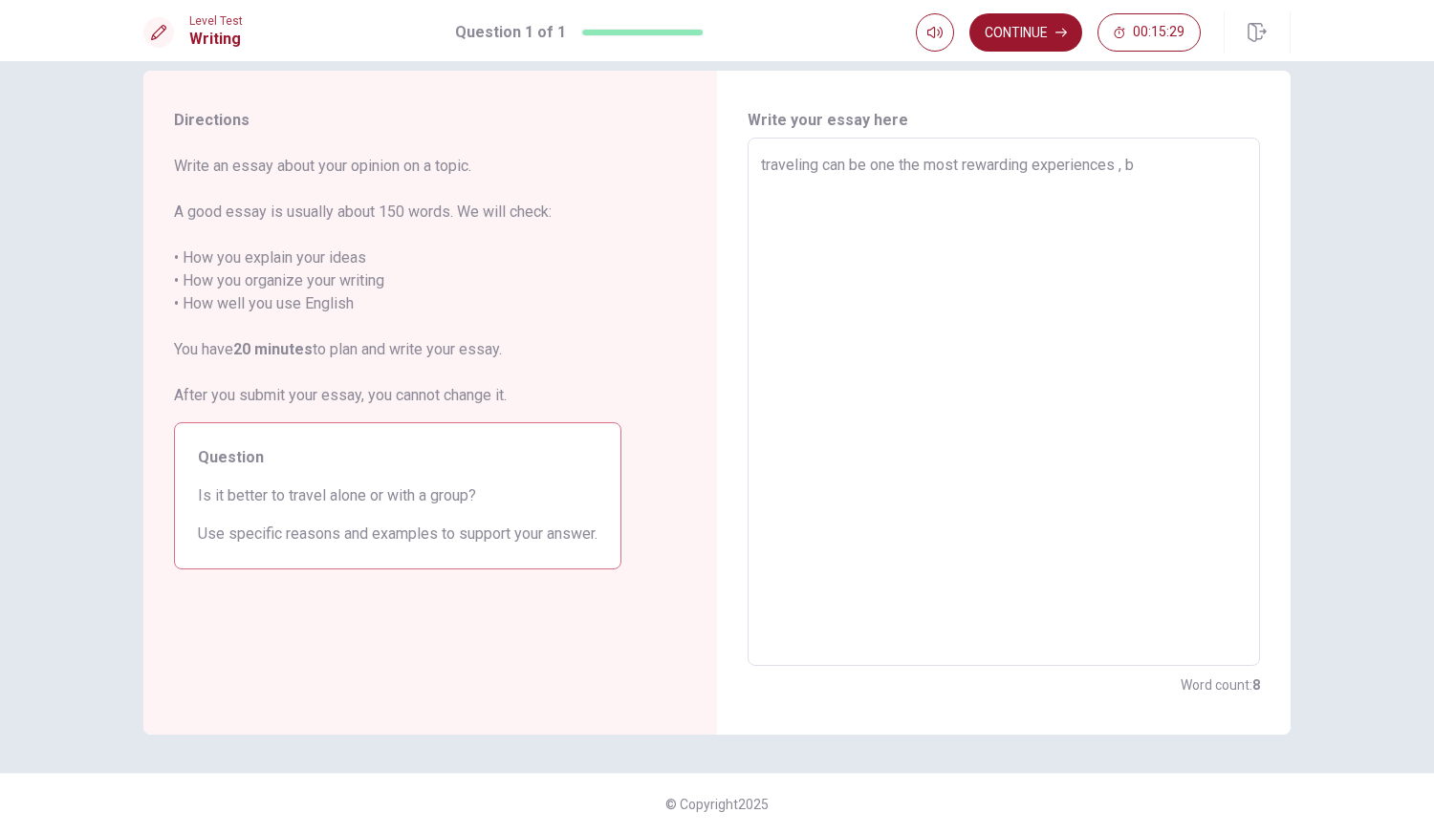
type textarea "x"
type textarea "traveling can be one the most rewarding experiences , bu"
type textarea "x"
type textarea "traveling can be one the most rewarding experiences , but"
type textarea "x"
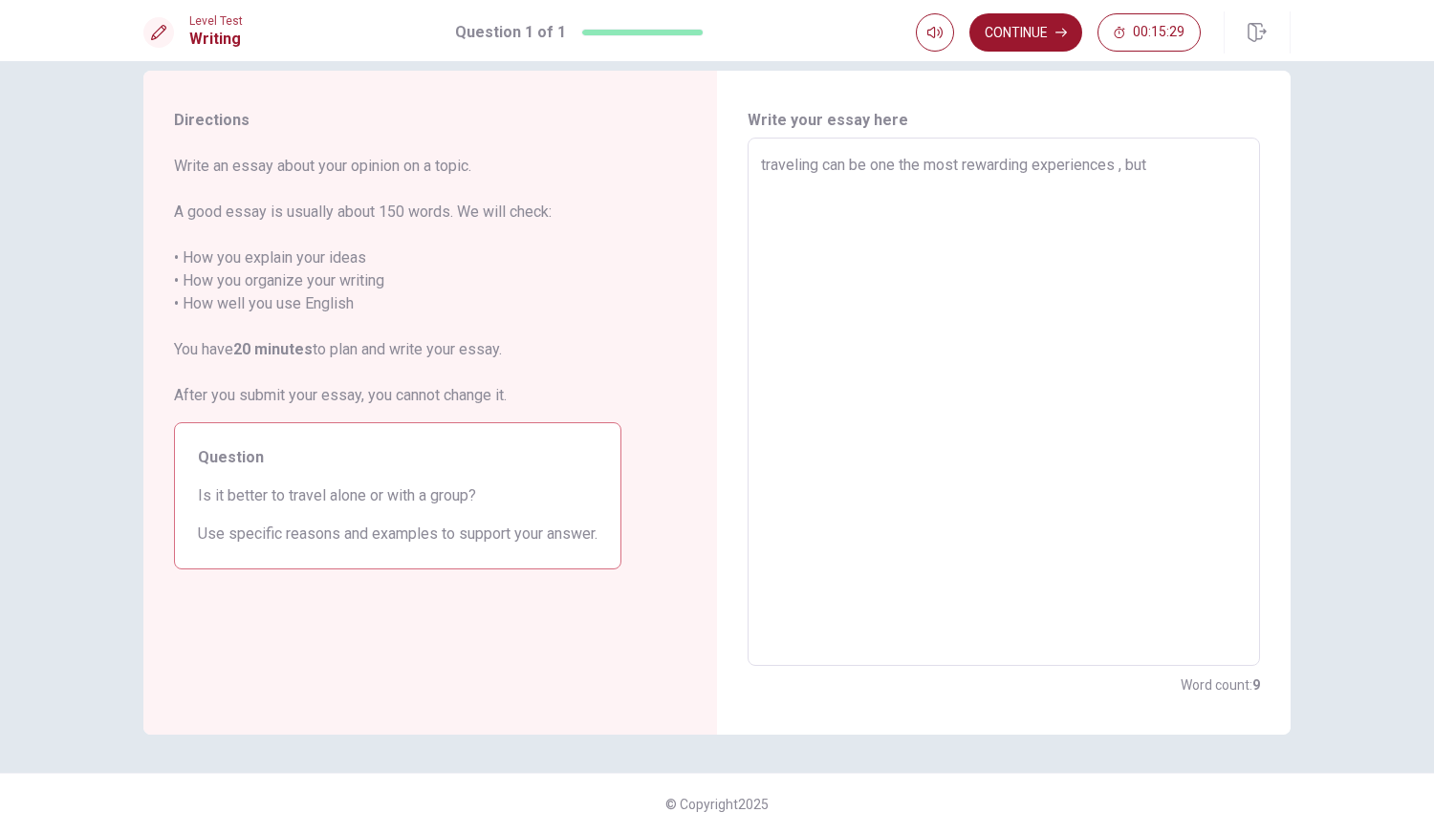
type textarea "traveling can be one the most rewarding experiences , but"
type textarea "x"
type textarea "traveling can be one the most rewarding experiences , but t"
type textarea "x"
type textarea "traveling can be one the most rewarding experiences , but th"
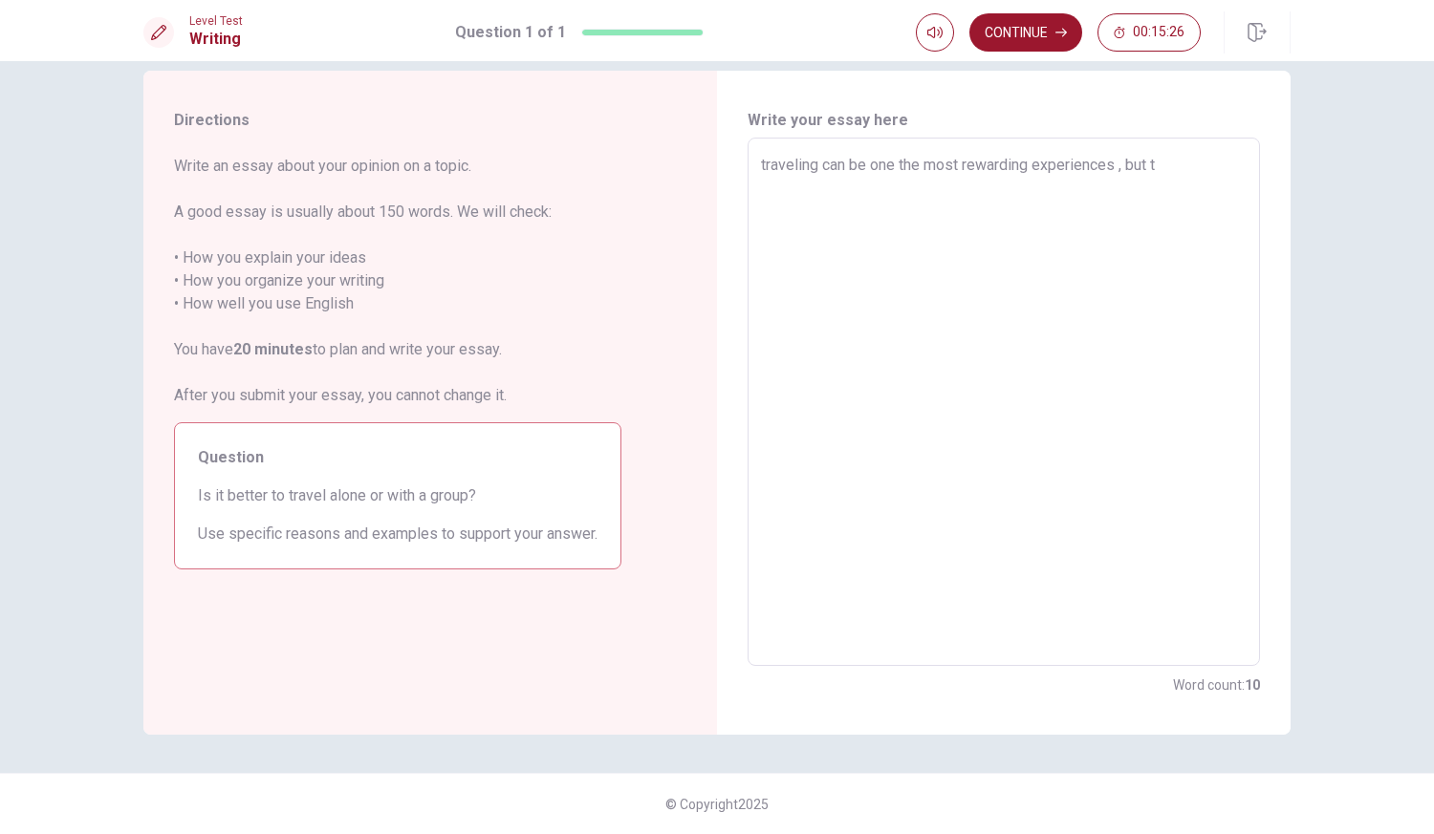
type textarea "x"
type textarea "traveling can be one the most rewarding experiences , but the"
type textarea "x"
type textarea "traveling can be one the most rewarding experiences , but the"
type textarea "x"
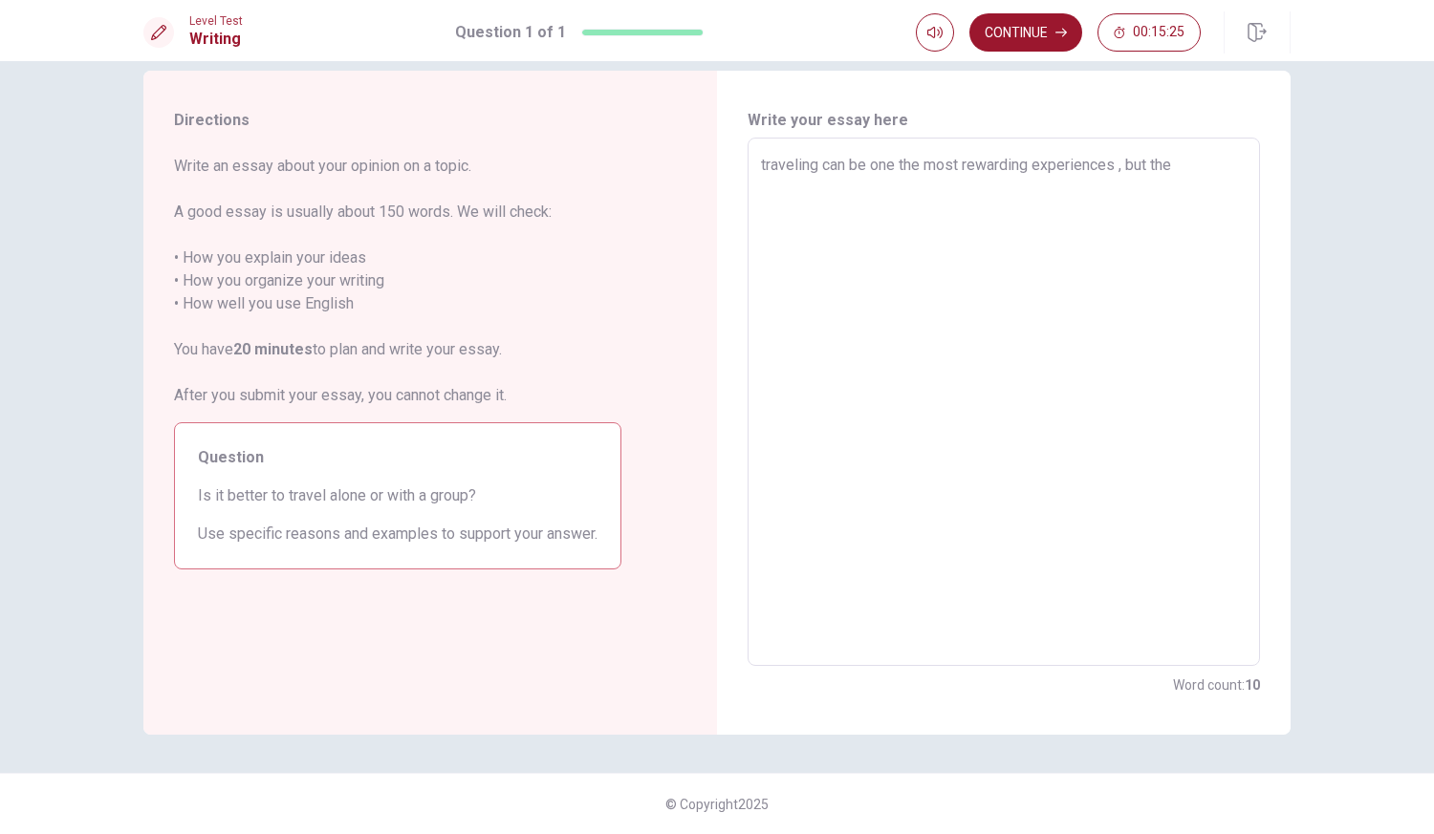
type textarea "traveling can be one the most rewarding experiences , but the c"
type textarea "x"
type textarea "traveling can be one the most rewarding experiences , but the ch"
type textarea "x"
type textarea "traveling can be one the most rewarding experiences , but the cho"
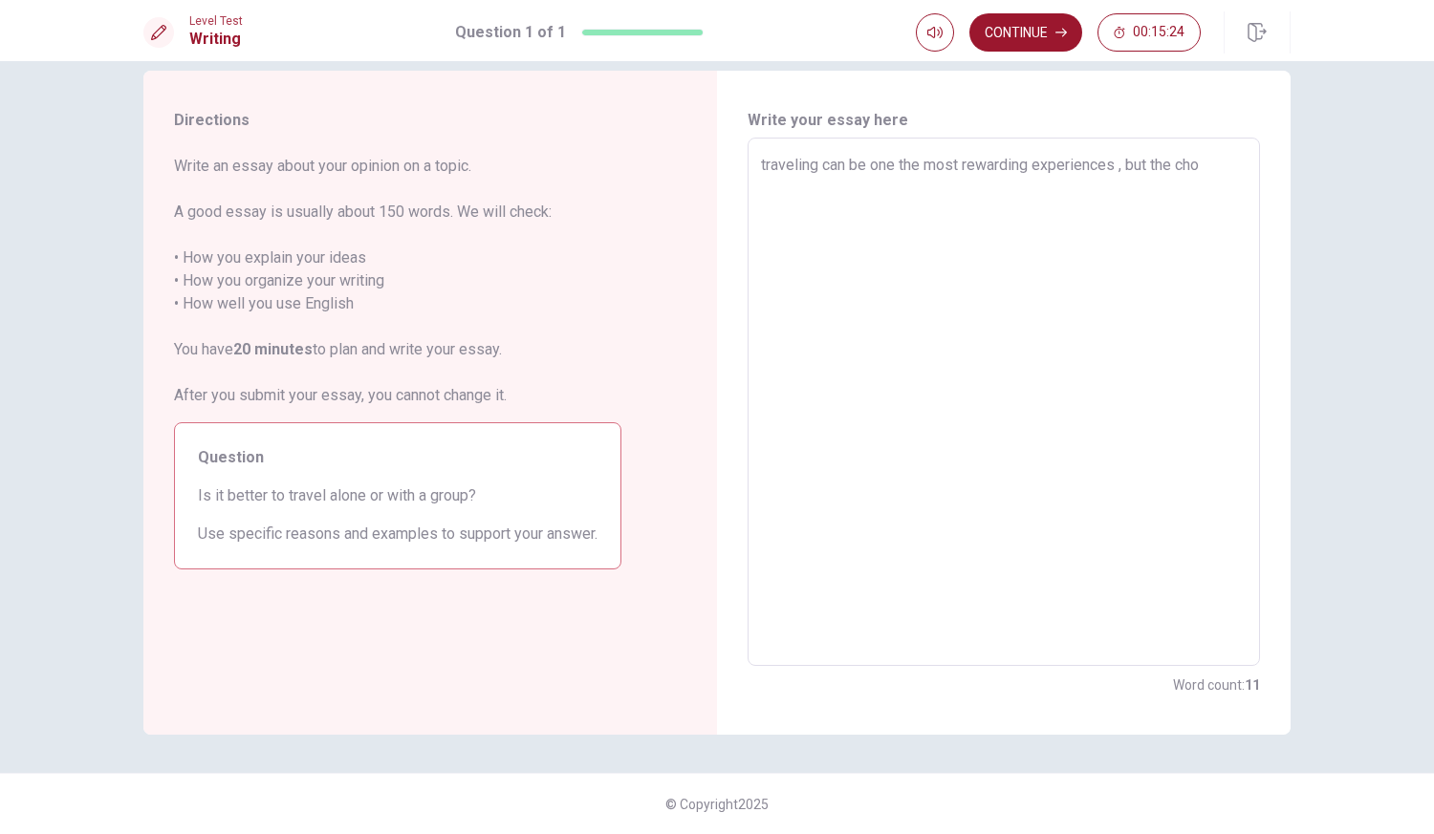
type textarea "x"
type textarea "traveling can be one the most rewarding experiences , but the [PERSON_NAME]"
type textarea "x"
type textarea "traveling can be one the most rewarding experiences , but the chois"
type textarea "x"
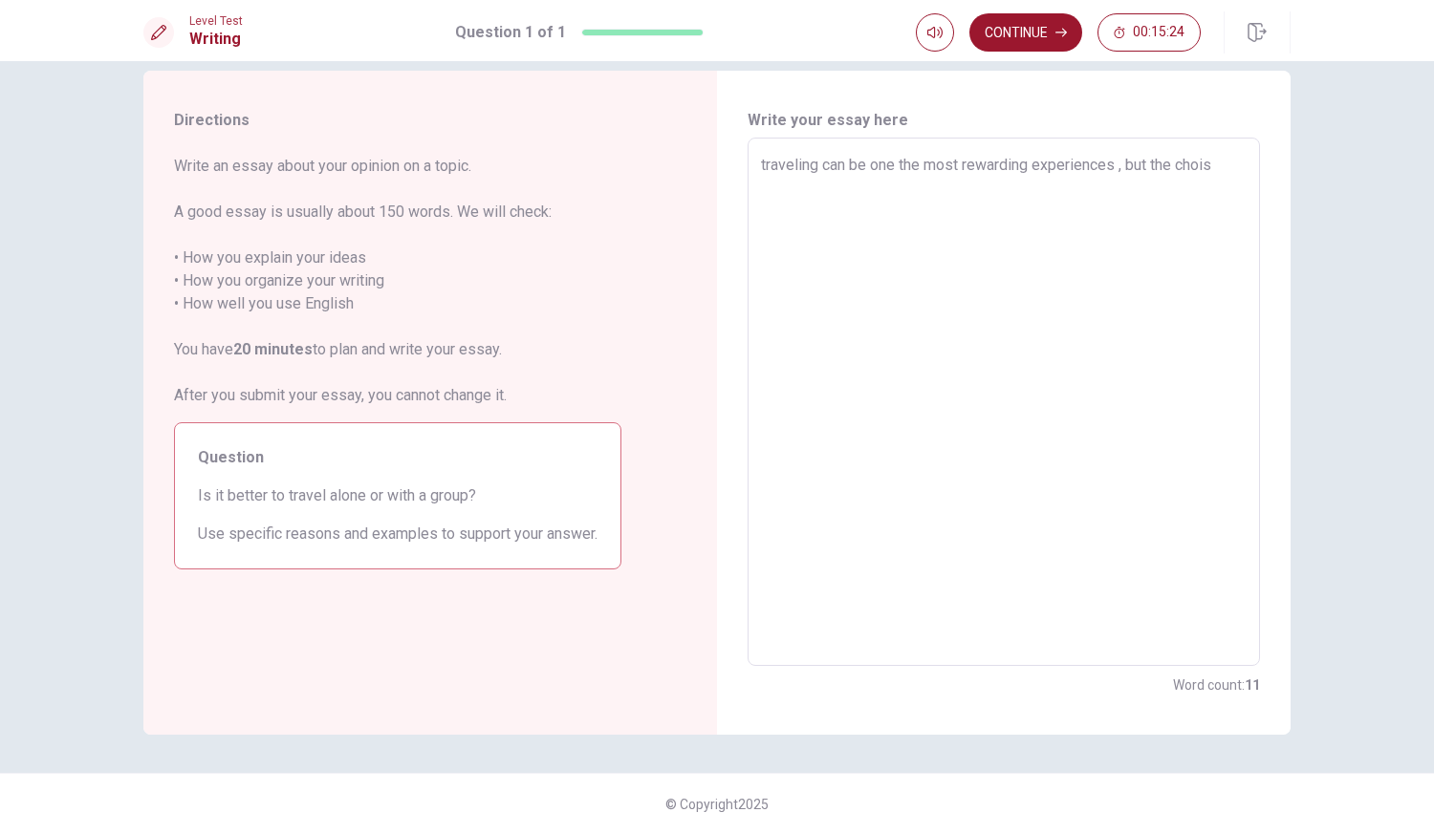
type textarea "traveling can be one the most rewarding experiences , but the choise"
type textarea "x"
type textarea "traveling can be one the most rewarding experiences , but the choise"
type textarea "x"
type textarea "traveling can be one the most rewarding experiences , but the choise b"
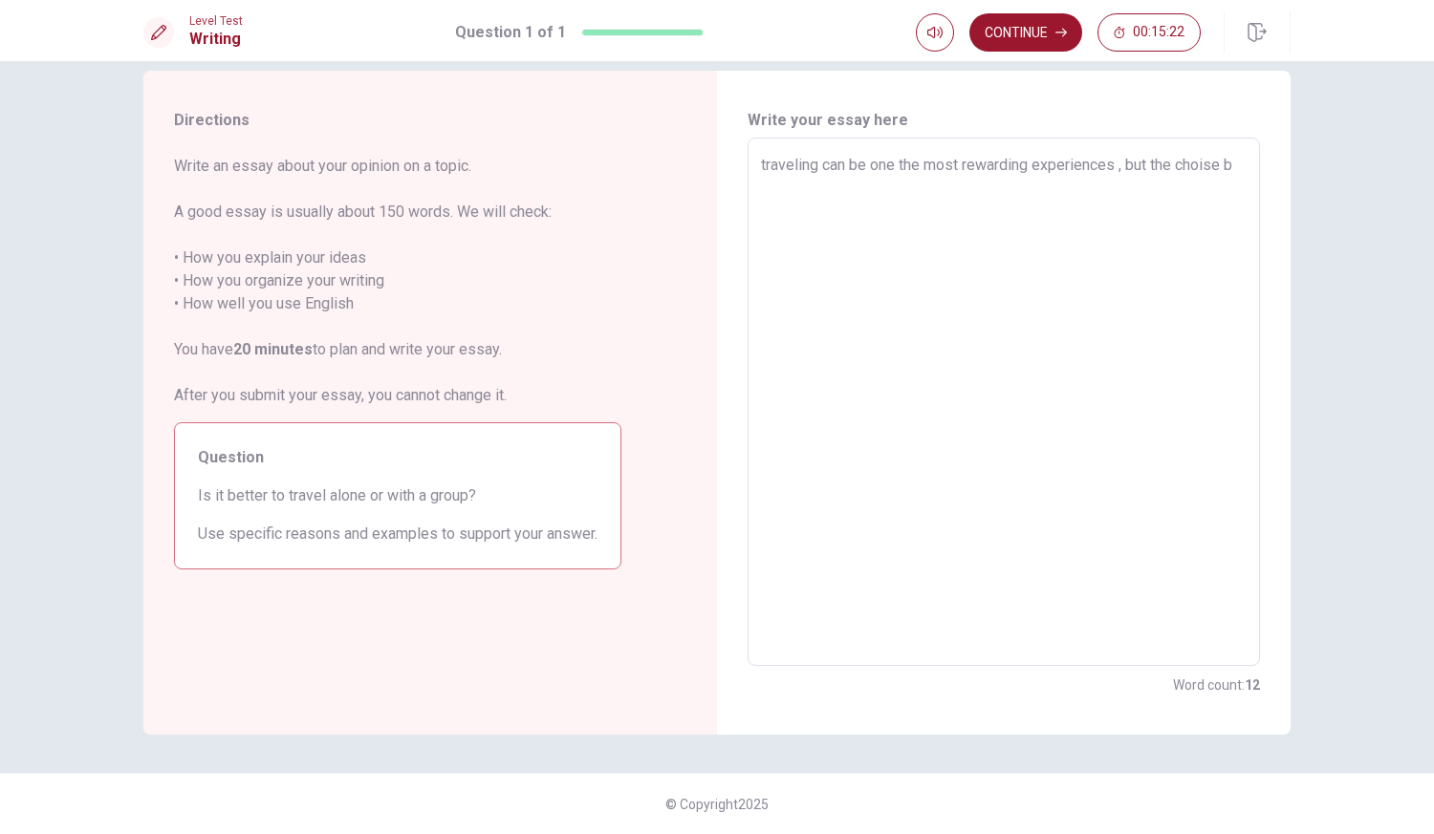
type textarea "x"
type textarea "traveling can be one the most rewarding experiences , but the choise be"
type textarea "x"
type textarea "traveling can be one the most rewarding experiences , but the choise bet"
type textarea "x"
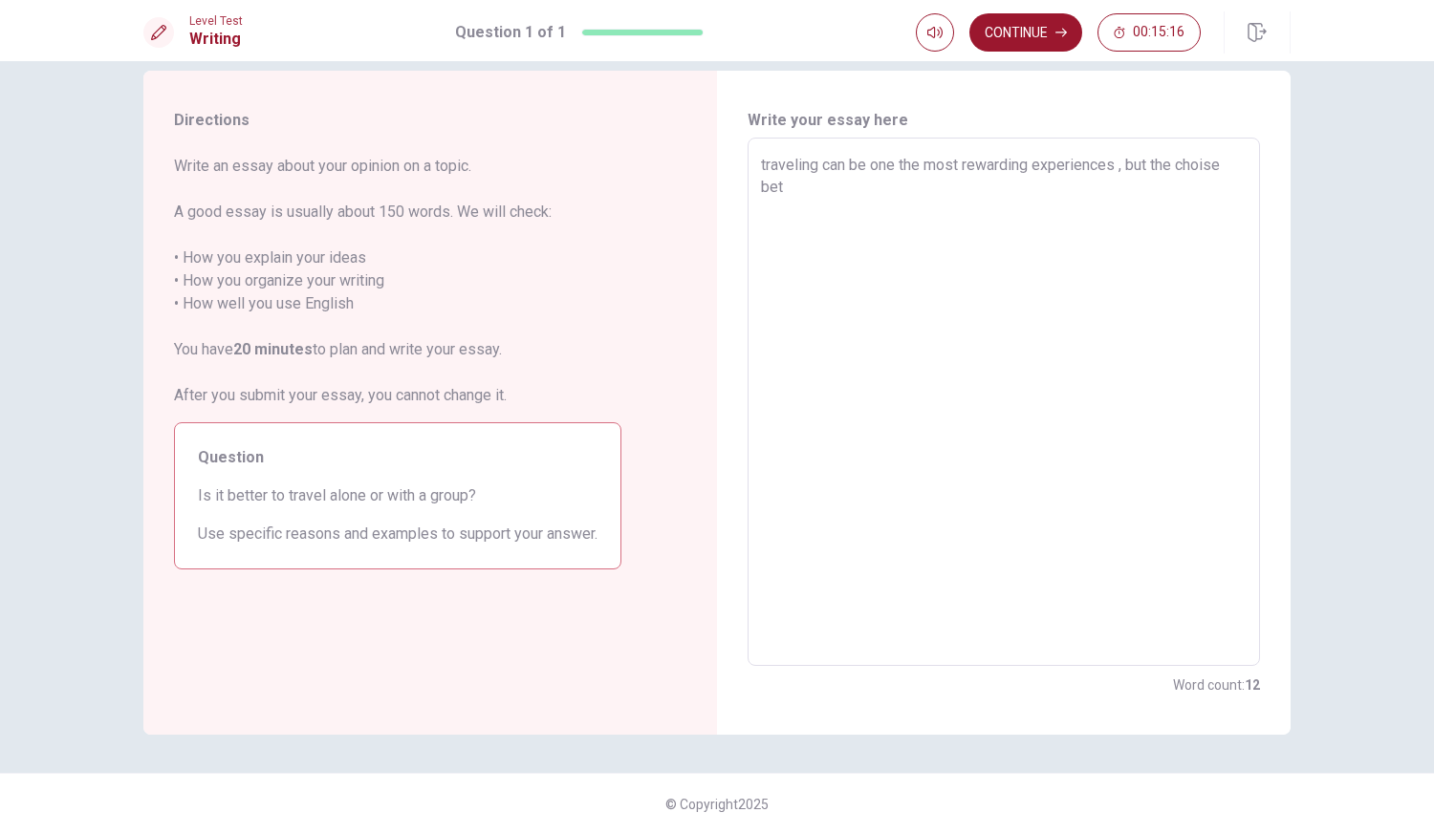
type textarea "traveling can be one the most rewarding experiences , but the choise betw"
type textarea "x"
type textarea "traveling can be one the most rewarding experiences , but the choise betwe"
type textarea "x"
type textarea "traveling can be one the most rewarding experiences , but the choise betwee"
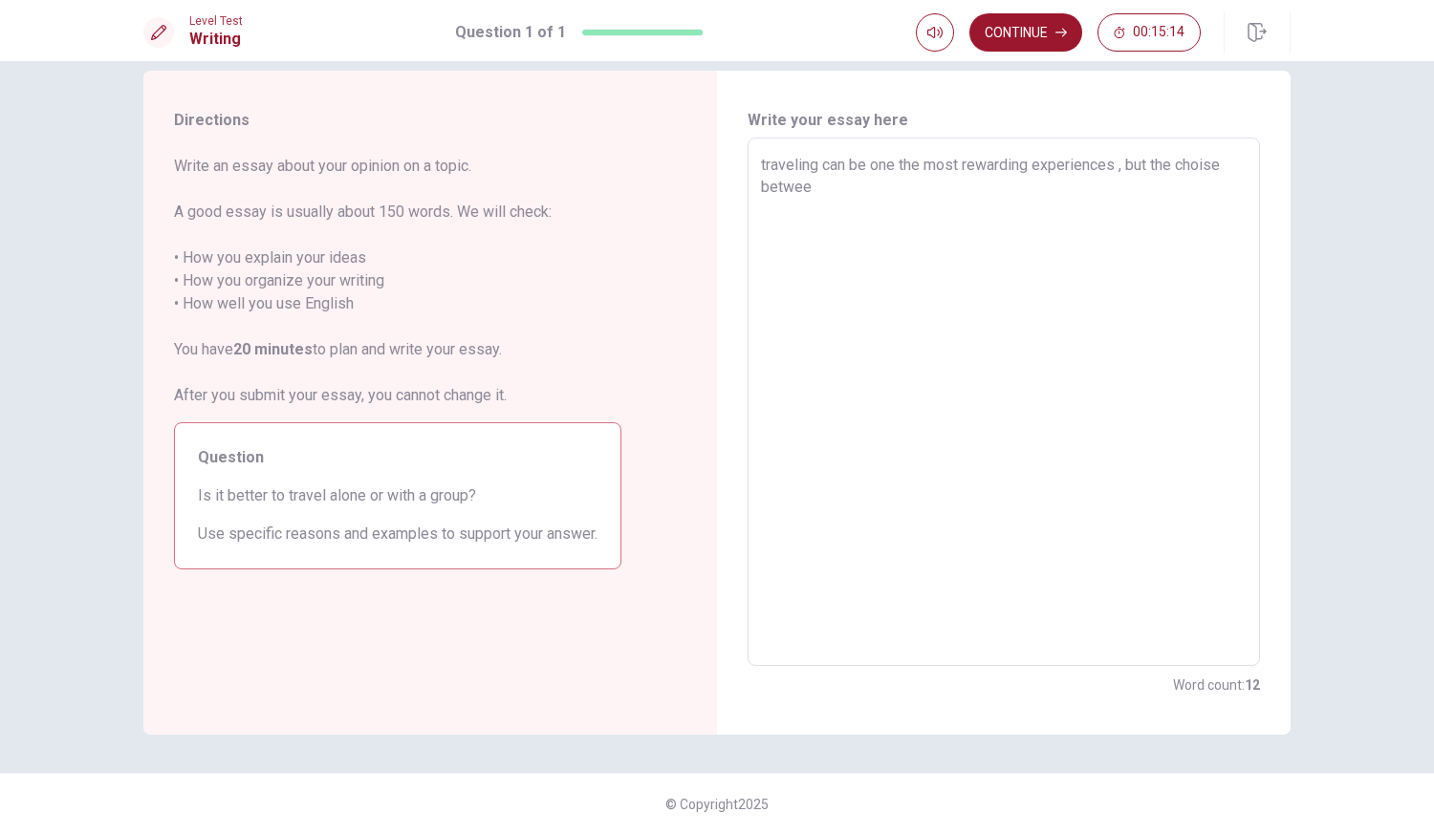
type textarea "x"
type textarea "traveling can be one the most rewarding experiences , but the choise between"
type textarea "x"
type textarea "traveling can be one the most rewarding experiences , but the choise between"
type textarea "x"
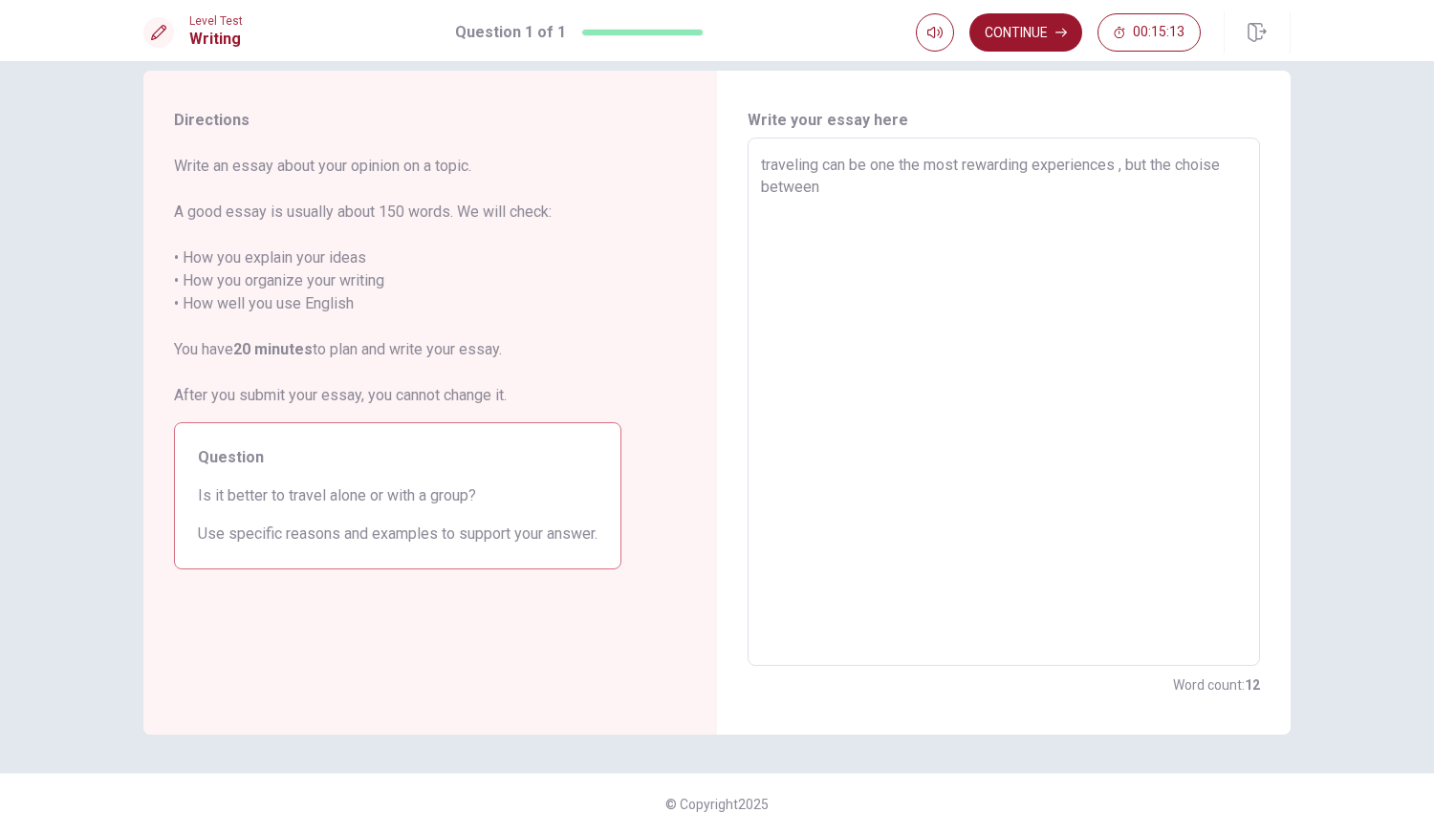
type textarea "traveling can be one the most rewarding experiences , but the choise between g"
type textarea "x"
type textarea "traveling can be one the most rewarding experiences , but the choise between go"
type textarea "x"
type textarea "traveling can be one the most rewarding experiences , but the choise between goi"
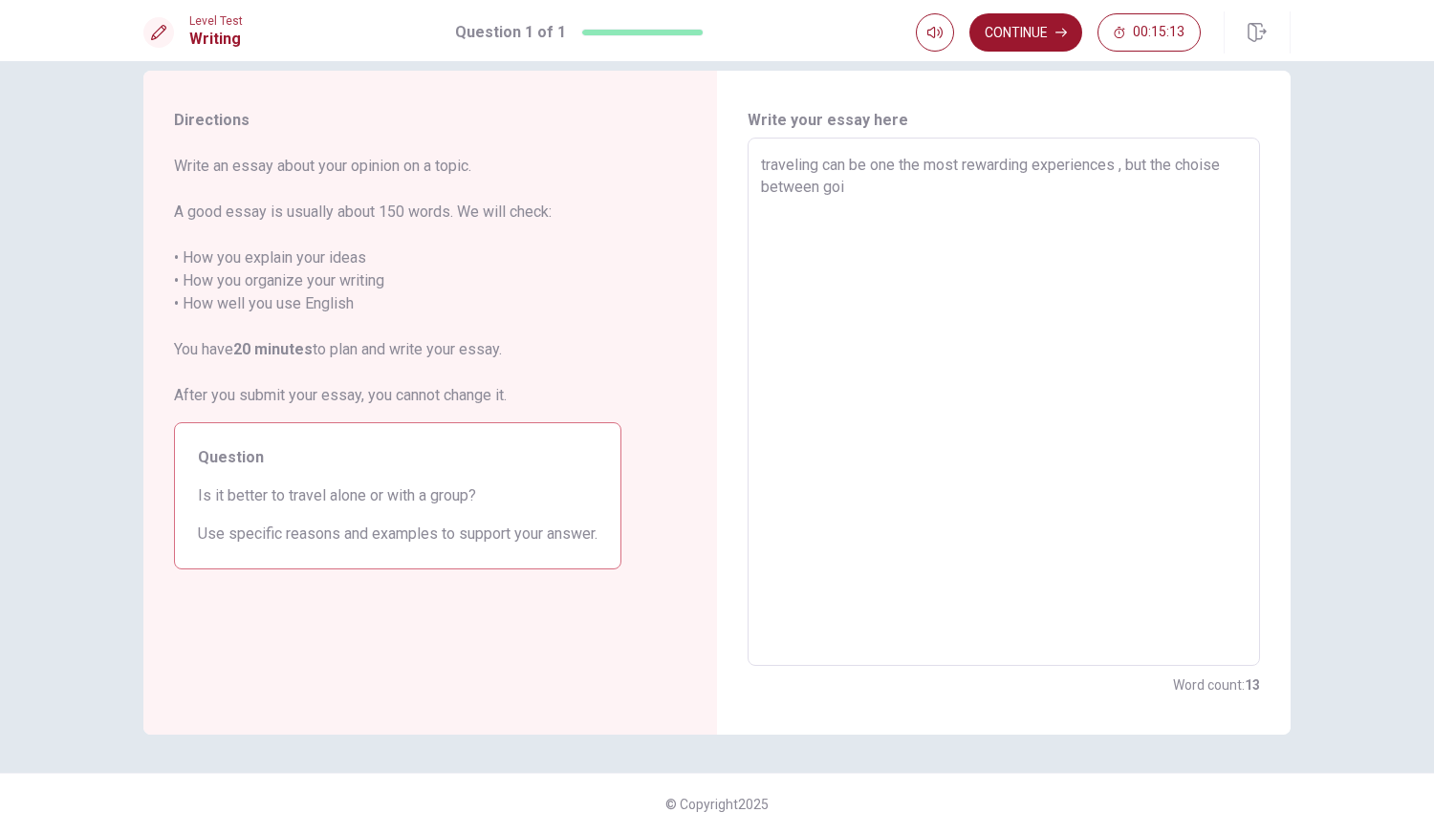
type textarea "x"
type textarea "traveling can be one the most rewarding experiences , but the choise between go…"
type textarea "x"
type textarea "traveling can be one the most rewarding experiences , but the choise between go…"
type textarea "x"
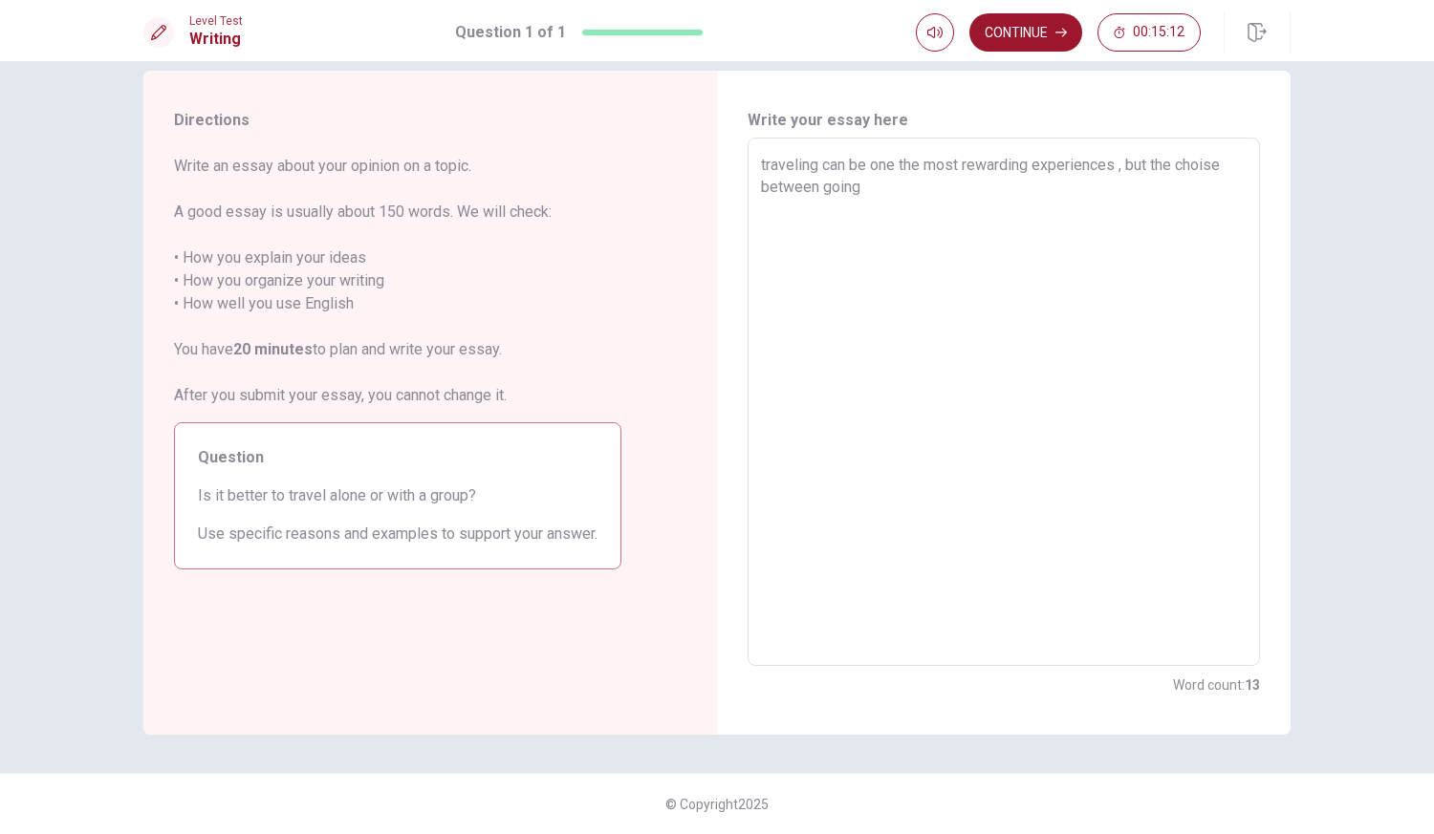
type textarea "traveling can be one the most rewarding experiences , but the choise between go…"
type textarea "x"
type textarea "traveling can be one the most rewarding experiences , but the choise between go…"
type textarea "x"
type textarea "traveling can be one the most rewarding experiences , but the choise between go…"
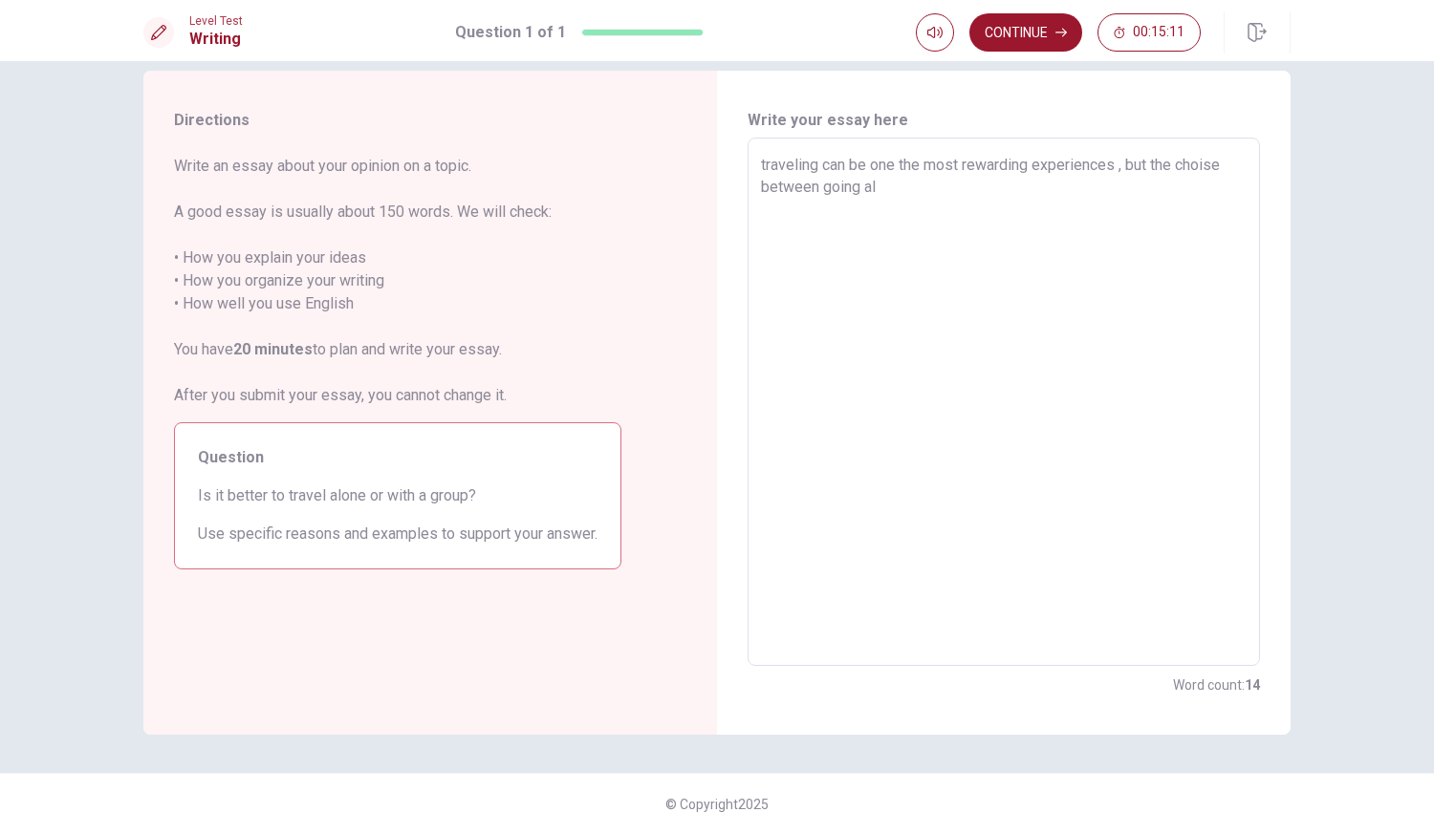
type textarea "x"
type textarea "traveling can be one the most rewarding experiences , but the choise between go…"
type textarea "x"
type textarea "traveling can be one the most rewarding experiences , but the choise between go…"
type textarea "x"
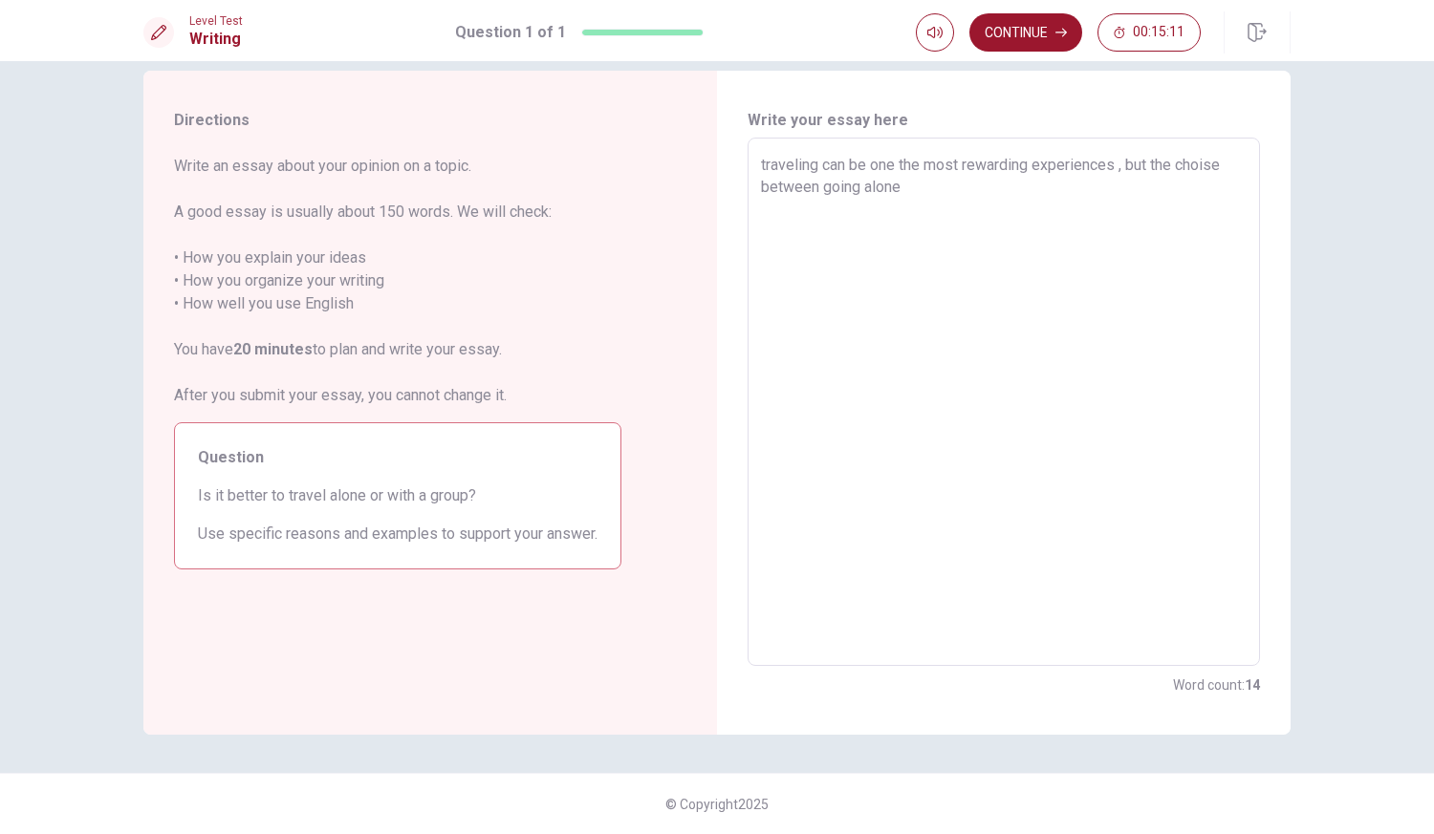
type textarea "traveling can be one the most rewarding experiences , but the choise between go…"
type textarea "x"
type textarea "traveling can be one the most rewarding experiences , but the choise between go…"
type textarea "x"
type textarea "traveling can be one the most rewarding experiences , but the choise between go…"
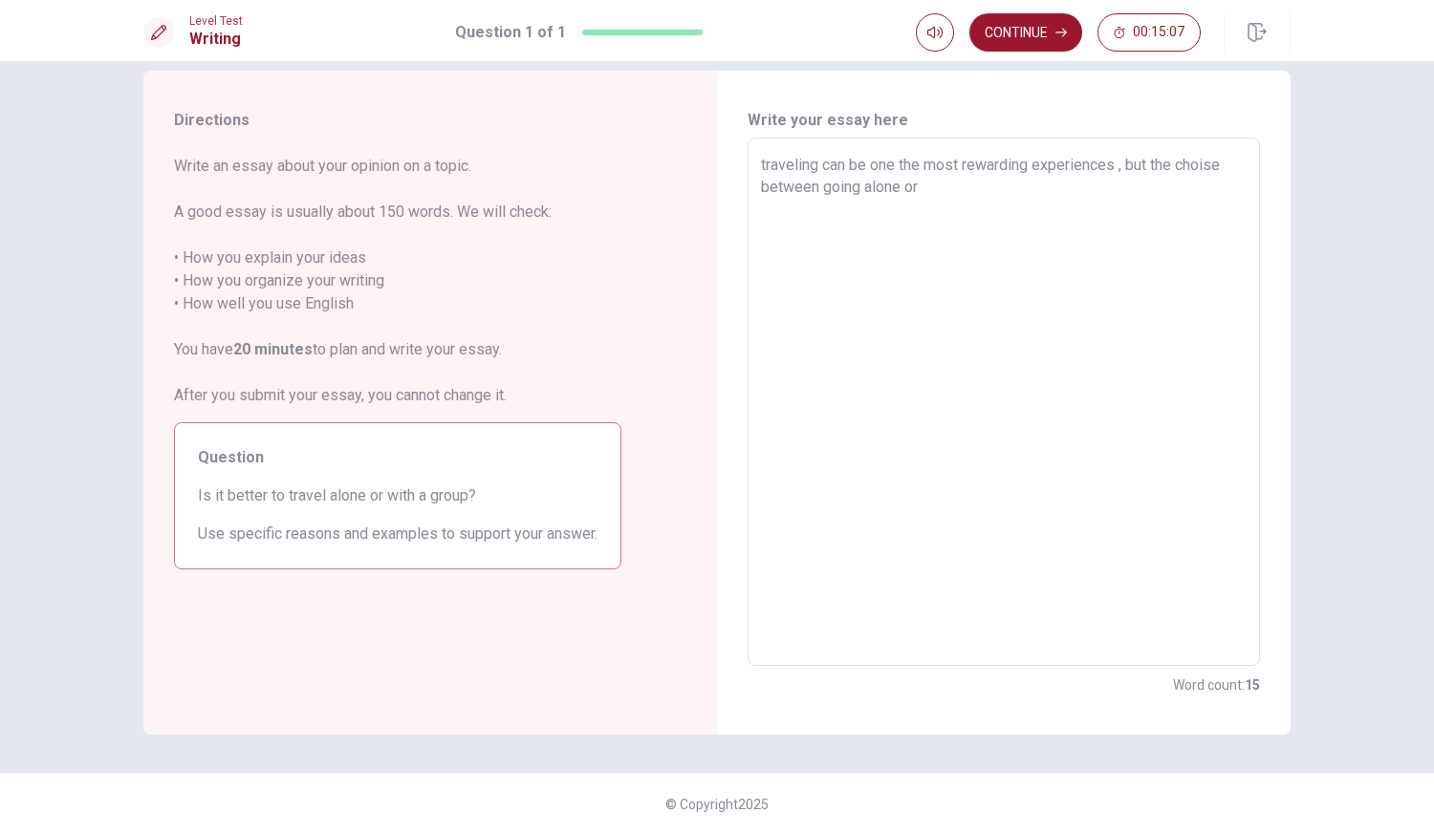
type textarea "x"
type textarea "traveling can be one the most rewarding experiences , but the choise between go…"
type textarea "x"
type textarea "traveling can be one the most rewarding experiences , but the choise between go…"
type textarea "x"
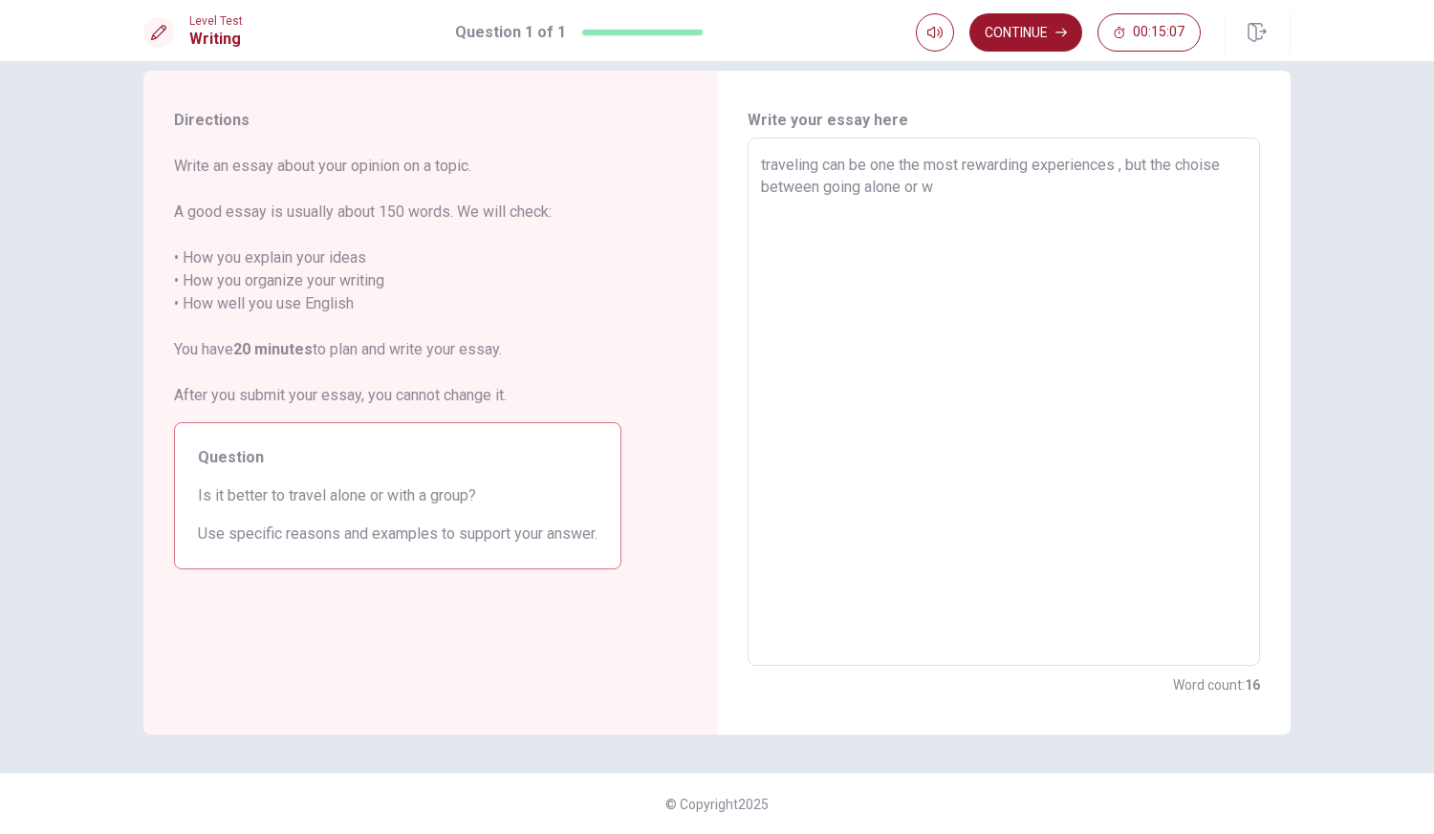
type textarea "traveling can be one the most rewarding experiences , but the choise between go…"
type textarea "x"
type textarea "traveling can be one the most rewarding experiences , but the choise between go…"
type textarea "x"
type textarea "traveling can be one the most rewarding experiences , but the choise between go…"
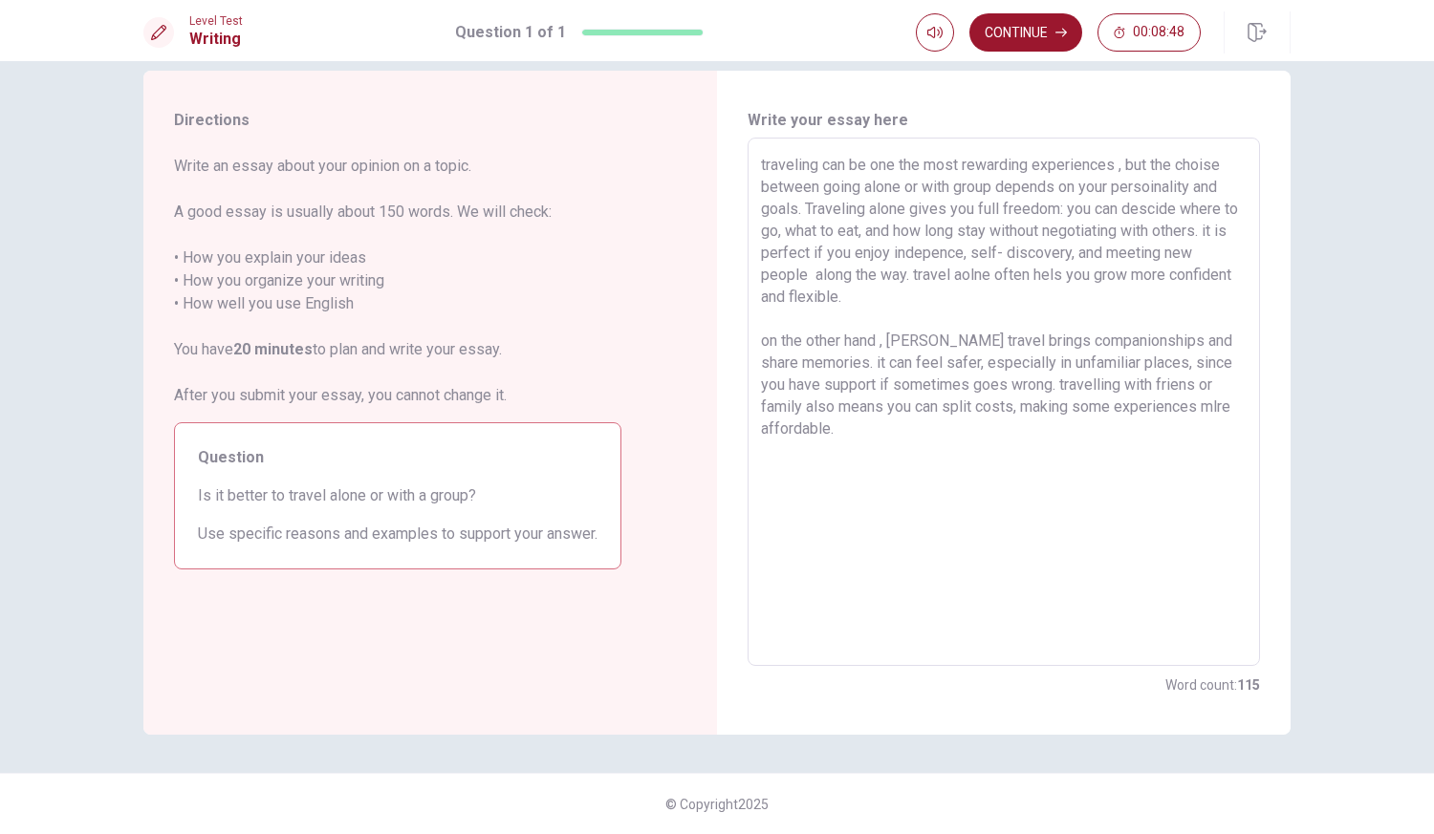
scroll to position [0, 0]
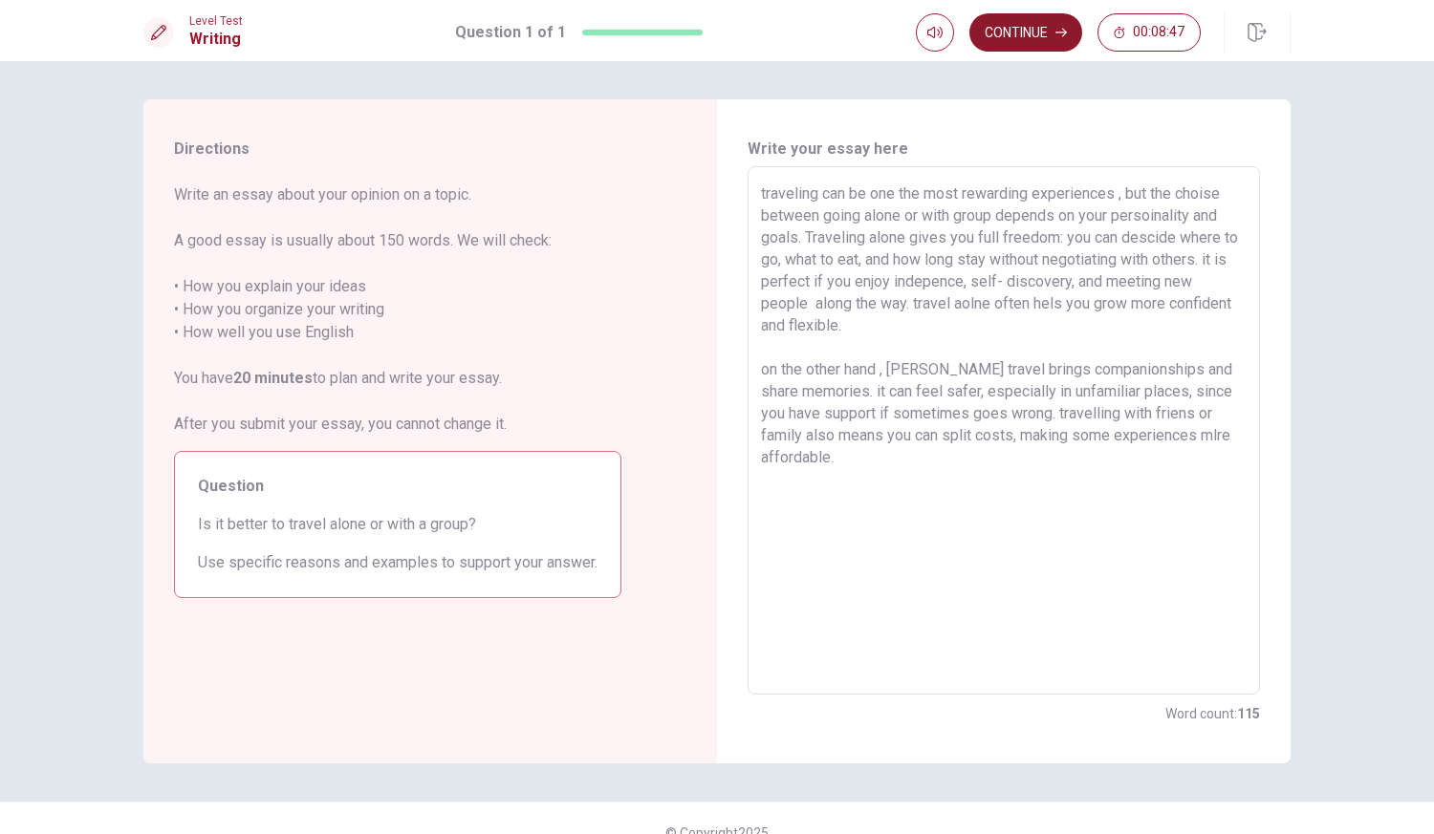
click at [1022, 40] on button "Continue" at bounding box center [1025, 32] width 113 height 38
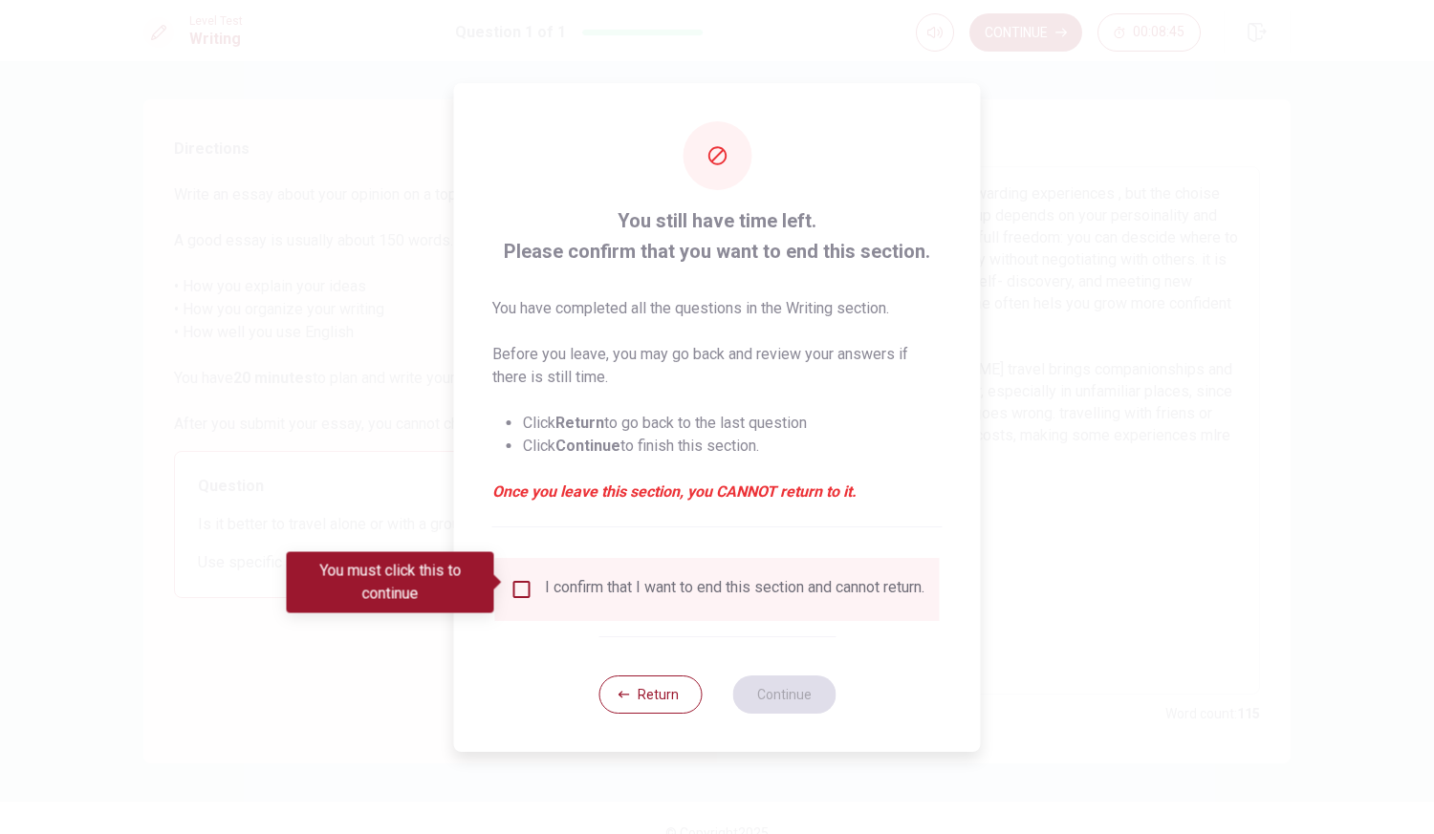
click at [518, 594] on input "You must click this to continue" at bounding box center [521, 589] width 23 height 23
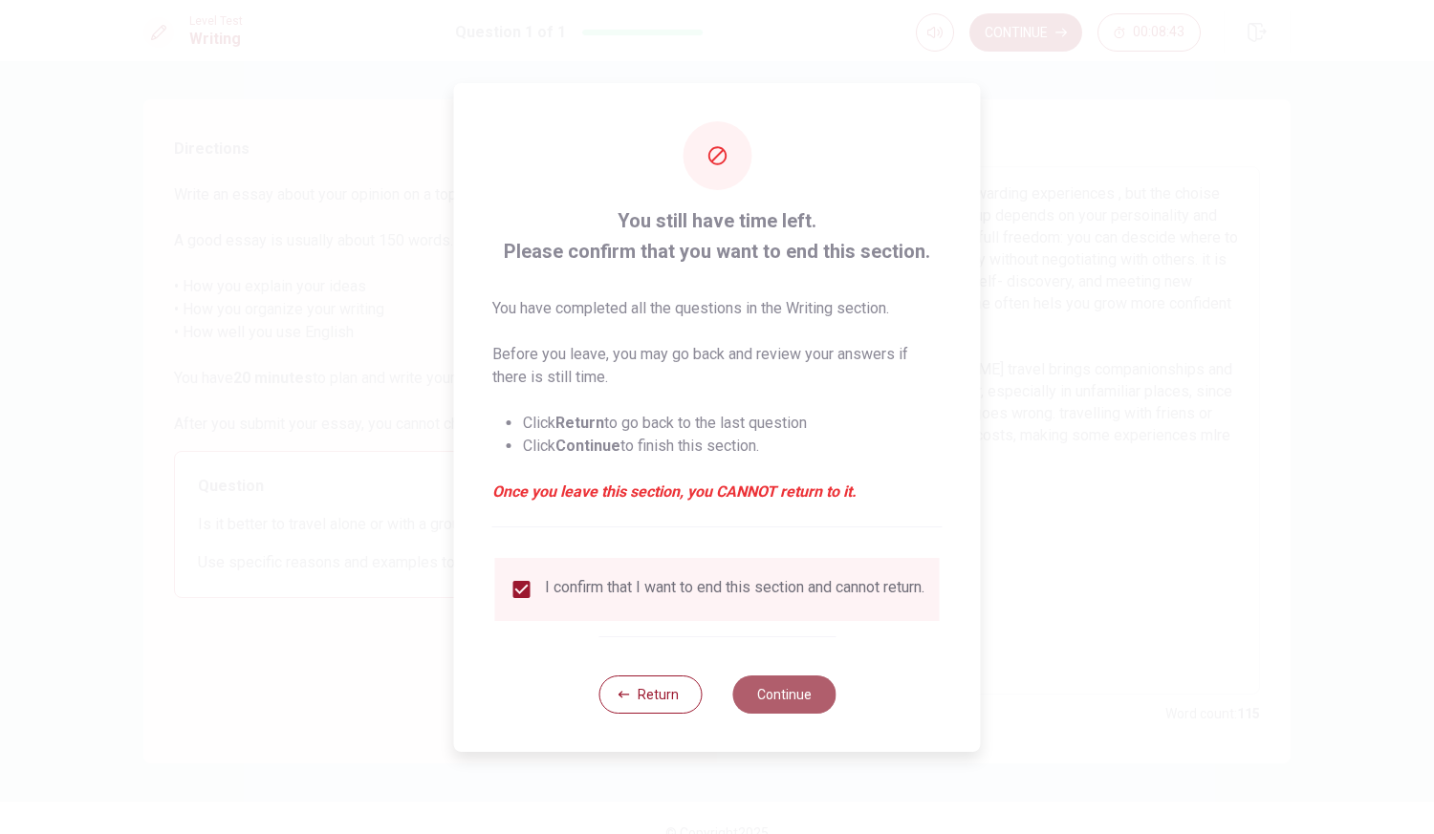
click at [761, 697] on button "Continue" at bounding box center [783, 695] width 103 height 38
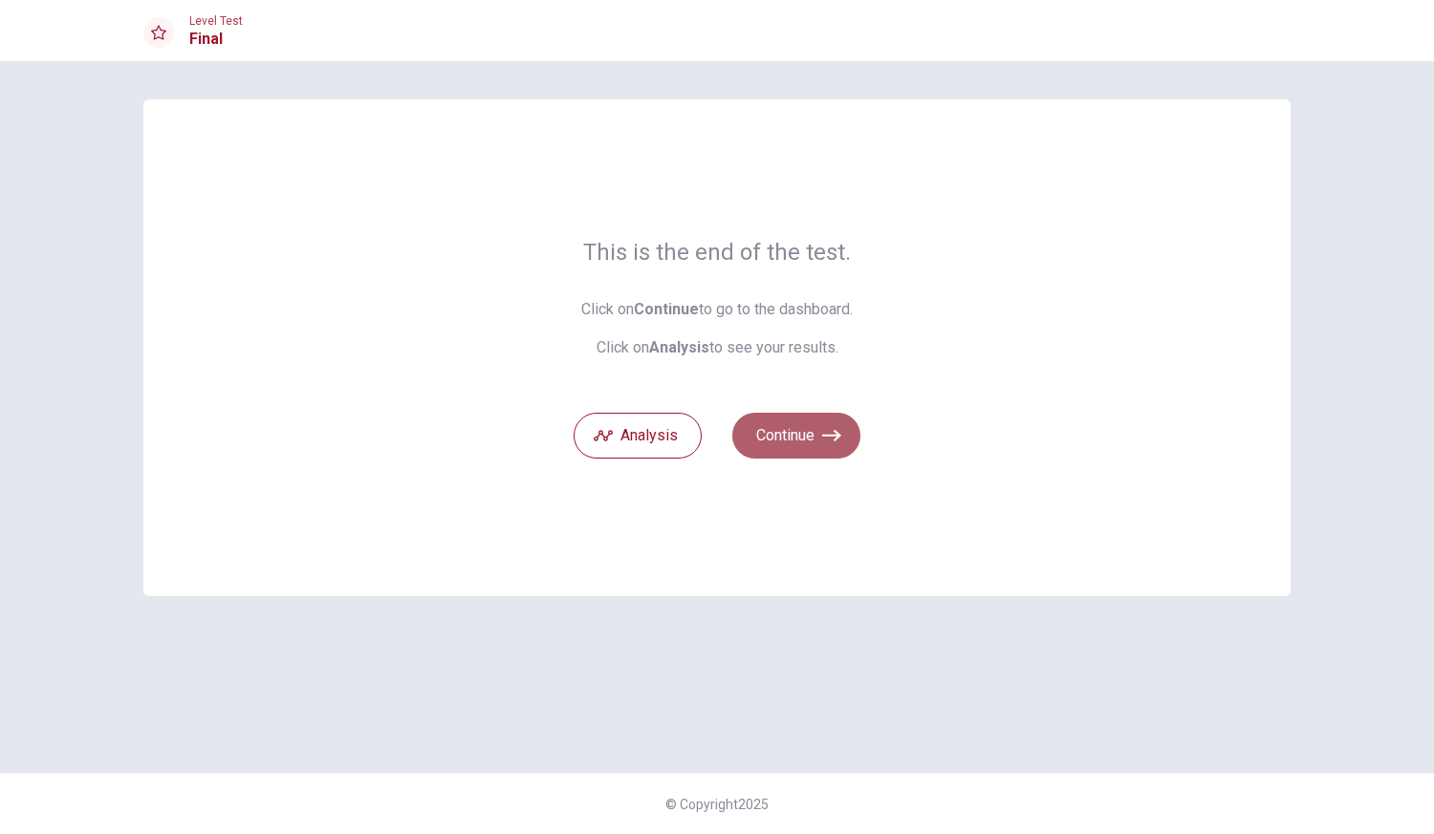
click at [768, 433] on button "Continue" at bounding box center [796, 436] width 128 height 46
